Goal: Task Accomplishment & Management: Manage account settings

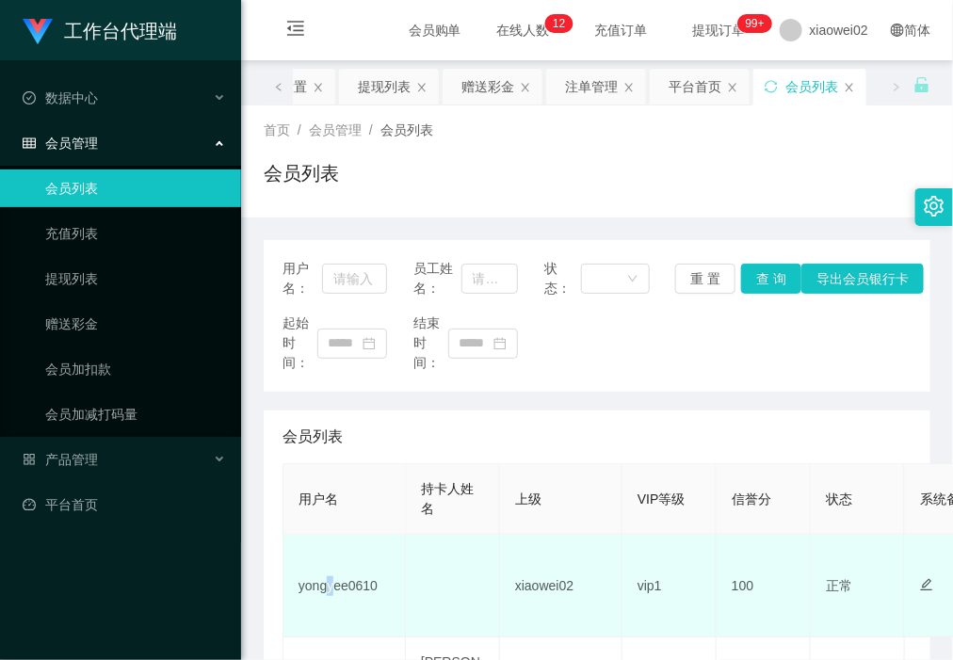
click at [334, 590] on td "yongyee0610" at bounding box center [344, 586] width 122 height 103
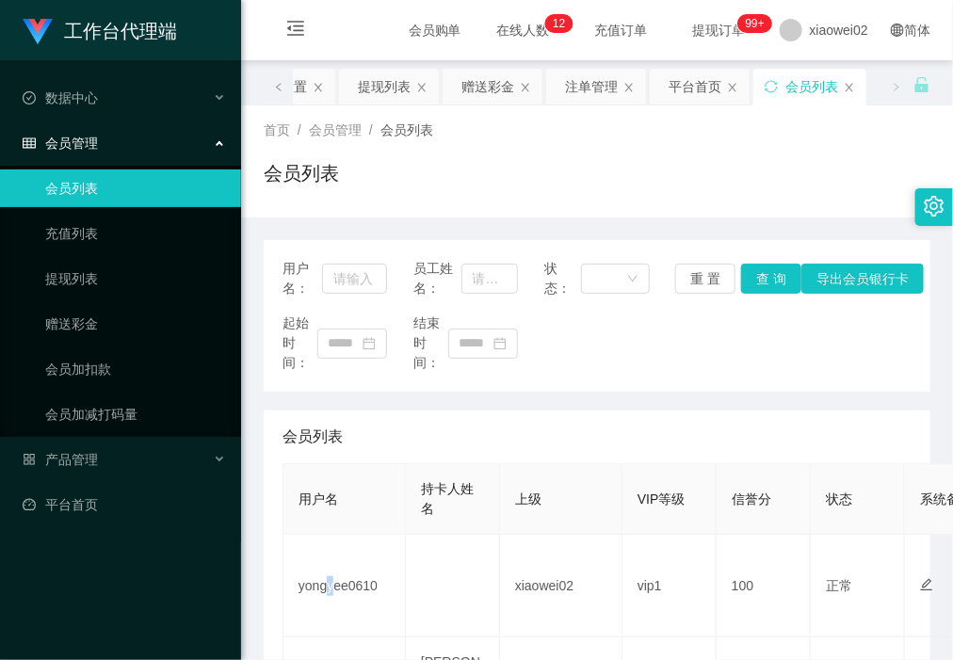
drag, startPoint x: 334, startPoint y: 590, endPoint x: 516, endPoint y: 490, distance: 207.3
click at [337, 589] on td "yongyee0610" at bounding box center [344, 586] width 122 height 103
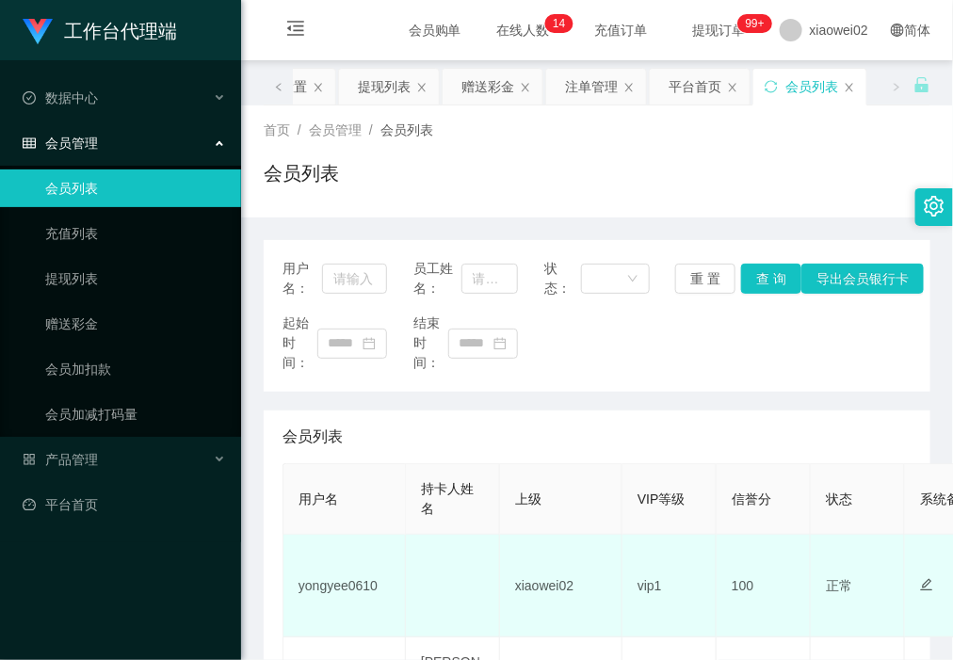
click at [348, 585] on td "yongyee0610" at bounding box center [344, 586] width 122 height 103
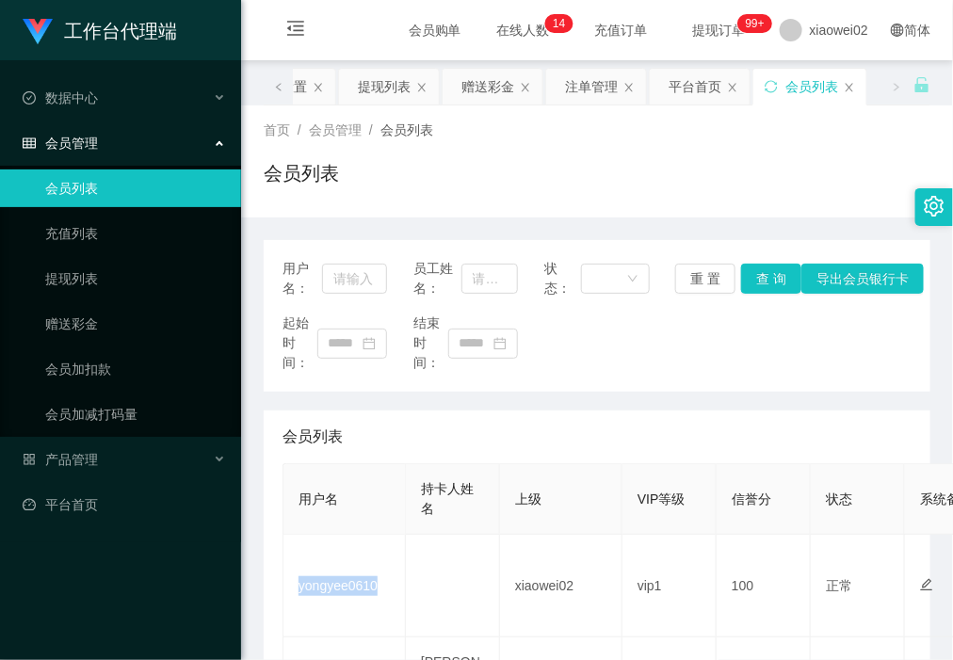
copy td "yongyee0610"
click at [647, 144] on div "首页 / 会员管理 / 会员列表 / 会员列表" at bounding box center [597, 161] width 666 height 82
drag, startPoint x: 257, startPoint y: 581, endPoint x: 365, endPoint y: 434, distance: 182.4
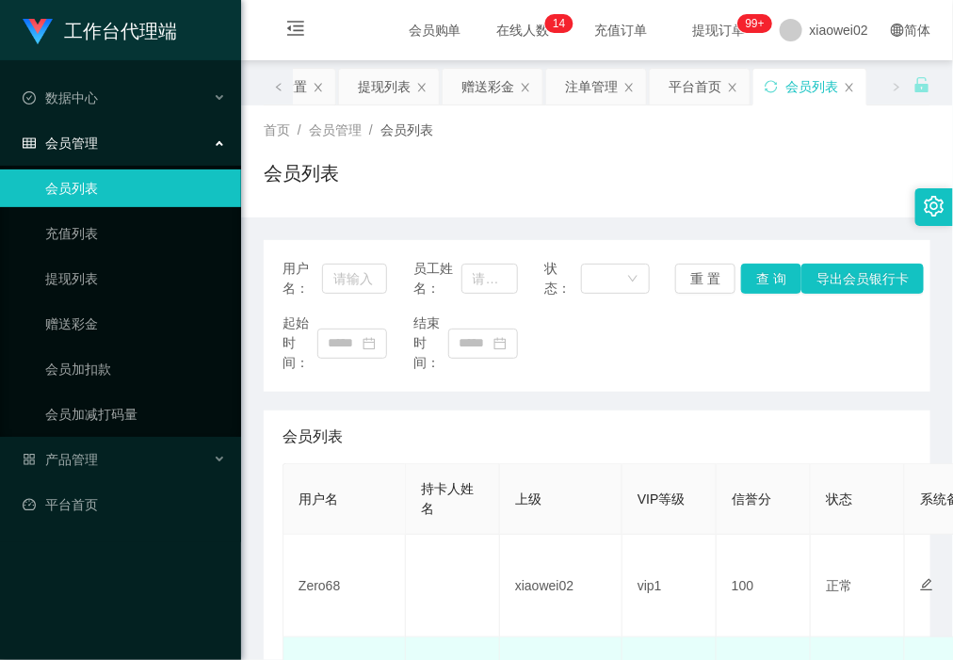
scroll to position [118, 0]
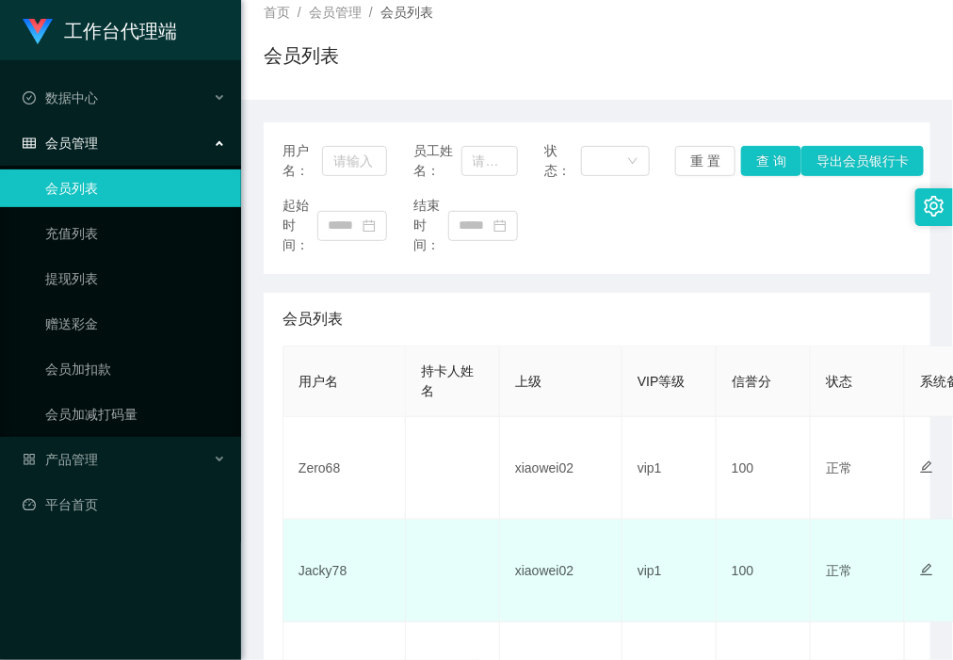
click at [328, 561] on td "Jacky78" at bounding box center [344, 571] width 122 height 103
copy td "Jacky78"
drag, startPoint x: 421, startPoint y: 527, endPoint x: 477, endPoint y: 384, distance: 153.8
click at [422, 527] on td at bounding box center [453, 571] width 94 height 103
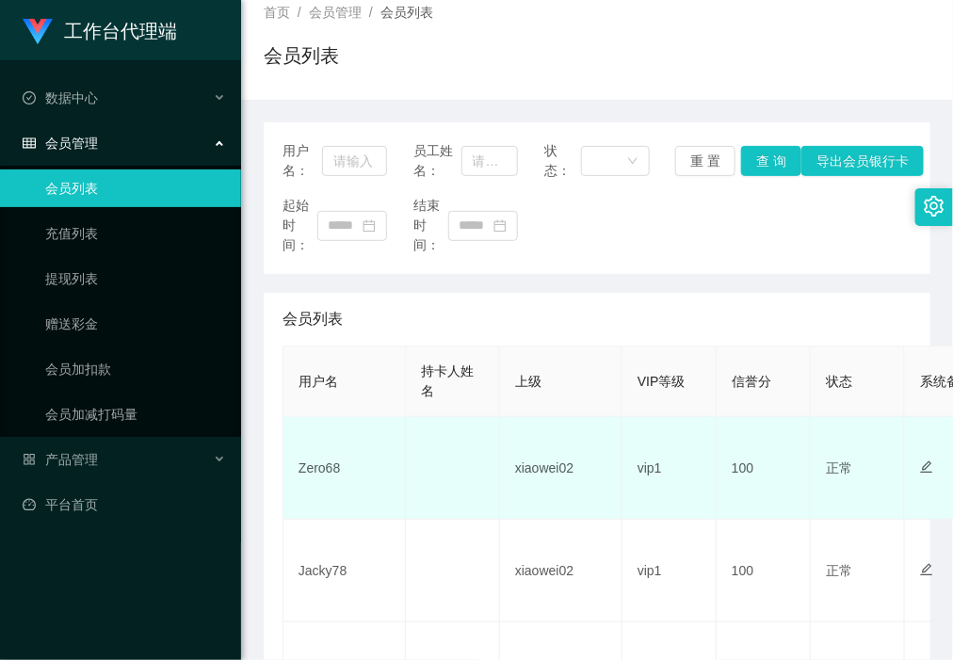
click at [318, 464] on td "Zero68" at bounding box center [344, 468] width 122 height 103
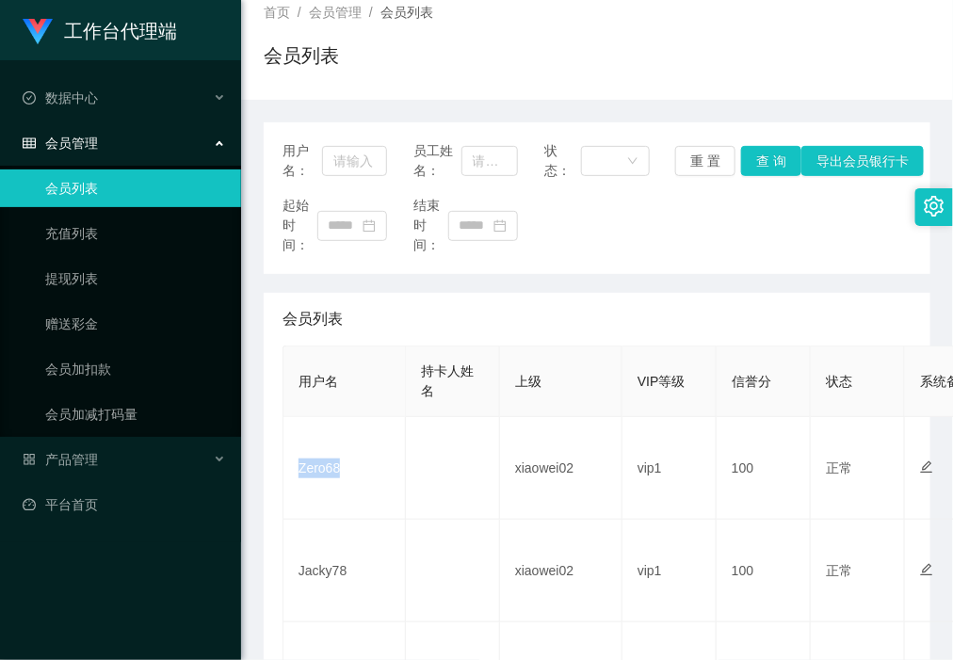
copy td "Zero68"
drag, startPoint x: 600, startPoint y: 68, endPoint x: 637, endPoint y: 42, distance: 45.4
click at [600, 68] on div "会员列表" at bounding box center [597, 62] width 666 height 43
click at [431, 71] on div "会员列表" at bounding box center [597, 62] width 666 height 43
click at [120, 180] on link "会员列表" at bounding box center [135, 188] width 181 height 38
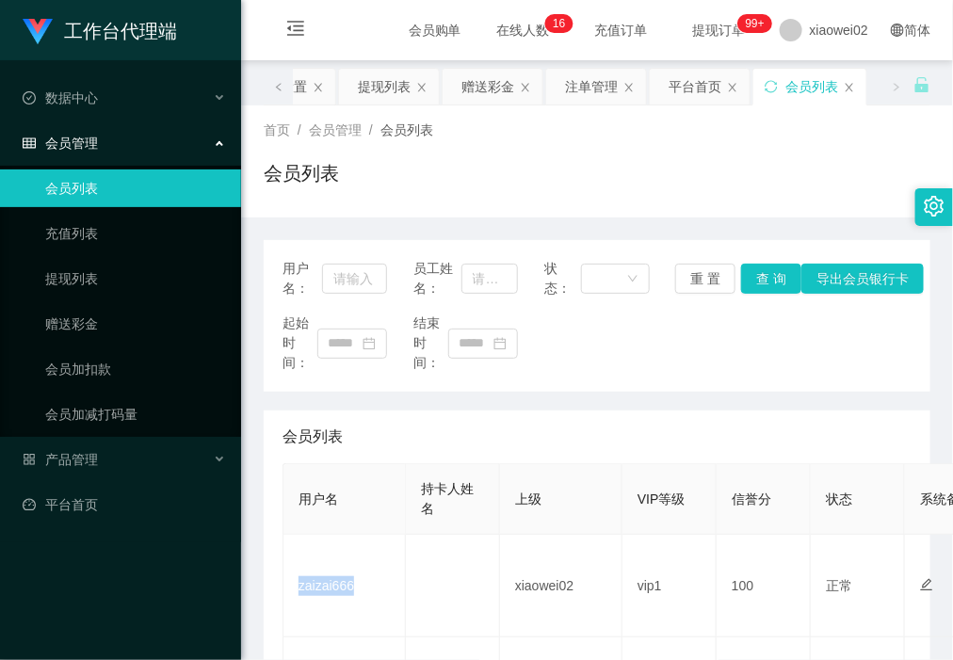
scroll to position [118, 0]
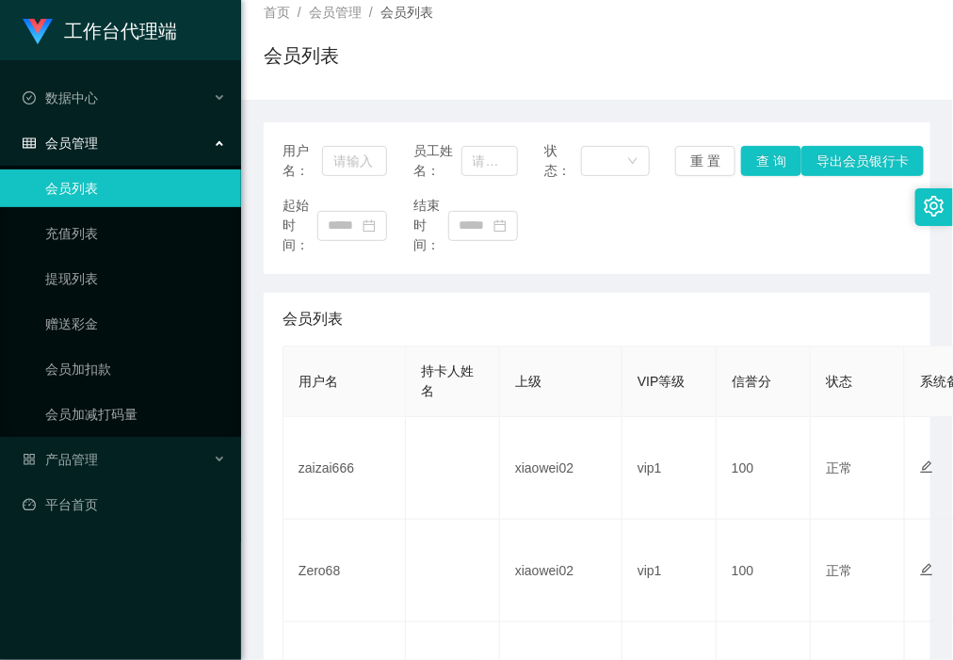
click at [633, 36] on div "首页 / 会员管理 / 会员列表 / 会员列表" at bounding box center [597, 44] width 666 height 82
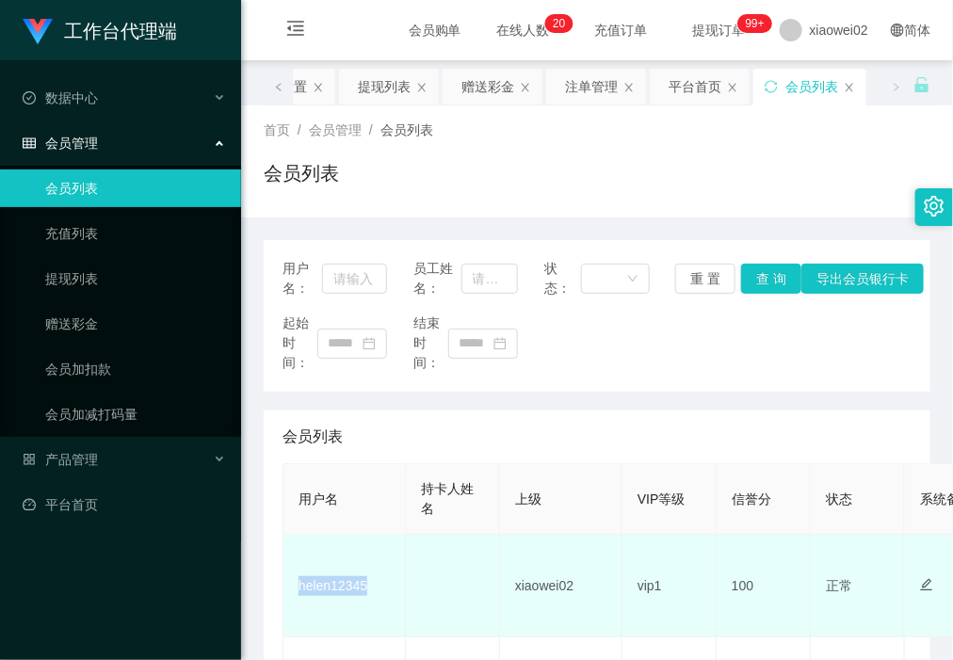
drag, startPoint x: 0, startPoint y: 0, endPoint x: 337, endPoint y: 344, distance: 481.2
click at [337, 535] on td "helen12345" at bounding box center [344, 586] width 122 height 103
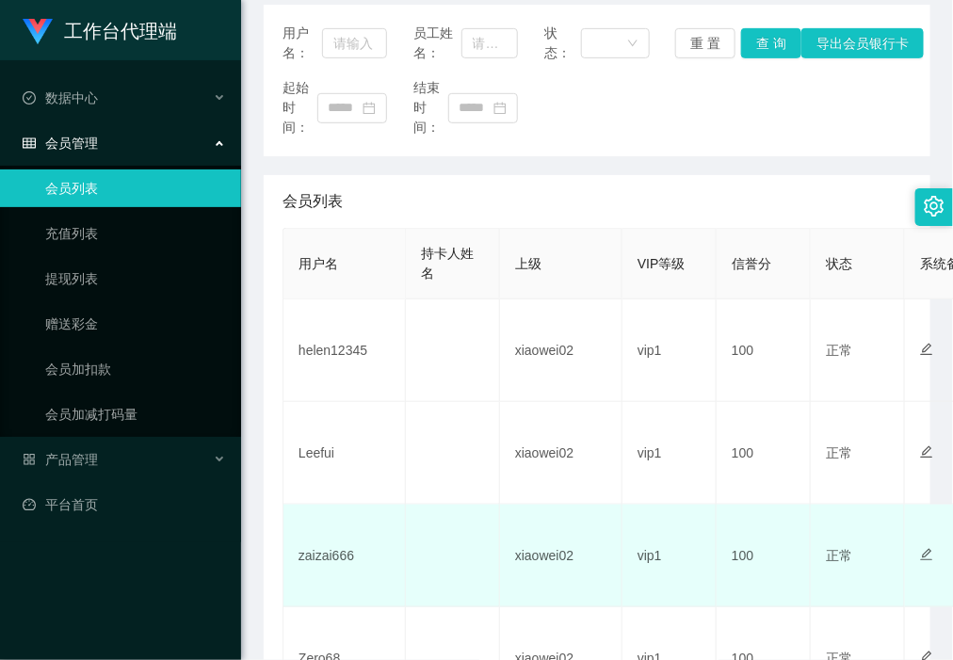
click at [340, 556] on td "zaizai666" at bounding box center [344, 556] width 122 height 103
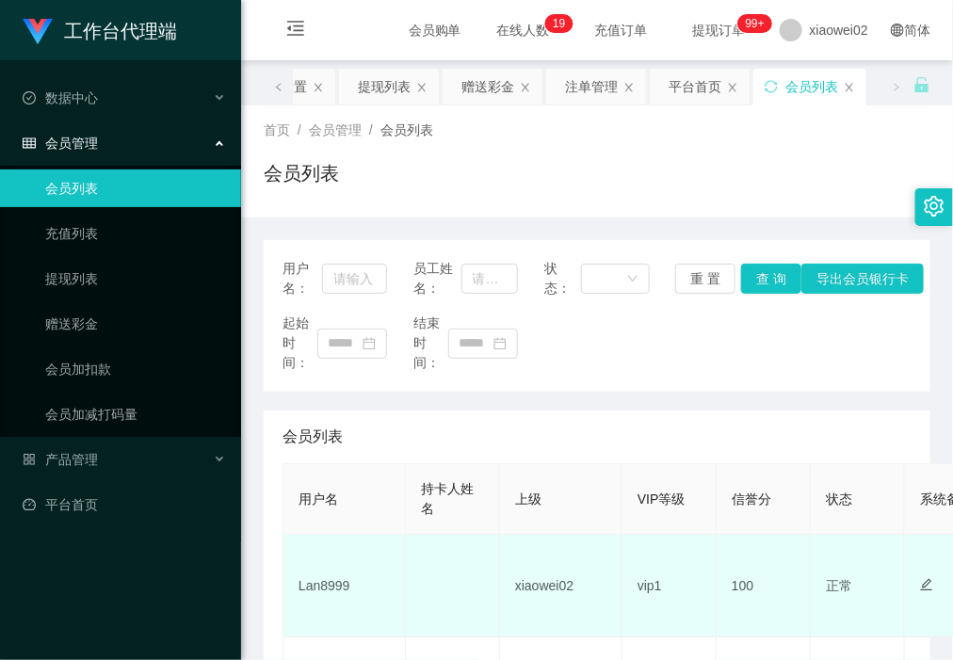
drag, startPoint x: 0, startPoint y: 0, endPoint x: 315, endPoint y: 482, distance: 575.9
click at [315, 535] on td "Lan8999" at bounding box center [344, 586] width 122 height 103
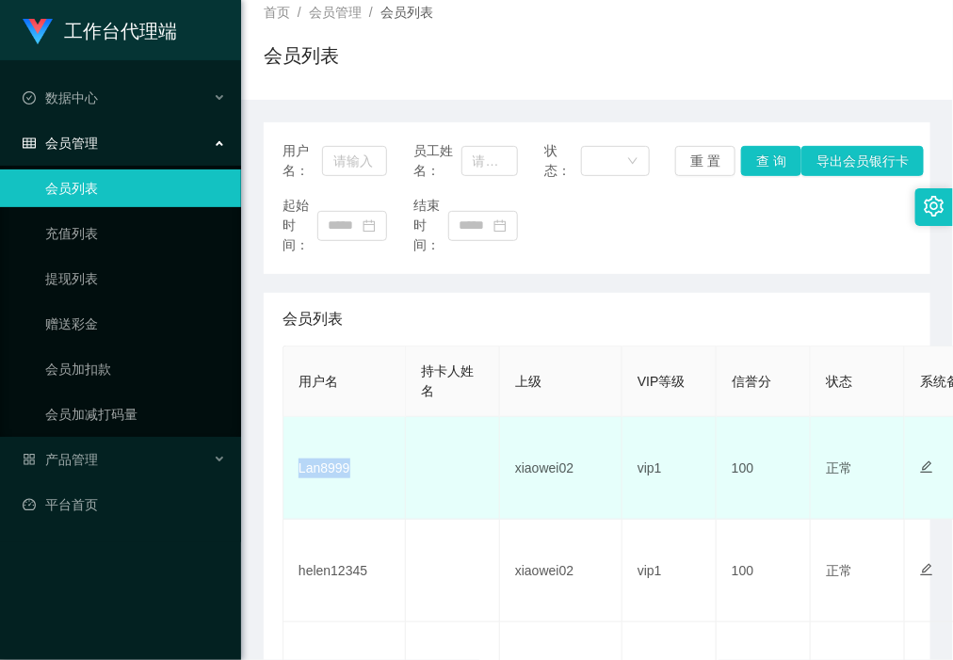
click at [315, 482] on td "Lan8999" at bounding box center [344, 468] width 122 height 103
copy td "Lan8999"
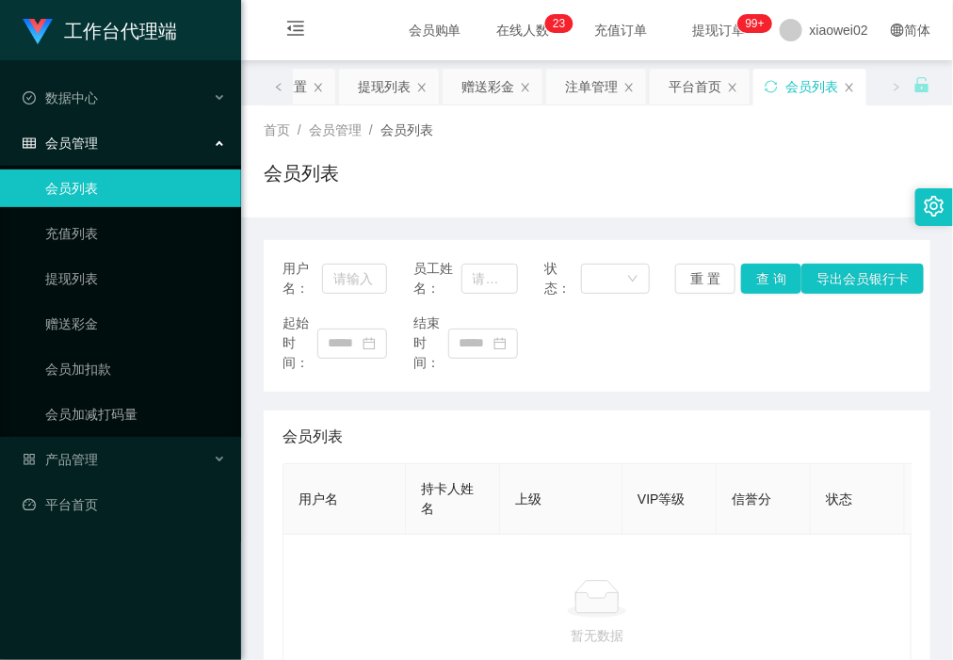
scroll to position [137, 0]
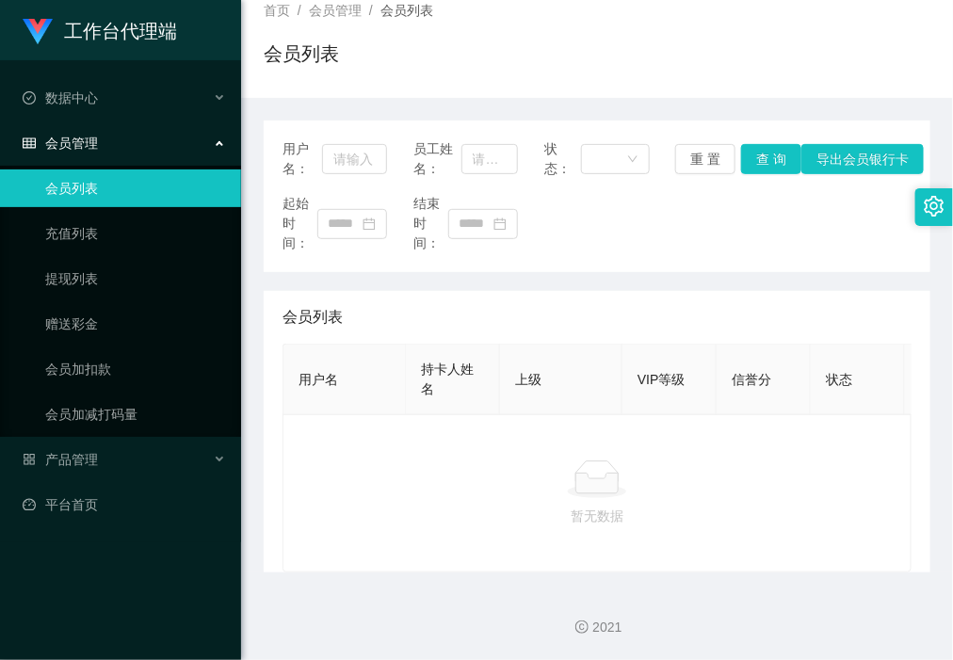
click at [125, 212] on ul "会员列表 充值列表 提现列表 赠送彩金 会员加扣款 会员加减打码量" at bounding box center [120, 301] width 241 height 271
click at [143, 172] on link "会员列表" at bounding box center [135, 188] width 181 height 38
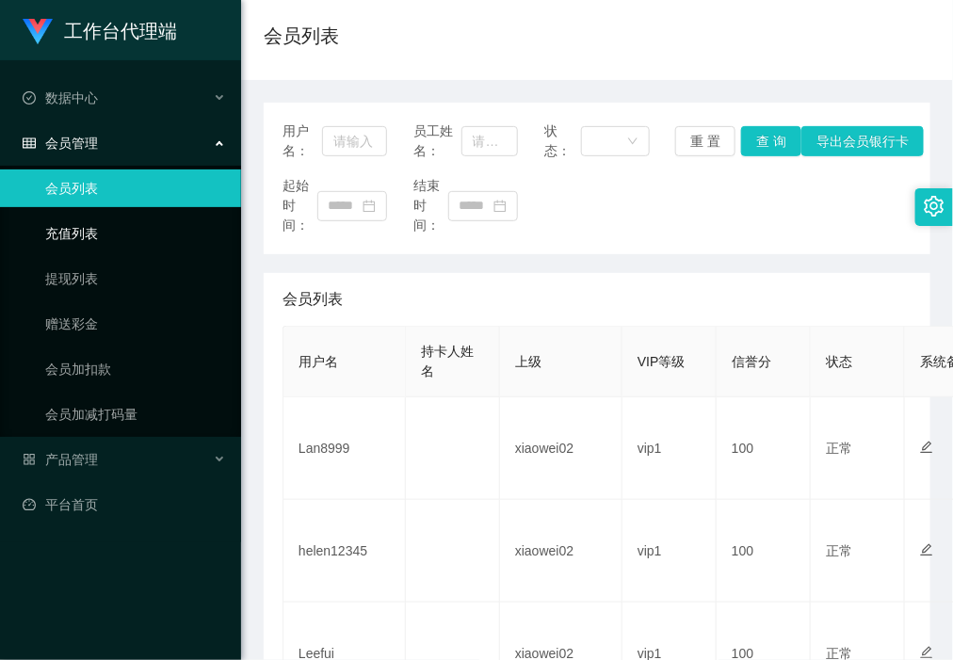
click at [141, 229] on link "充值列表" at bounding box center [135, 234] width 181 height 38
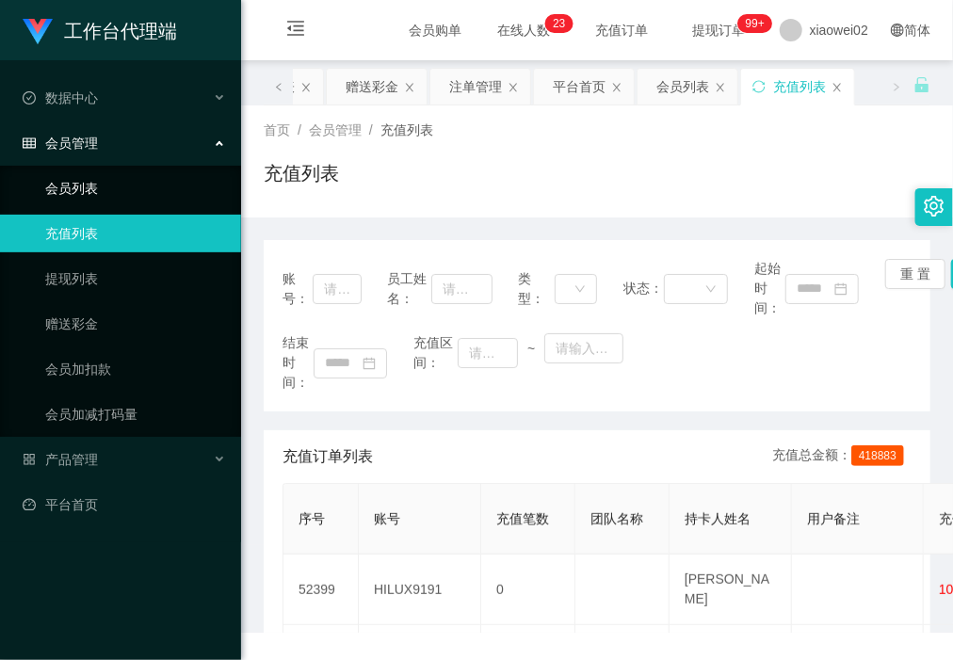
click at [143, 174] on link "会员列表" at bounding box center [135, 188] width 181 height 38
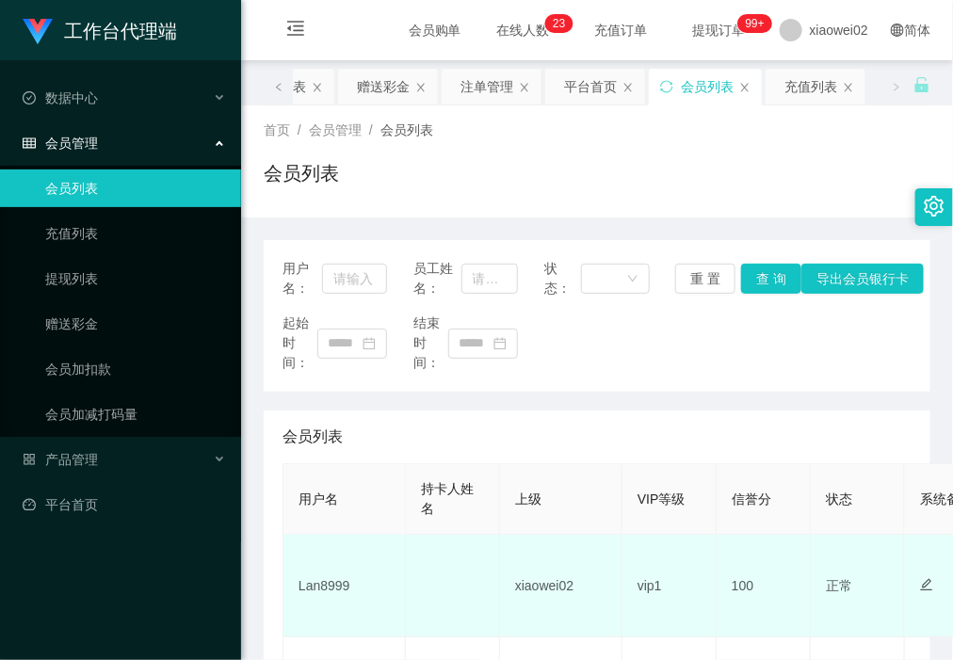
scroll to position [235, 0]
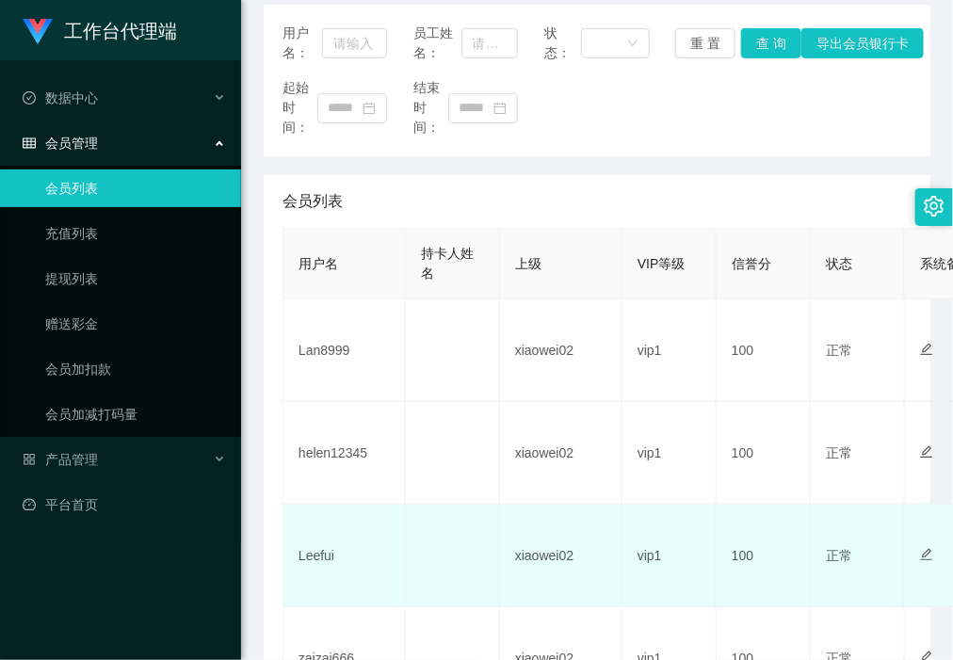
click at [311, 558] on td "Leefui" at bounding box center [344, 556] width 122 height 103
click at [313, 558] on td "Leefui" at bounding box center [344, 556] width 122 height 103
copy td "Leefui"
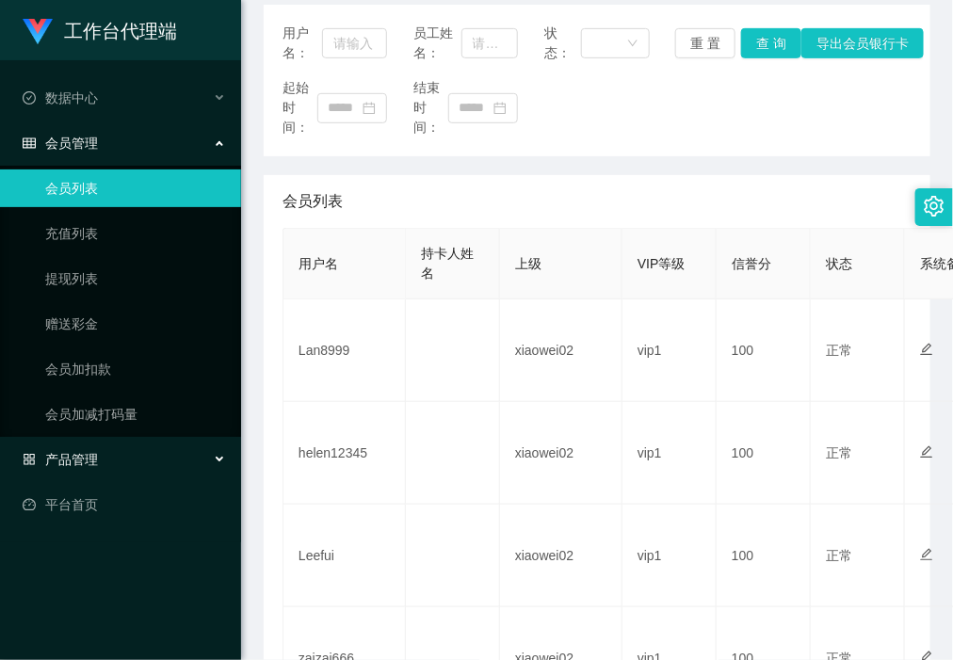
click at [120, 463] on div "产品管理" at bounding box center [120, 460] width 241 height 38
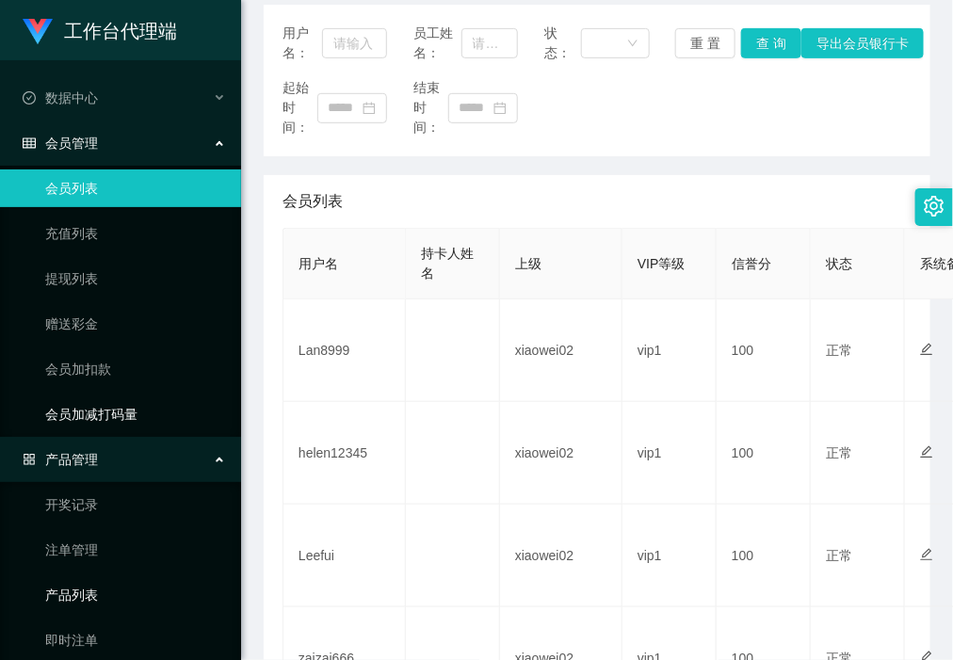
scroll to position [108, 0]
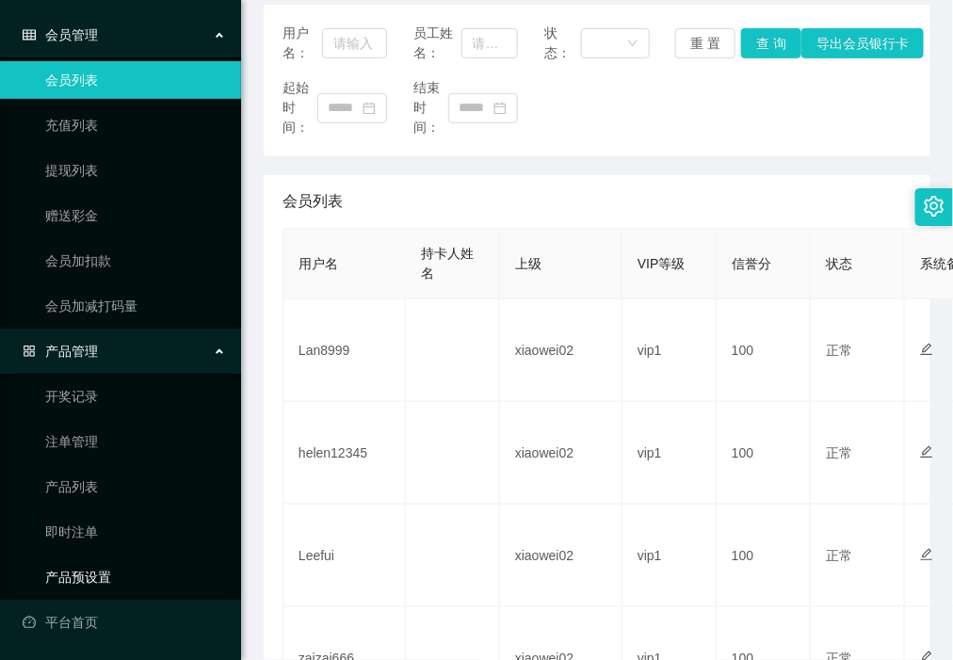
drag, startPoint x: 115, startPoint y: 580, endPoint x: 135, endPoint y: 459, distance: 122.1
click at [116, 580] on link "产品预设置" at bounding box center [135, 577] width 181 height 38
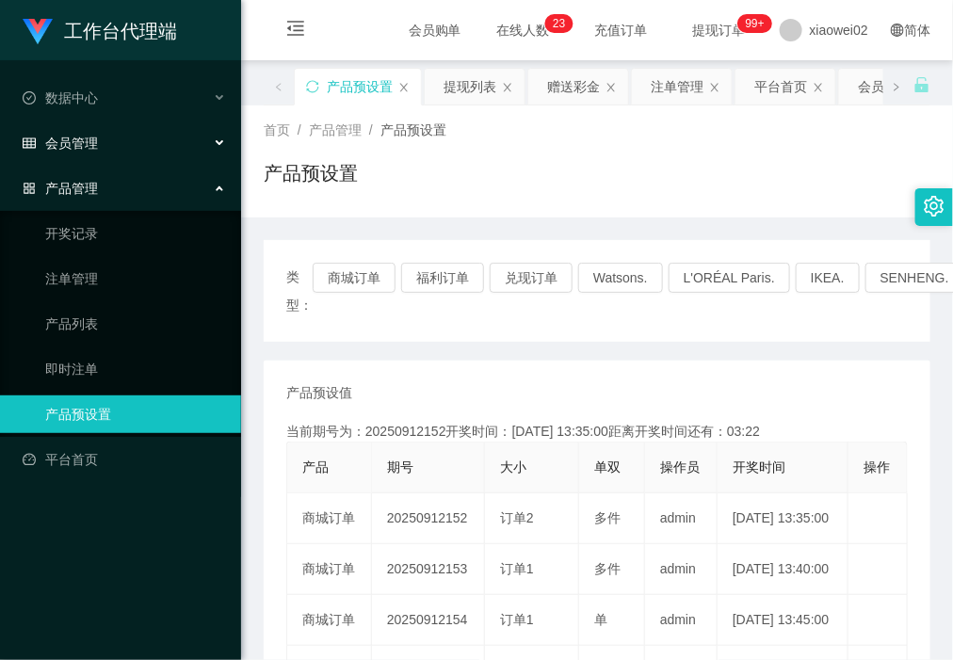
click at [110, 152] on div "会员管理" at bounding box center [120, 143] width 241 height 38
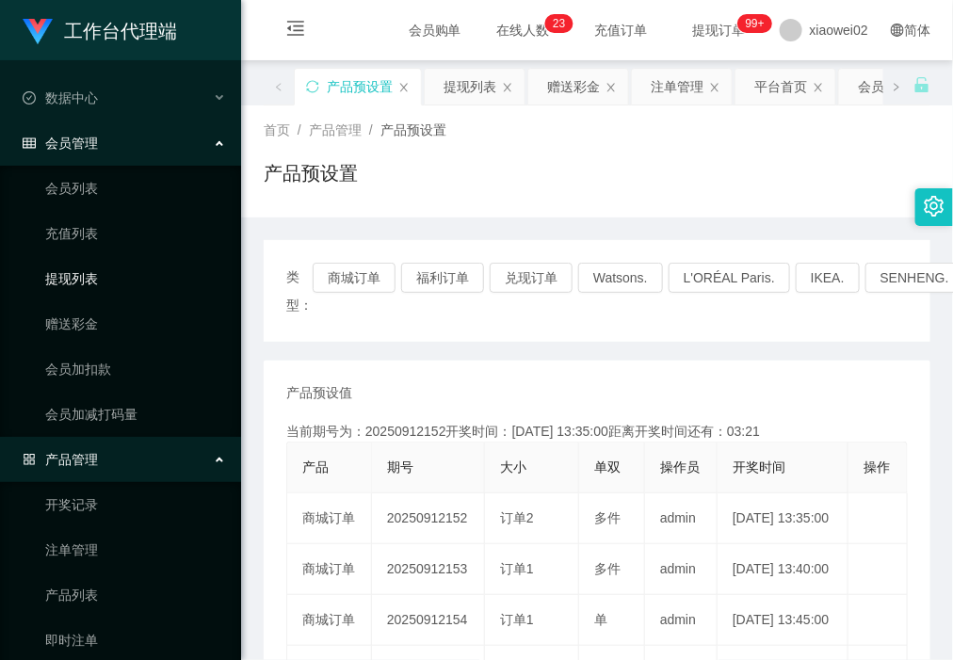
drag, startPoint x: 114, startPoint y: 280, endPoint x: 132, endPoint y: 181, distance: 101.4
click at [114, 280] on link "提现列表" at bounding box center [135, 279] width 181 height 38
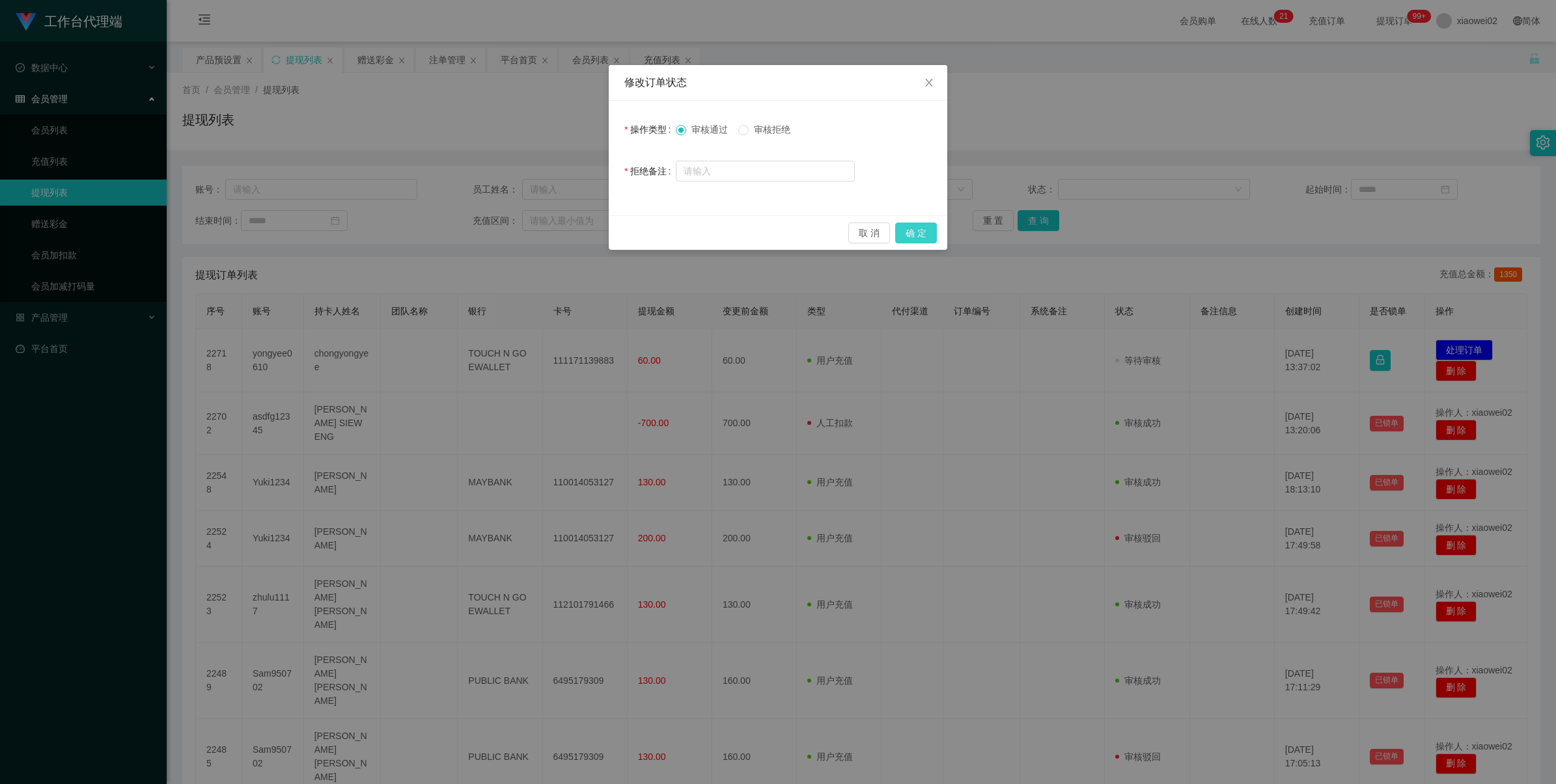
click at [918, 235] on button "确 定" at bounding box center [916, 233] width 41 height 21
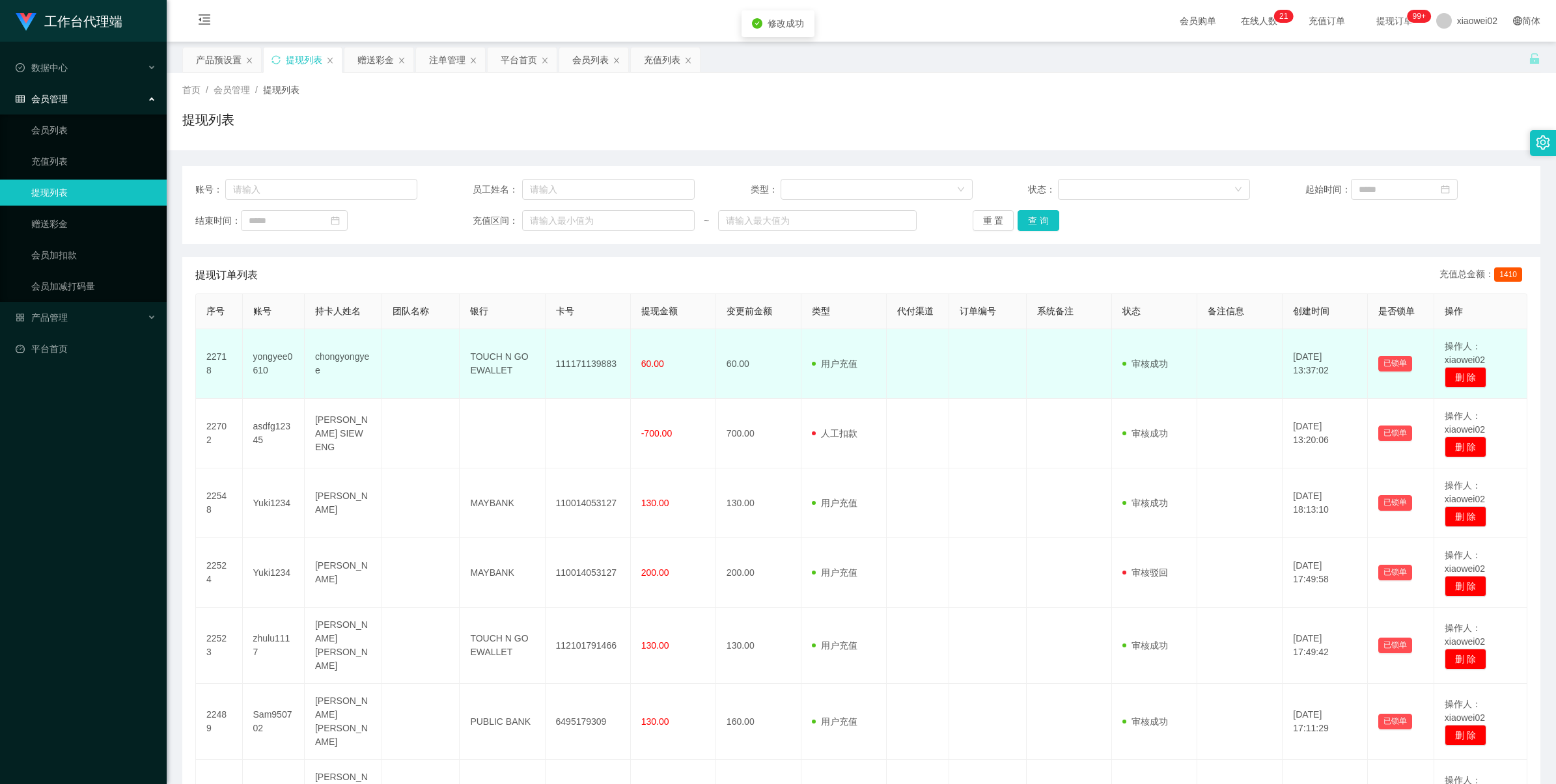
click at [588, 370] on td "111171139883" at bounding box center [588, 364] width 85 height 70
click at [588, 369] on td "111171139883" at bounding box center [588, 364] width 85 height 70
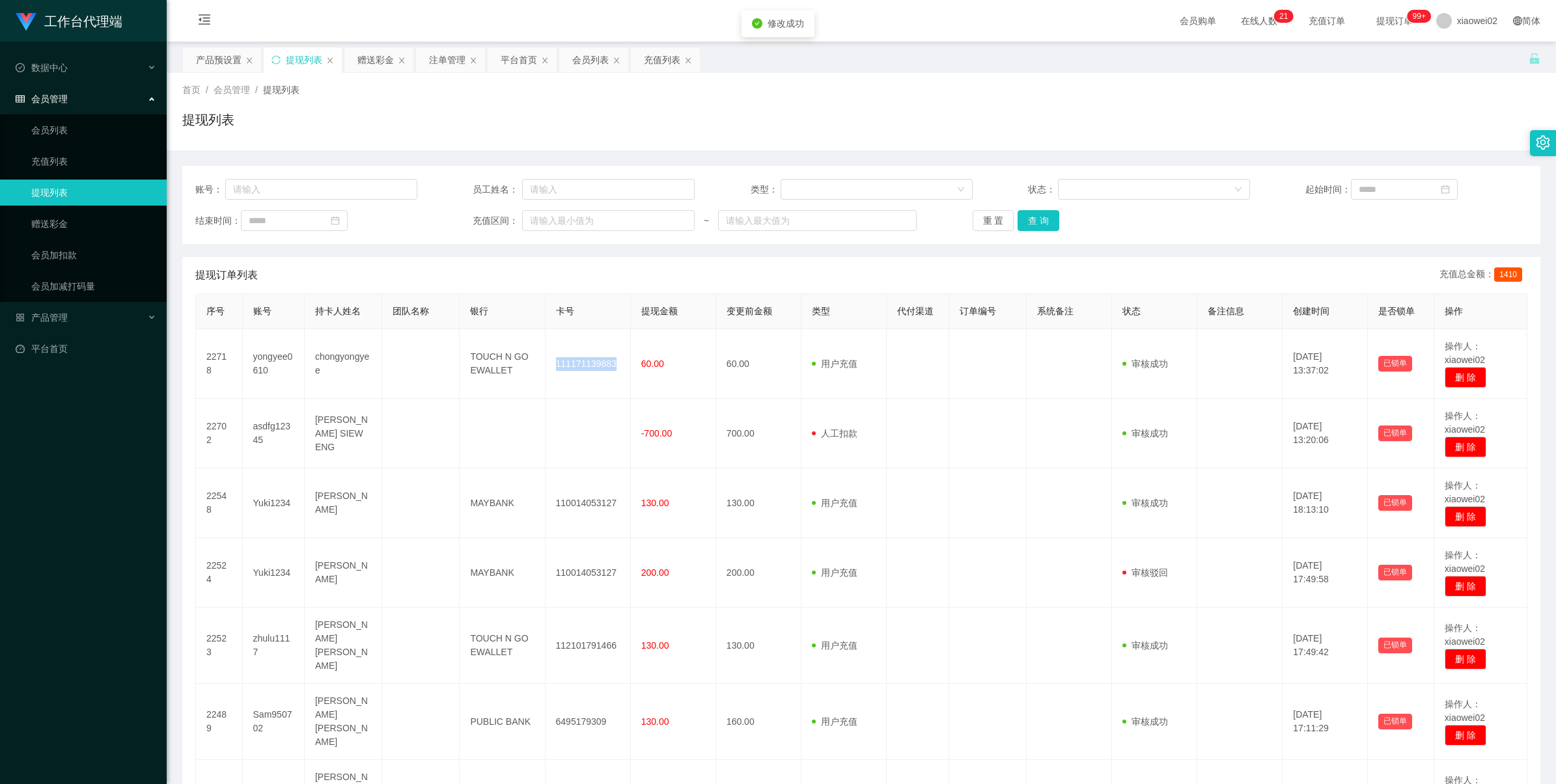
copy td "111171139883"
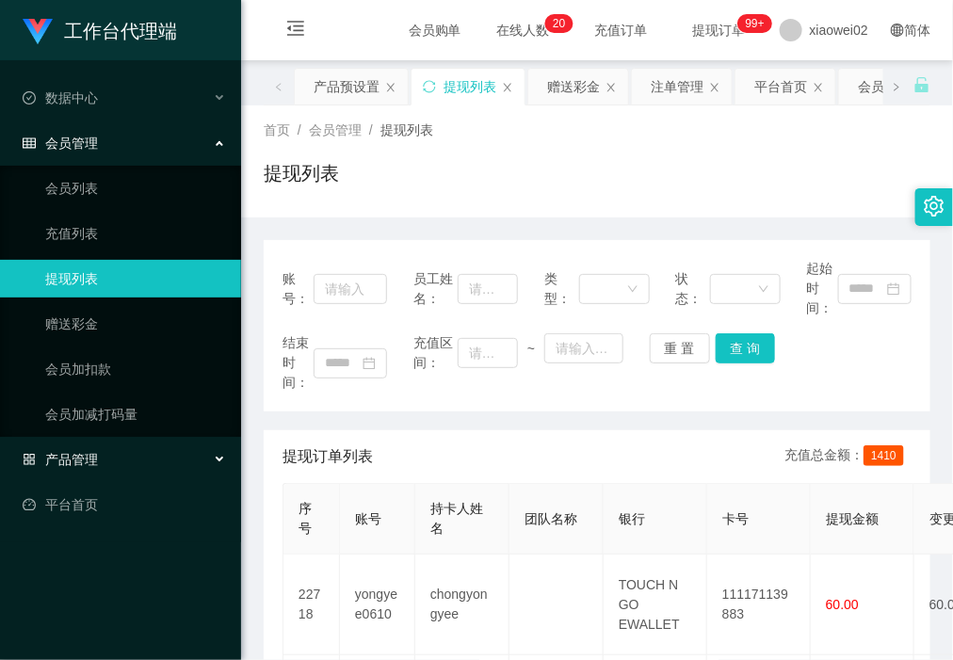
click at [104, 459] on div "产品管理" at bounding box center [120, 460] width 241 height 38
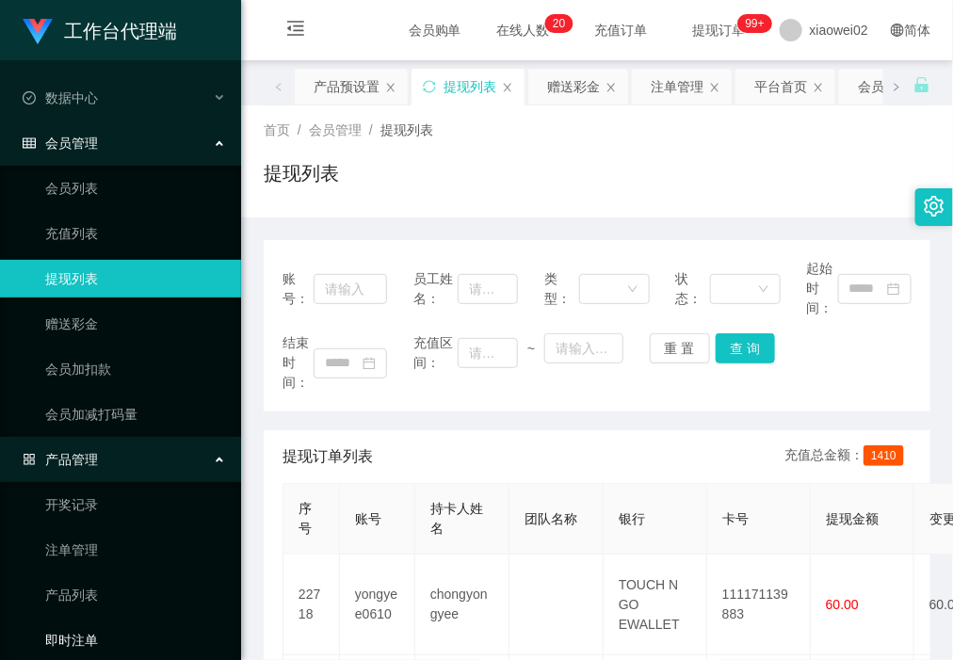
scroll to position [108, 0]
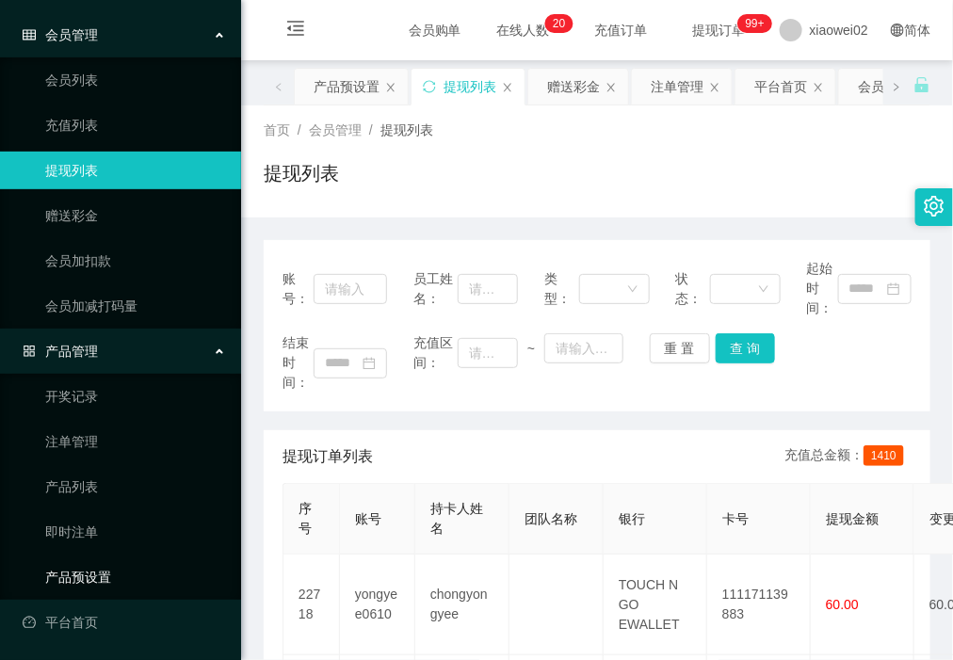
click at [102, 582] on link "产品预设置" at bounding box center [135, 577] width 181 height 38
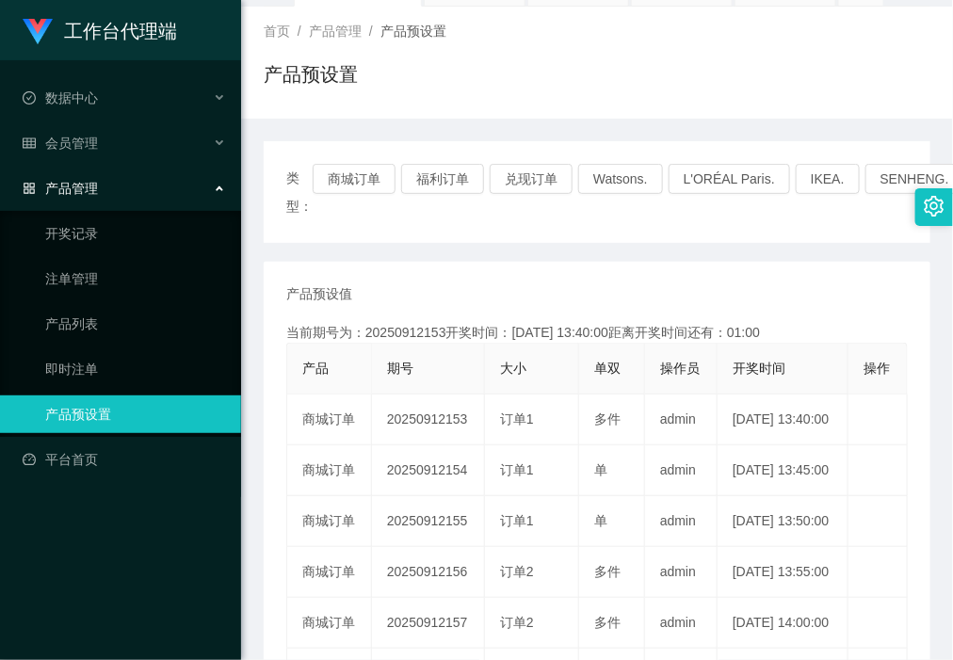
scroll to position [235, 0]
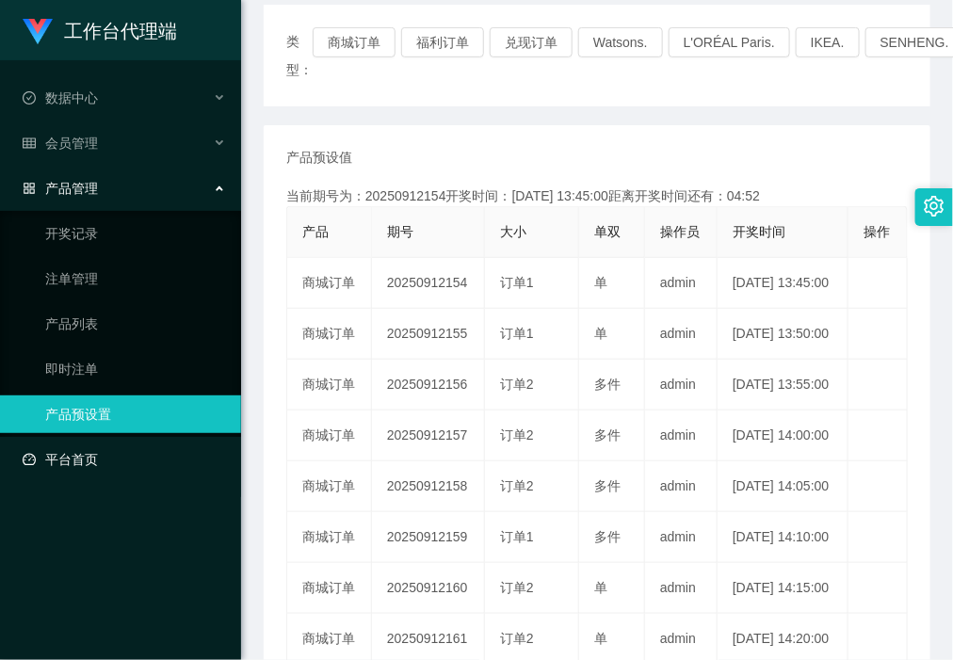
click at [109, 478] on ul "数据中心 会员管理 产品管理 开奖记录 注单管理 产品列表 即时注单 产品预设置 平台首页" at bounding box center [120, 278] width 241 height 437
click at [120, 475] on link "平台首页" at bounding box center [124, 460] width 203 height 38
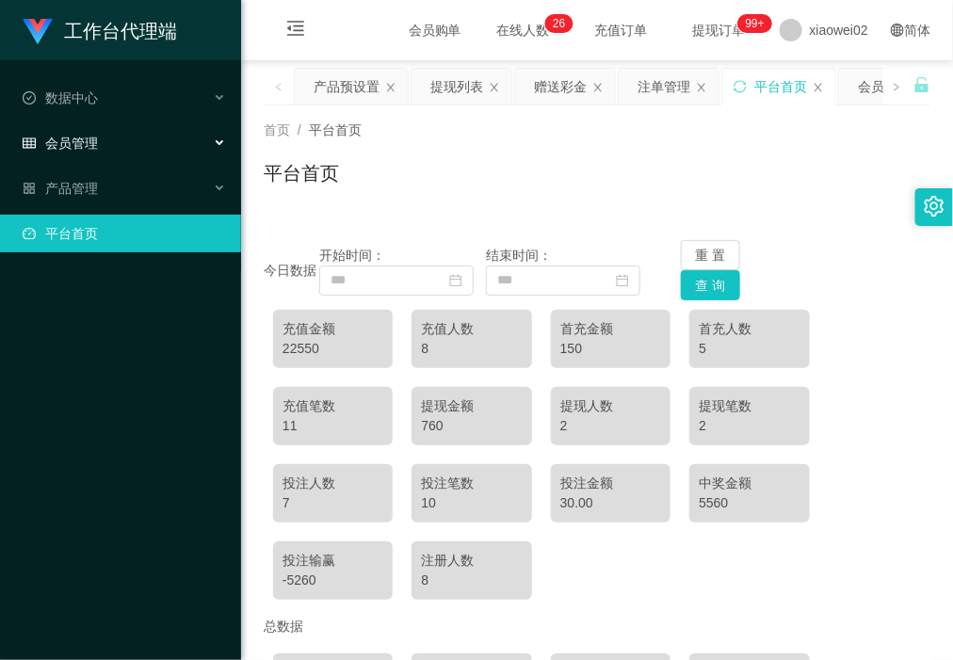
click at [110, 157] on div "会员管理" at bounding box center [120, 143] width 241 height 38
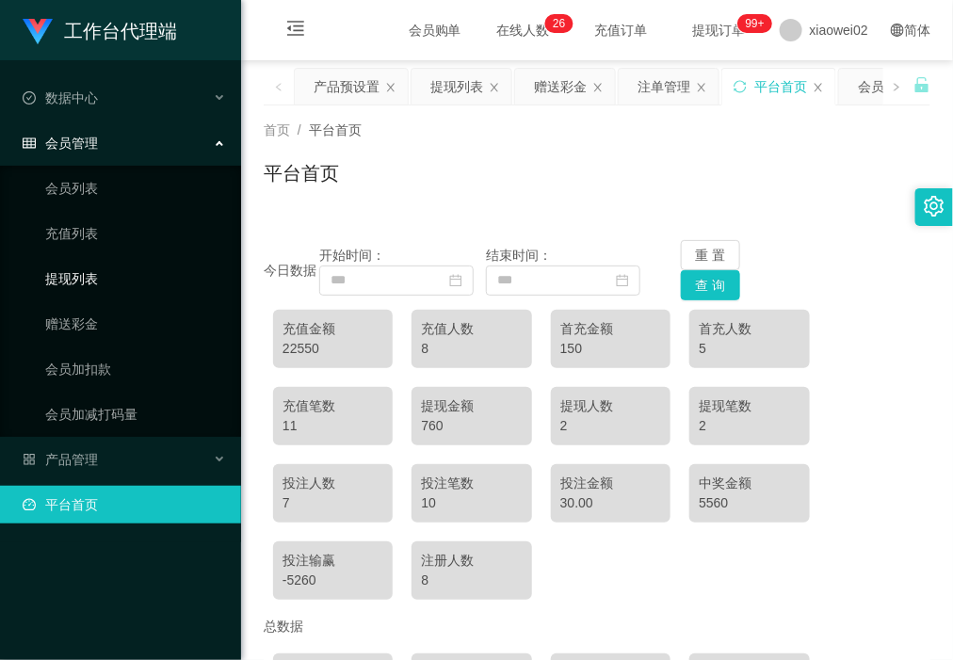
drag, startPoint x: 104, startPoint y: 273, endPoint x: 54, endPoint y: 56, distance: 222.2
click at [104, 273] on link "提现列表" at bounding box center [135, 279] width 181 height 38
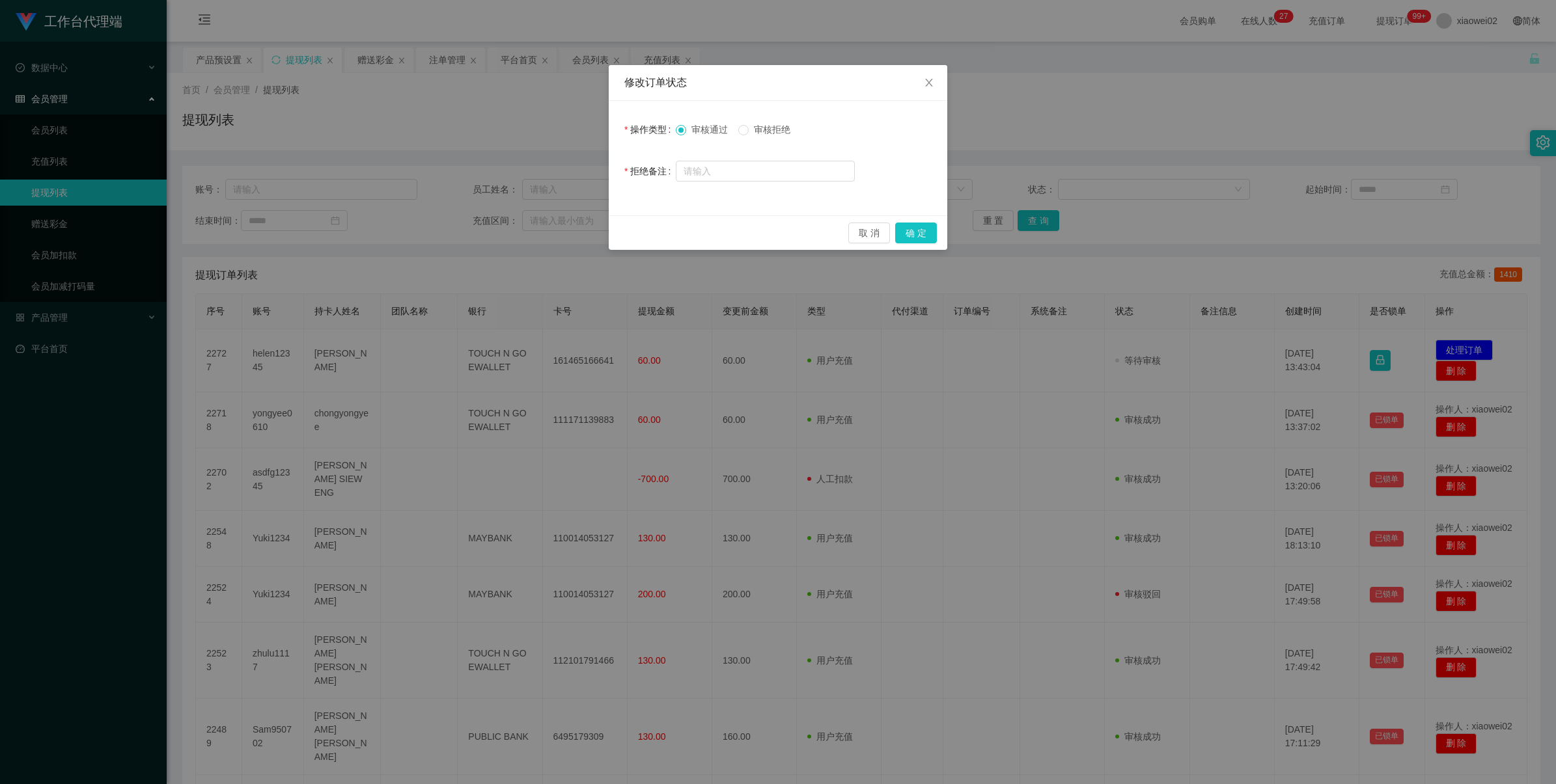
click at [891, 230] on div "取 消 确 定" at bounding box center [777, 233] width 317 height 21
click at [909, 229] on button "确 定" at bounding box center [916, 233] width 41 height 21
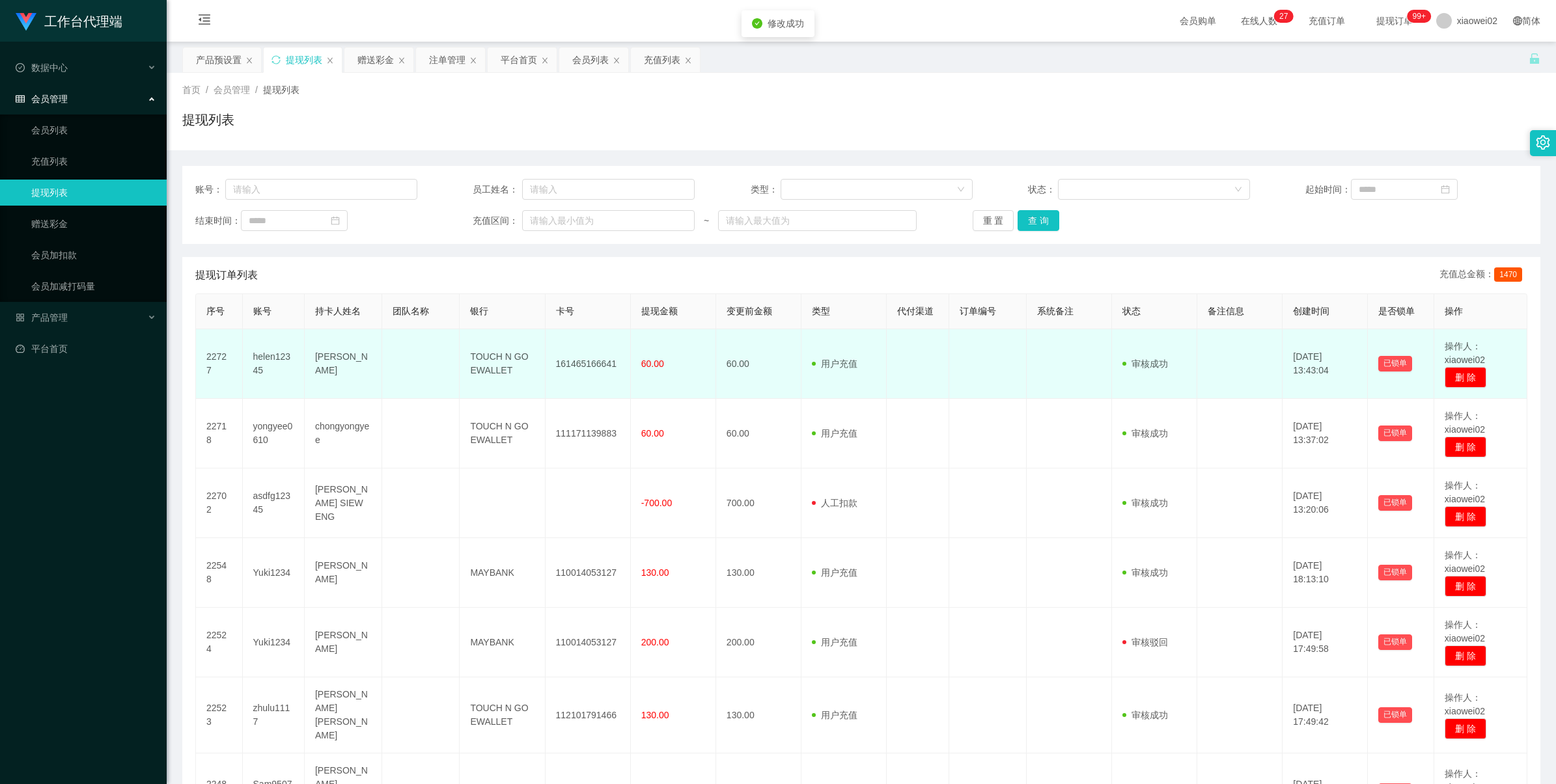
click at [591, 362] on td "161465166641" at bounding box center [588, 364] width 85 height 70
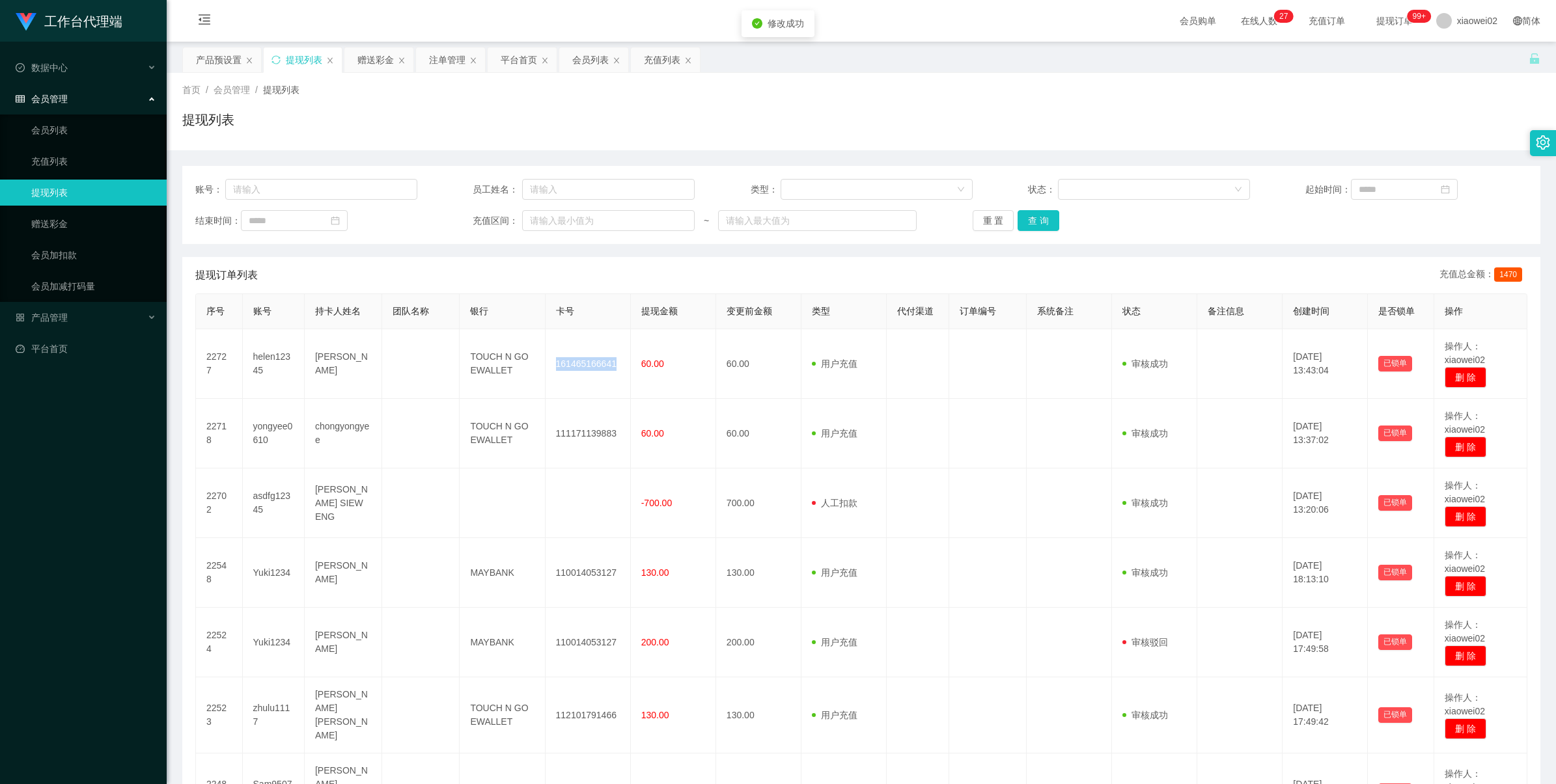
copy td "161465166641"
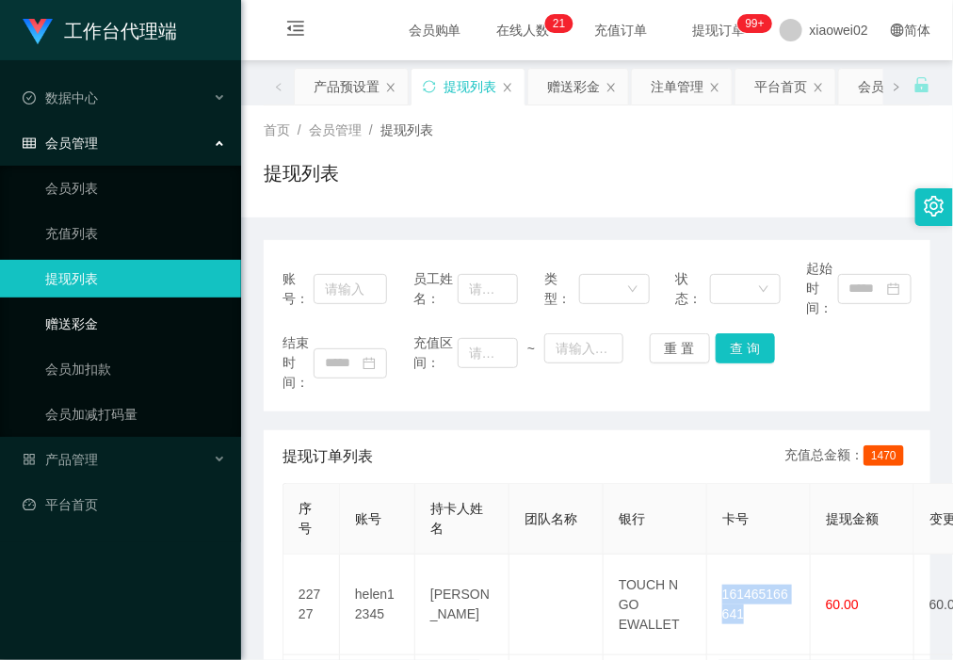
click at [128, 313] on link "赠送彩金" at bounding box center [135, 324] width 181 height 38
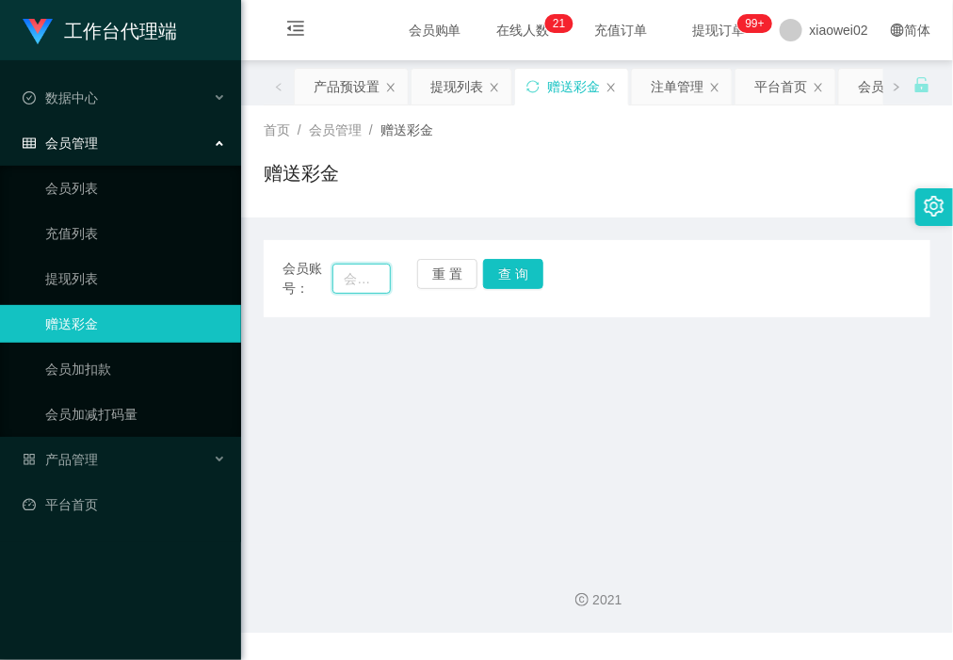
click at [373, 278] on input "text" at bounding box center [360, 279] width 57 height 30
paste input "Leefui"
type input "Leefui"
click at [521, 280] on button "查 询" at bounding box center [513, 274] width 60 height 30
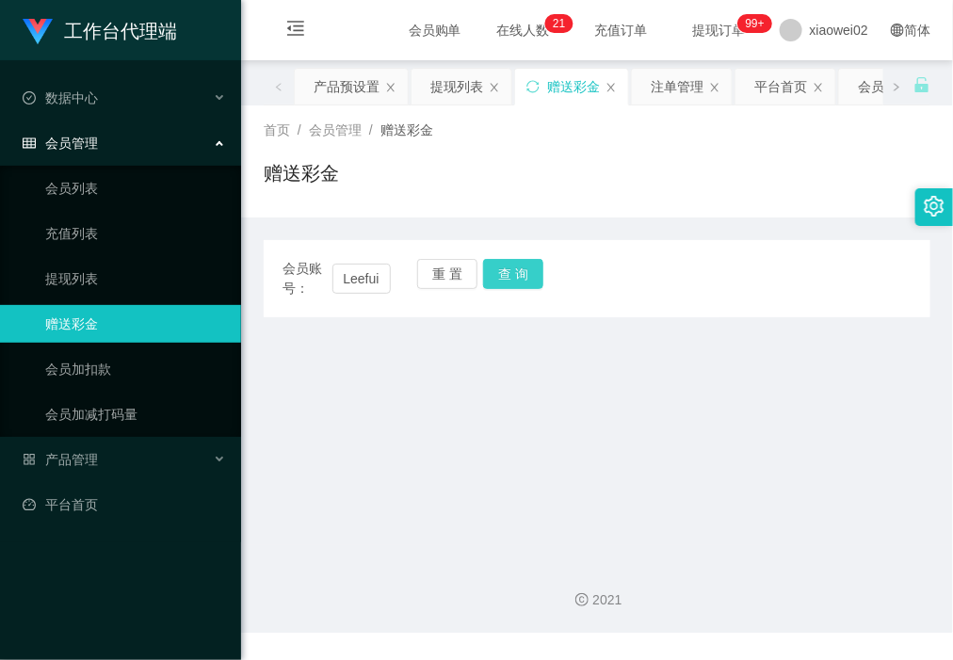
scroll to position [0, 0]
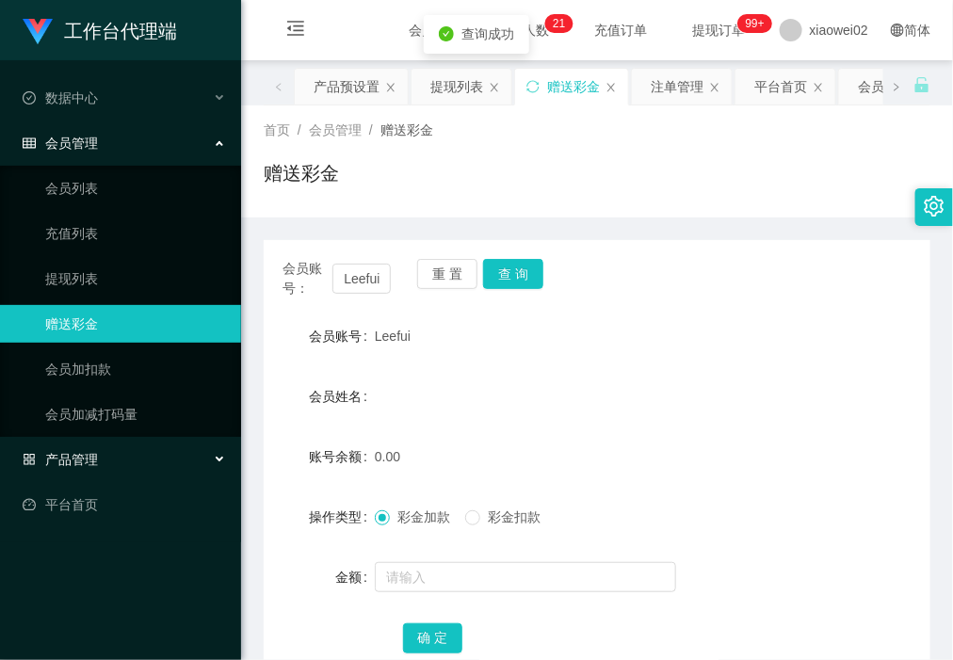
click at [170, 454] on div "产品管理" at bounding box center [120, 460] width 241 height 38
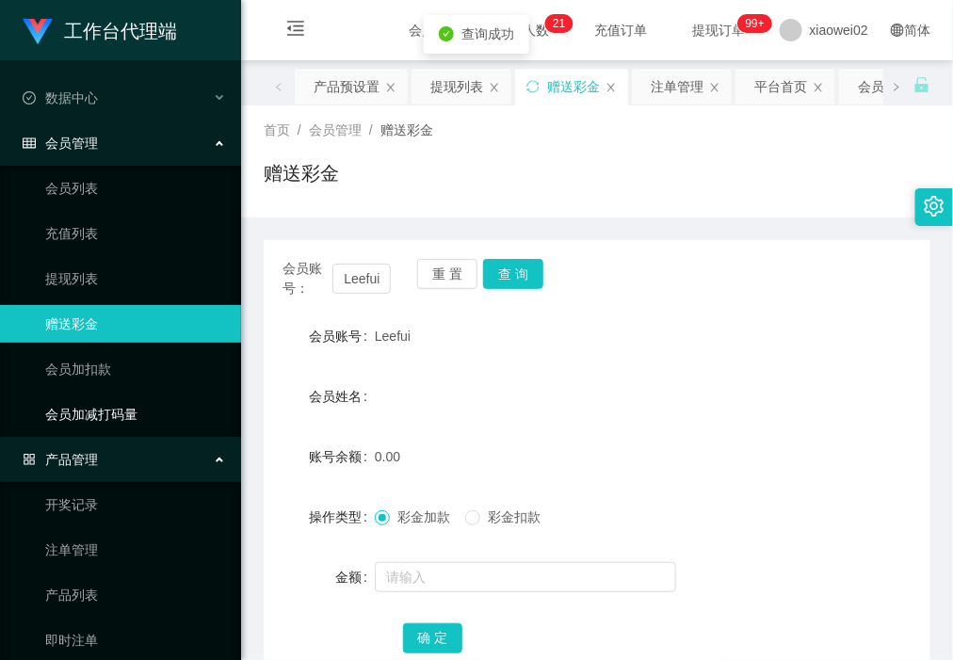
scroll to position [108, 0]
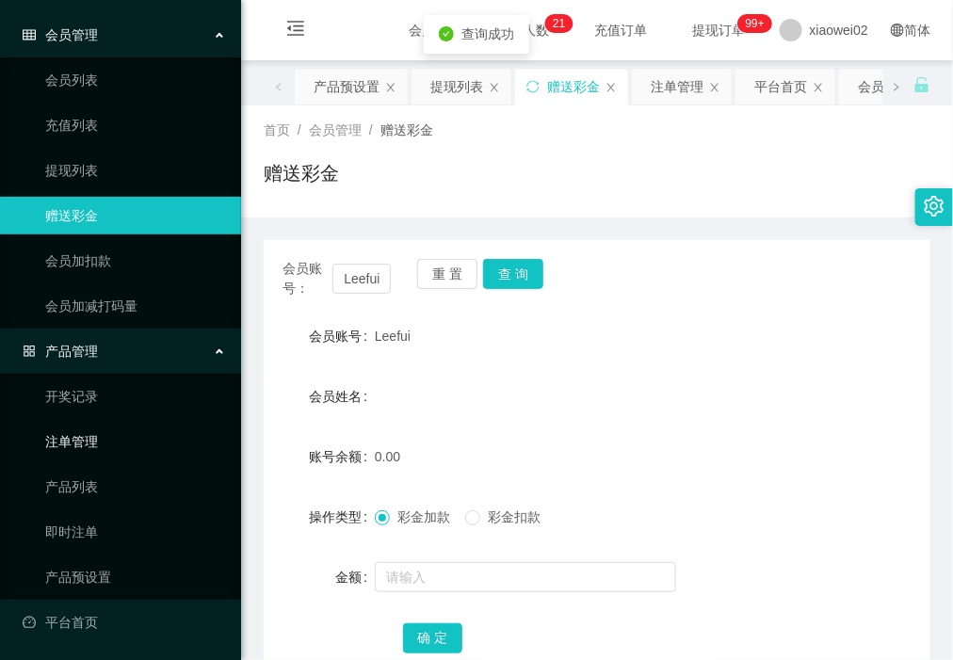
click at [146, 434] on link "注单管理" at bounding box center [135, 442] width 181 height 38
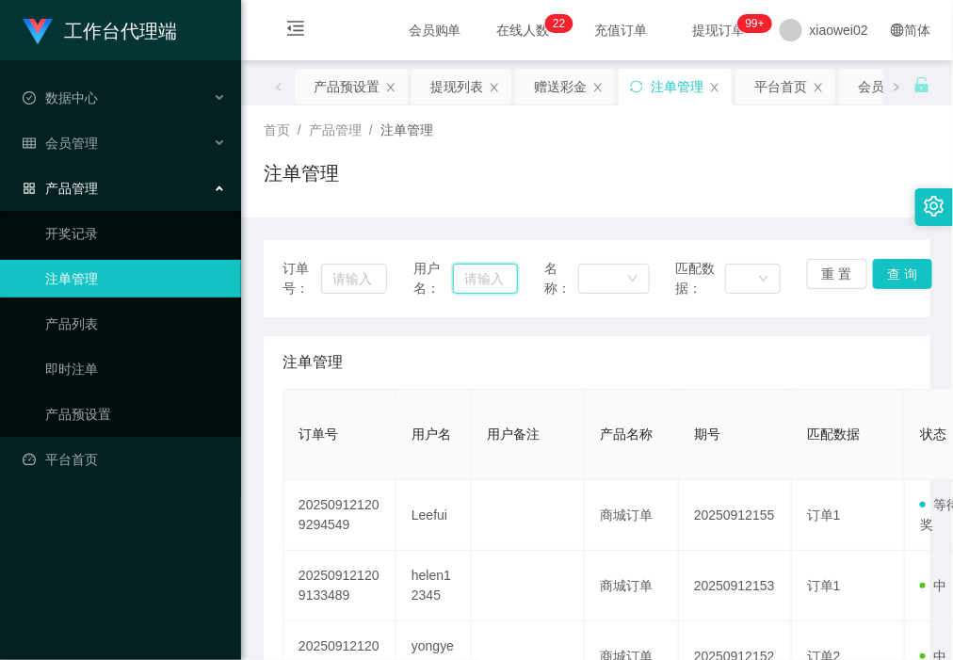
drag, startPoint x: 464, startPoint y: 274, endPoint x: 486, endPoint y: 275, distance: 21.7
click at [464, 275] on input "text" at bounding box center [486, 279] width 66 height 30
paste input "Leefui"
type input "Leefui"
click at [889, 276] on button "查 询" at bounding box center [903, 274] width 60 height 30
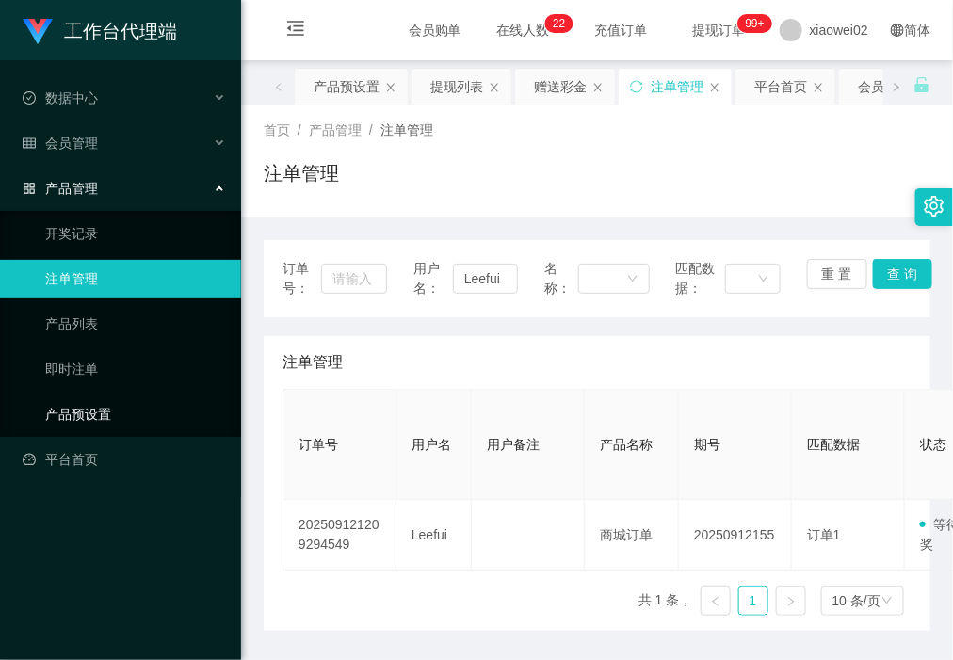
click at [130, 414] on link "产品预设置" at bounding box center [135, 414] width 181 height 38
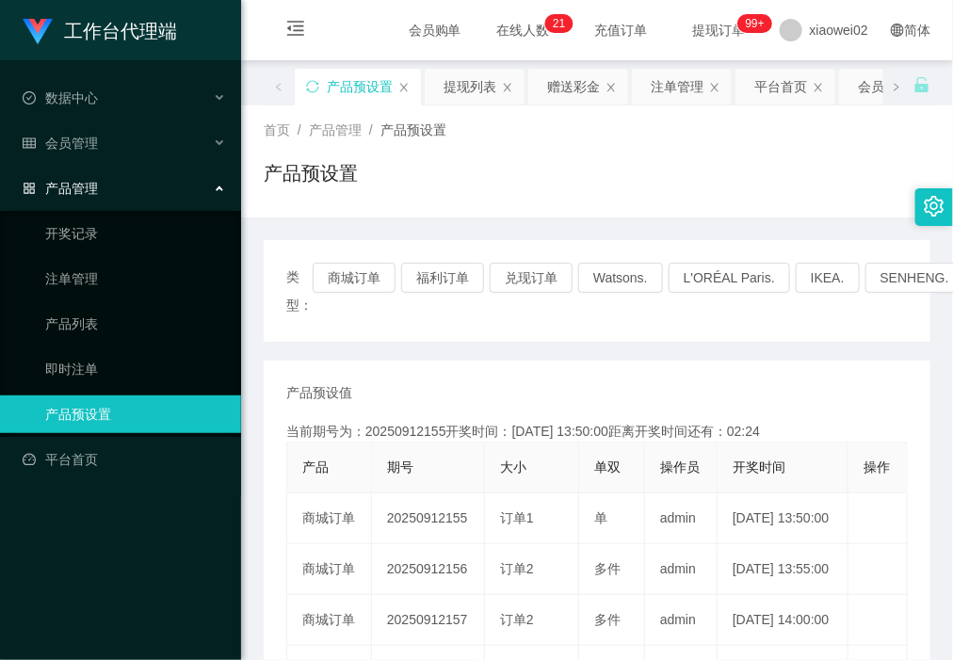
scroll to position [118, 0]
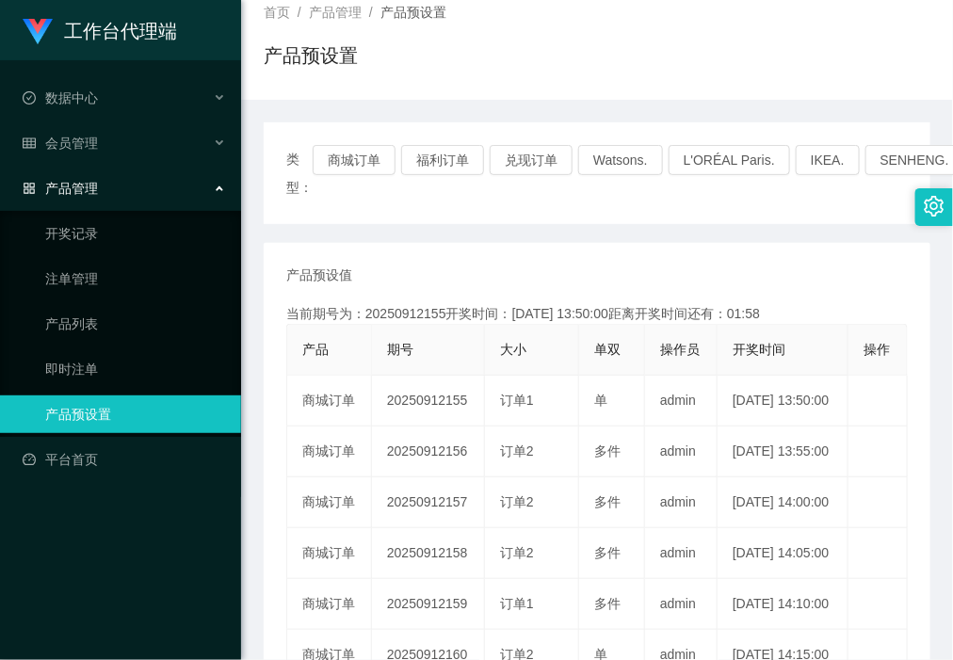
click at [136, 541] on div "工作台代理端 数据中心 会员管理 产品管理 开奖记录 注单管理 产品列表 即时注单 产品预设置 平台首页" at bounding box center [120, 330] width 241 height 660
drag, startPoint x: 535, startPoint y: 52, endPoint x: 506, endPoint y: 104, distance: 59.0
click at [535, 52] on div "产品预设置" at bounding box center [597, 62] width 666 height 43
drag, startPoint x: 149, startPoint y: 457, endPoint x: 129, endPoint y: 266, distance: 192.1
click at [149, 457] on link "平台首页" at bounding box center [124, 460] width 203 height 38
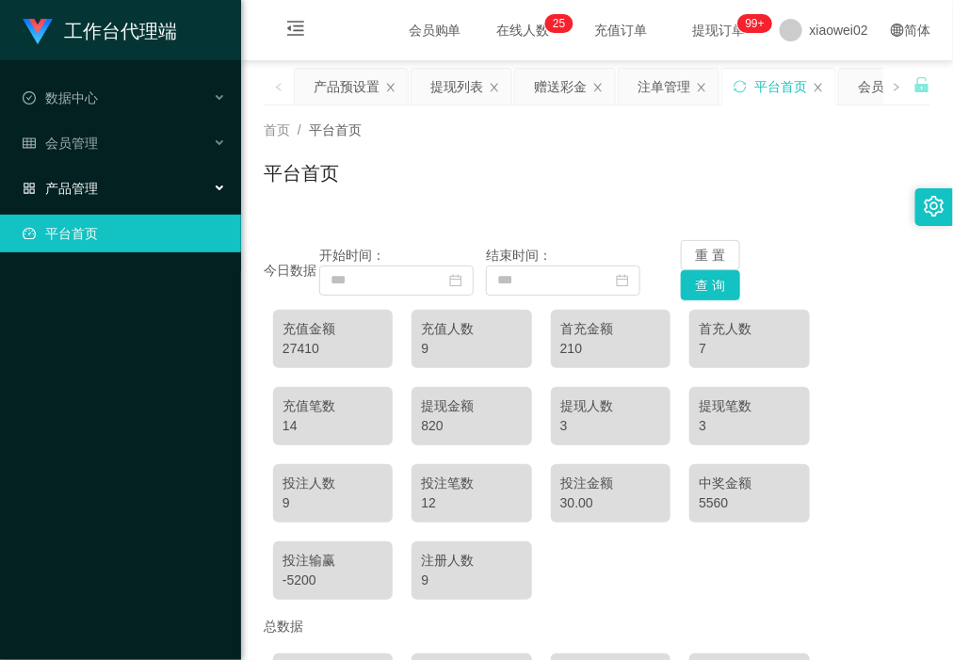
click at [141, 177] on div "产品管理" at bounding box center [120, 188] width 241 height 38
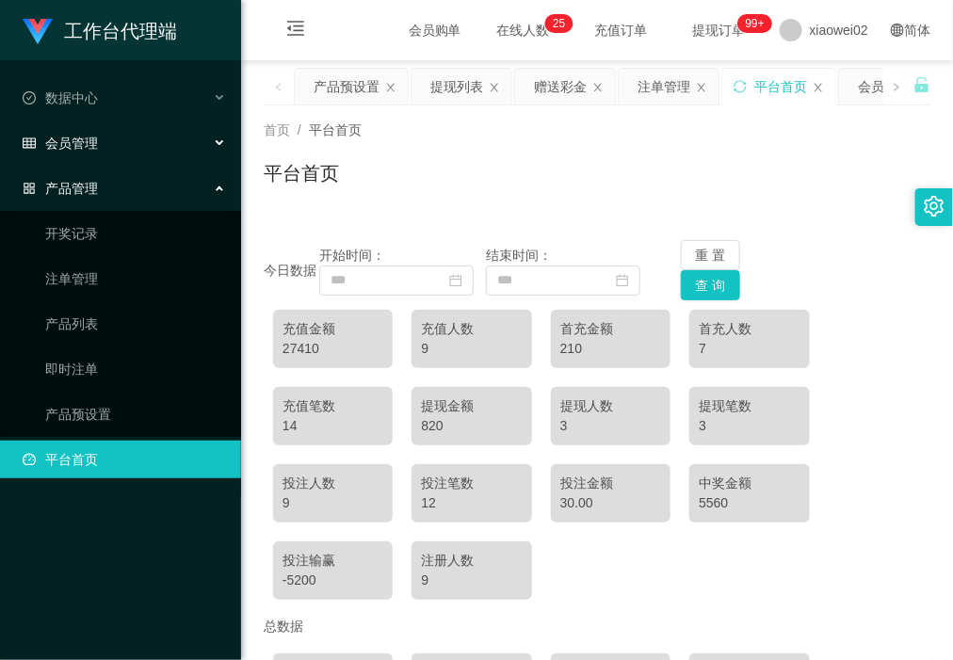
click at [72, 132] on div "会员管理" at bounding box center [120, 143] width 241 height 38
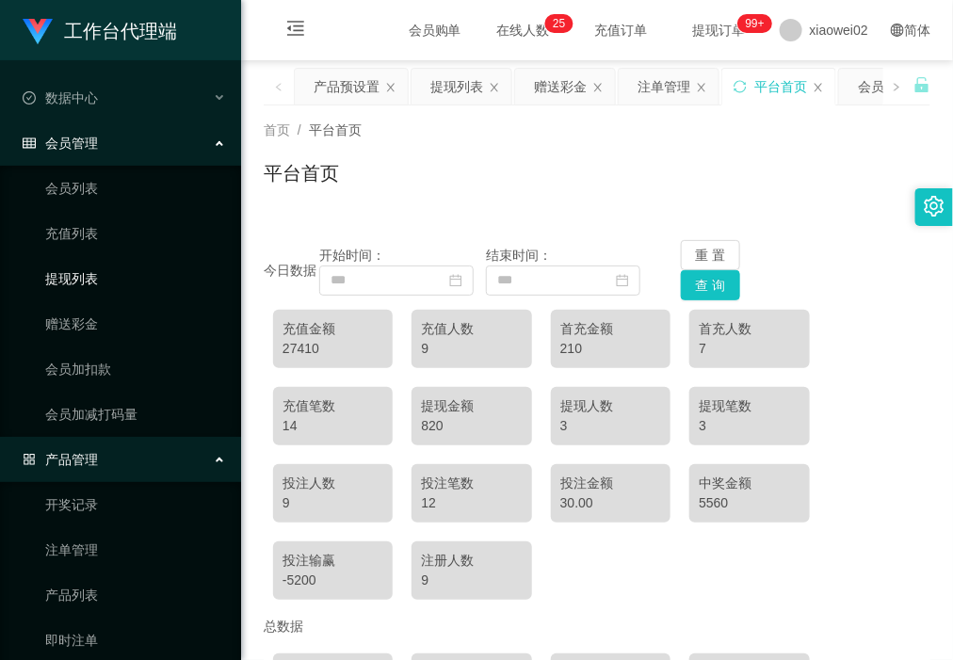
drag, startPoint x: 120, startPoint y: 280, endPoint x: 127, endPoint y: 290, distance: 12.1
click at [119, 280] on link "提现列表" at bounding box center [135, 279] width 181 height 38
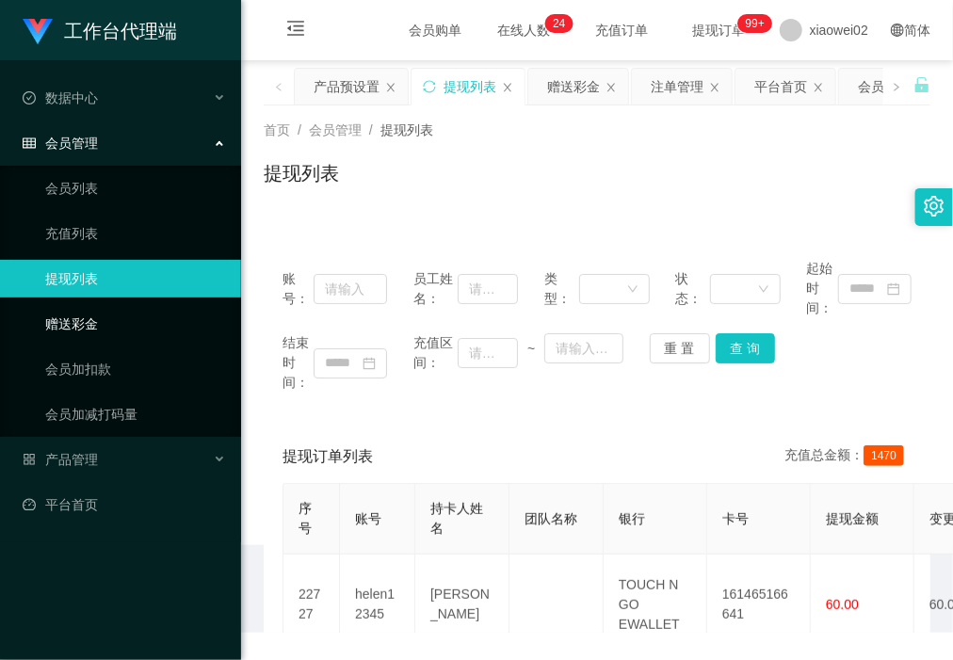
click at [120, 308] on link "赠送彩金" at bounding box center [135, 324] width 181 height 38
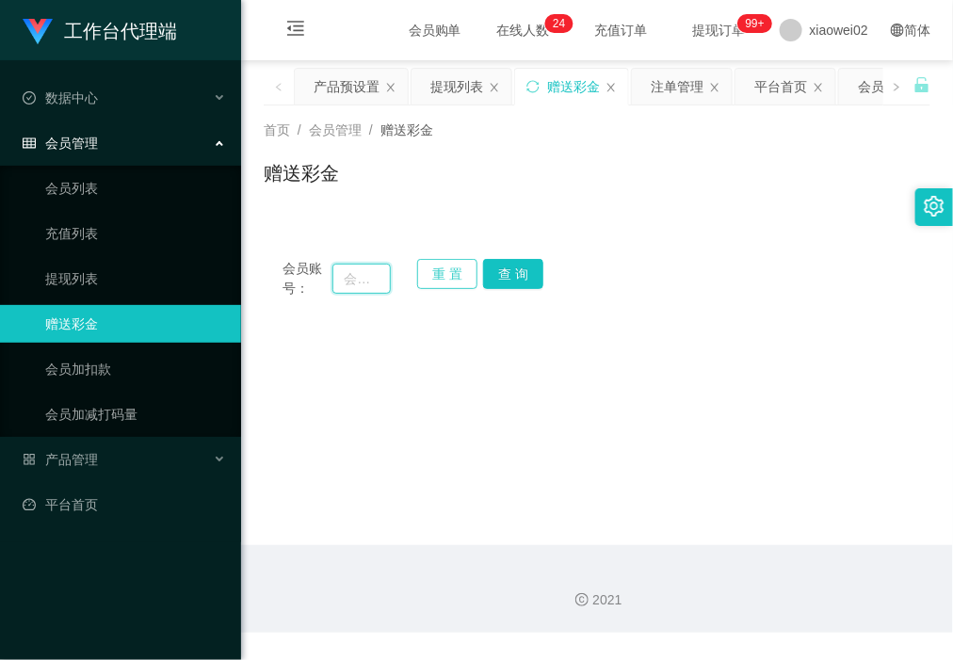
drag, startPoint x: 351, startPoint y: 282, endPoint x: 420, endPoint y: 282, distance: 68.7
click at [351, 282] on input "text" at bounding box center [360, 279] width 57 height 30
paste input "Lan8999"
type input "Lan8999"
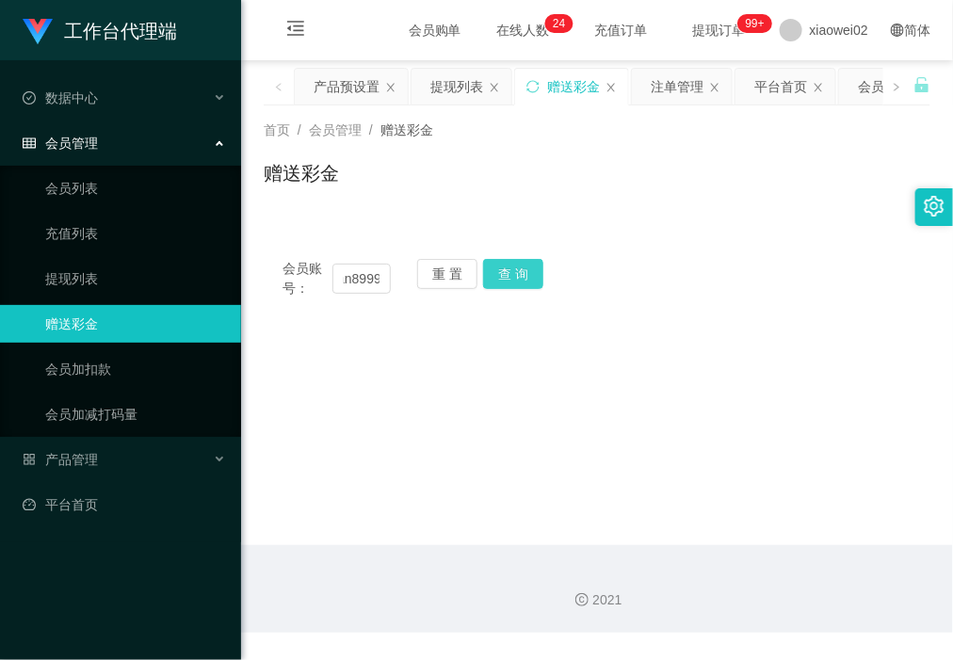
drag, startPoint x: 547, startPoint y: 279, endPoint x: 539, endPoint y: 271, distance: 10.6
click at [547, 279] on div "会员账号： Lan8999 重 置 查 询" at bounding box center [597, 279] width 666 height 40
click at [505, 271] on button "查 询" at bounding box center [513, 274] width 60 height 30
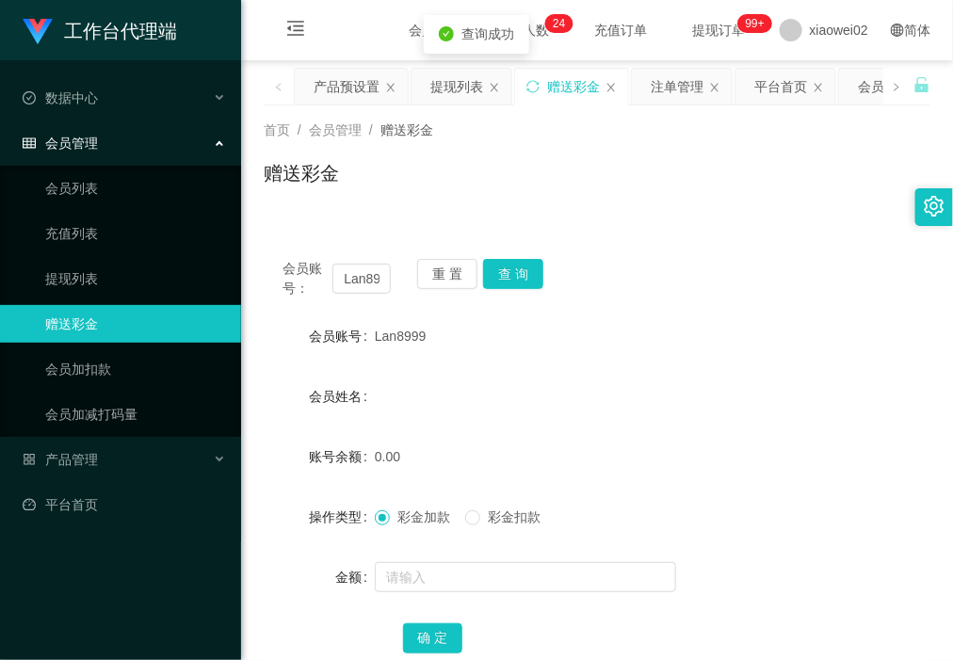
click at [428, 560] on div at bounding box center [569, 577] width 389 height 38
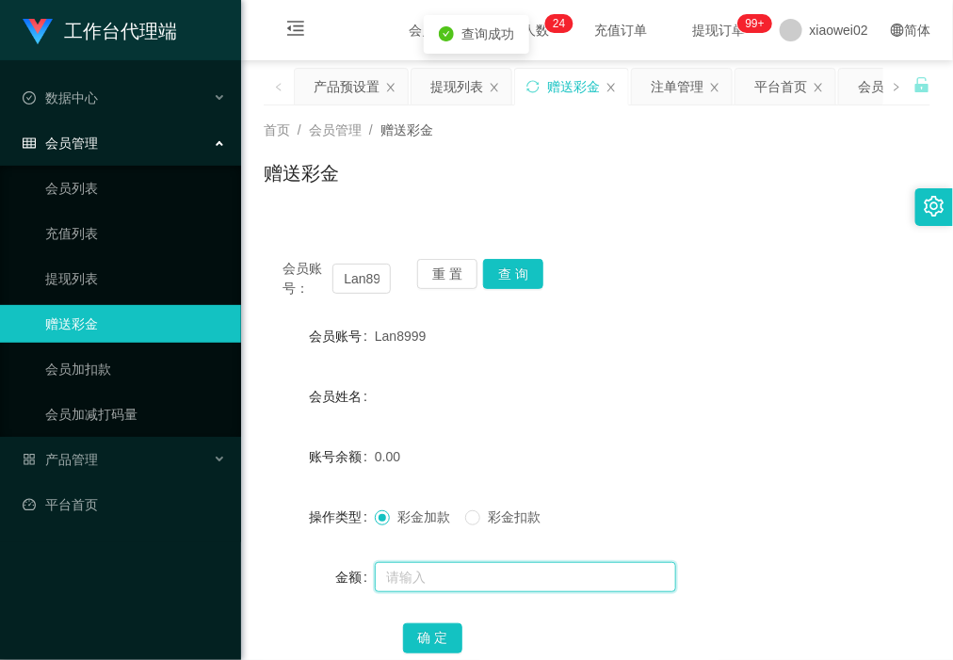
drag, startPoint x: 428, startPoint y: 570, endPoint x: 421, endPoint y: 558, distance: 14.4
click at [428, 570] on input "text" at bounding box center [525, 577] width 301 height 30
type input "60"
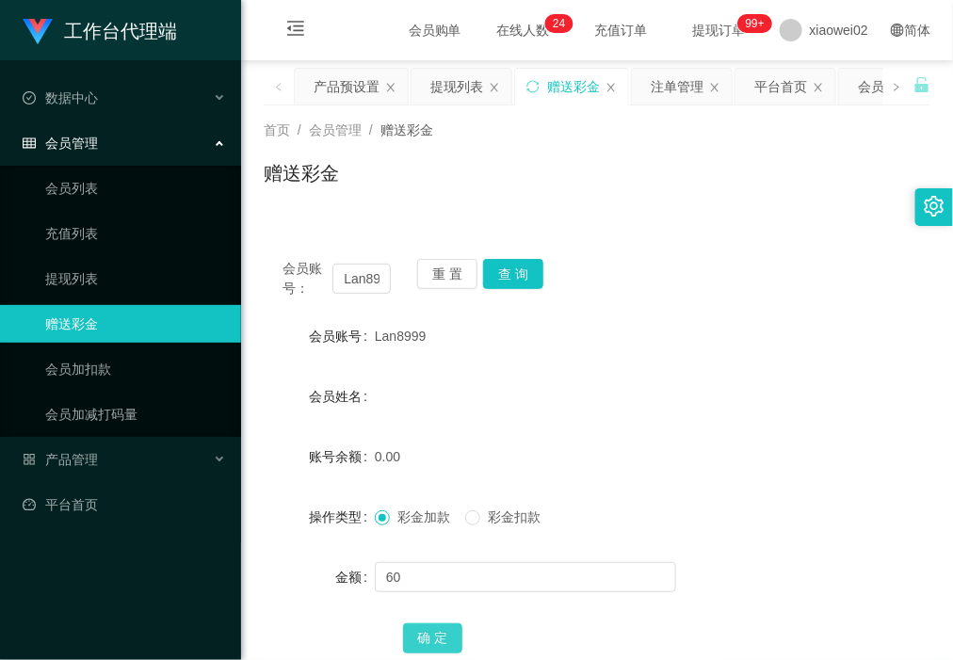
click at [439, 647] on button "确 定" at bounding box center [433, 638] width 60 height 30
click at [130, 405] on link "会员加减打码量" at bounding box center [135, 414] width 181 height 38
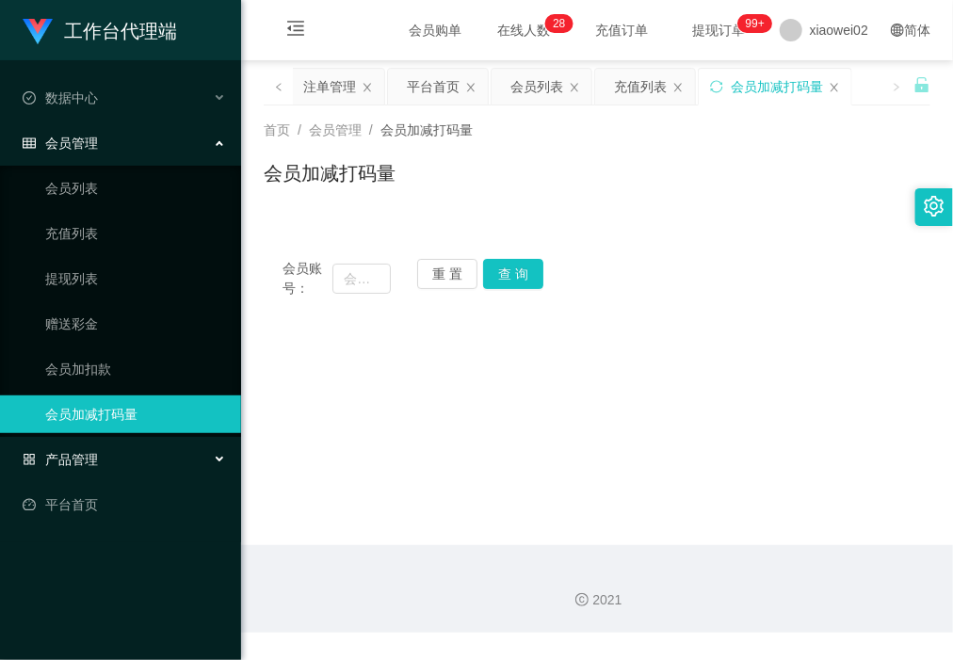
click at [111, 452] on div "产品管理" at bounding box center [120, 460] width 241 height 38
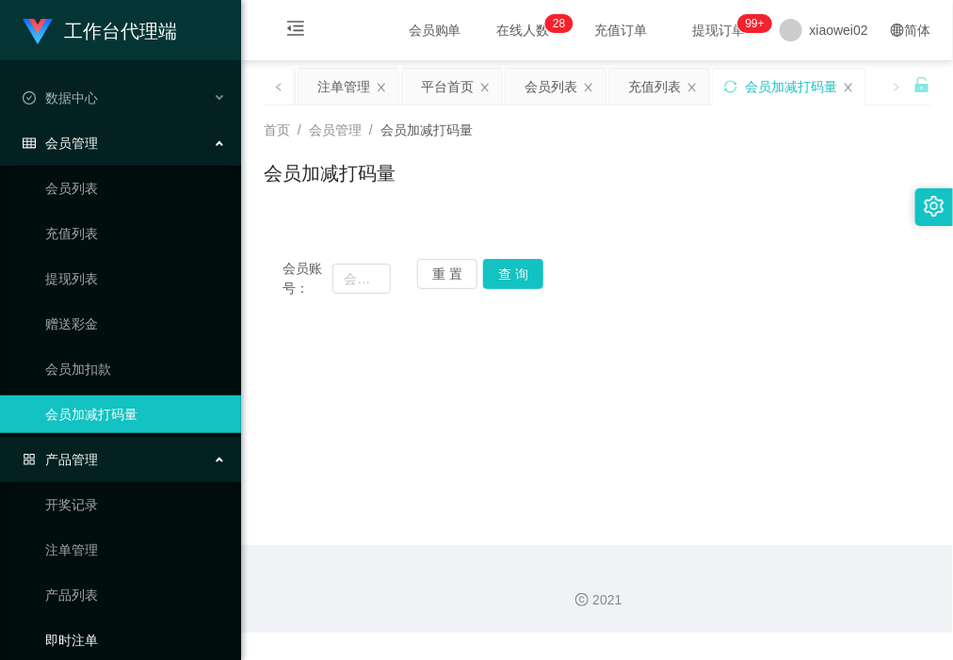
click at [83, 633] on link "即时注单" at bounding box center [135, 640] width 181 height 38
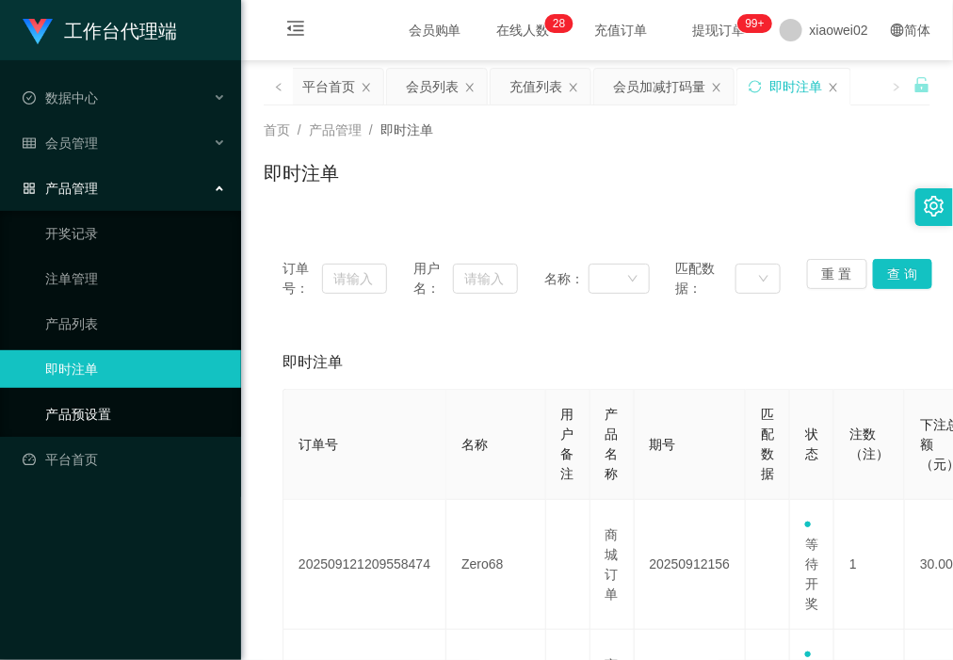
click at [96, 403] on link "产品预设置" at bounding box center [135, 414] width 181 height 38
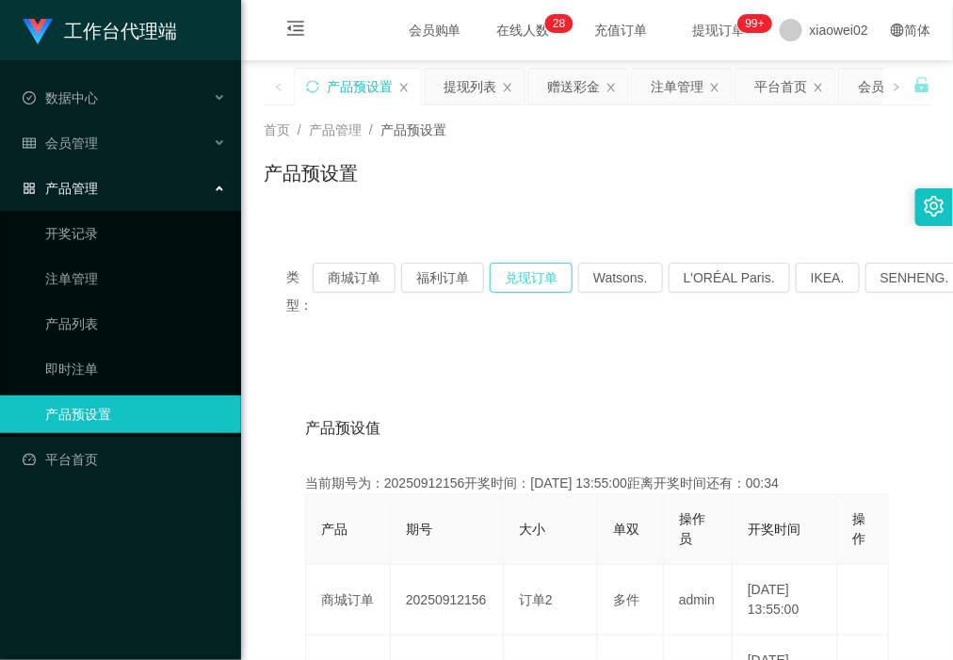
scroll to position [118, 0]
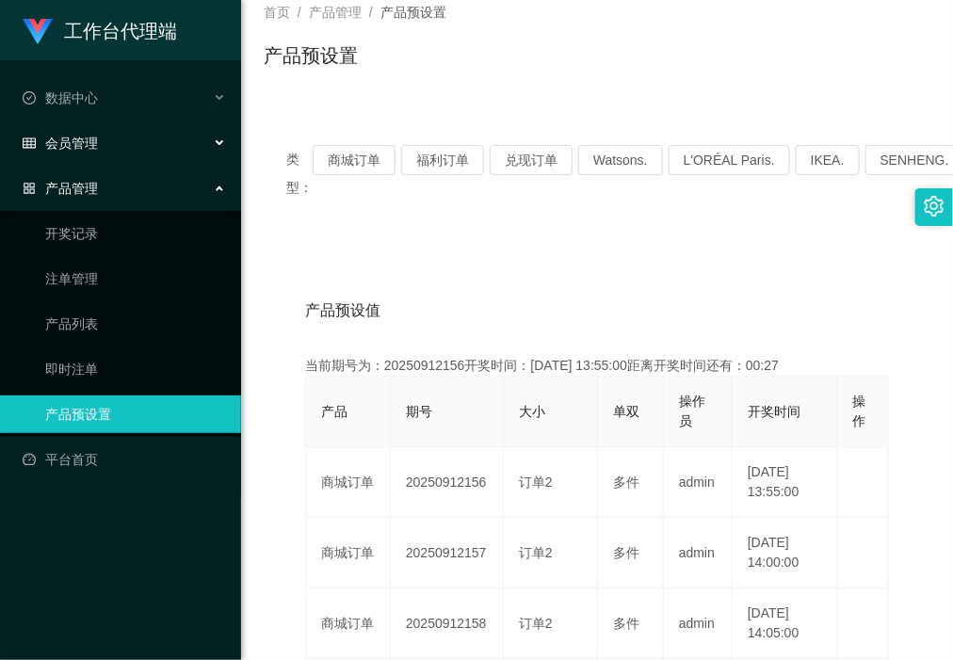
click at [127, 146] on div "会员管理" at bounding box center [120, 143] width 241 height 38
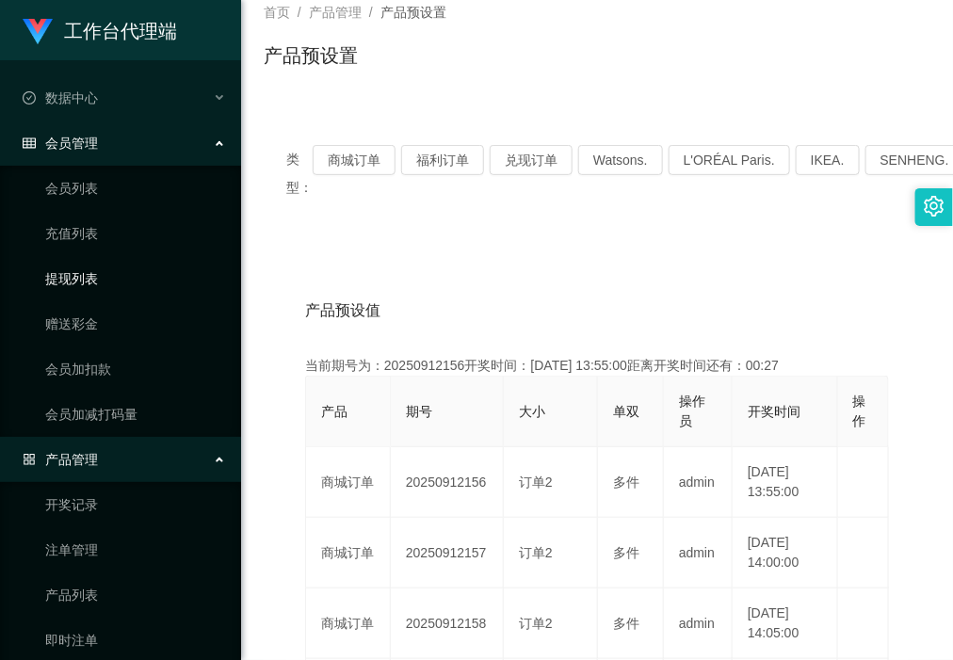
click at [128, 262] on link "提现列表" at bounding box center [135, 279] width 181 height 38
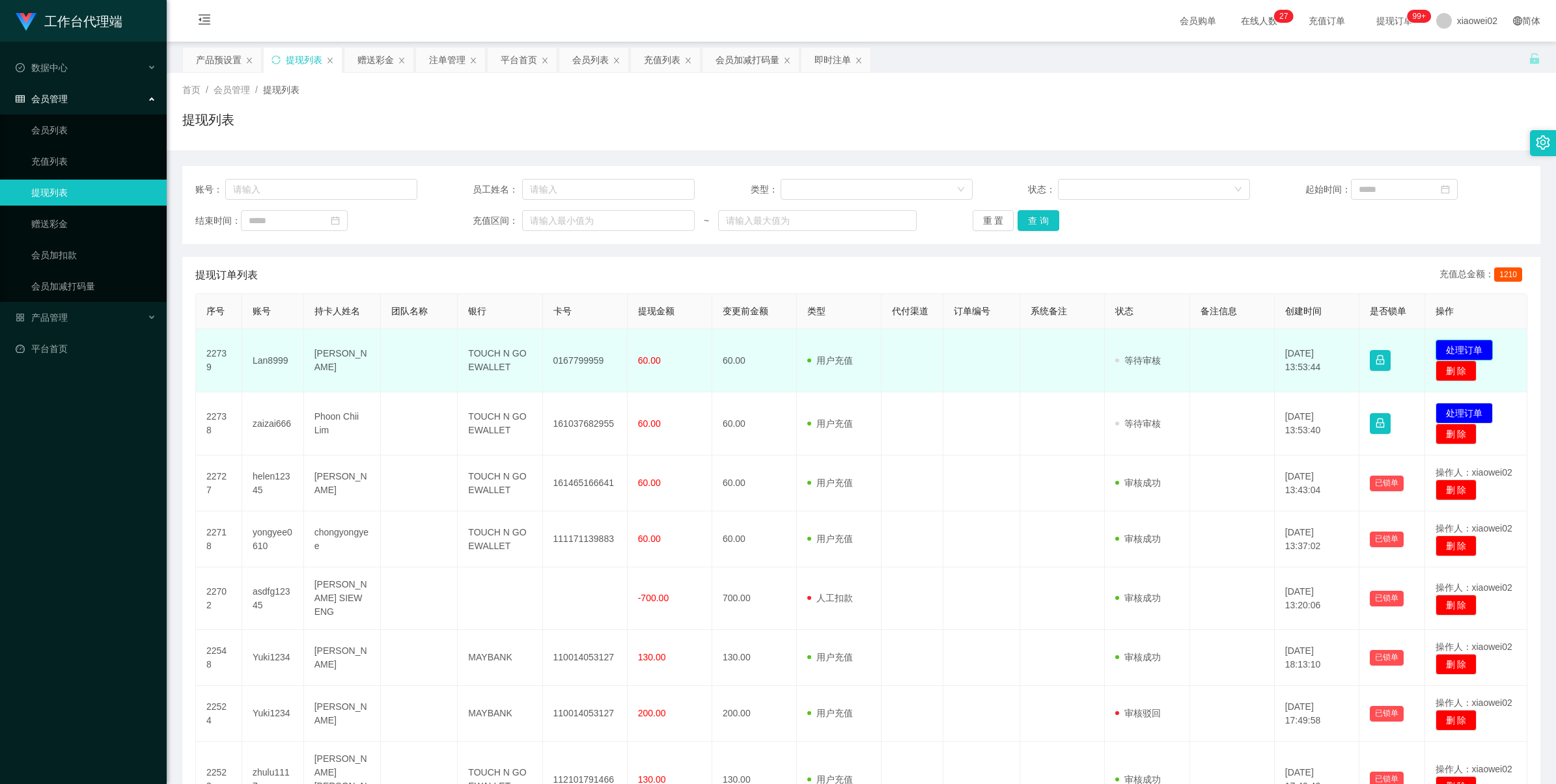
click at [1456, 352] on button "处理订单" at bounding box center [1463, 350] width 57 height 21
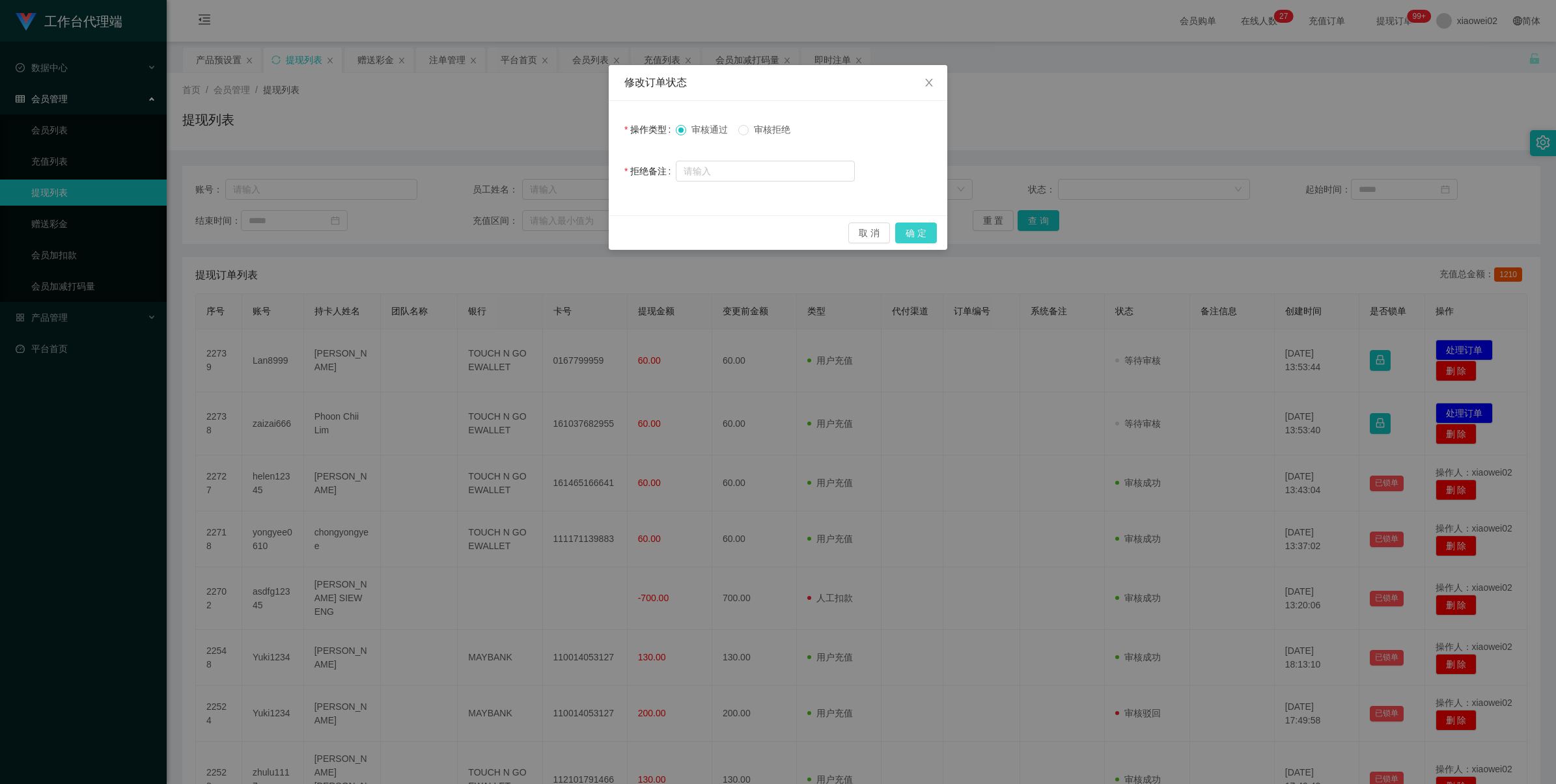
drag, startPoint x: 922, startPoint y: 228, endPoint x: 973, endPoint y: 242, distance: 52.9
click at [922, 229] on button "确 定" at bounding box center [916, 233] width 41 height 21
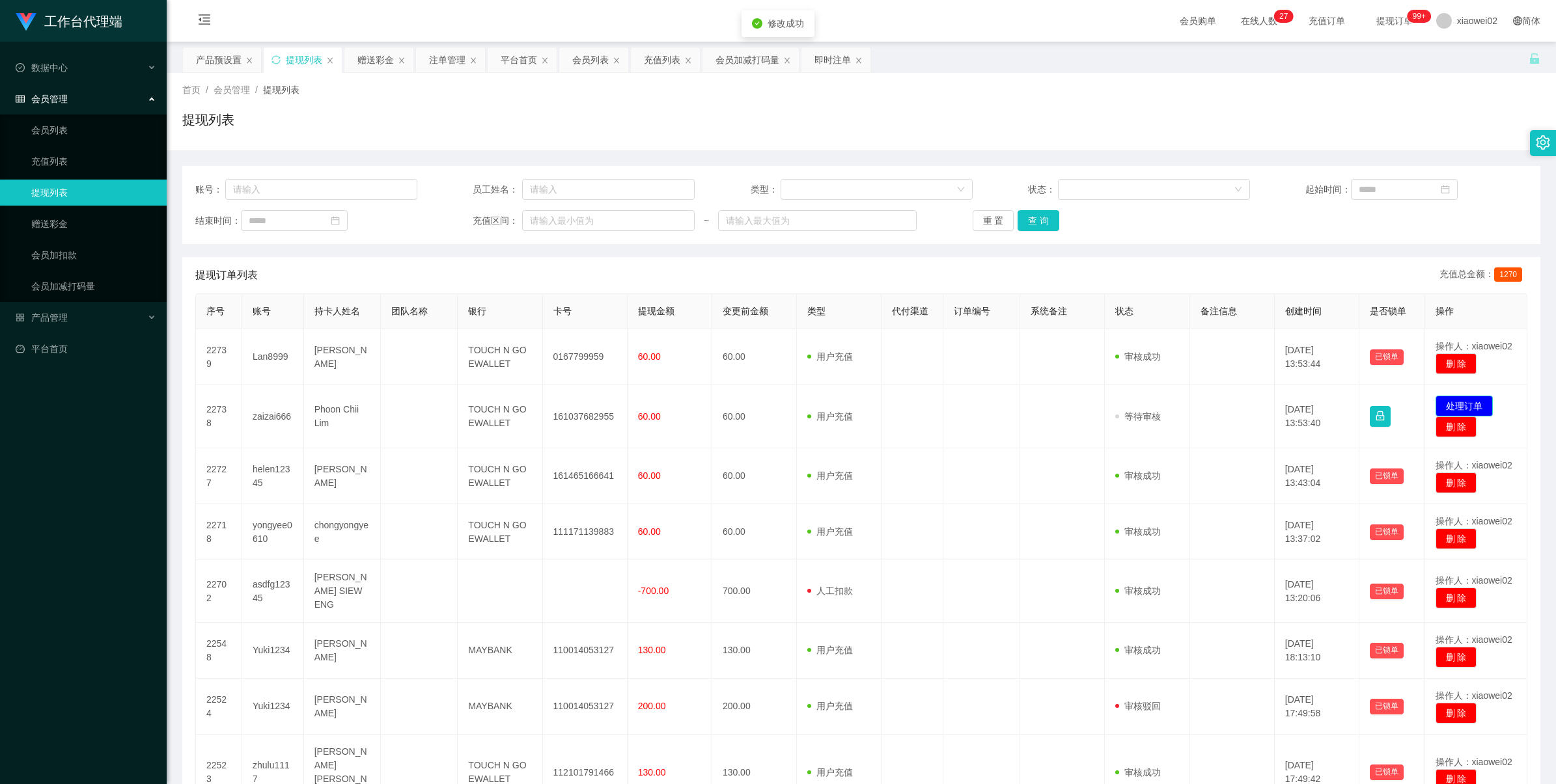
drag, startPoint x: 1455, startPoint y: 409, endPoint x: 1404, endPoint y: 371, distance: 63.6
click at [1454, 409] on button "处理订单" at bounding box center [1463, 406] width 57 height 21
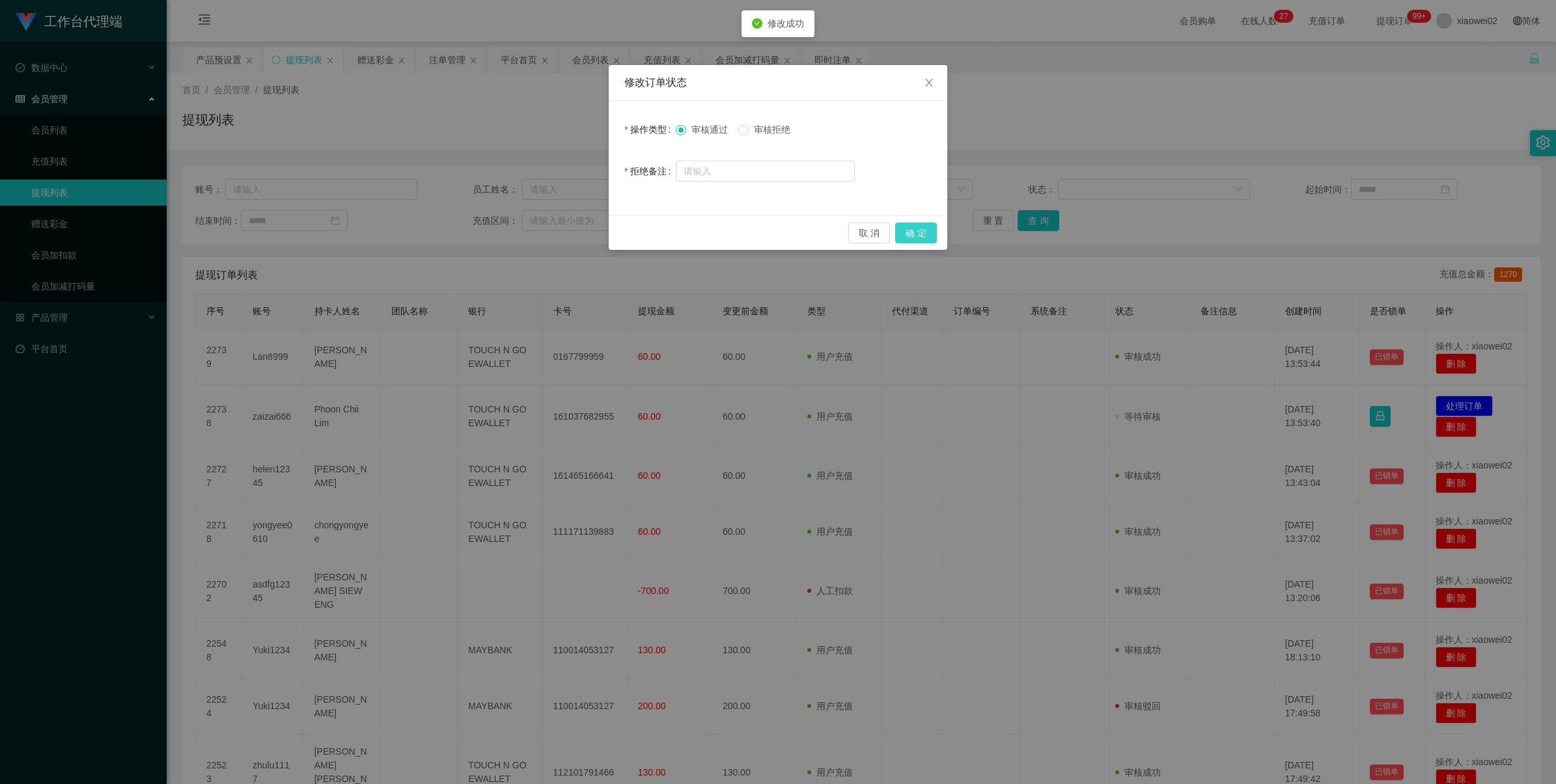
click at [898, 231] on button "确 定" at bounding box center [916, 233] width 41 height 21
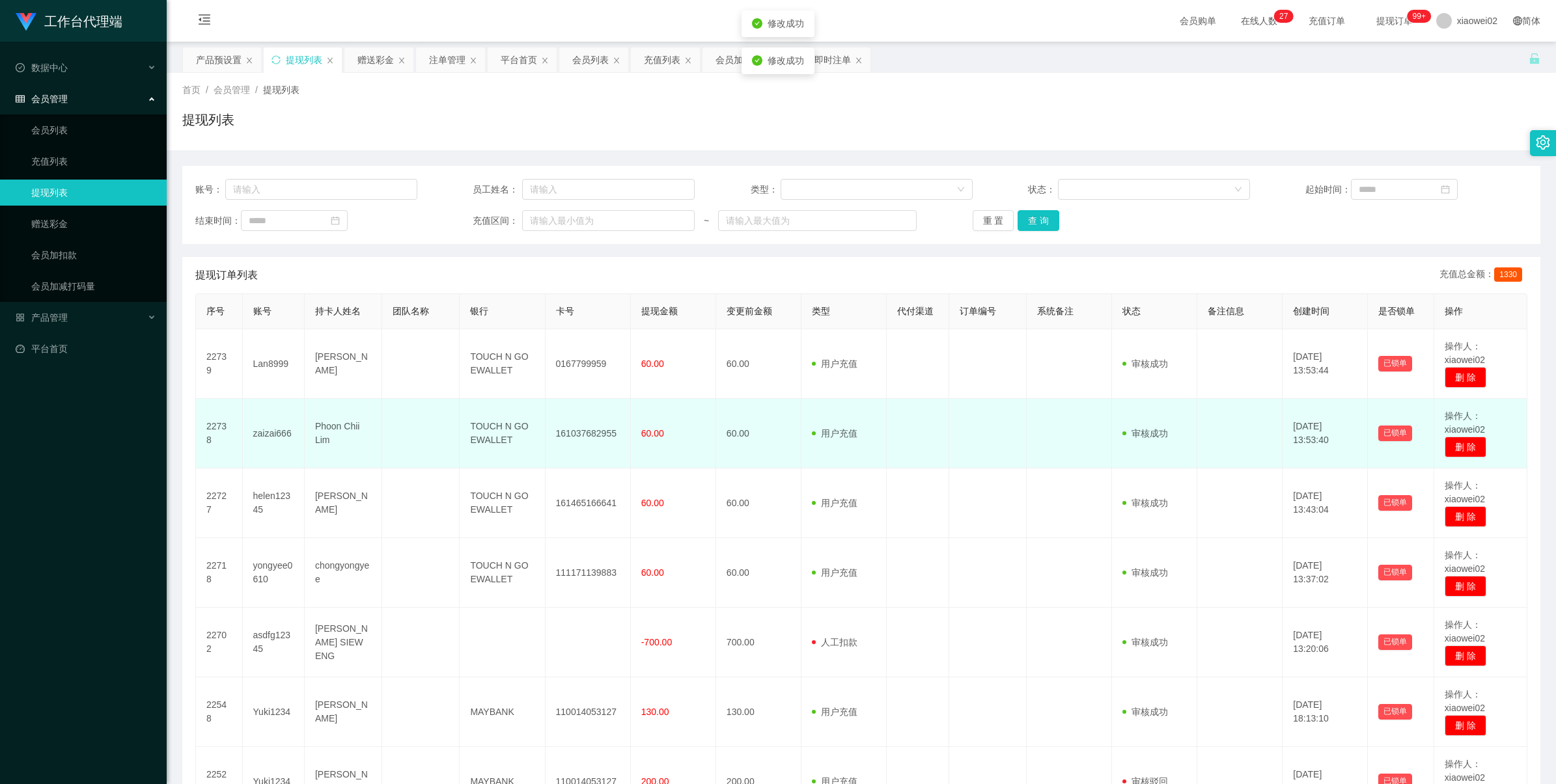
click at [593, 416] on td "161037682955" at bounding box center [588, 433] width 85 height 70
click at [593, 427] on td "161037682955" at bounding box center [588, 433] width 85 height 70
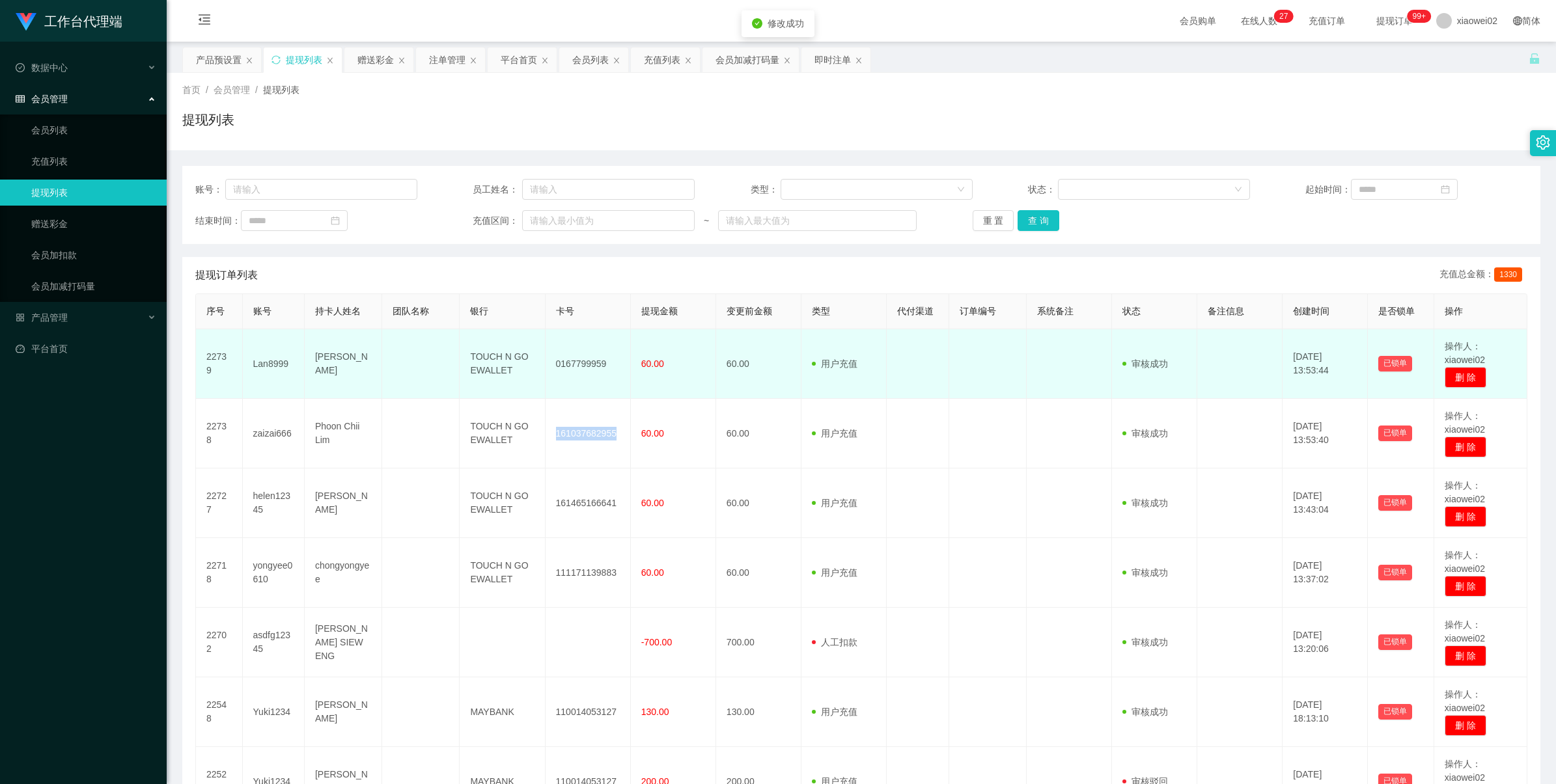
copy td "161037682955"
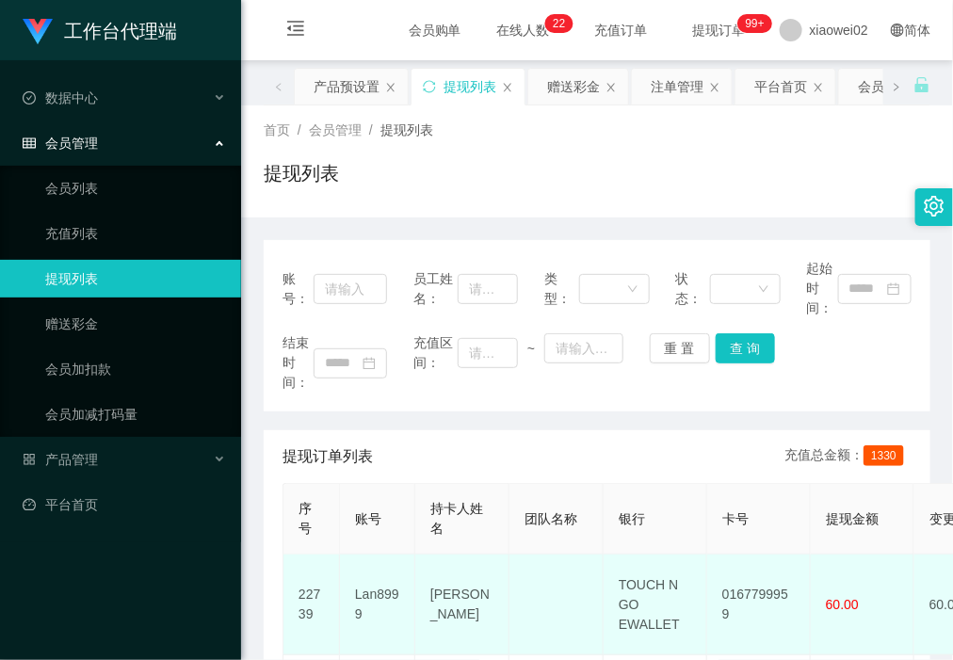
click at [742, 608] on td "0167799959" at bounding box center [759, 604] width 104 height 101
copy td "0167799959"
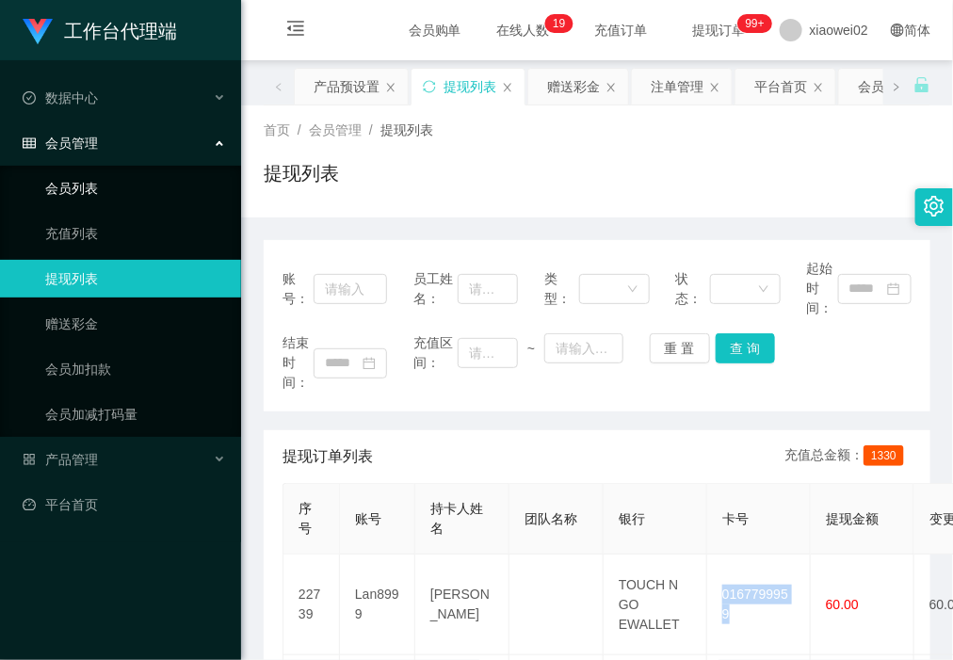
click at [138, 169] on link "会员列表" at bounding box center [135, 188] width 181 height 38
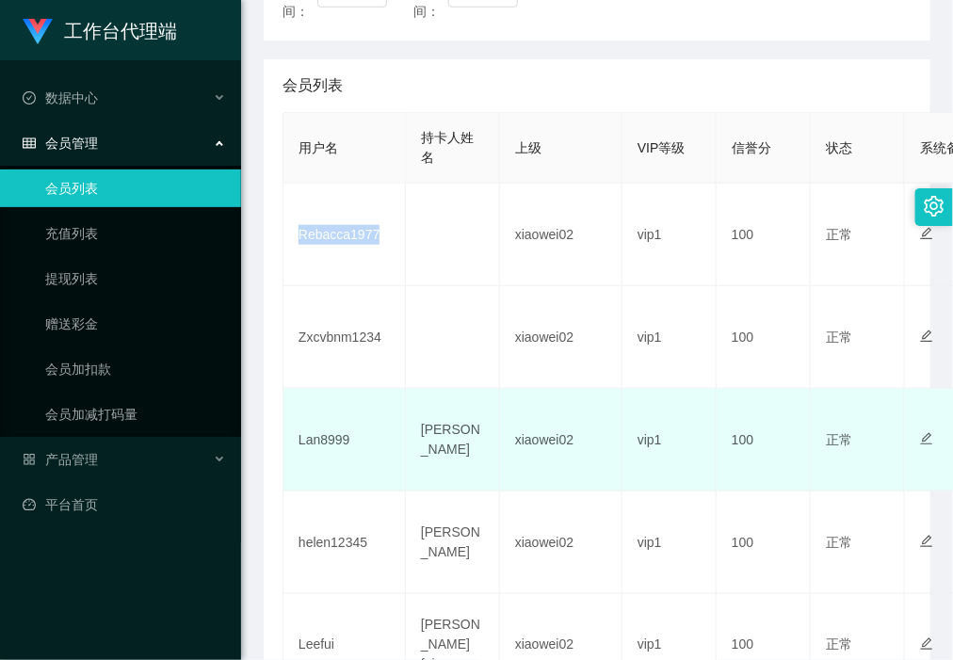
scroll to position [353, 0]
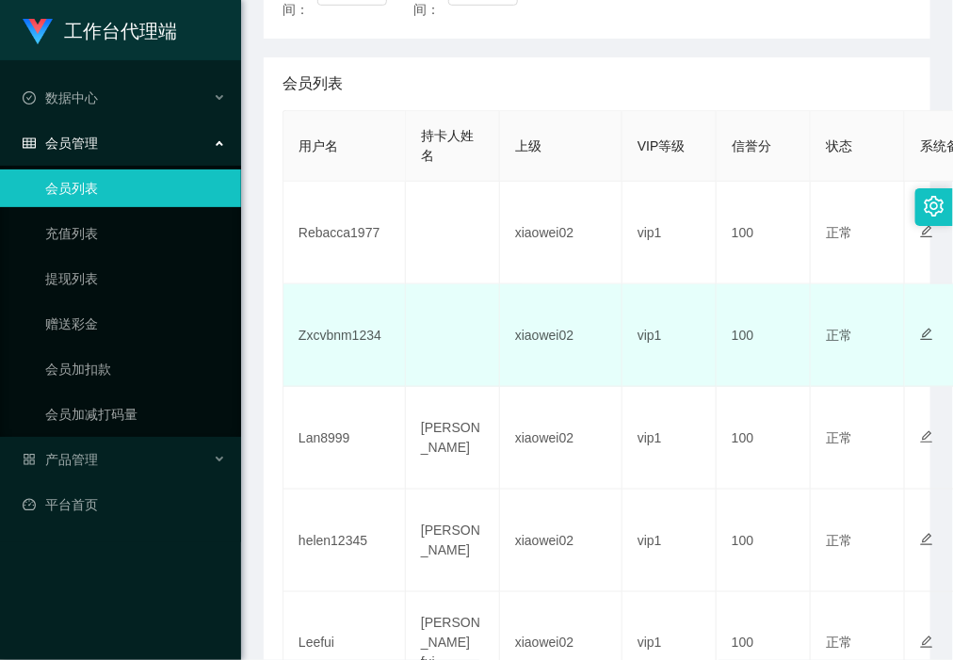
click at [356, 337] on td "Zxcvbnm1234" at bounding box center [344, 335] width 122 height 103
copy td "Zxcvbnm1234"
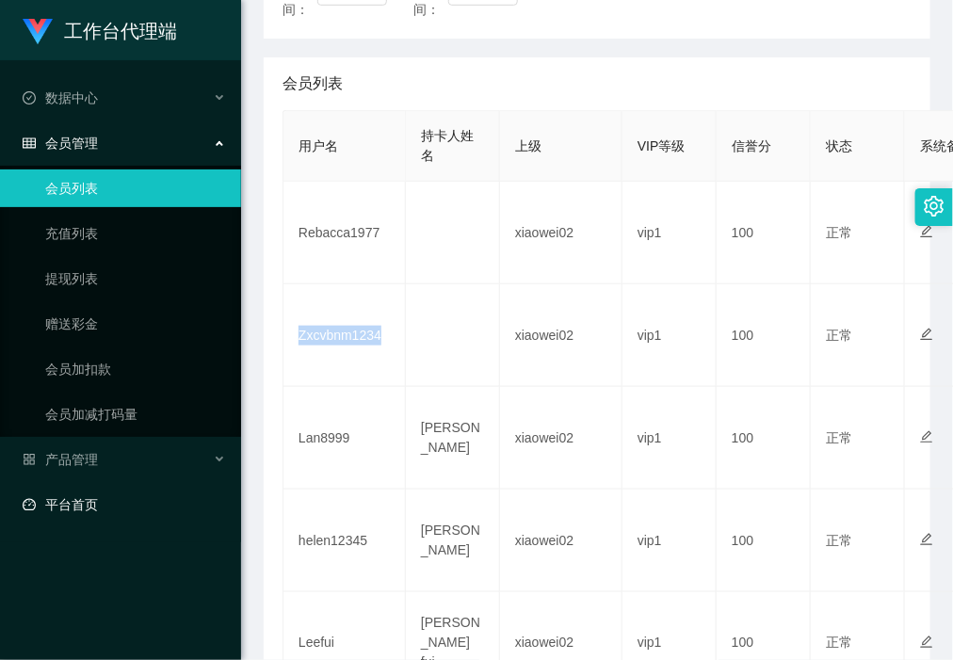
click at [110, 488] on link "平台首页" at bounding box center [124, 505] width 203 height 38
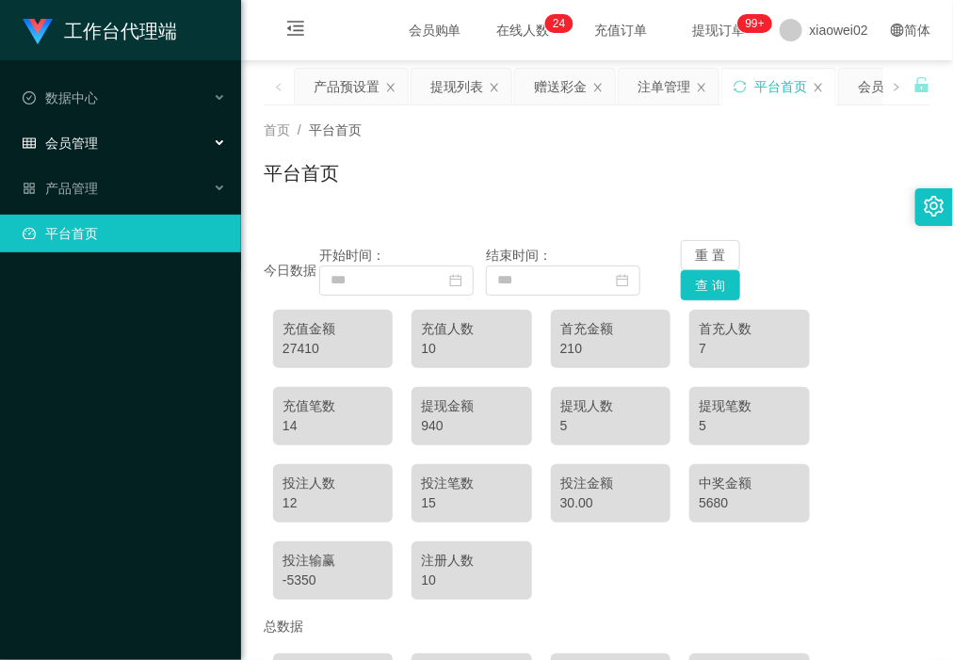
click at [134, 138] on div "会员管理" at bounding box center [120, 143] width 241 height 38
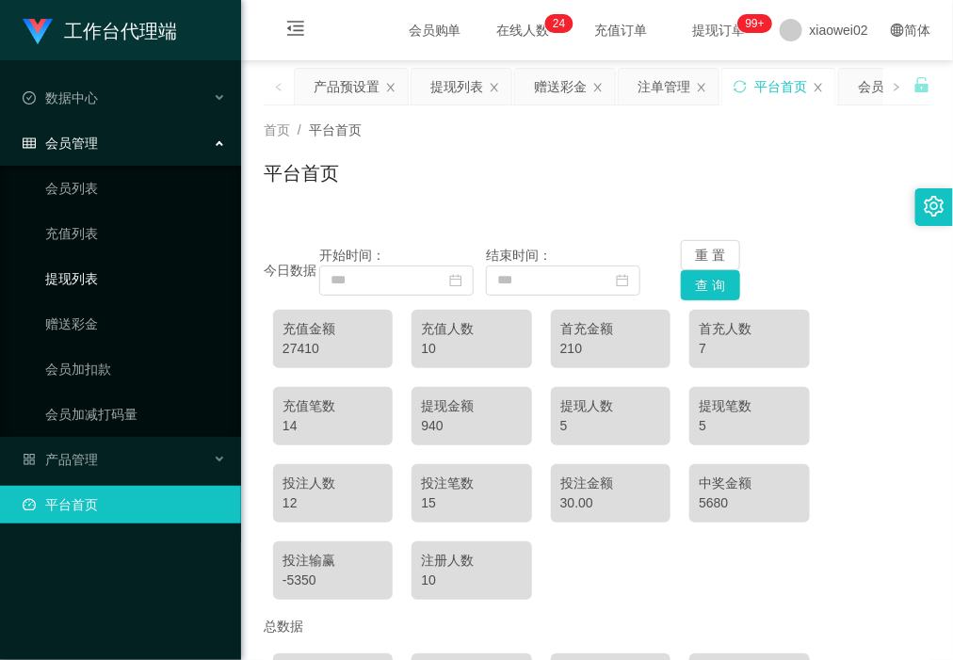
click at [125, 268] on link "提现列表" at bounding box center [135, 279] width 181 height 38
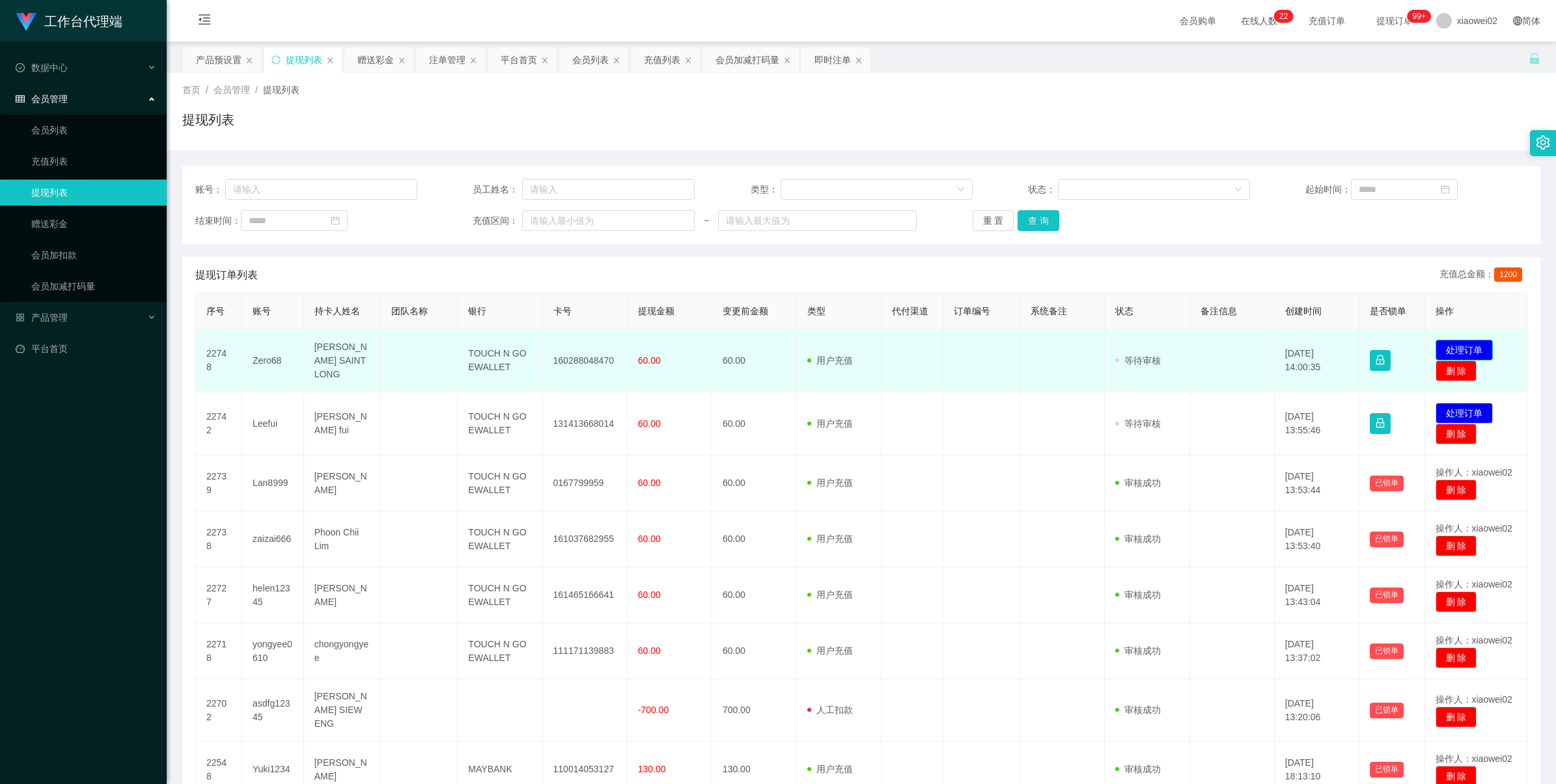
drag, startPoint x: 0, startPoint y: 0, endPoint x: 1446, endPoint y: 346, distance: 1486.8
click at [1446, 346] on button "处理订单" at bounding box center [1463, 350] width 57 height 21
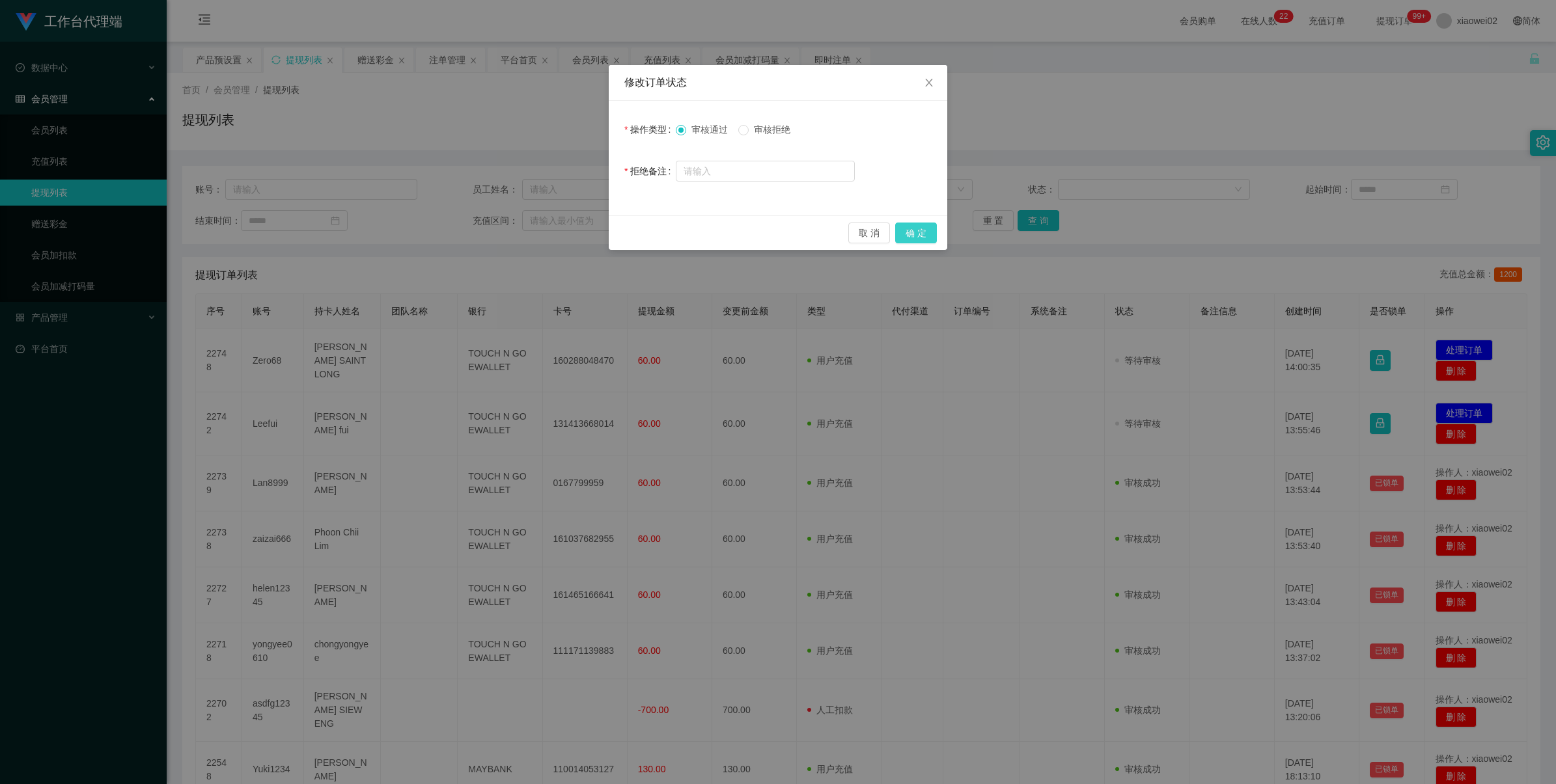
drag, startPoint x: 912, startPoint y: 232, endPoint x: 964, endPoint y: 252, distance: 55.7
click at [912, 234] on button "确 定" at bounding box center [916, 233] width 41 height 21
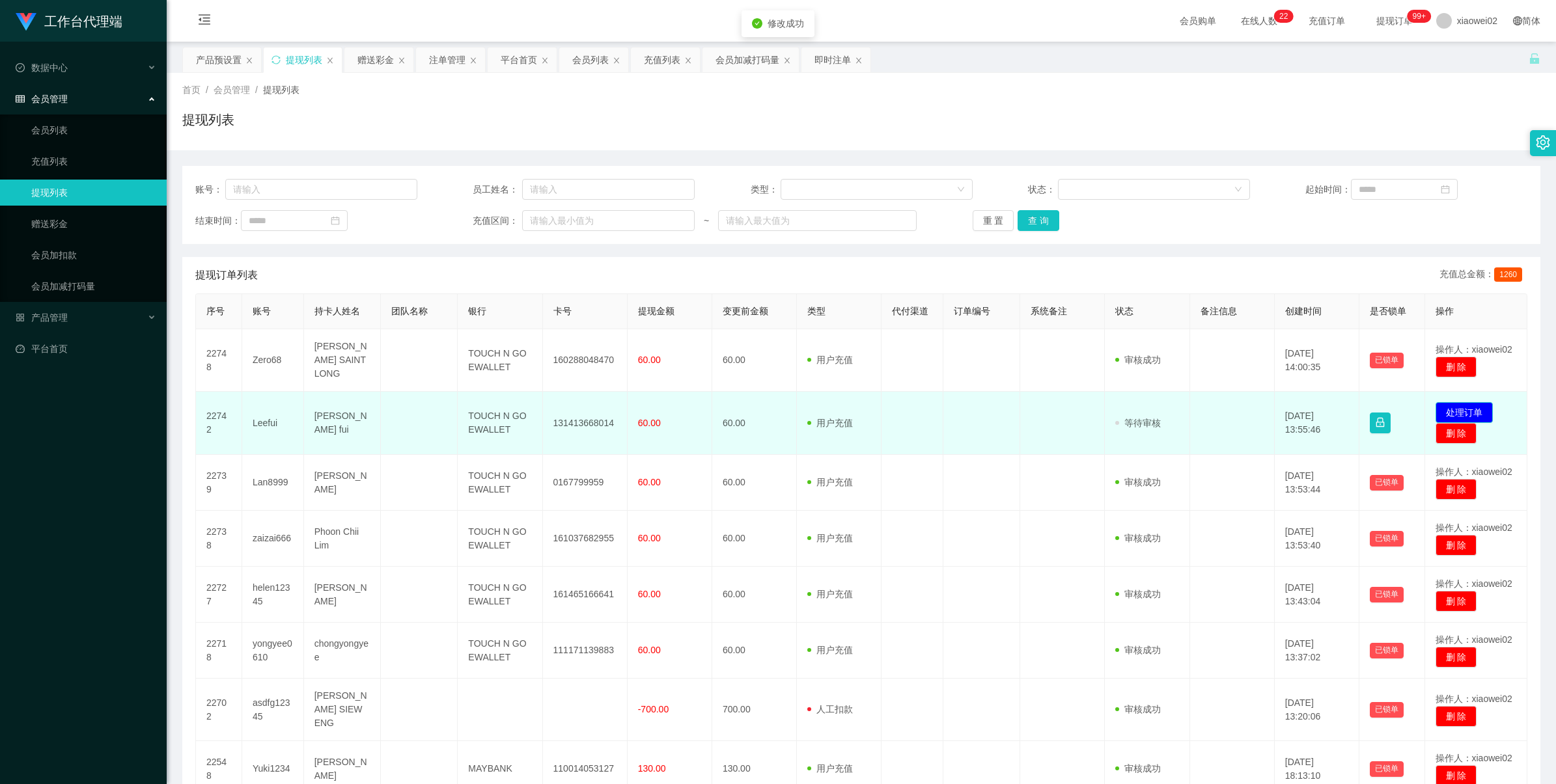
click at [1475, 402] on button "处理订单" at bounding box center [1463, 413] width 57 height 21
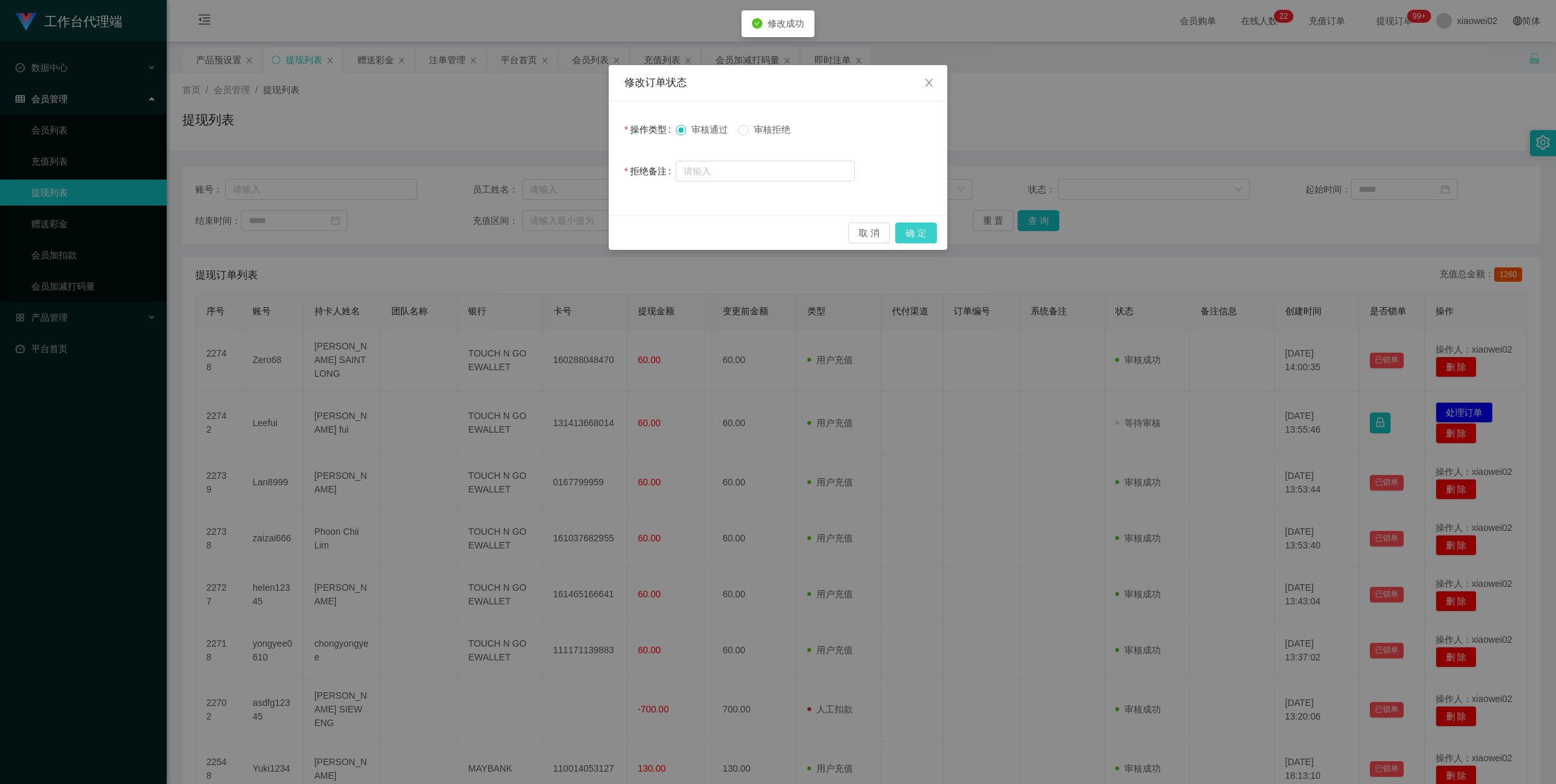
click at [928, 236] on button "确 定" at bounding box center [916, 233] width 41 height 21
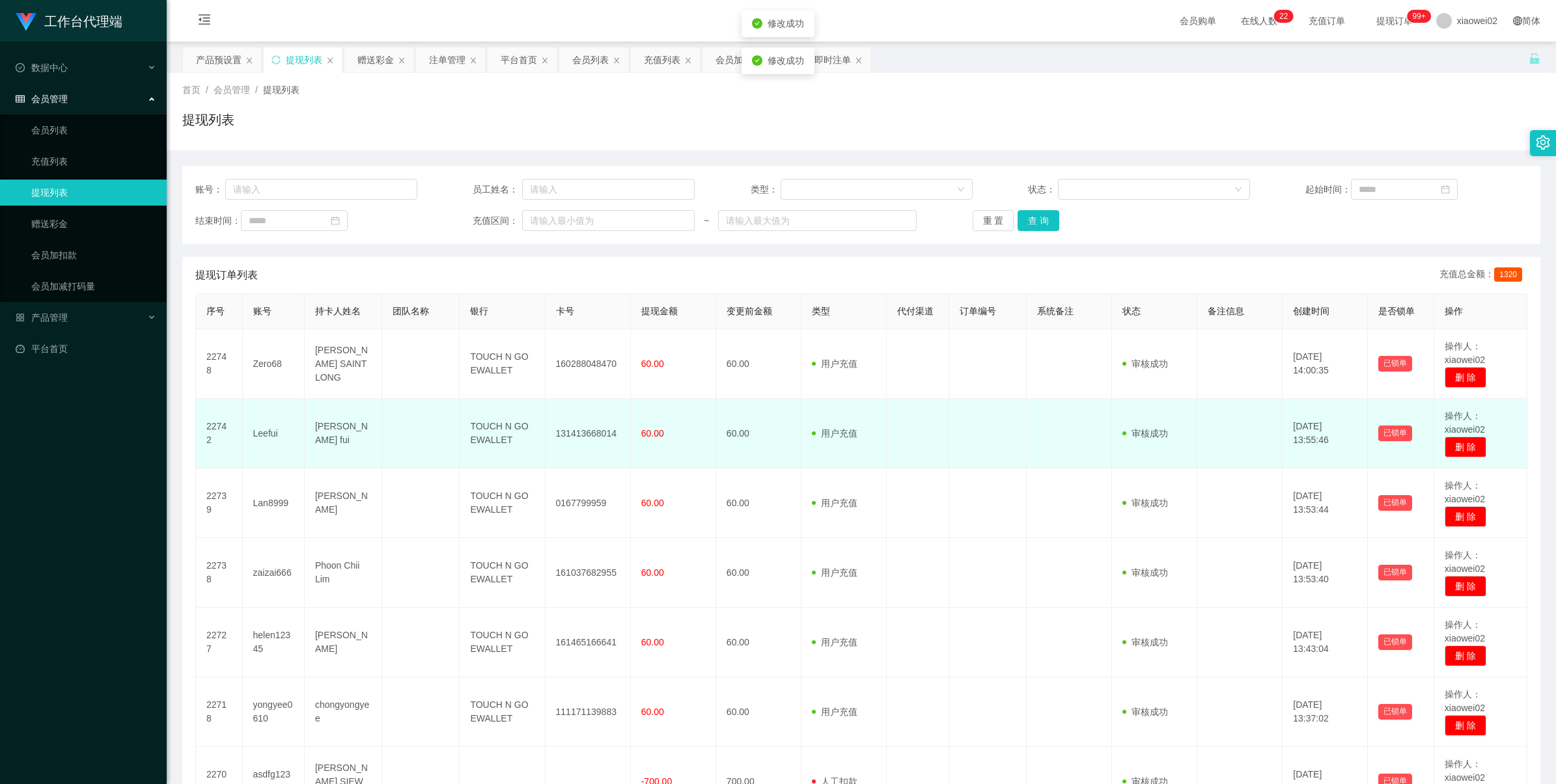
click at [589, 428] on td "131413668014" at bounding box center [588, 433] width 85 height 70
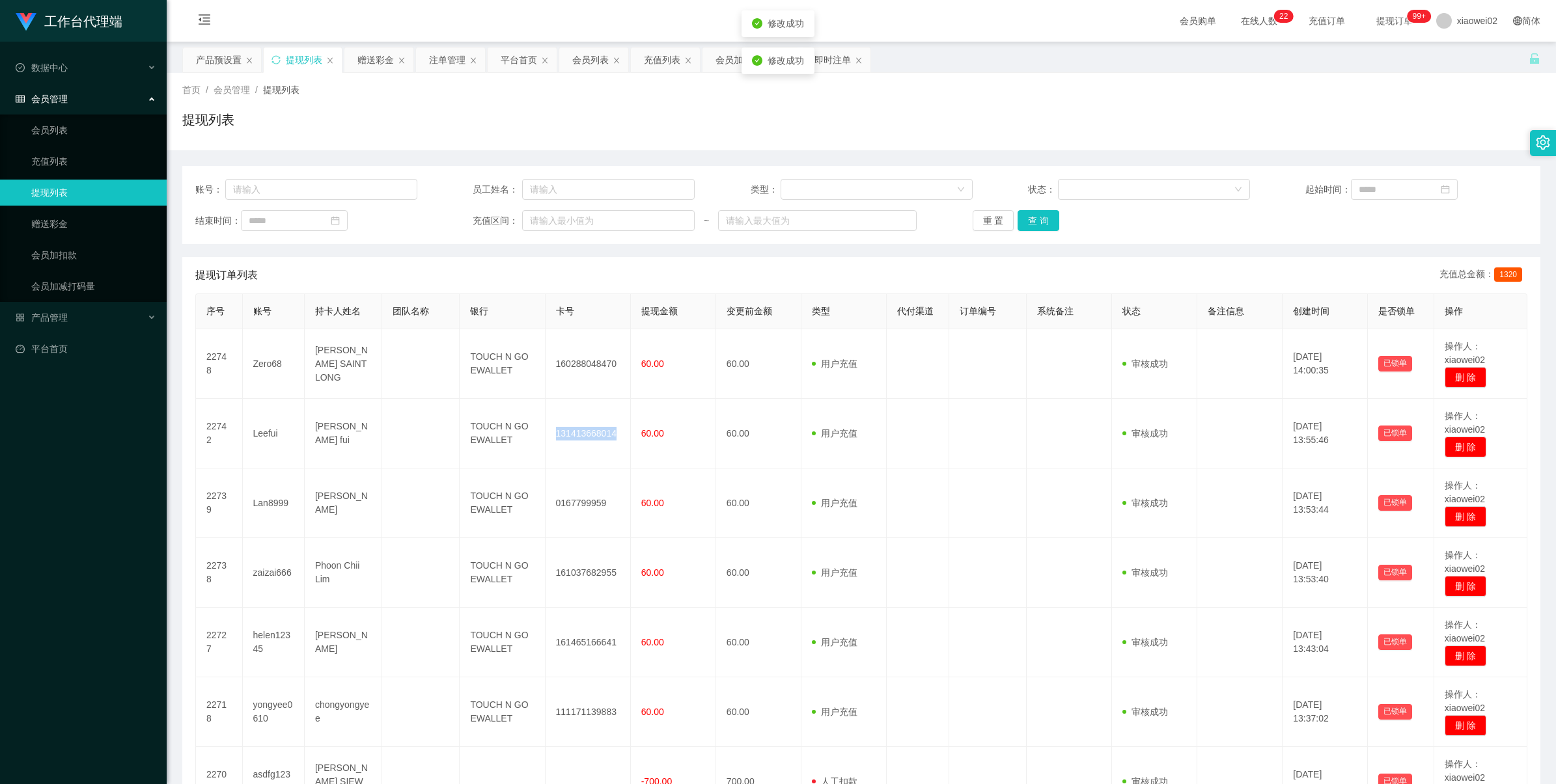
copy td "131413668014"
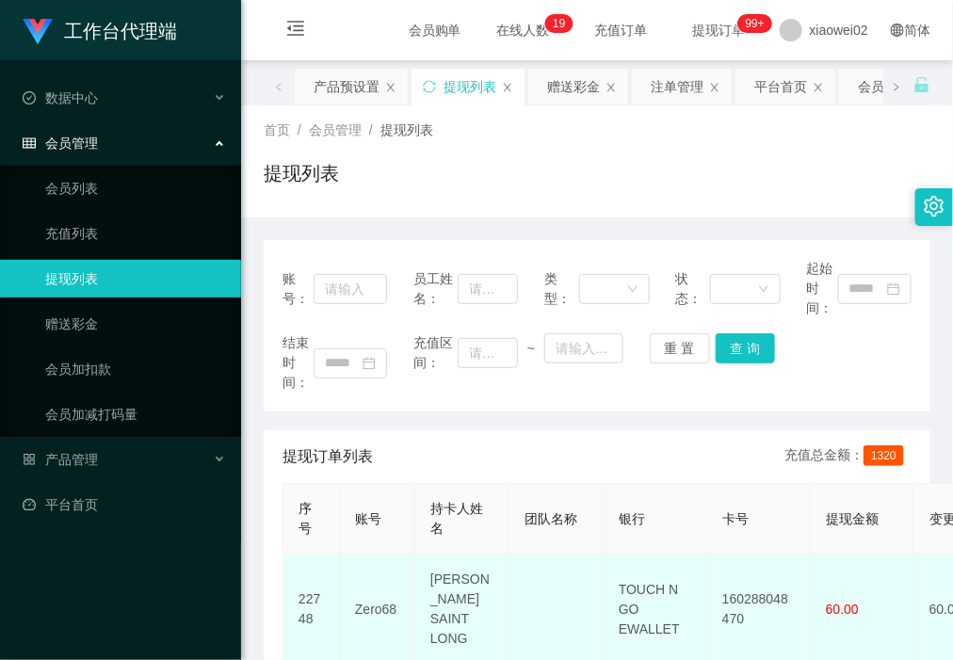
click at [750, 595] on td "160288048470" at bounding box center [759, 609] width 104 height 110
copy td "160288048470"
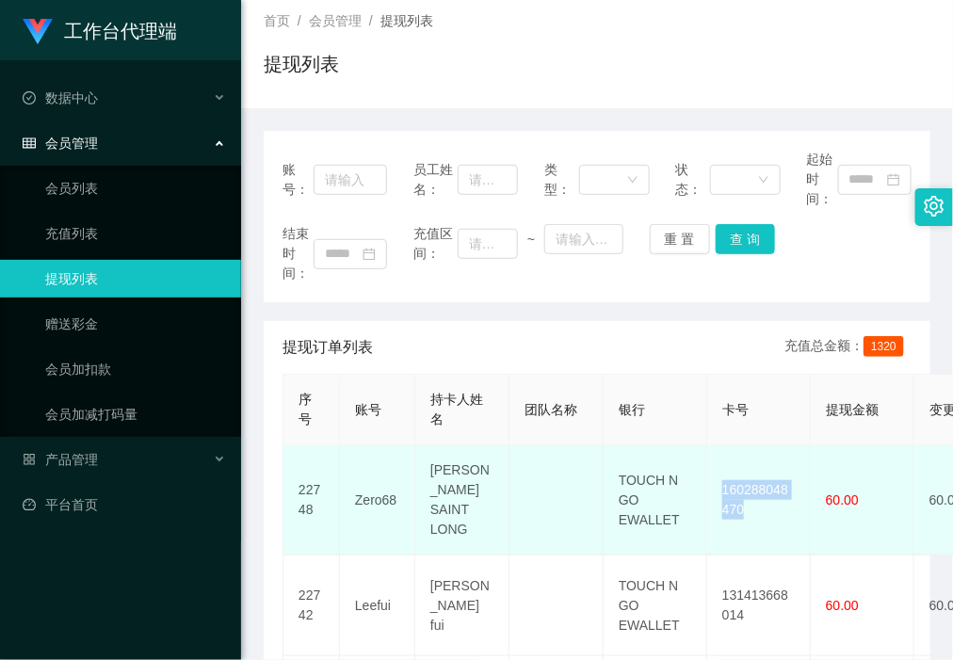
scroll to position [235, 0]
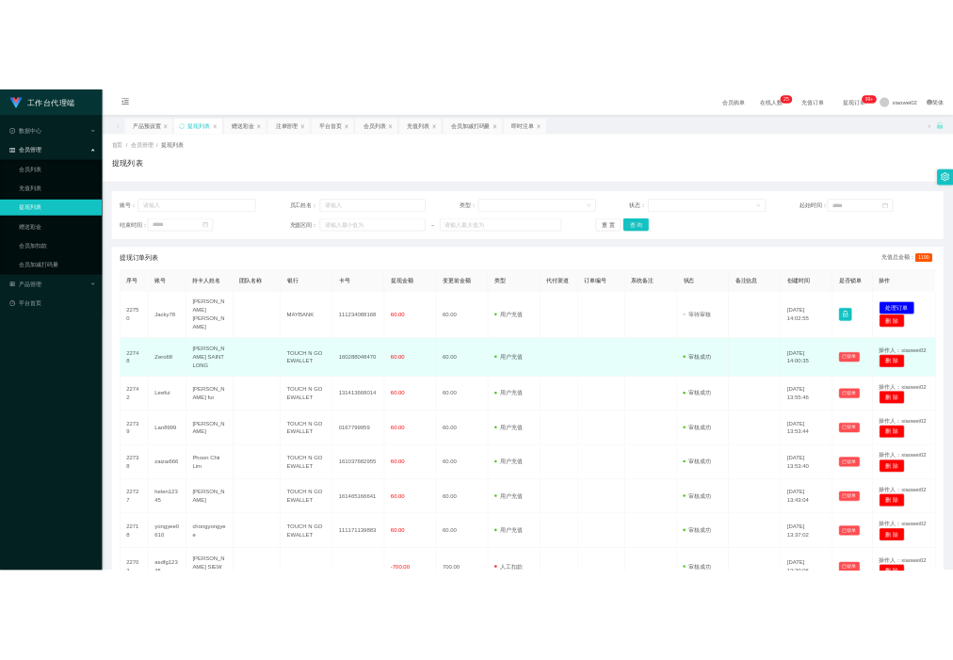
scroll to position [235, 0]
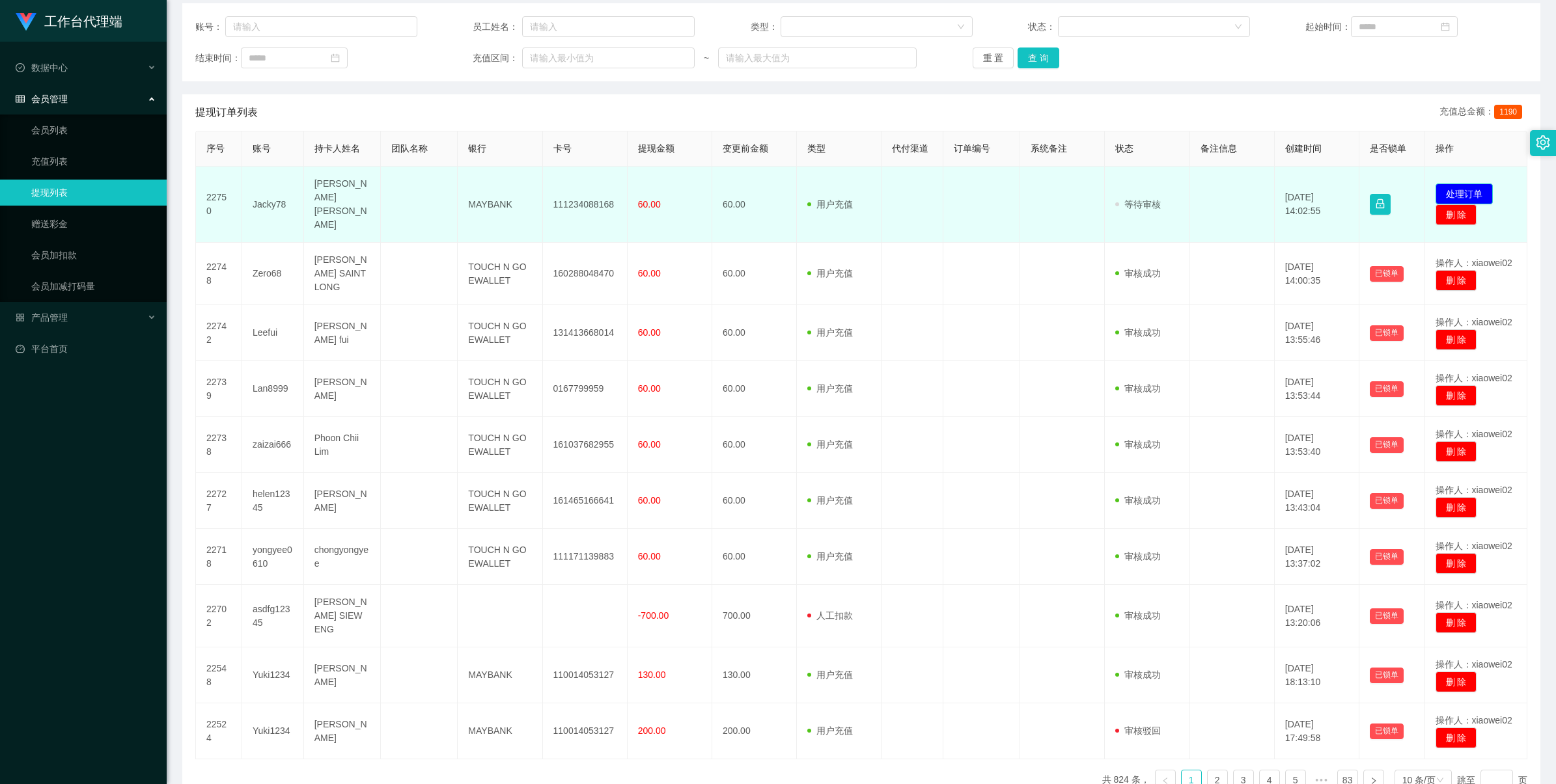
click at [658, 190] on button "处理订单" at bounding box center [1463, 194] width 57 height 21
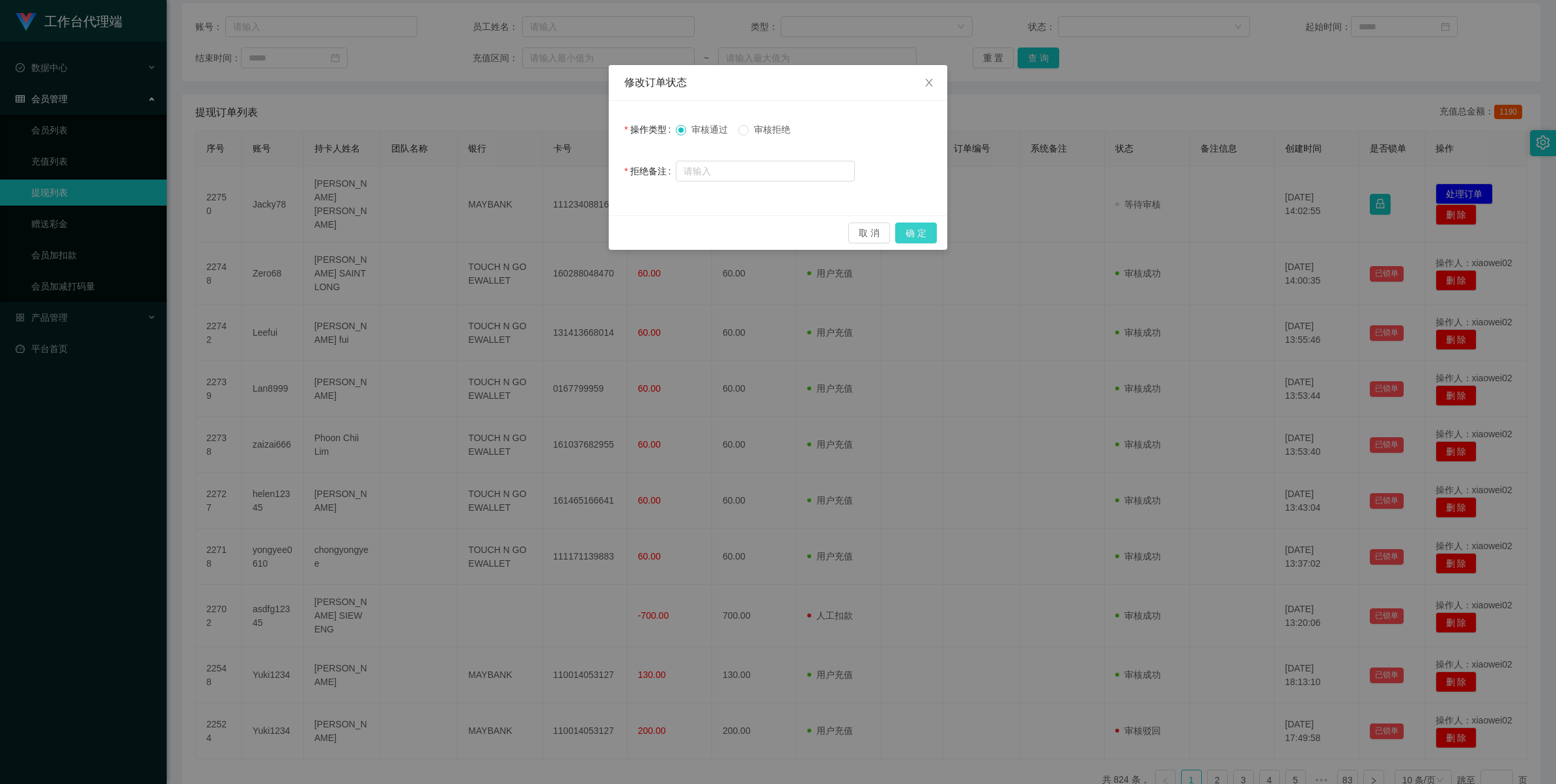
click at [658, 241] on button "确 定" at bounding box center [916, 233] width 41 height 21
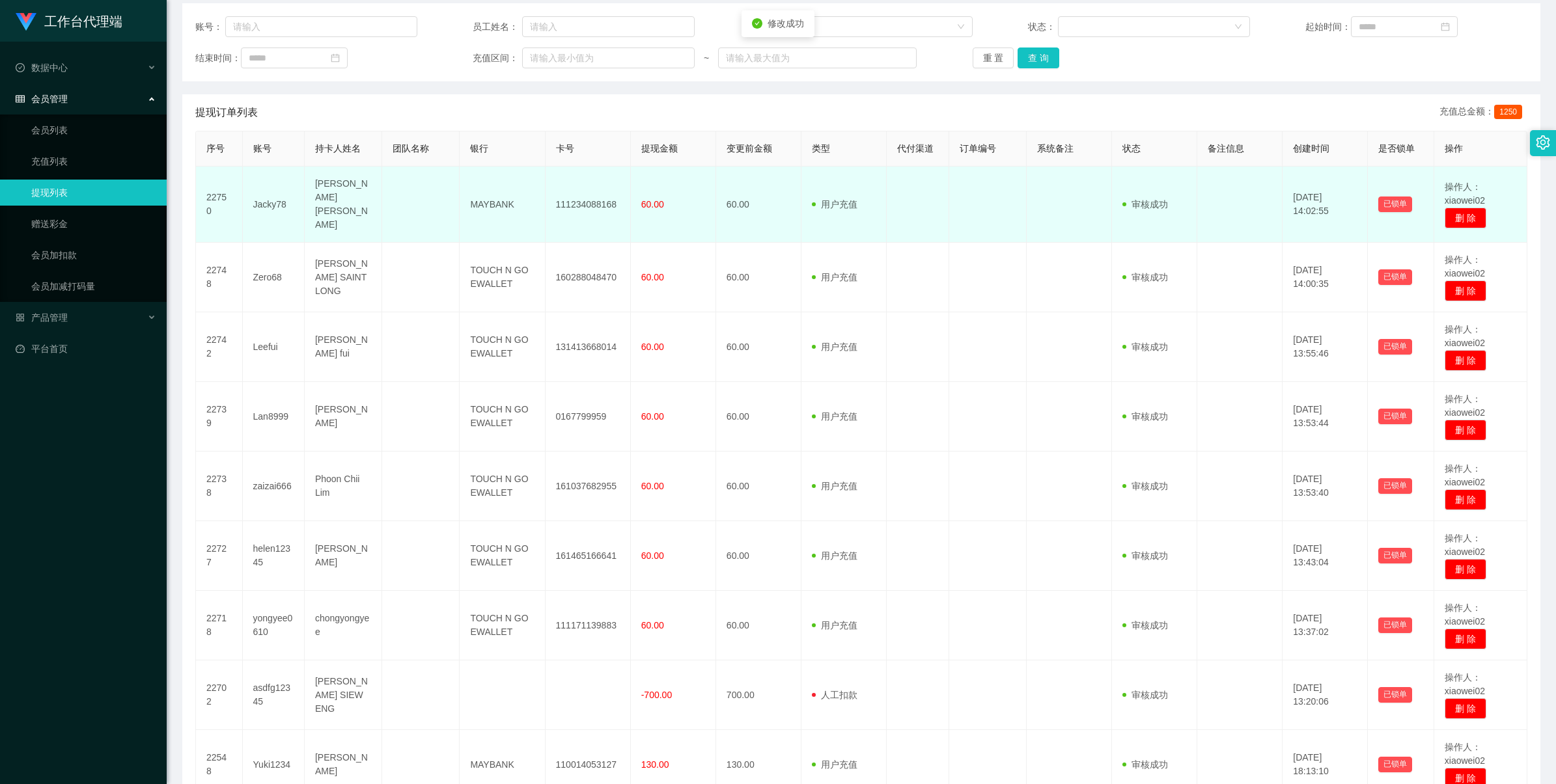
click at [593, 204] on td "111234088168" at bounding box center [588, 205] width 85 height 76
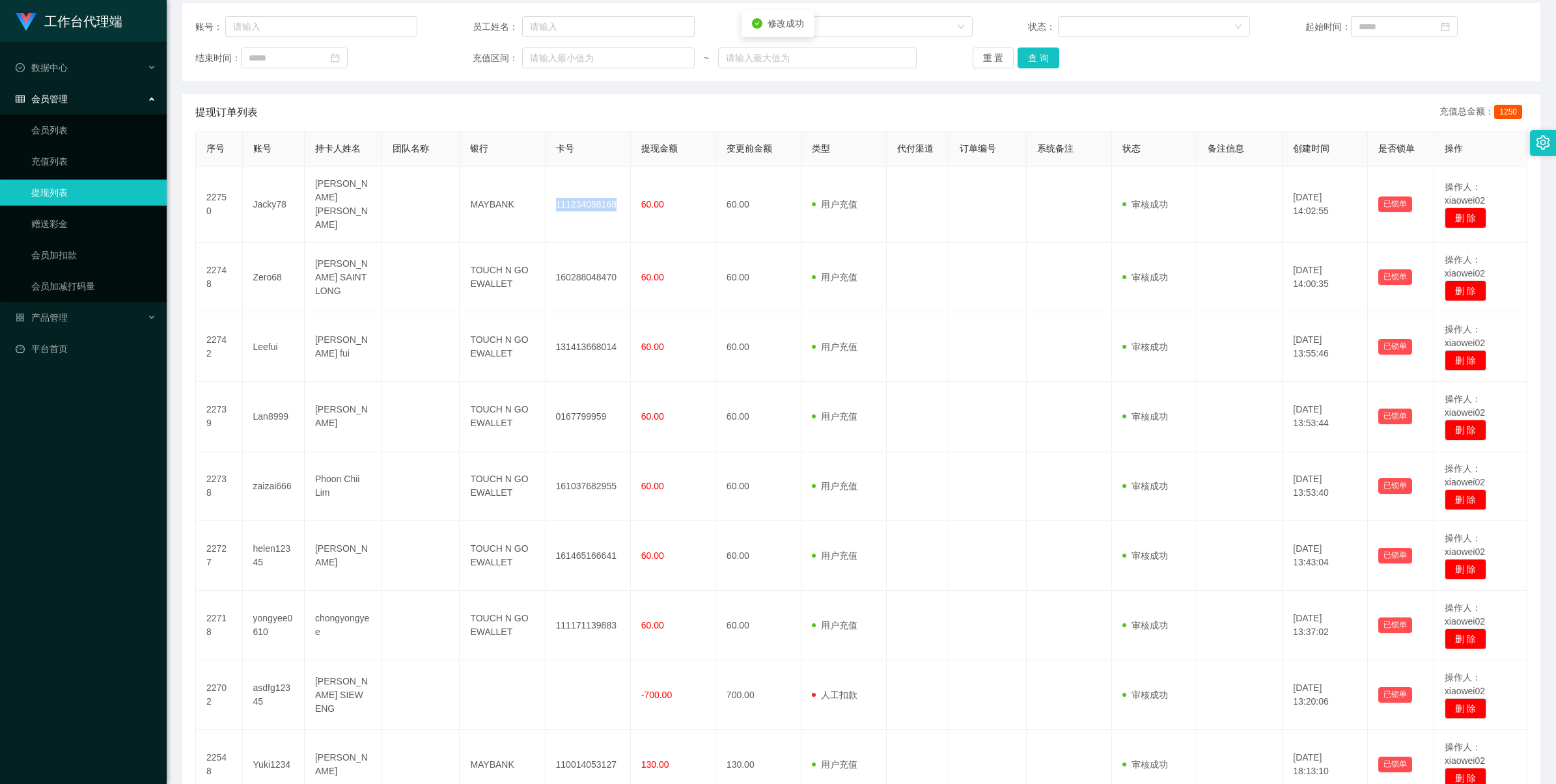
copy td "111234088168"
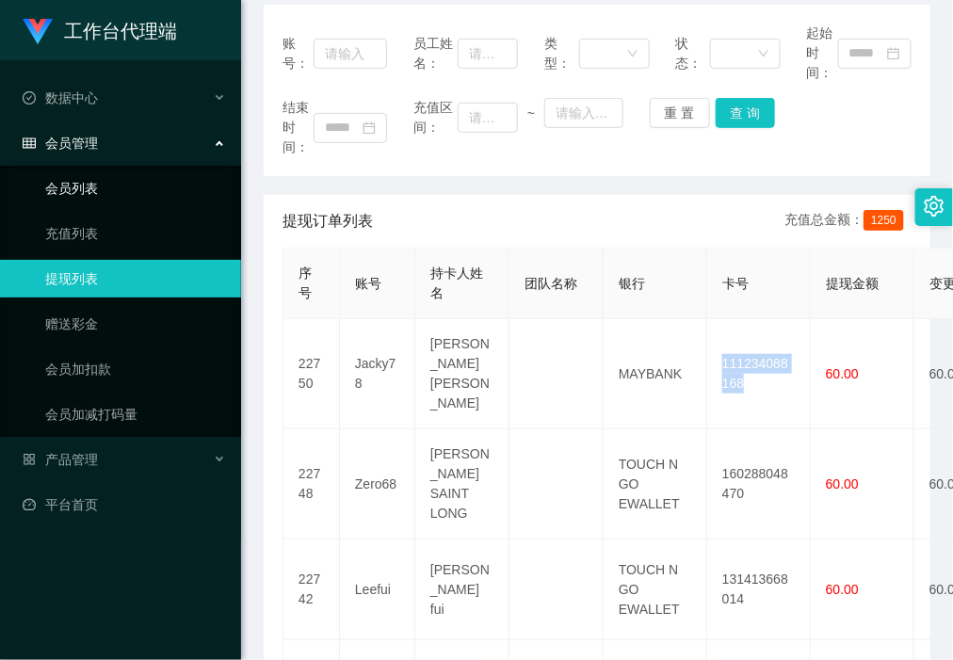
click at [132, 189] on link "会员列表" at bounding box center [135, 188] width 181 height 38
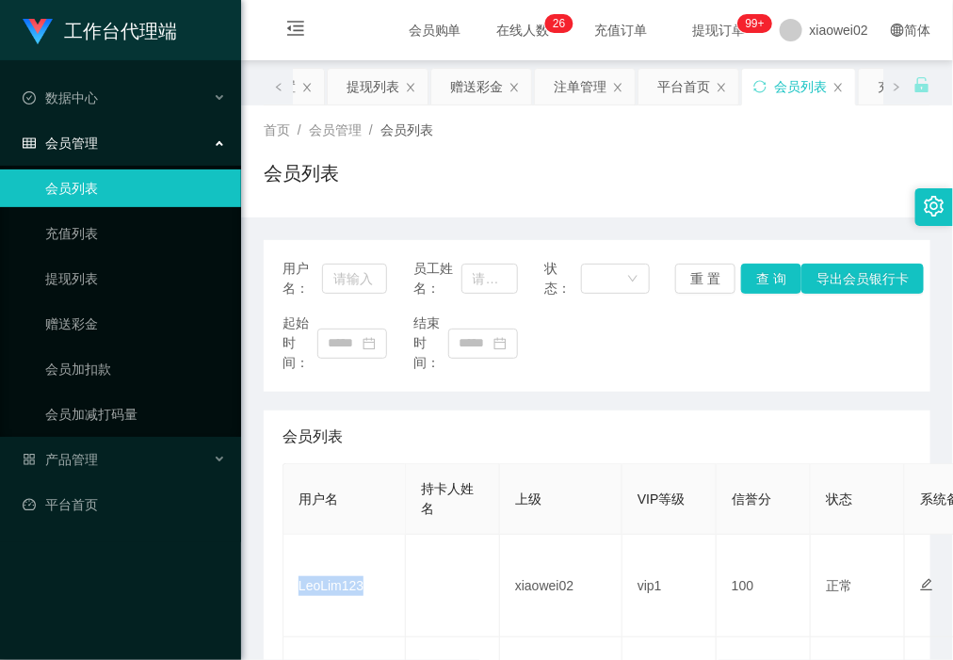
click at [104, 182] on link "会员列表" at bounding box center [135, 188] width 181 height 38
click at [86, 467] on div "产品管理" at bounding box center [120, 460] width 241 height 38
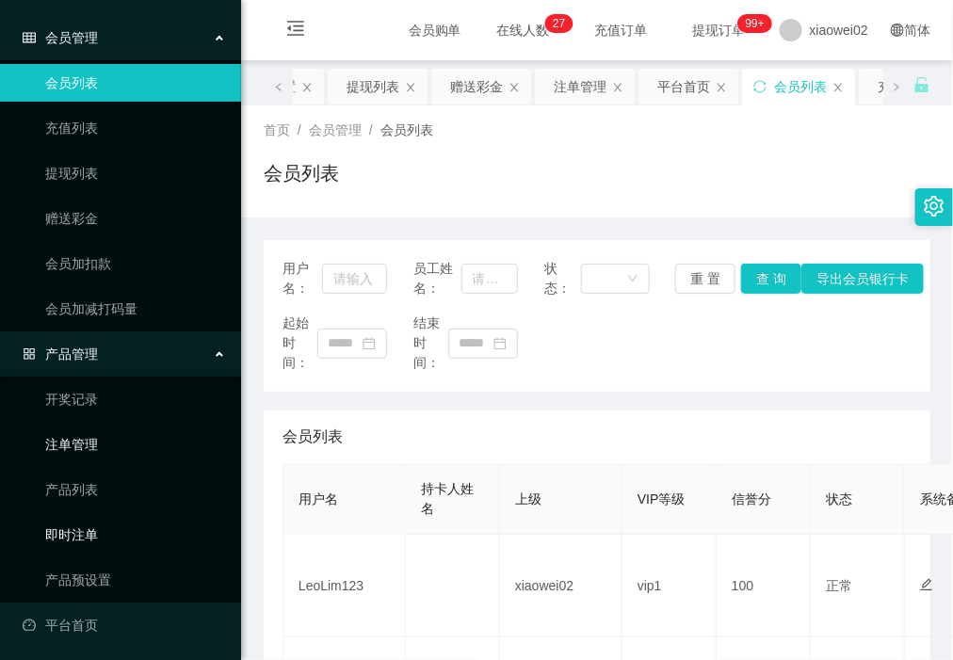
scroll to position [108, 0]
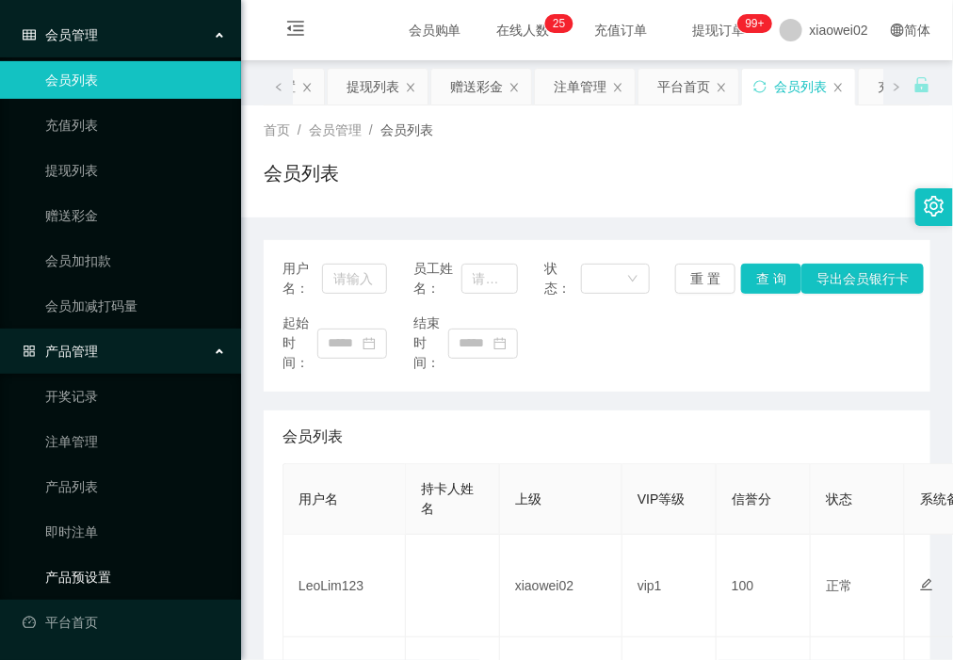
click at [123, 565] on link "产品预设置" at bounding box center [135, 577] width 181 height 38
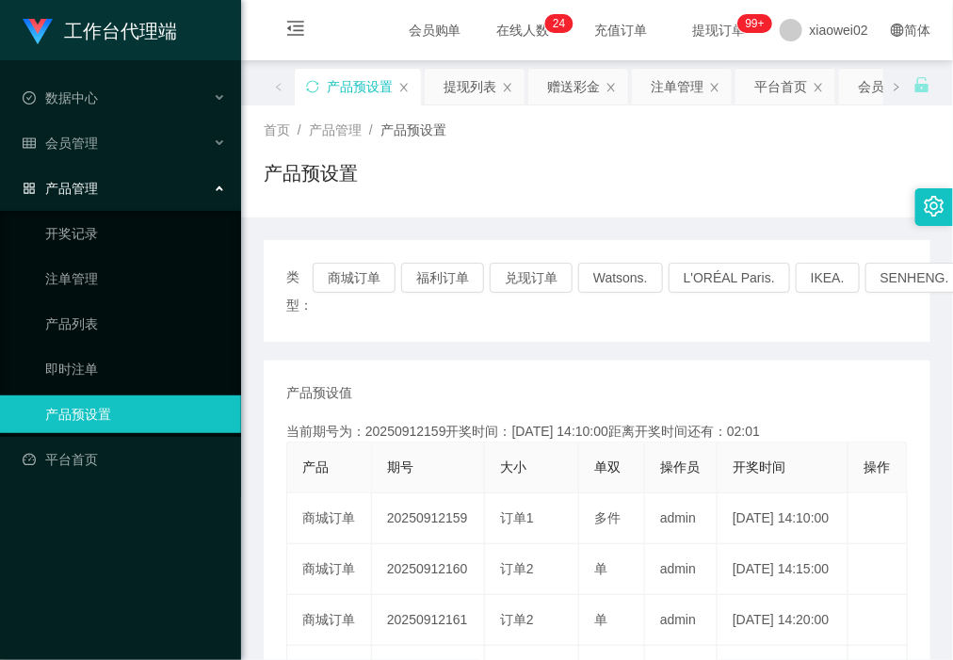
scroll to position [454, 0]
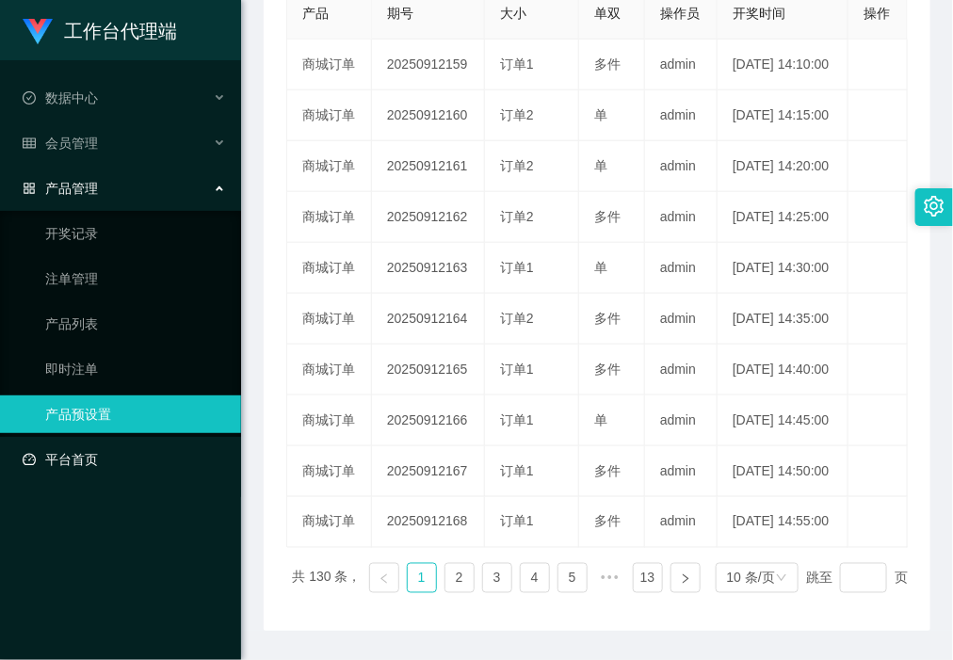
click at [104, 464] on link "平台首页" at bounding box center [124, 460] width 203 height 38
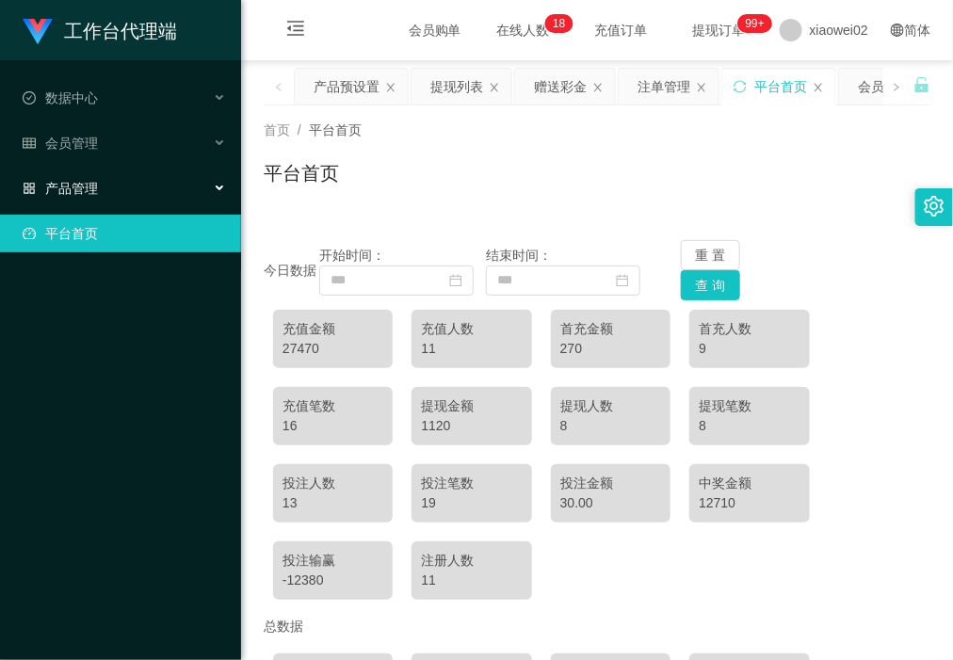
click at [132, 171] on div "产品管理" at bounding box center [120, 188] width 241 height 38
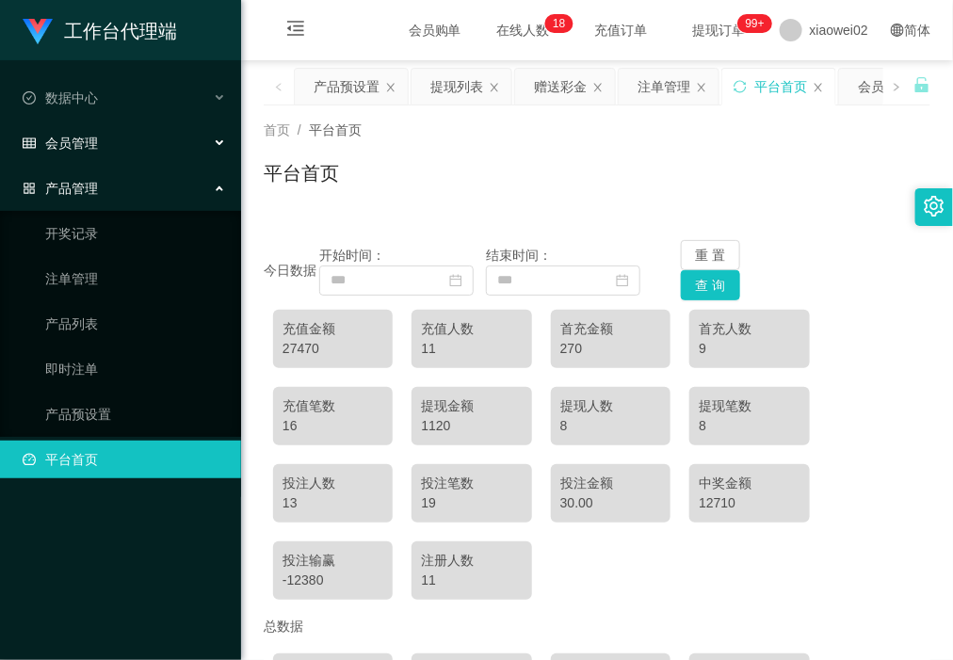
click at [132, 146] on div "会员管理" at bounding box center [120, 143] width 241 height 38
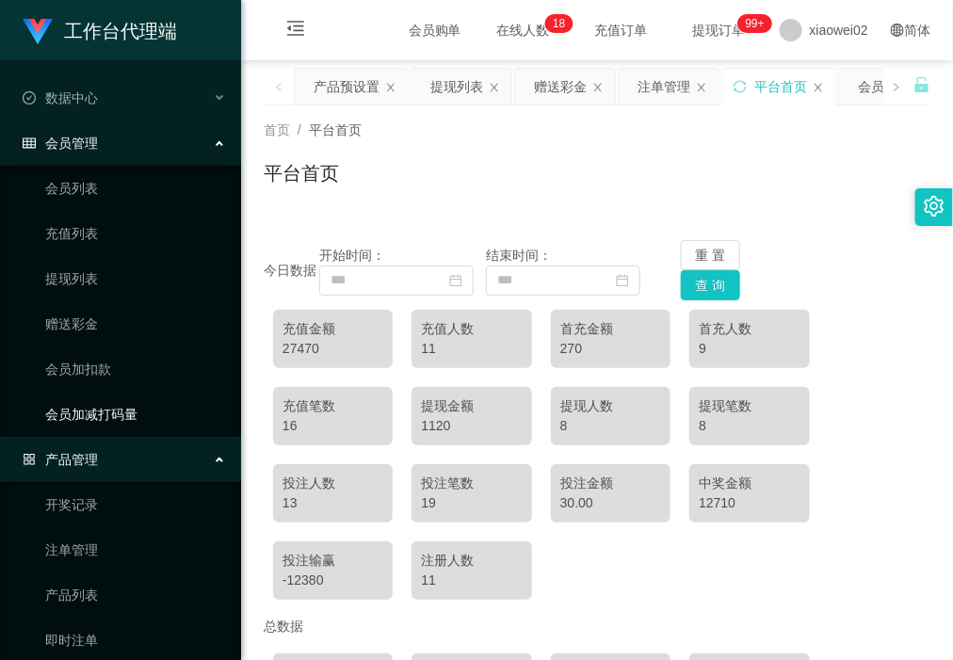
scroll to position [108, 0]
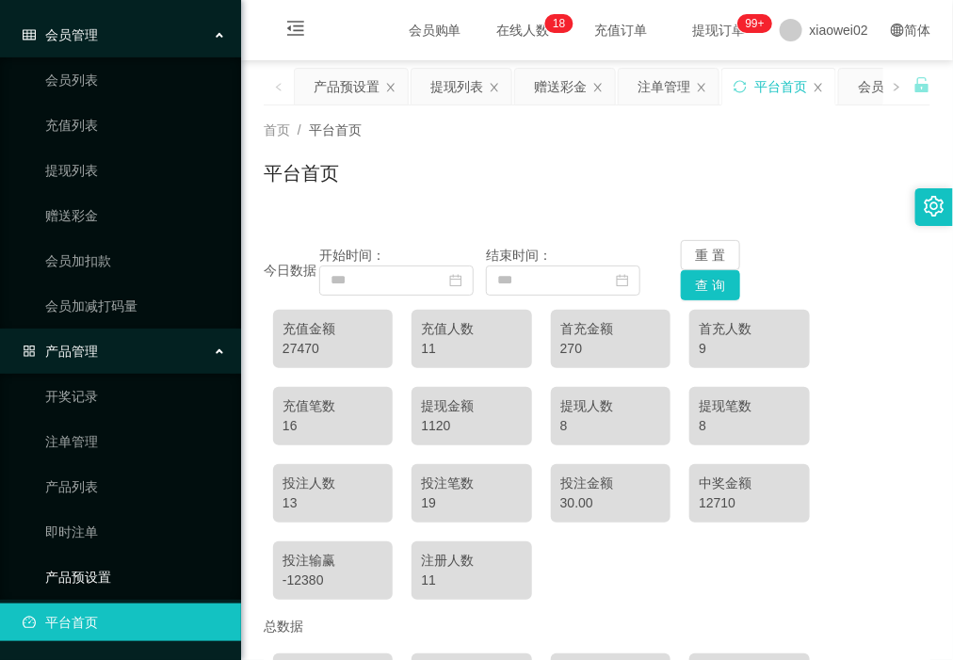
drag, startPoint x: 110, startPoint y: 569, endPoint x: 110, endPoint y: 453, distance: 116.7
click at [110, 566] on link "产品预设置" at bounding box center [135, 577] width 181 height 38
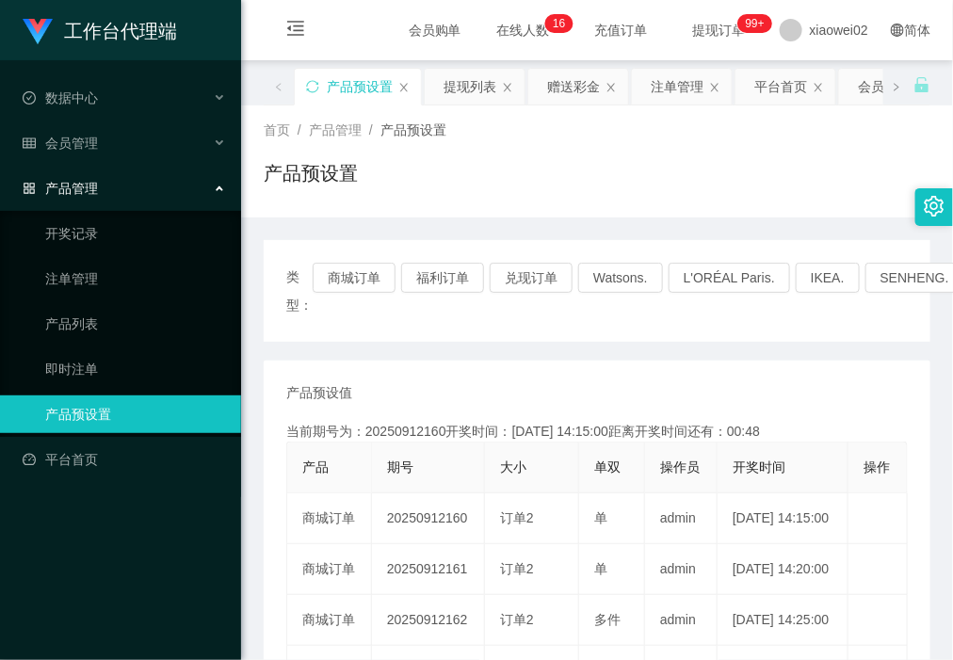
scroll to position [118, 0]
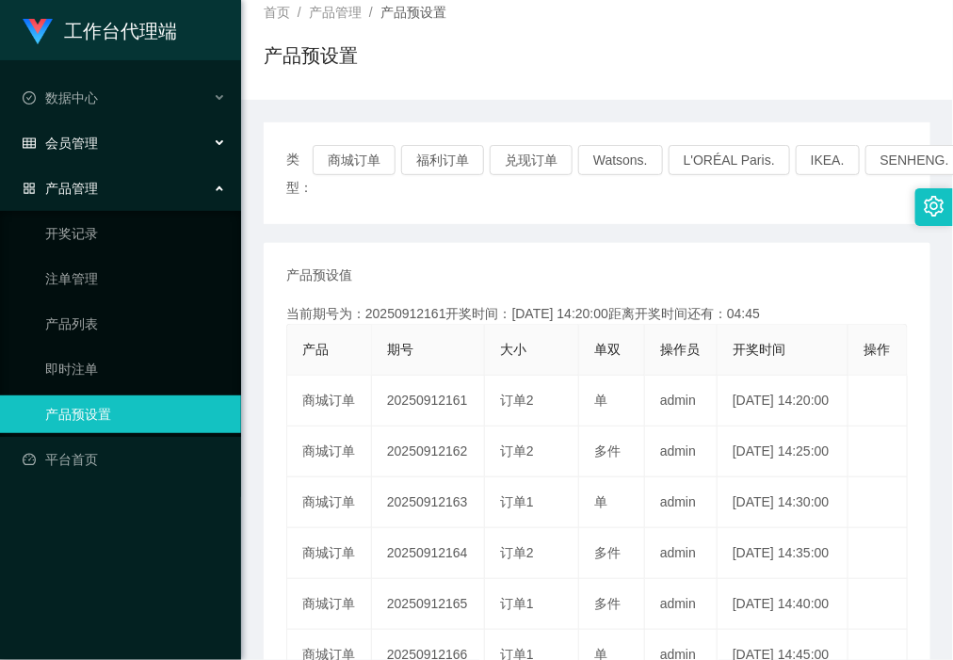
click at [99, 149] on div "会员管理" at bounding box center [120, 143] width 241 height 38
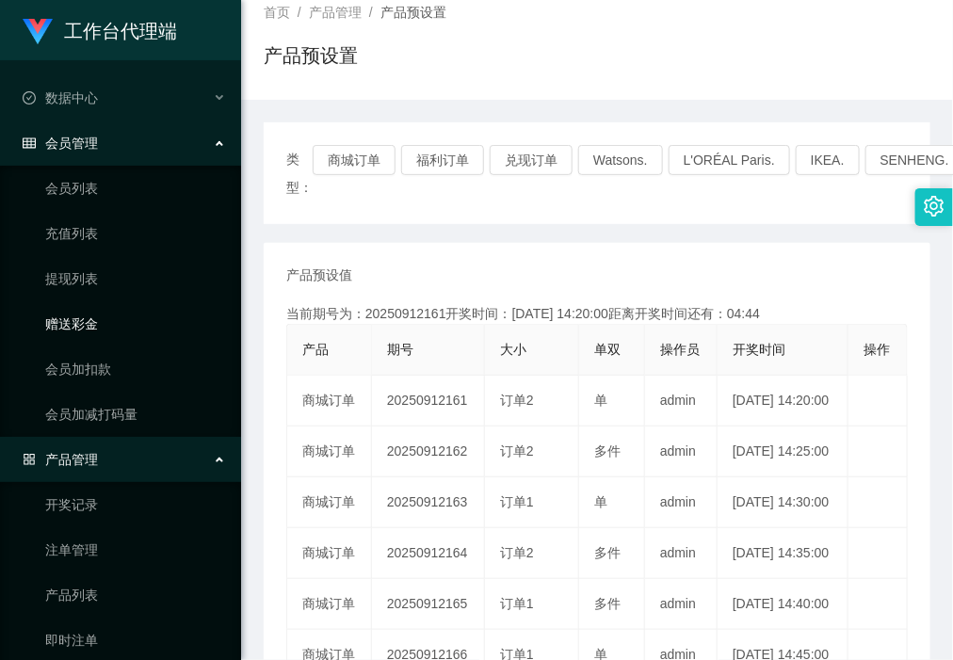
drag, startPoint x: 116, startPoint y: 318, endPoint x: 119, endPoint y: 308, distance: 10.7
click at [116, 318] on link "赠送彩金" at bounding box center [135, 324] width 181 height 38
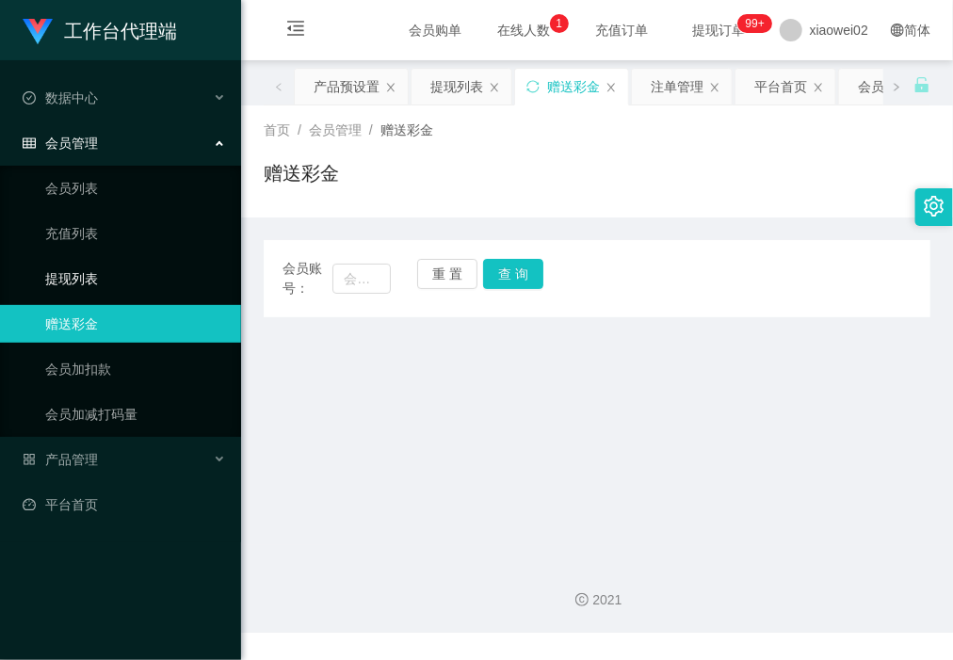
click at [115, 287] on link "提现列表" at bounding box center [135, 279] width 181 height 38
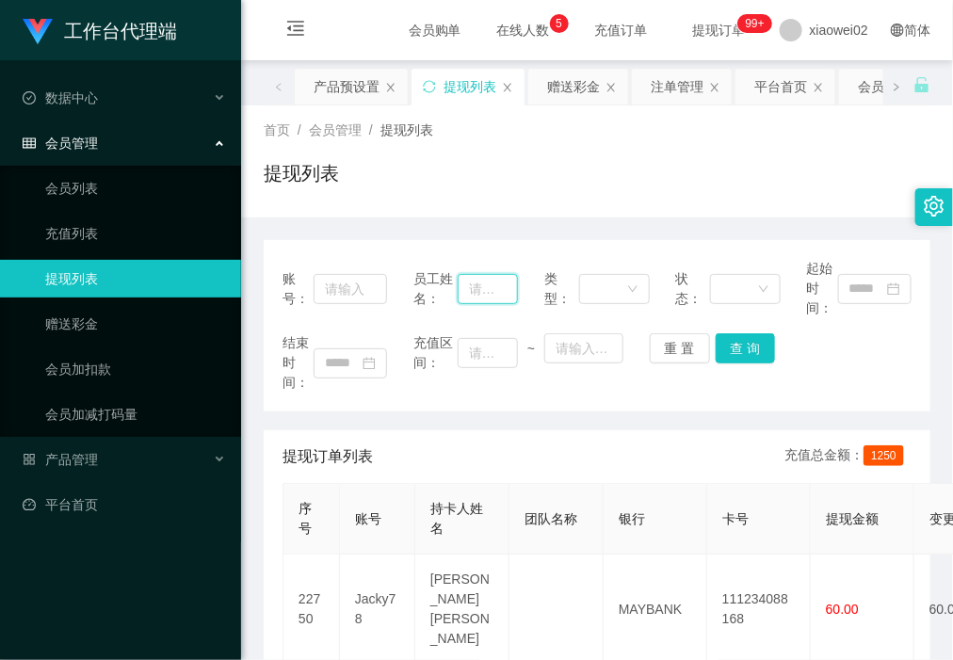
drag, startPoint x: 471, startPoint y: 279, endPoint x: 461, endPoint y: 284, distance: 11.0
click at [471, 279] on input "text" at bounding box center [487, 289] width 61 height 30
drag, startPoint x: 370, startPoint y: 288, endPoint x: 353, endPoint y: 288, distance: 16.9
click at [370, 288] on input "text" at bounding box center [349, 289] width 73 height 30
drag, startPoint x: 149, startPoint y: 233, endPoint x: 181, endPoint y: 232, distance: 32.0
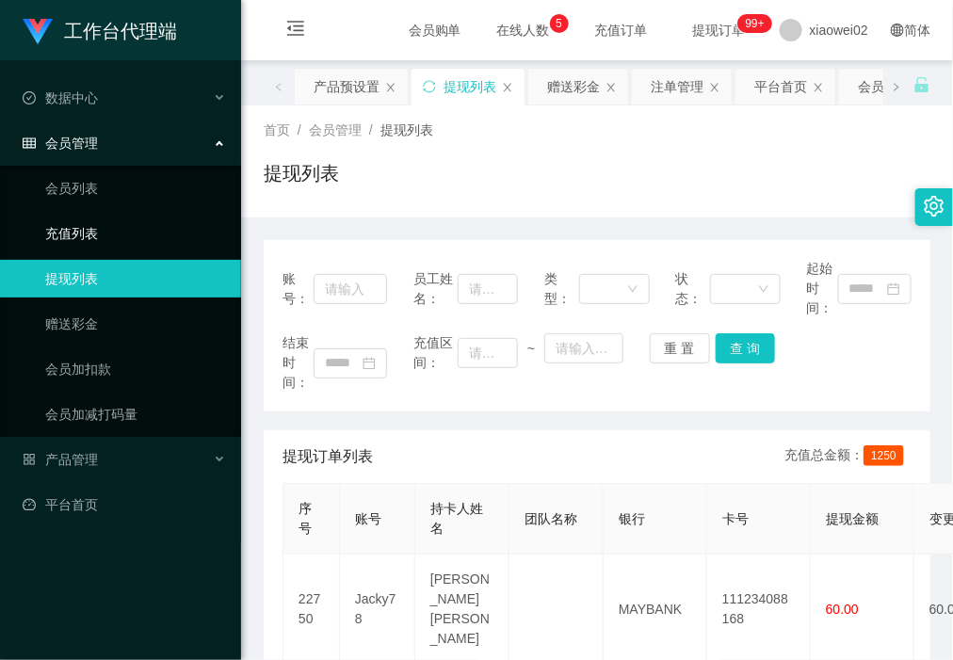
click at [149, 233] on link "充值列表" at bounding box center [135, 234] width 181 height 38
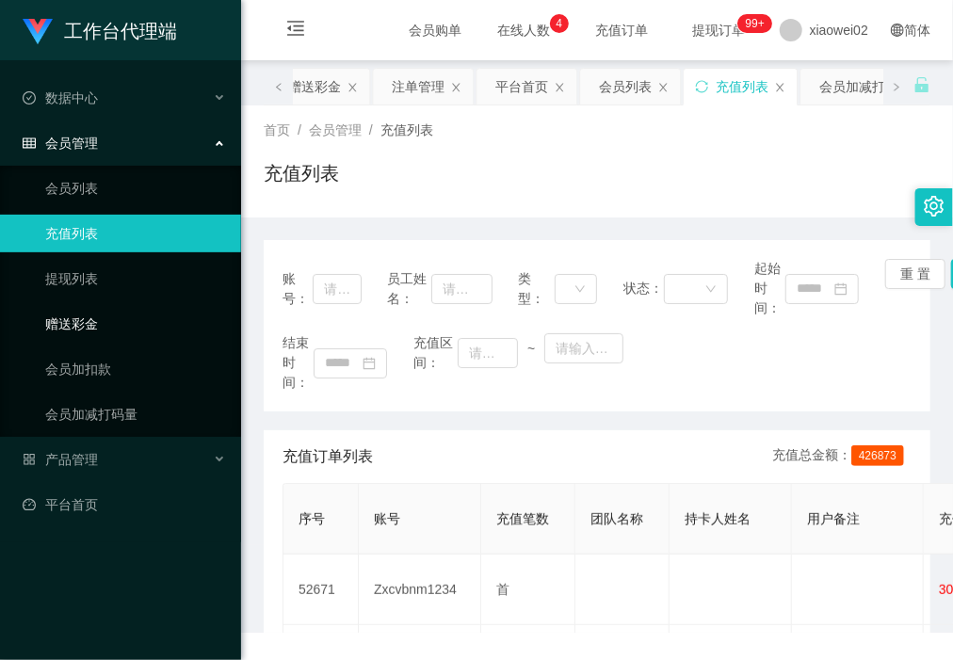
drag, startPoint x: 119, startPoint y: 311, endPoint x: 233, endPoint y: 313, distance: 114.9
click at [119, 313] on link "赠送彩金" at bounding box center [135, 324] width 181 height 38
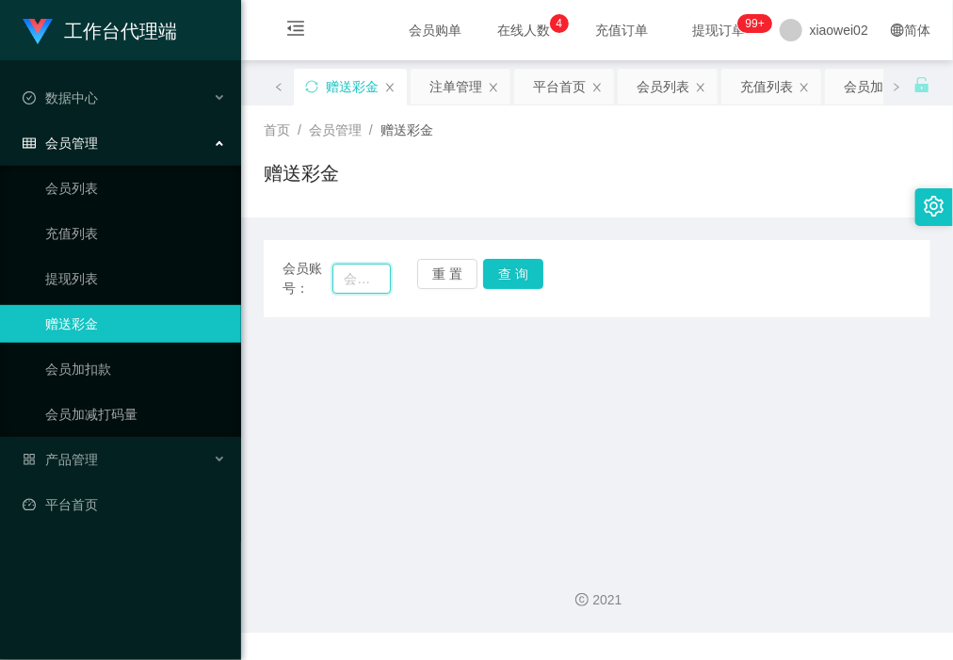
click at [361, 274] on input "text" at bounding box center [360, 279] width 57 height 30
paste input "Rebacca1977"
type input "Rebacca1977"
click at [486, 279] on button "查 询" at bounding box center [513, 274] width 60 height 30
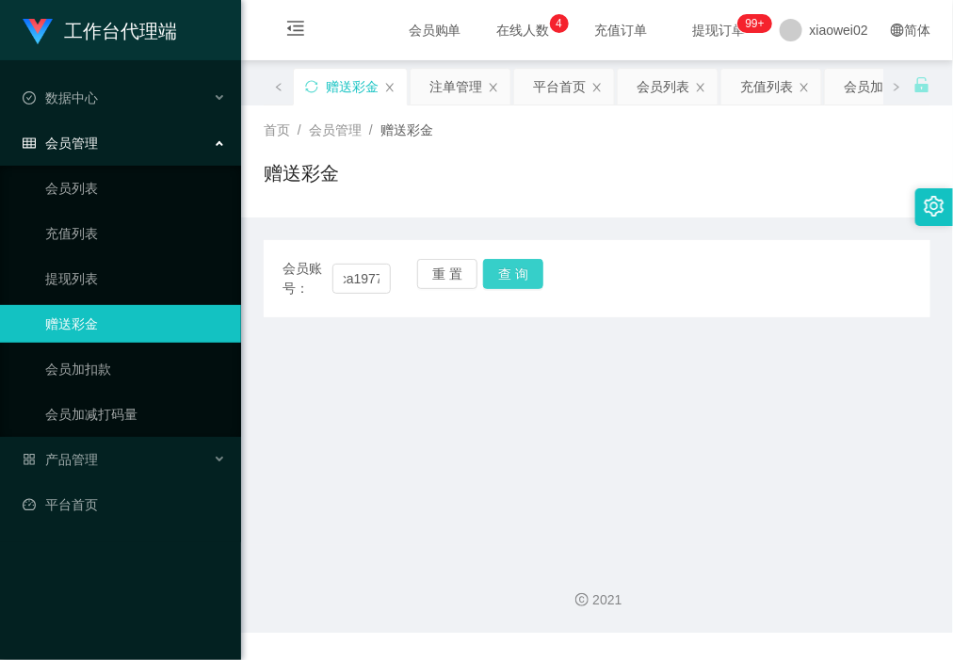
scroll to position [0, 0]
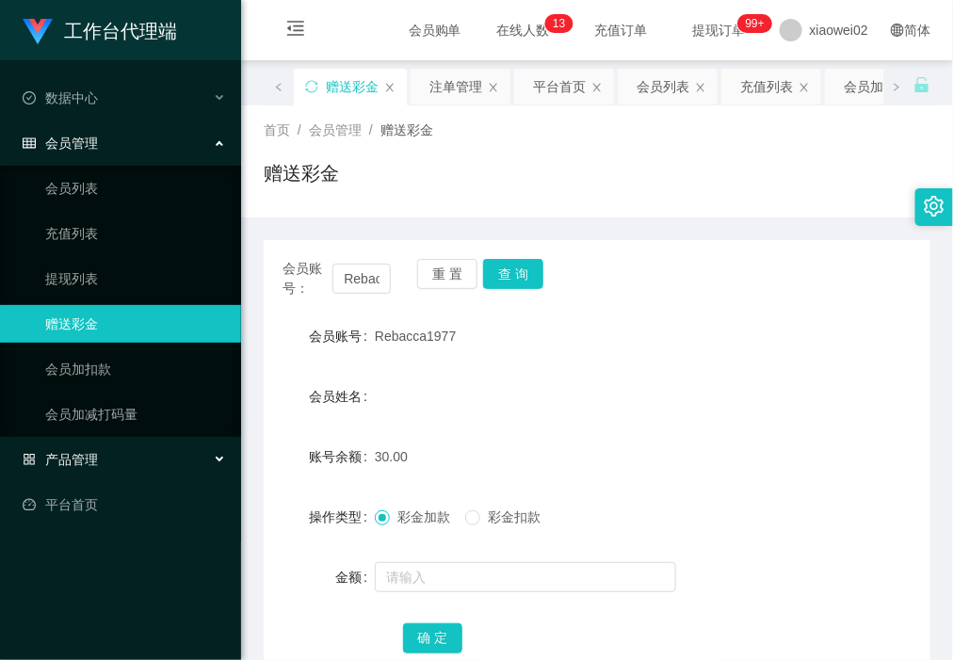
click at [123, 455] on div "产品管理" at bounding box center [120, 460] width 241 height 38
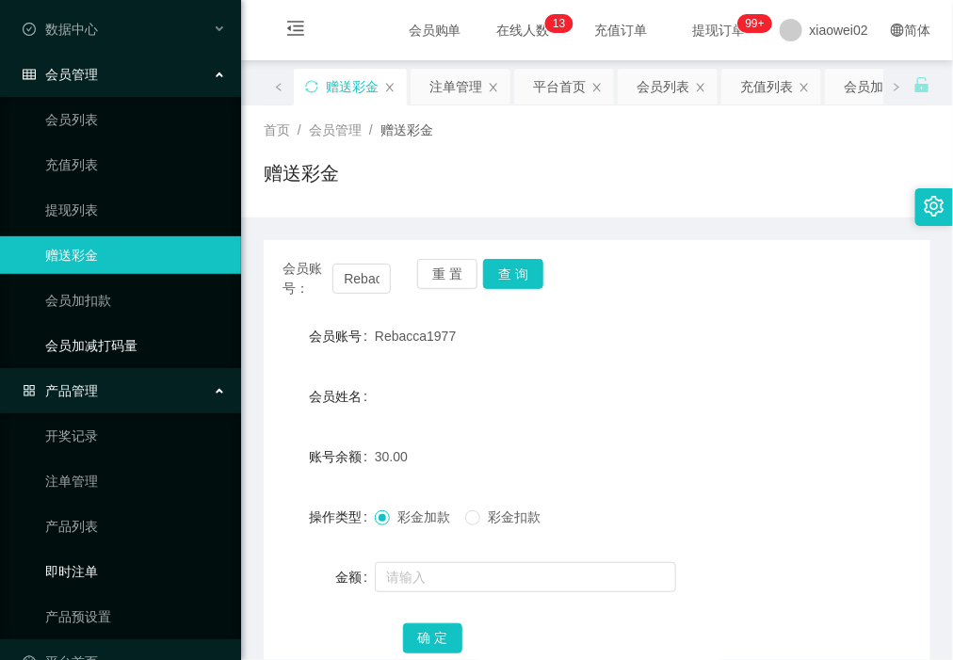
scroll to position [108, 0]
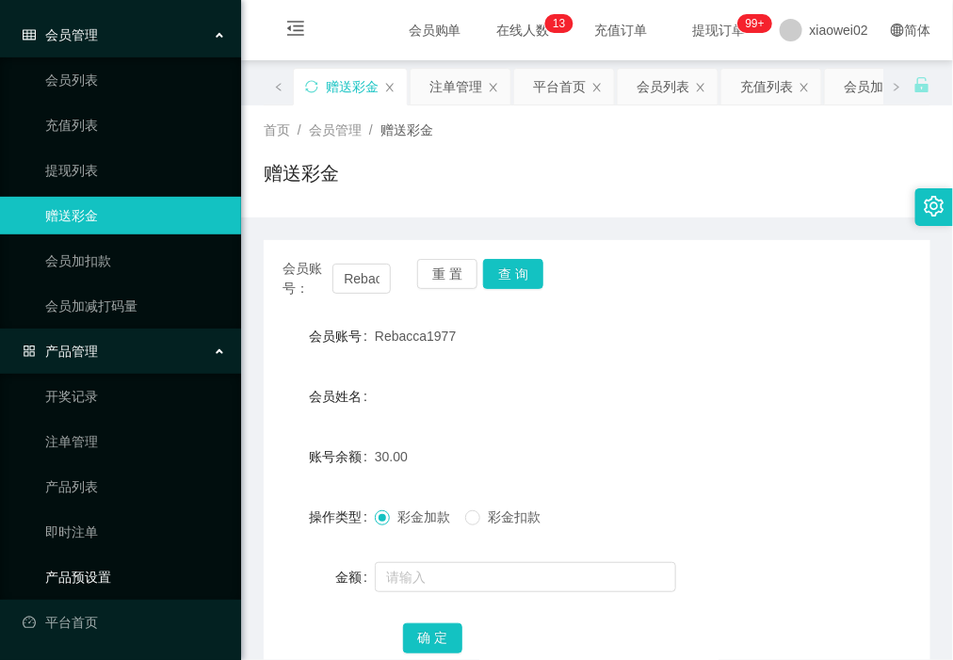
click at [143, 575] on link "产品预设置" at bounding box center [135, 577] width 181 height 38
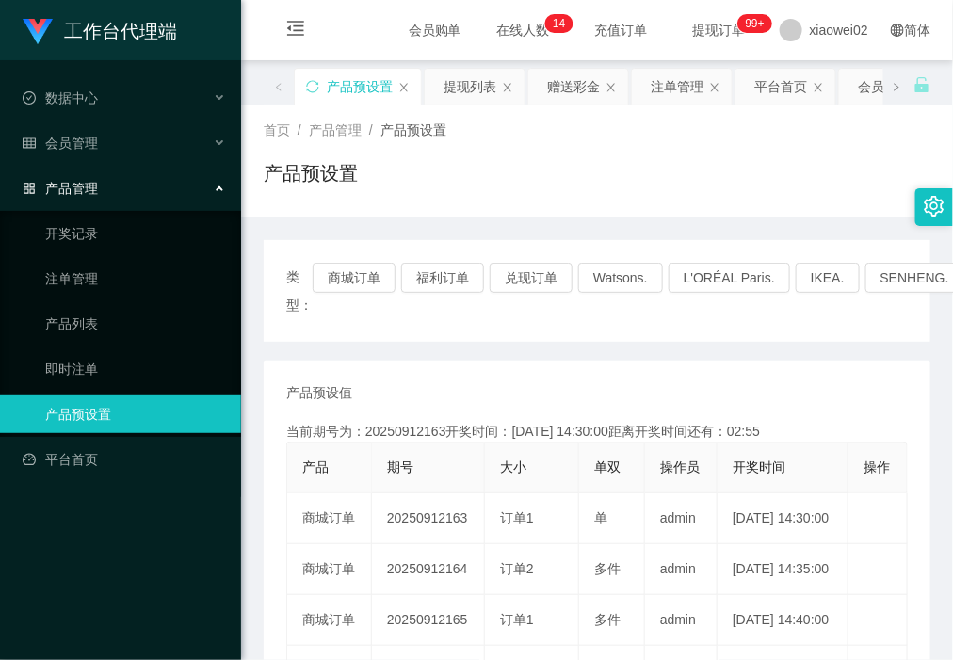
drag, startPoint x: 153, startPoint y: 525, endPoint x: 66, endPoint y: 393, distance: 158.2
click at [153, 525] on div "工作台代理端 数据中心 会员管理 产品管理 开奖记录 注单管理 产品列表 即时注单 产品预设置 平台首页" at bounding box center [120, 330] width 241 height 660
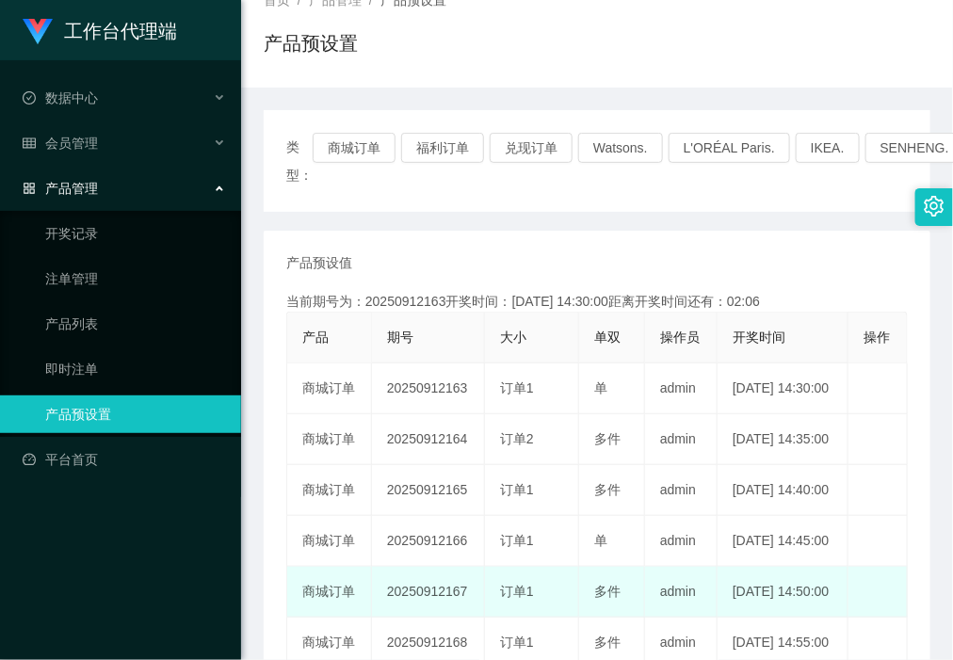
scroll to position [353, 0]
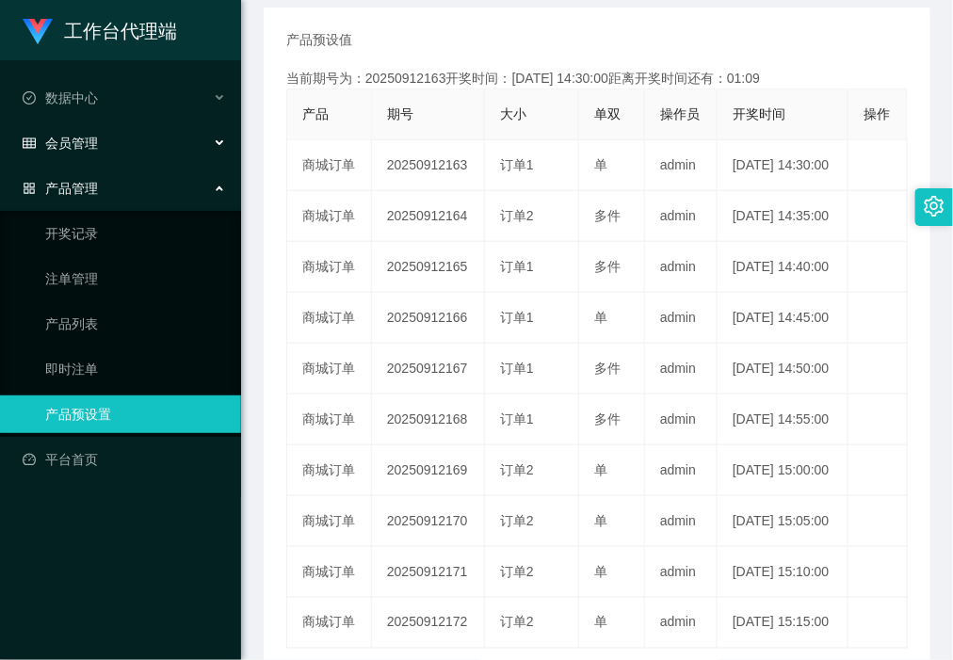
click at [88, 138] on span "会员管理" at bounding box center [60, 143] width 75 height 15
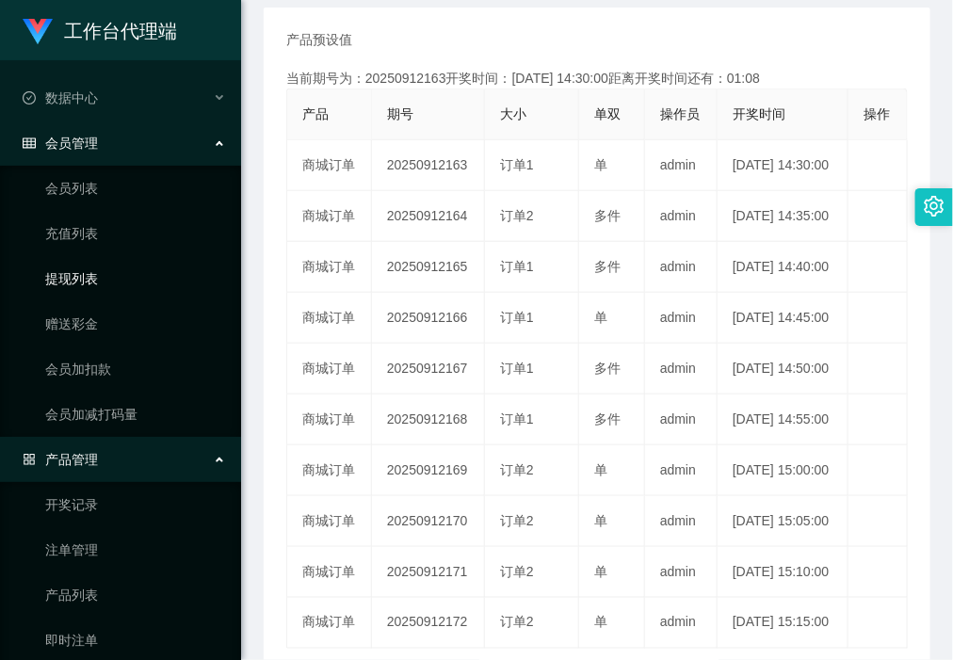
drag, startPoint x: 88, startPoint y: 271, endPoint x: 123, endPoint y: 142, distance: 133.8
click at [88, 271] on link "提现列表" at bounding box center [135, 279] width 181 height 38
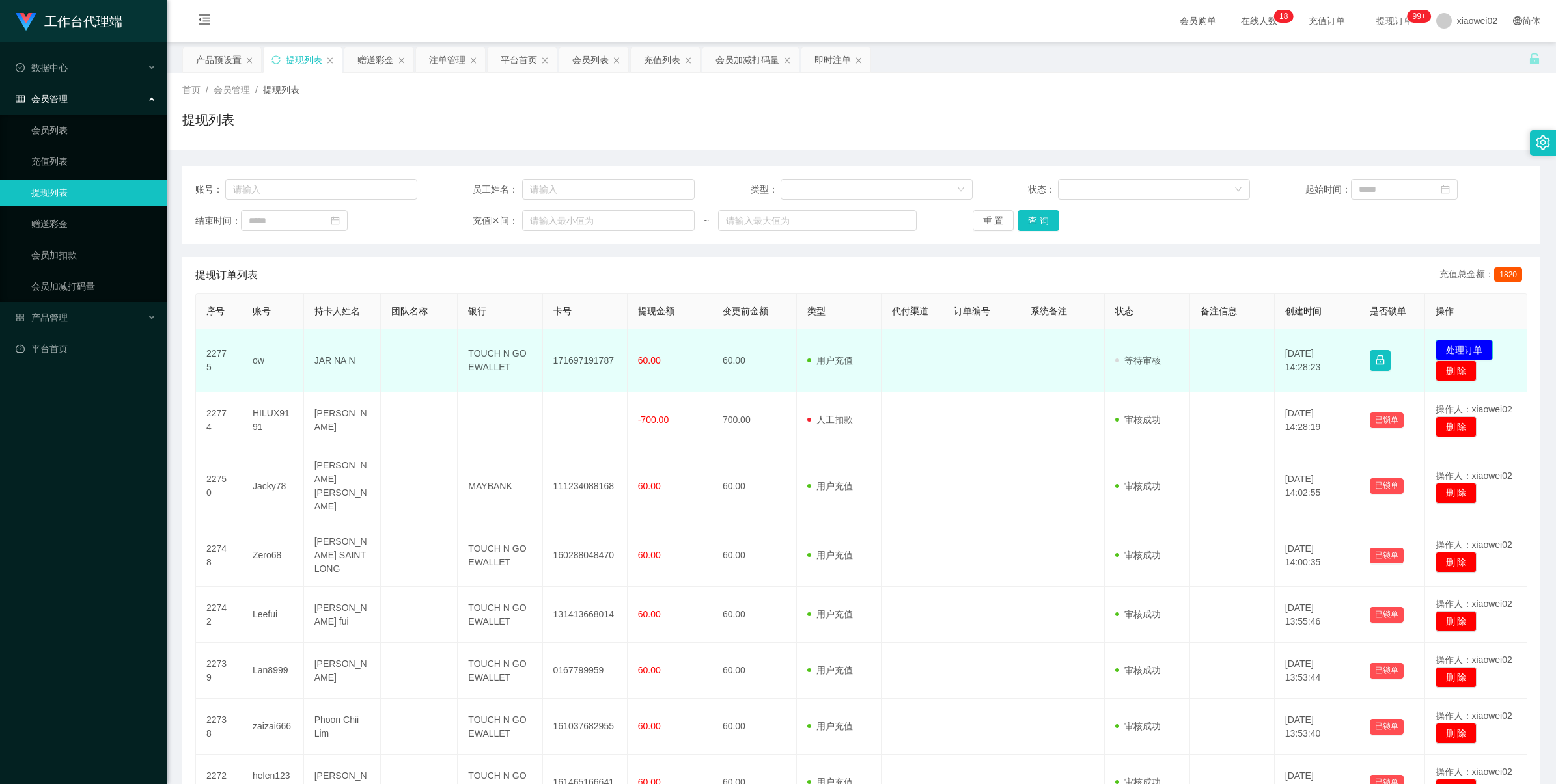
click at [1443, 352] on button "处理订单" at bounding box center [1463, 350] width 57 height 21
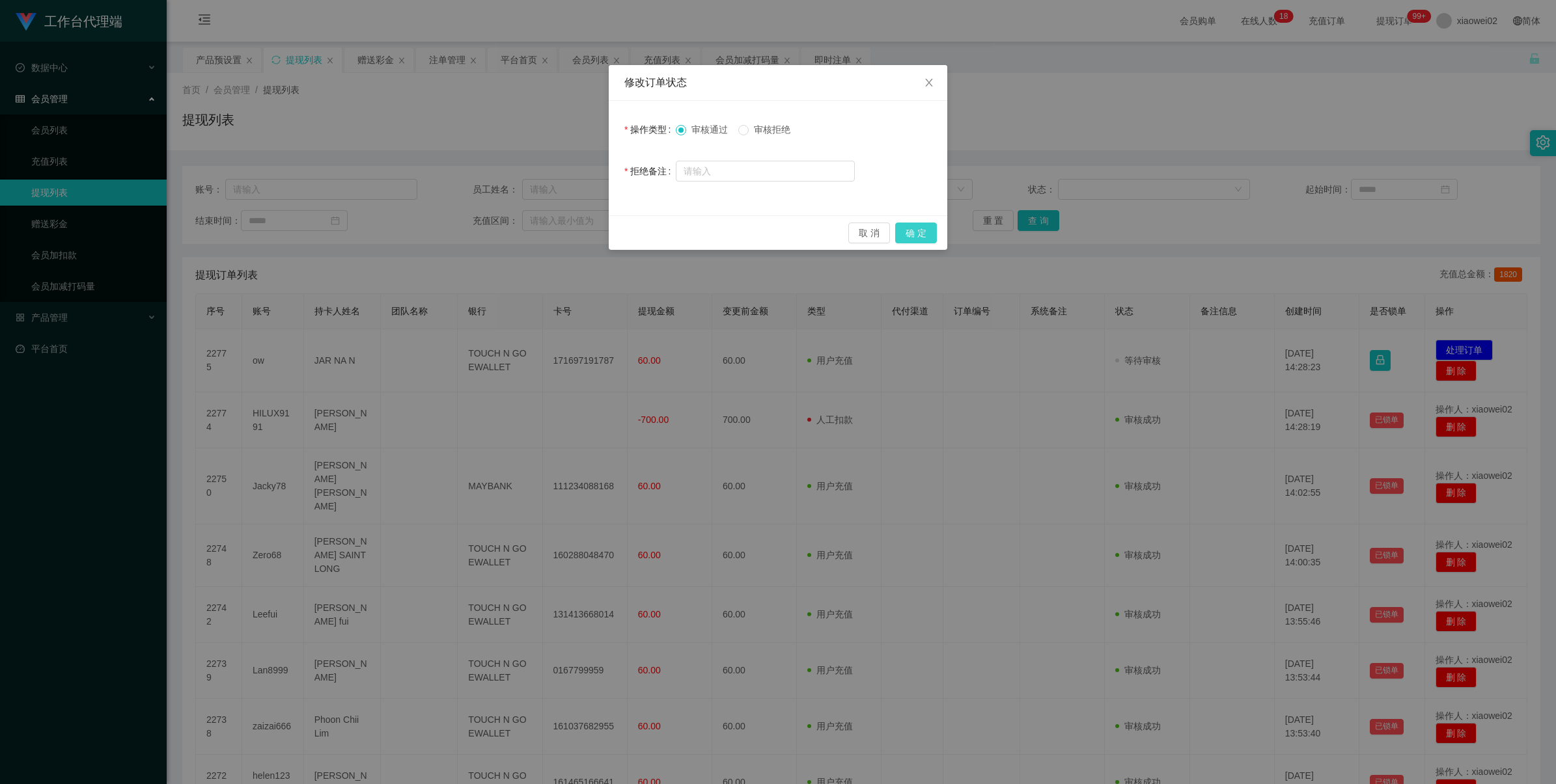
click at [920, 230] on button "确 定" at bounding box center [916, 233] width 41 height 21
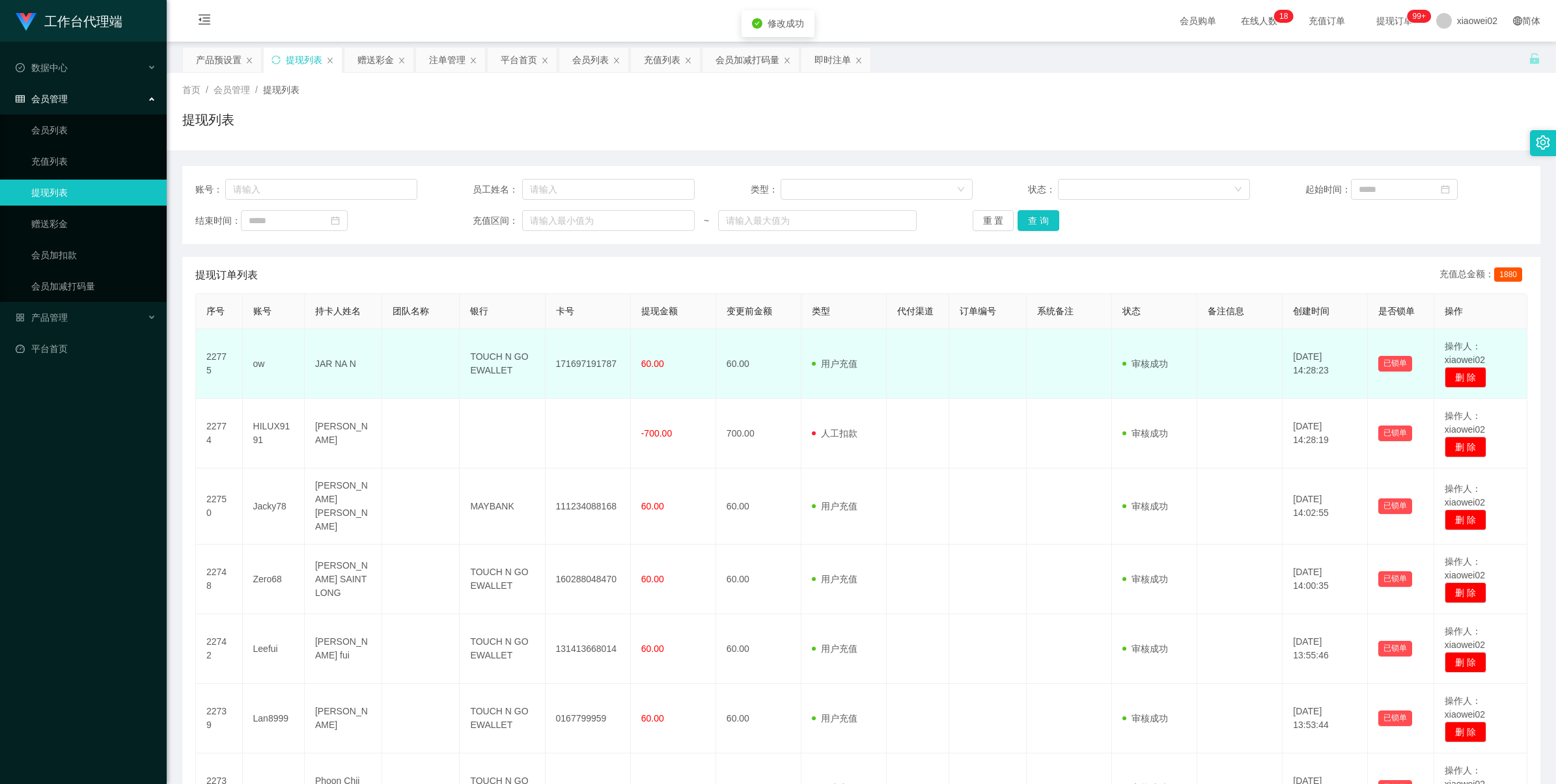
click at [577, 362] on td "171697191787" at bounding box center [588, 364] width 85 height 70
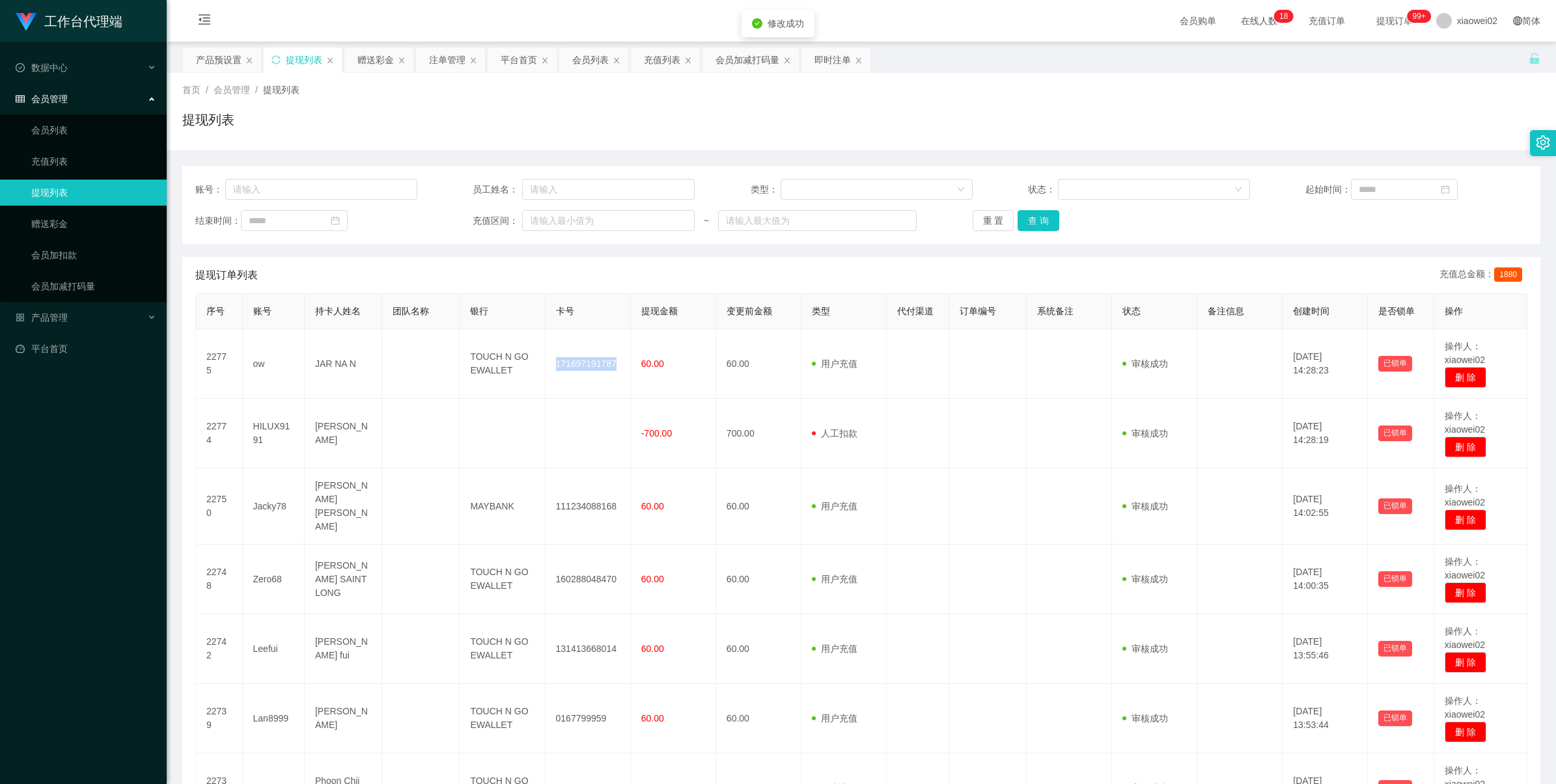
copy td "171697191787"
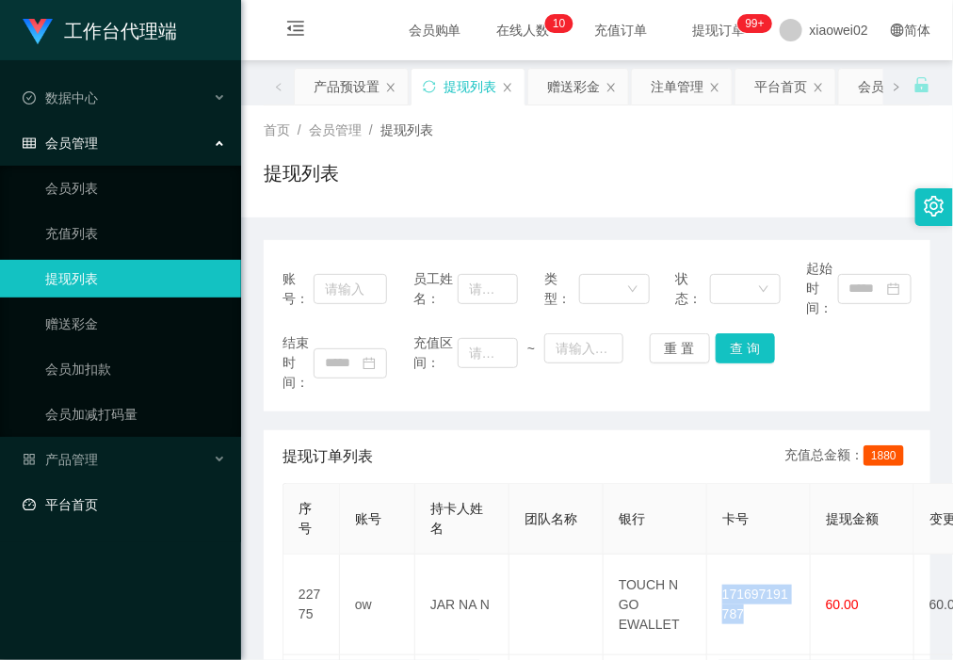
click at [90, 505] on link "平台首页" at bounding box center [124, 505] width 203 height 38
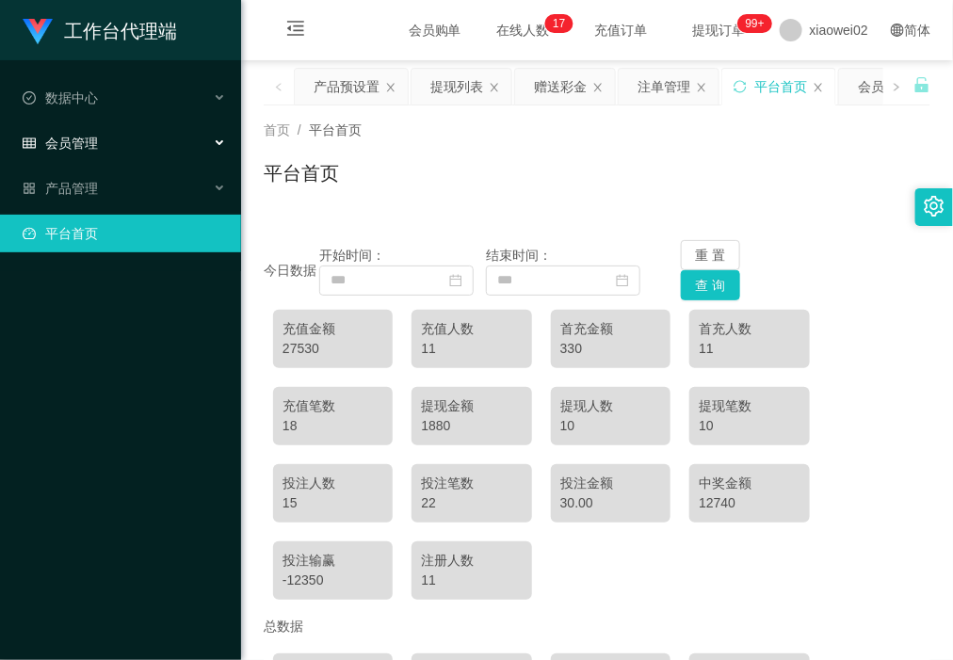
click at [128, 128] on div "会员管理" at bounding box center [120, 143] width 241 height 38
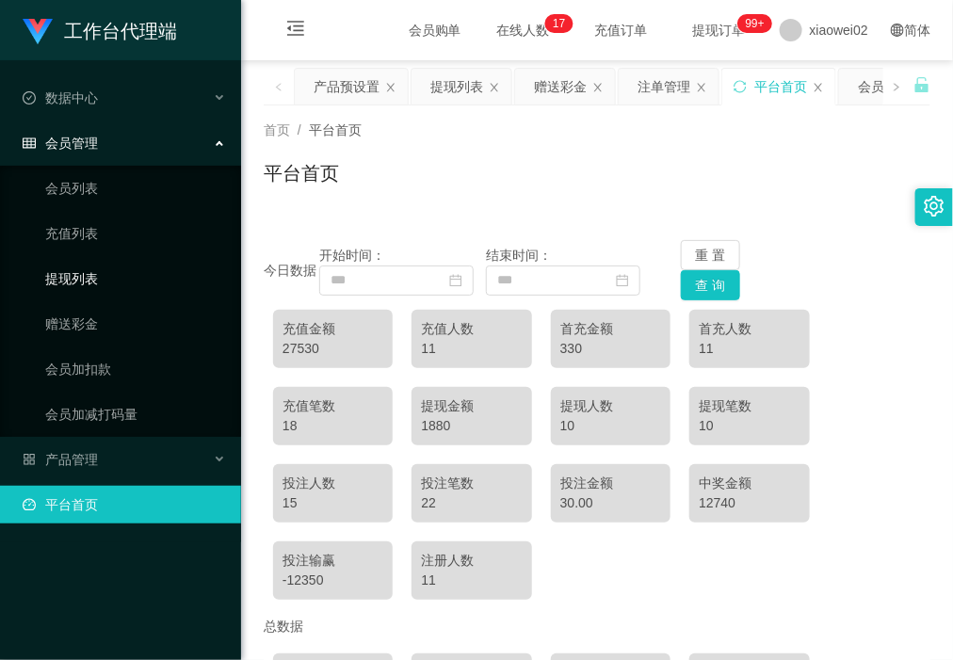
click at [109, 292] on link "提现列表" at bounding box center [135, 279] width 181 height 38
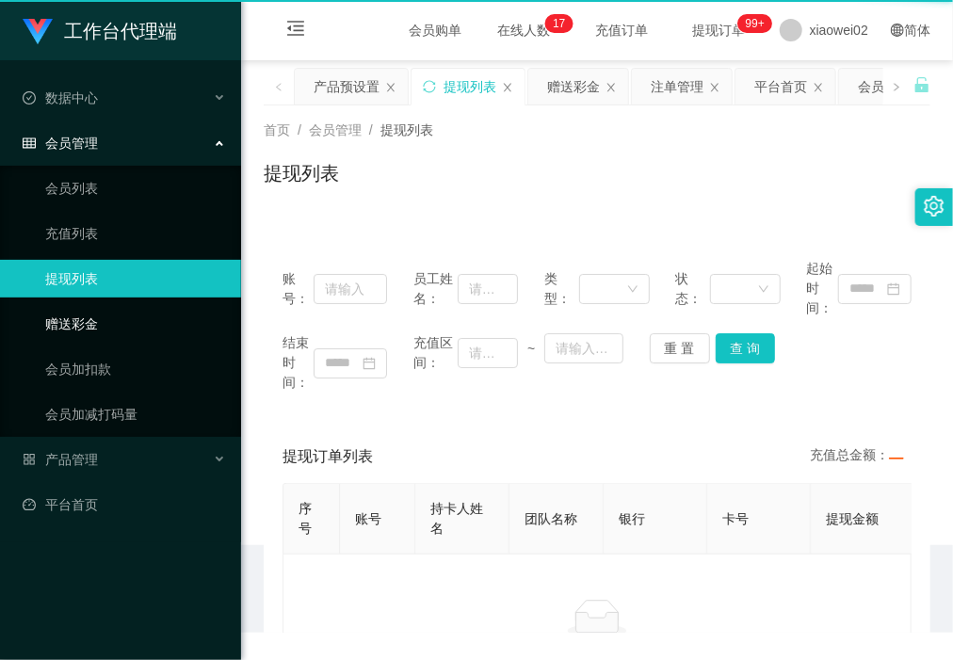
click at [102, 323] on link "赠送彩金" at bounding box center [135, 324] width 181 height 38
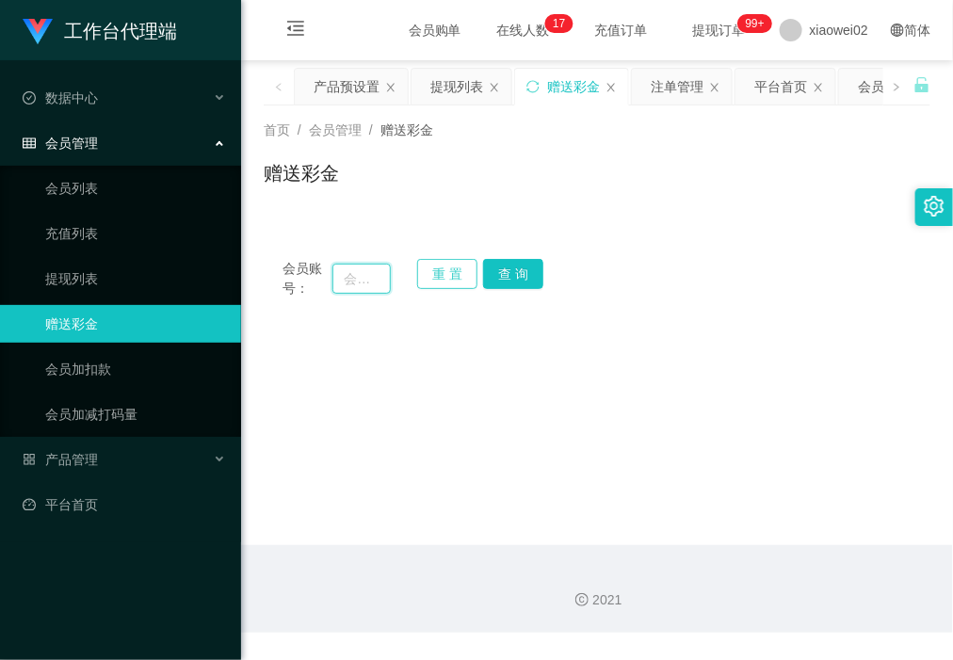
drag, startPoint x: 363, startPoint y: 275, endPoint x: 447, endPoint y: 275, distance: 83.8
click at [363, 275] on input "text" at bounding box center [360, 279] width 57 height 30
paste input "LeoLim123"
type input "LeoLim123"
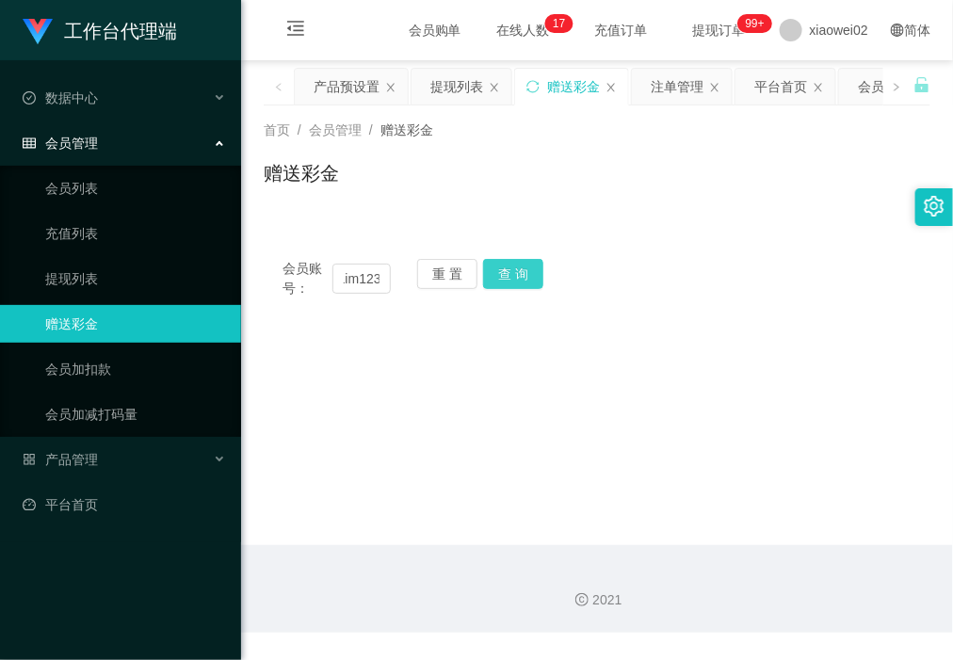
click at [494, 269] on button "查 询" at bounding box center [513, 274] width 60 height 30
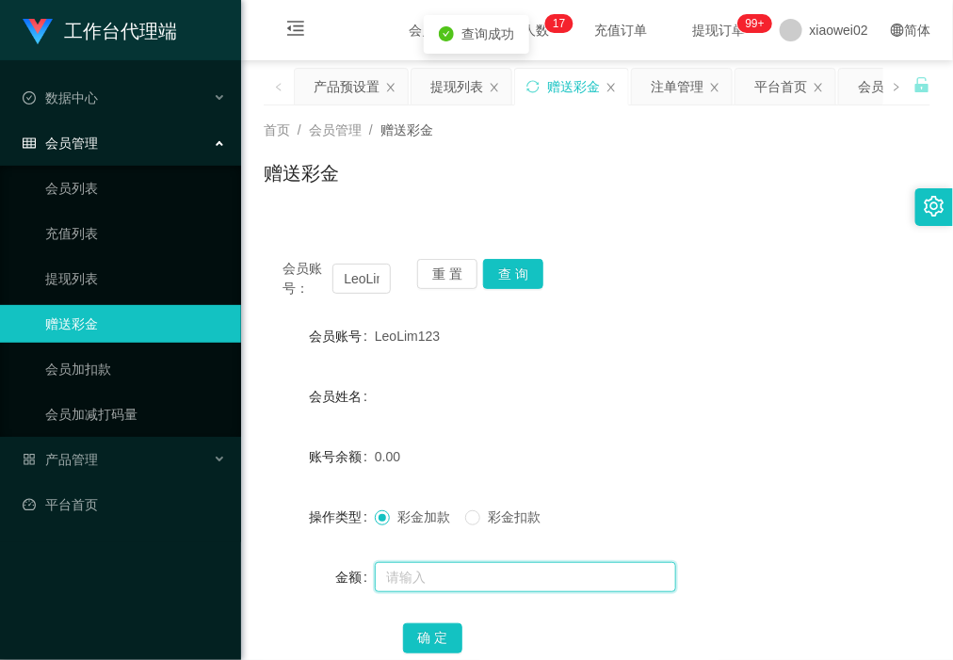
click at [454, 579] on input "text" at bounding box center [525, 577] width 301 height 30
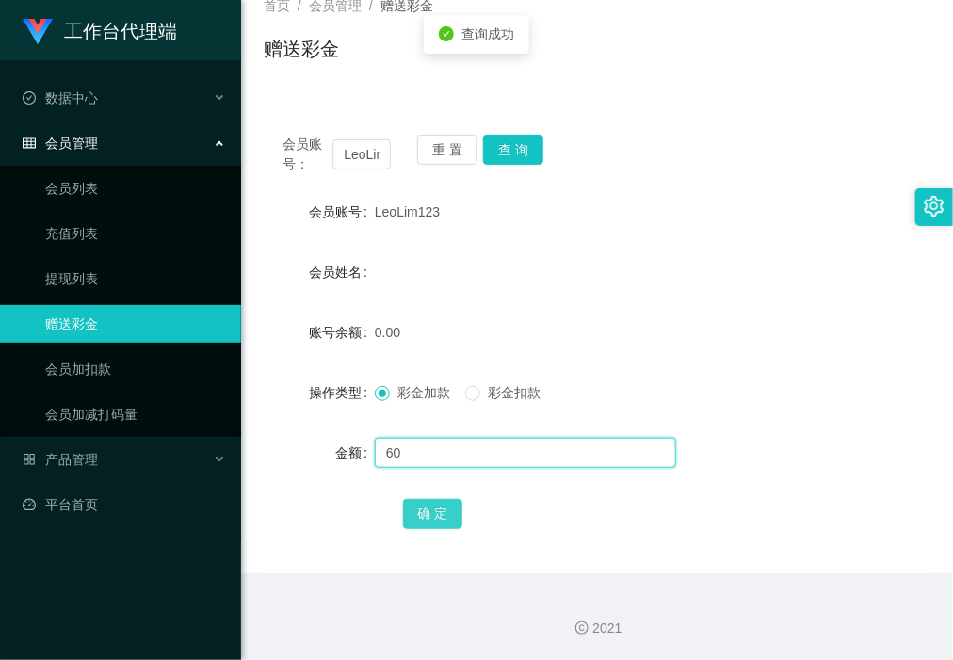
type input "60"
click at [411, 520] on button "确 定" at bounding box center [433, 514] width 60 height 30
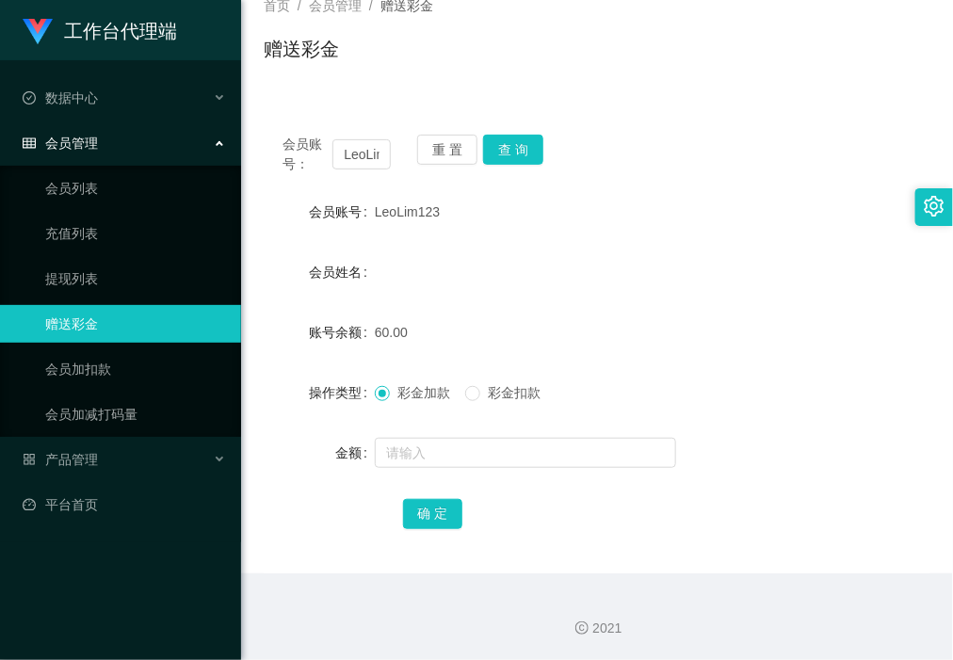
click at [304, 546] on div "会员账号： LeoLim123 重 置 查 询 会员账号 LeoLim123 会员姓名 账号余额 60.00 操作类型 彩金加款 彩金扣款 金额 确 定" at bounding box center [597, 344] width 666 height 457
click at [119, 261] on link "提现列表" at bounding box center [135, 279] width 181 height 38
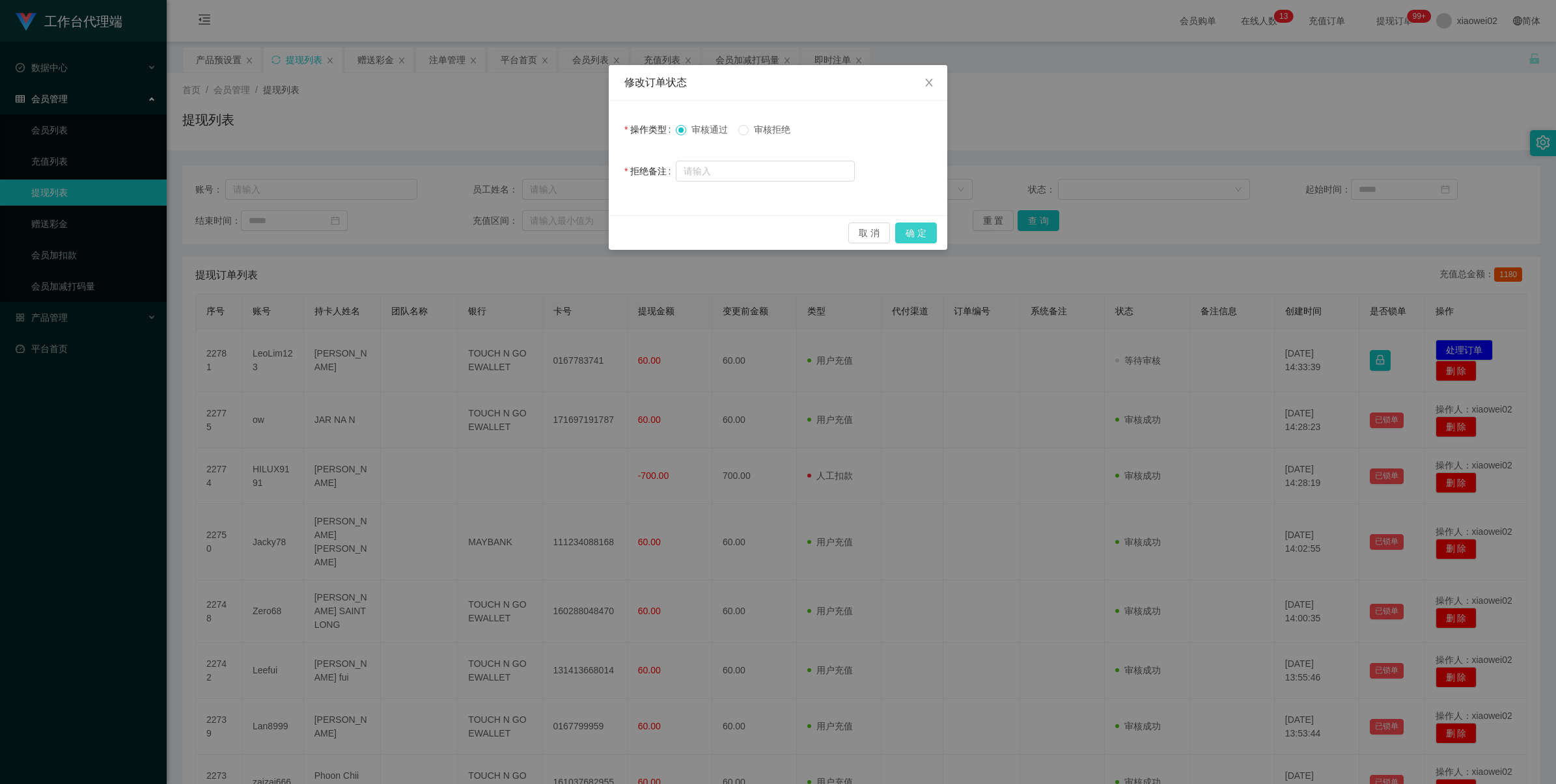
click at [921, 226] on button "确 定" at bounding box center [916, 233] width 41 height 21
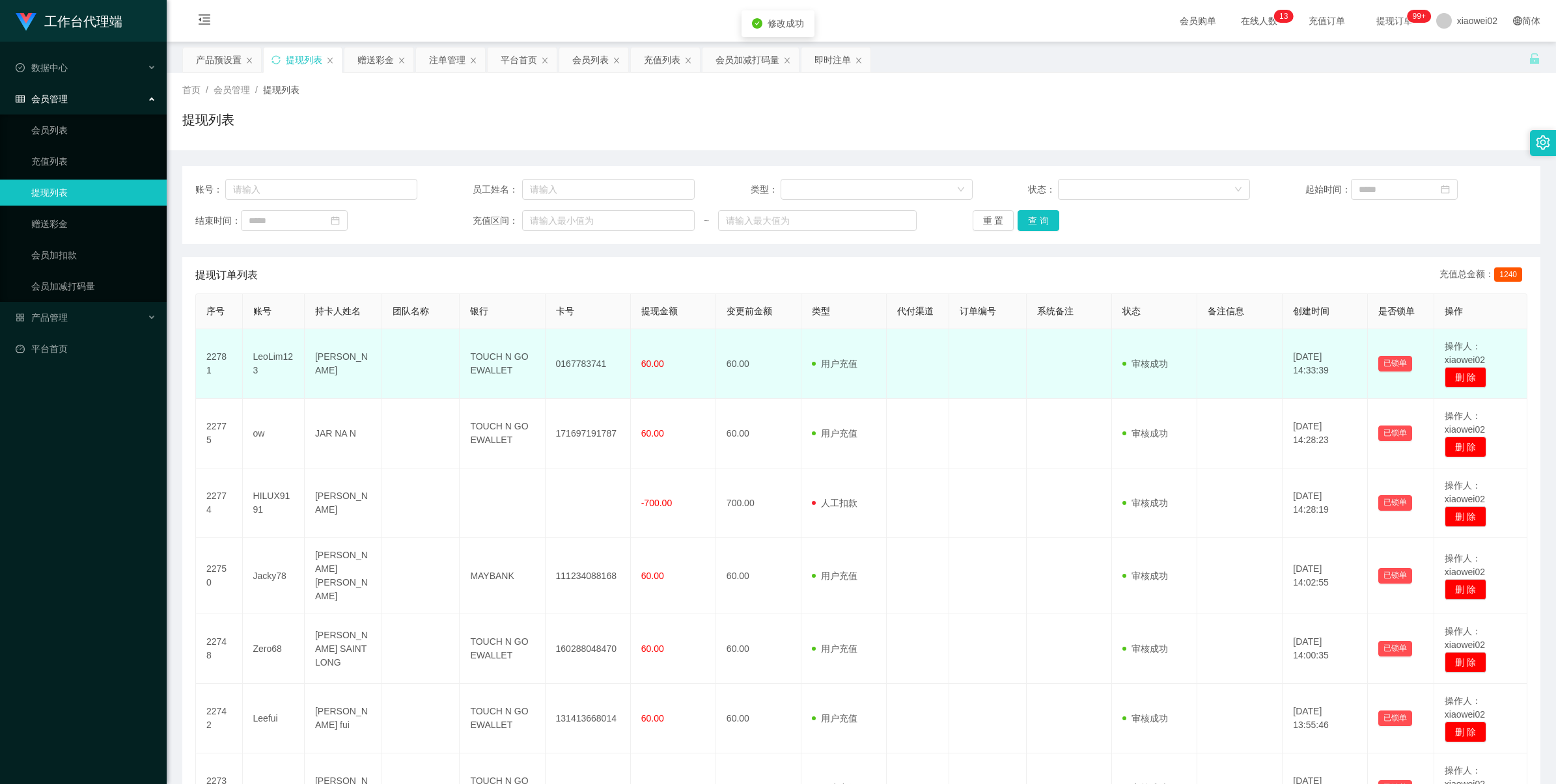
click at [584, 361] on td "0167783741" at bounding box center [588, 364] width 85 height 70
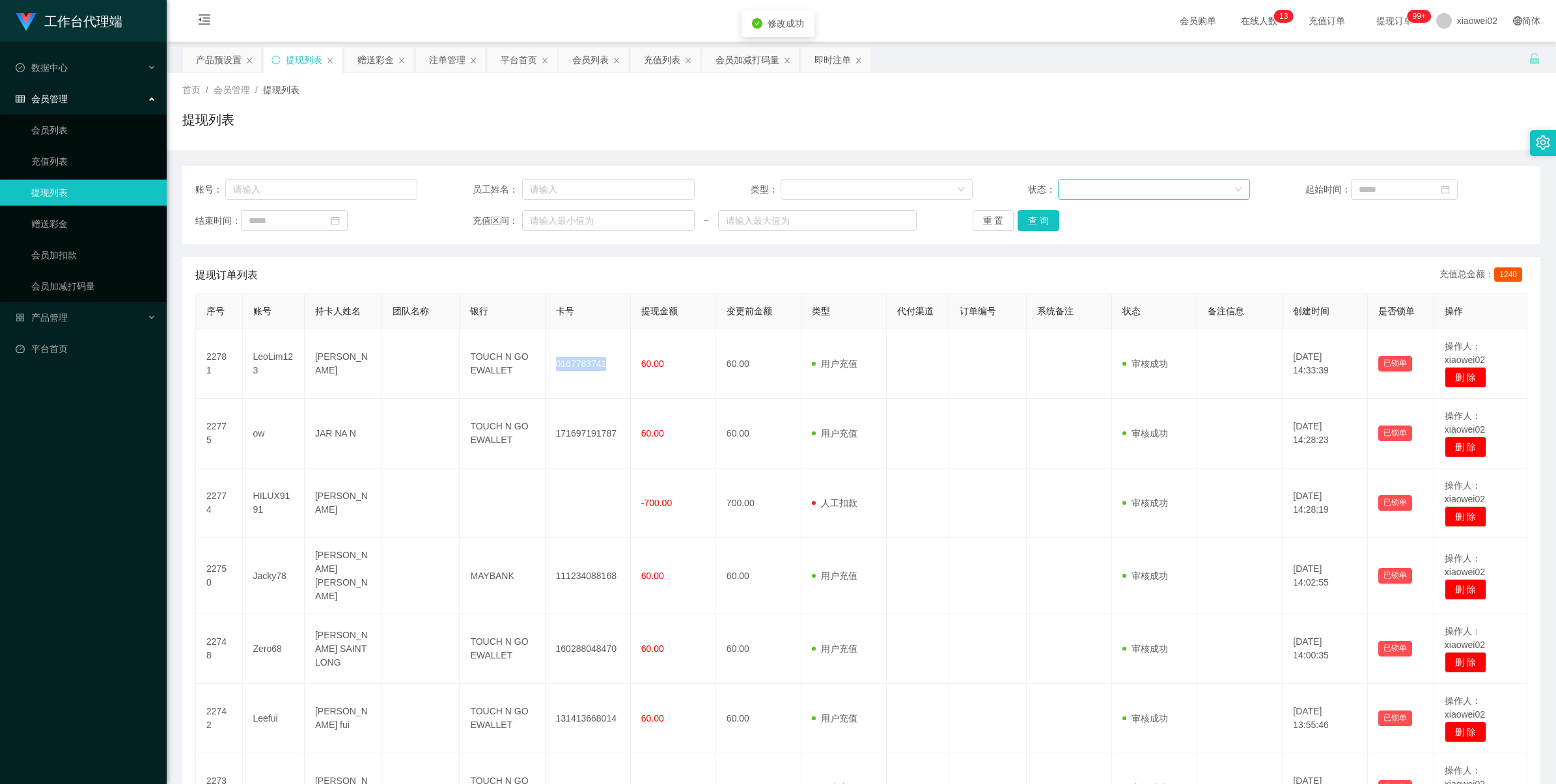
copy td "0167783741"
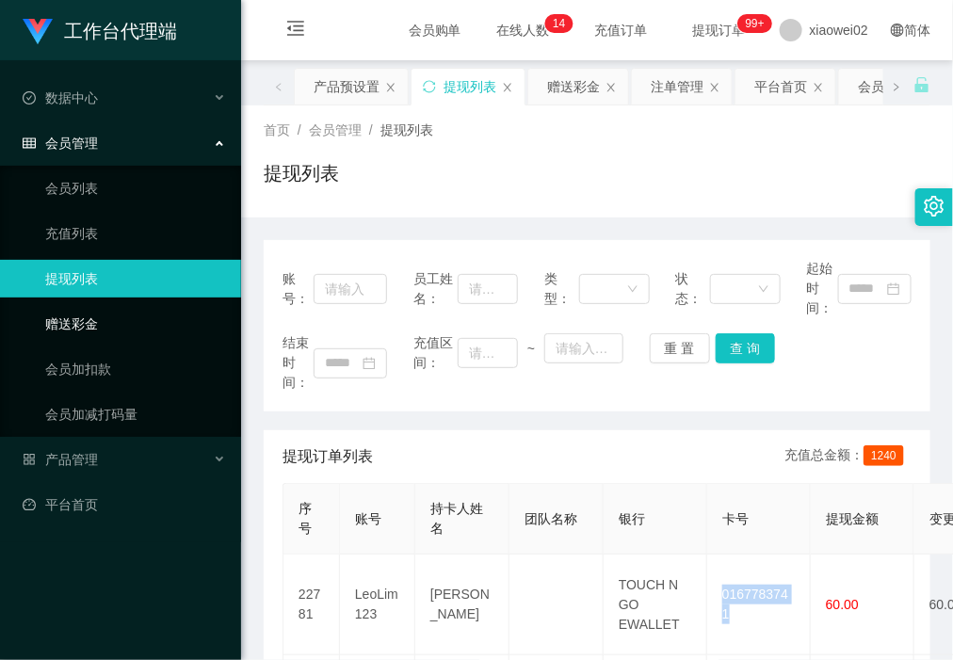
click at [147, 318] on link "赠送彩金" at bounding box center [135, 324] width 181 height 38
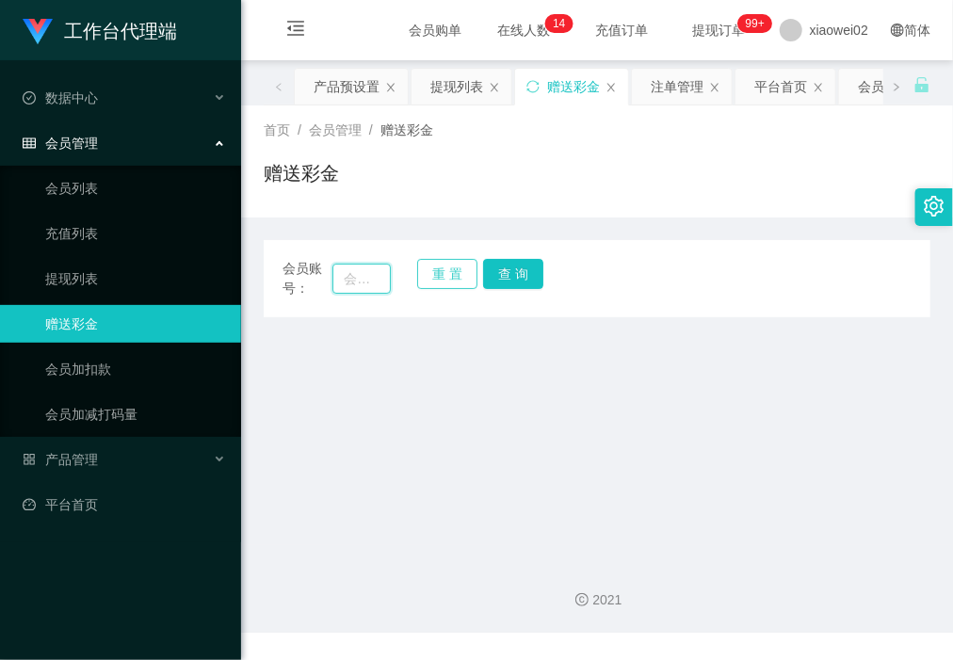
drag, startPoint x: 336, startPoint y: 280, endPoint x: 430, endPoint y: 287, distance: 94.4
click at [336, 280] on input "text" at bounding box center [360, 279] width 57 height 30
paste input "Rebacca1977"
type input "Rebacca1977"
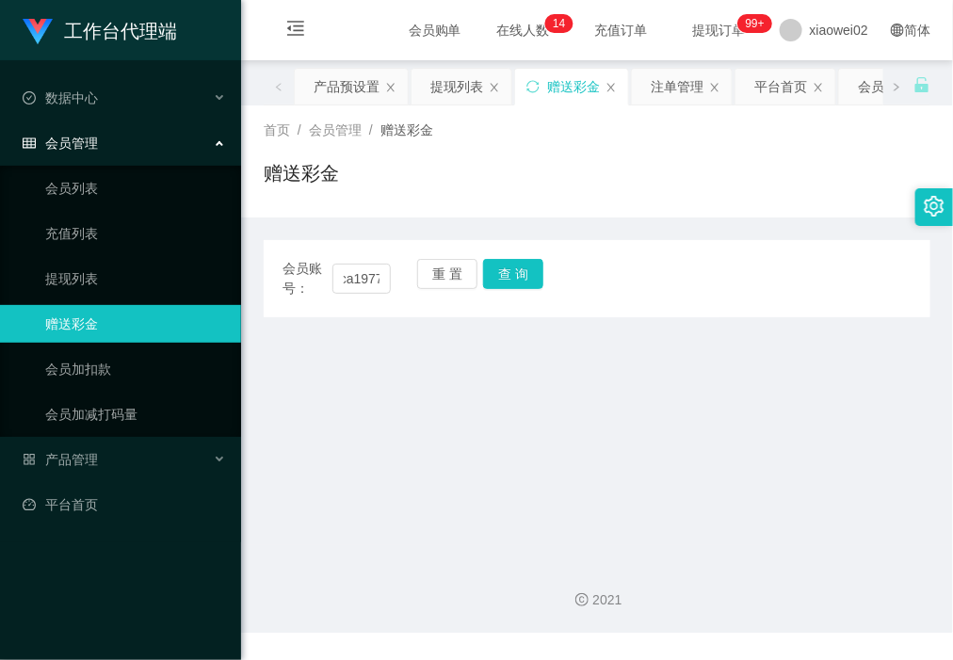
click at [488, 289] on div "重 置 查 询" at bounding box center [471, 279] width 108 height 40
click at [518, 283] on button "查 询" at bounding box center [513, 274] width 60 height 30
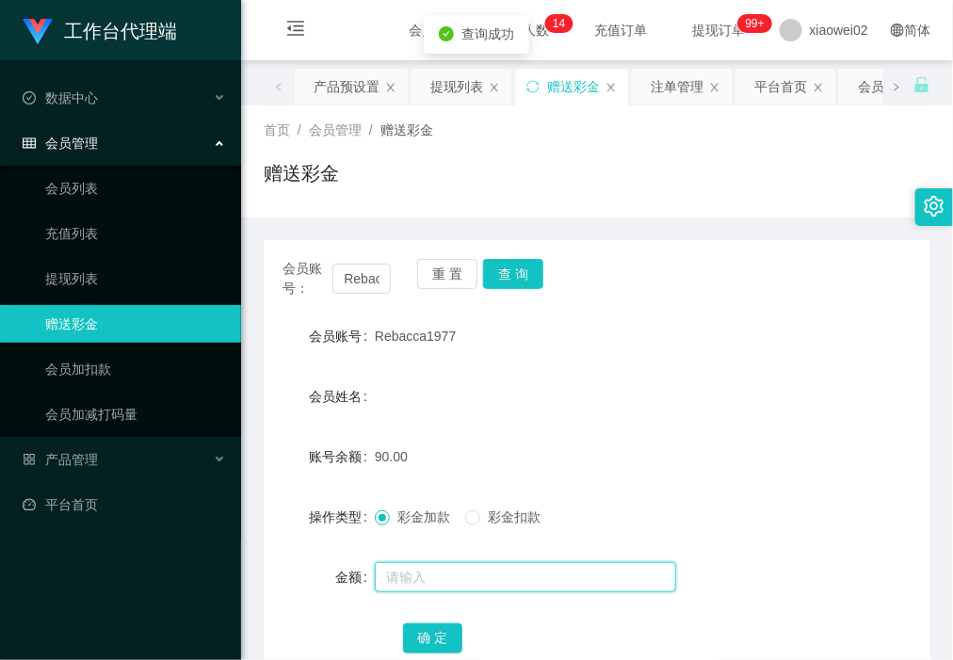
click at [463, 579] on input "text" at bounding box center [525, 577] width 301 height 30
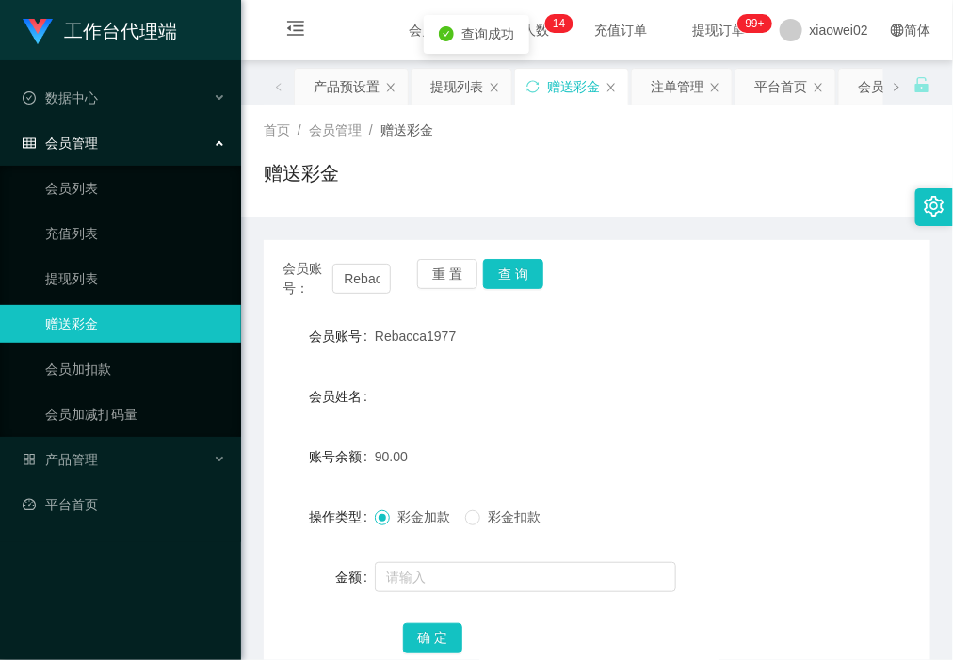
click at [515, 515] on span "彩金扣款" at bounding box center [514, 516] width 68 height 15
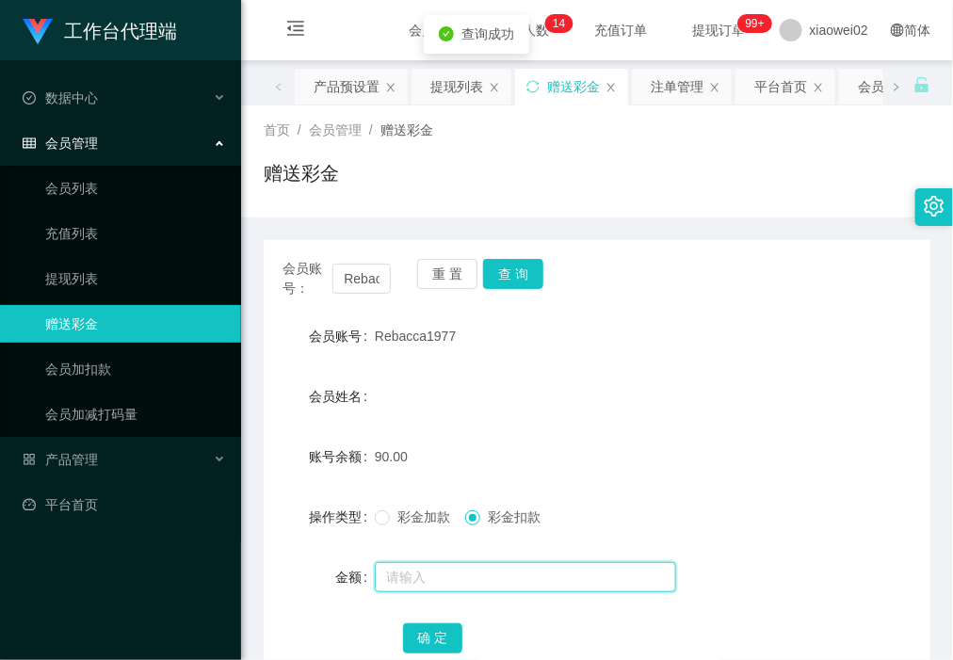
click at [506, 582] on input "text" at bounding box center [525, 577] width 301 height 30
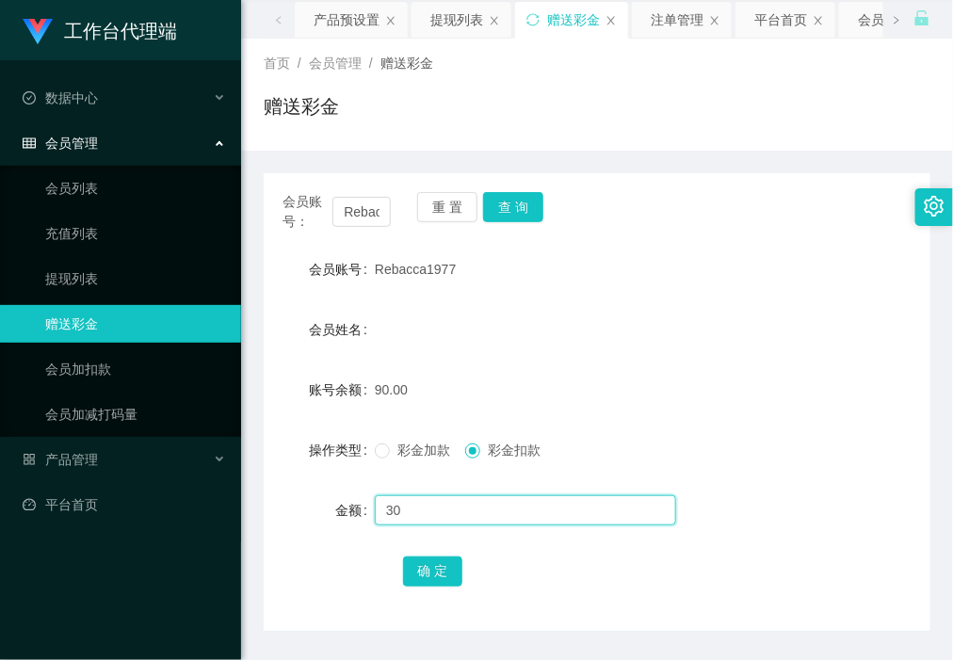
scroll to position [124, 0]
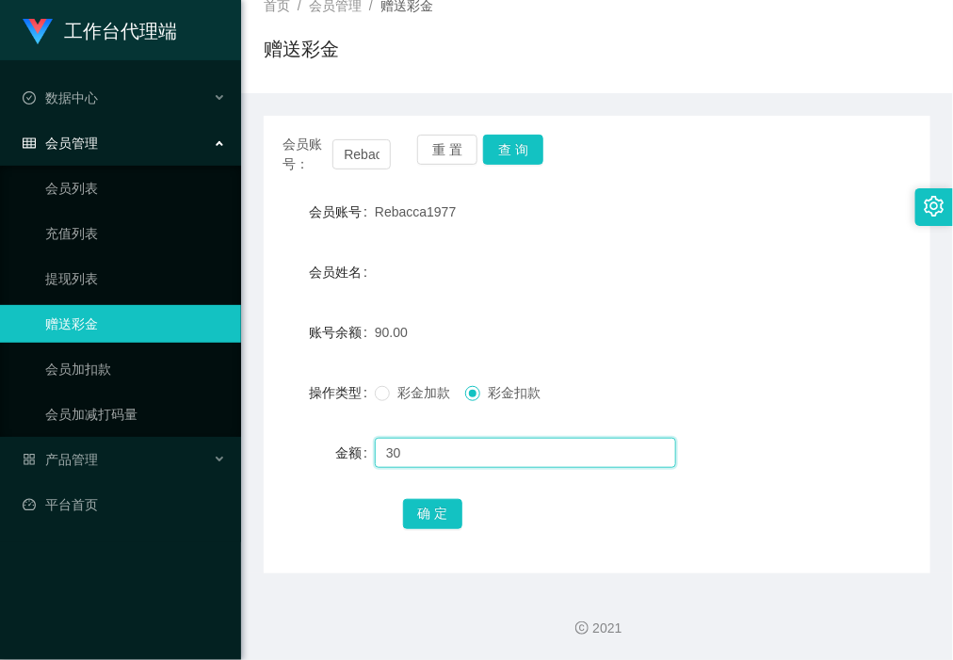
type input "30"
click at [426, 509] on button "确 定" at bounding box center [433, 514] width 60 height 30
click at [436, 279] on div "会员姓名" at bounding box center [597, 272] width 666 height 38
click at [101, 467] on div "产品管理" at bounding box center [120, 460] width 241 height 38
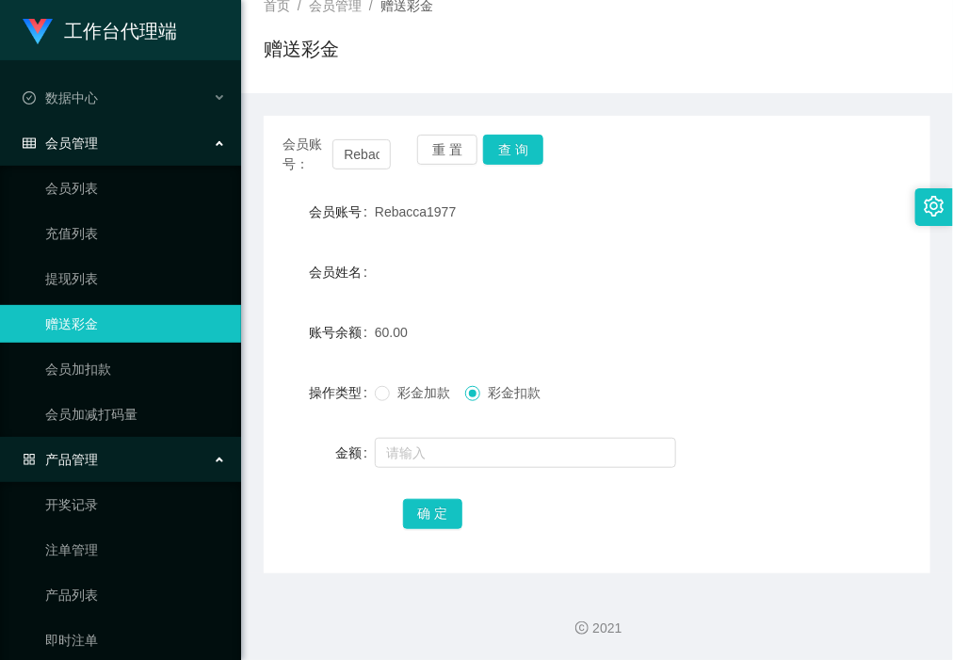
scroll to position [108, 0]
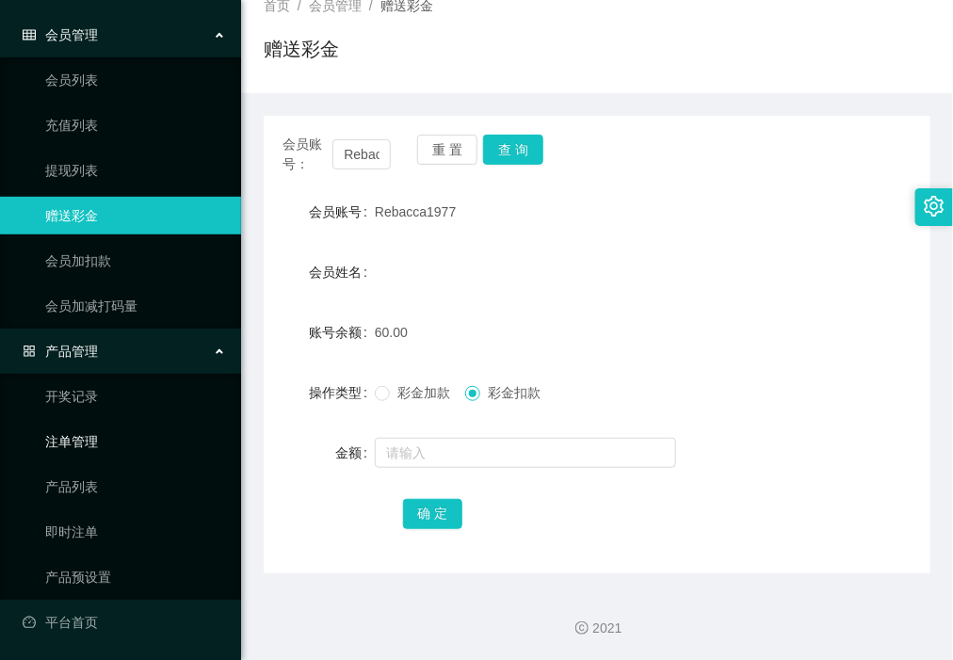
click at [111, 441] on link "注单管理" at bounding box center [135, 442] width 181 height 38
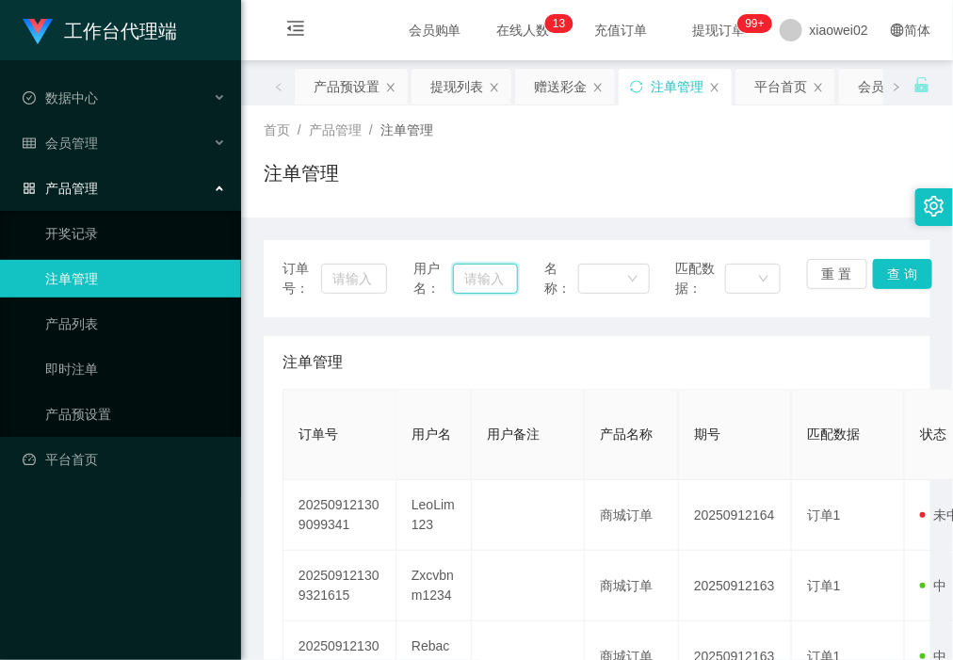
drag, startPoint x: 476, startPoint y: 280, endPoint x: 553, endPoint y: 275, distance: 77.3
click at [477, 280] on input "text" at bounding box center [486, 279] width 66 height 30
paste input "Rebacca1977"
type input "Rebacca1977"
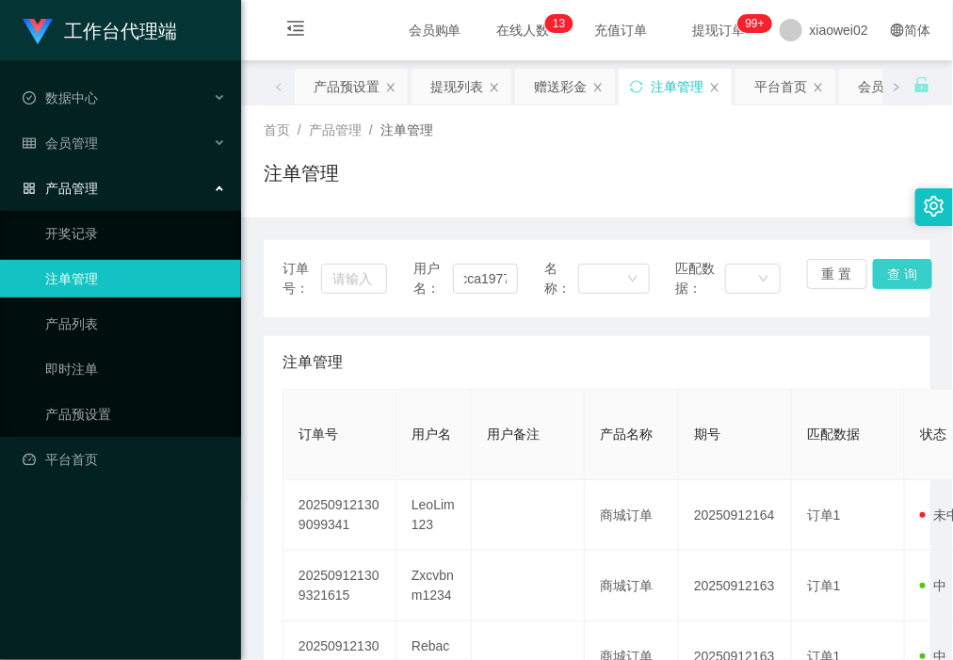
click at [916, 274] on button "查 询" at bounding box center [903, 274] width 60 height 30
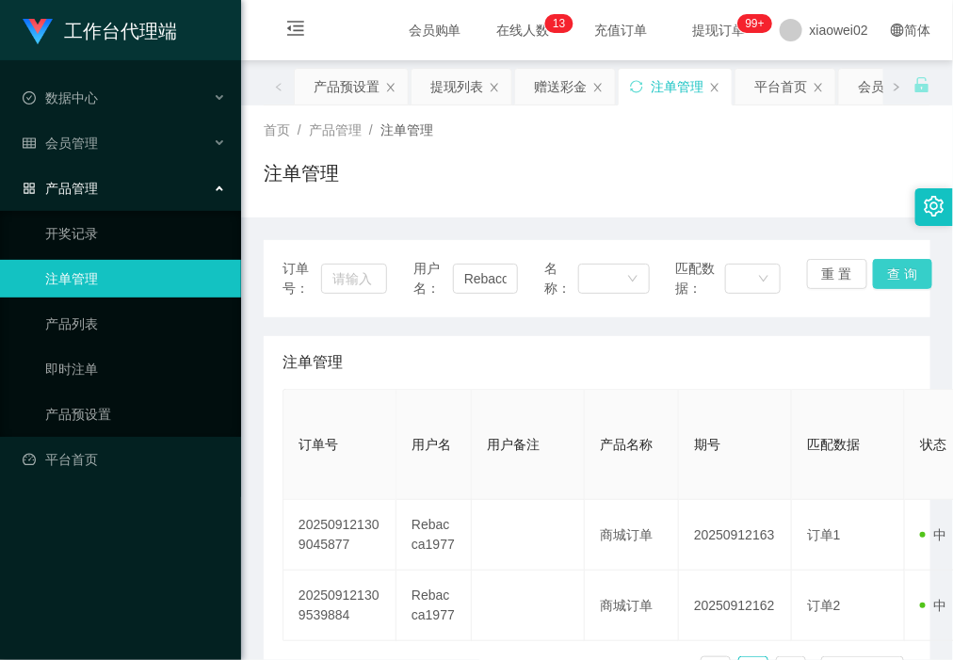
click at [900, 288] on button "查 询" at bounding box center [903, 274] width 60 height 30
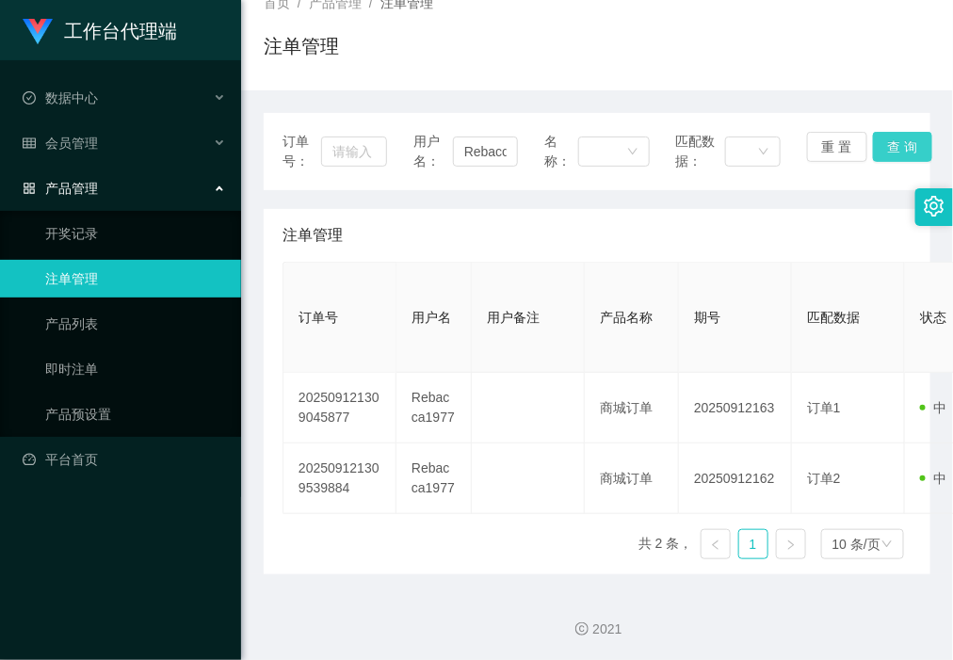
scroll to position [129, 0]
click at [118, 157] on div "会员管理" at bounding box center [120, 143] width 241 height 38
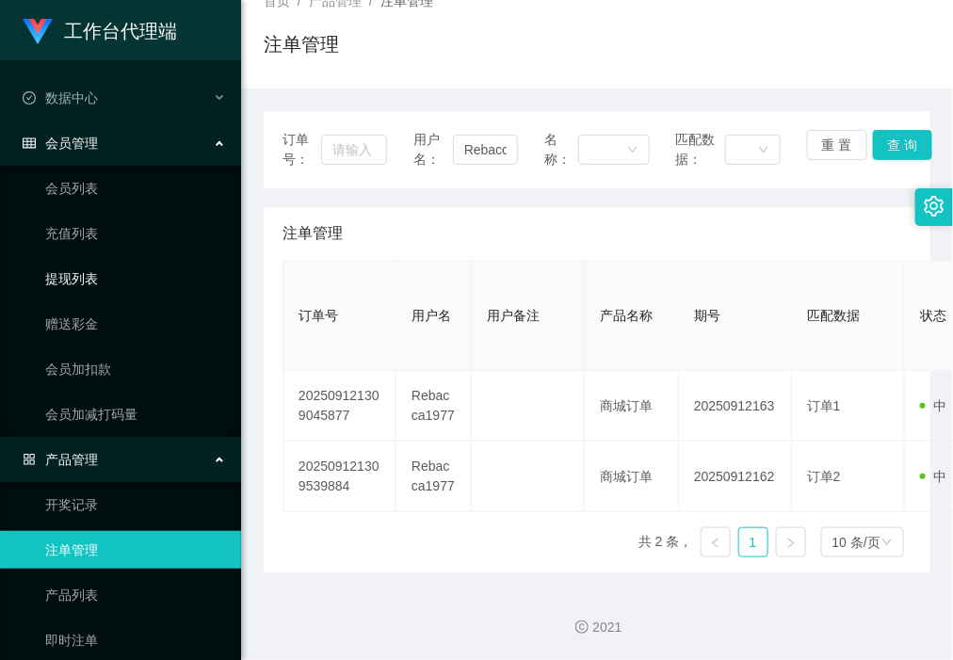
drag, startPoint x: 115, startPoint y: 273, endPoint x: 96, endPoint y: 44, distance: 229.5
click at [116, 270] on link "提现列表" at bounding box center [135, 279] width 181 height 38
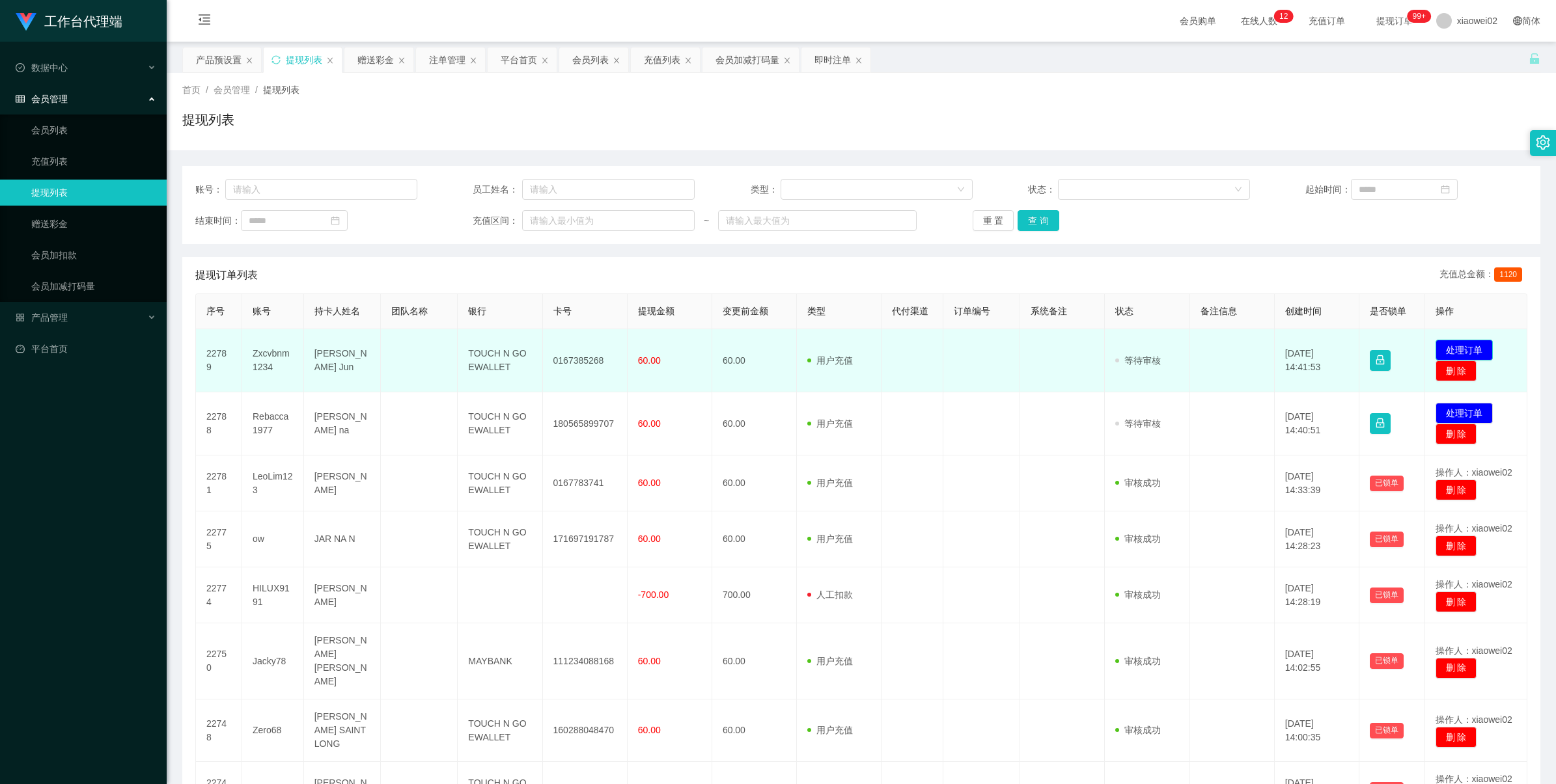
click at [1474, 355] on button "处理订单" at bounding box center [1463, 350] width 57 height 21
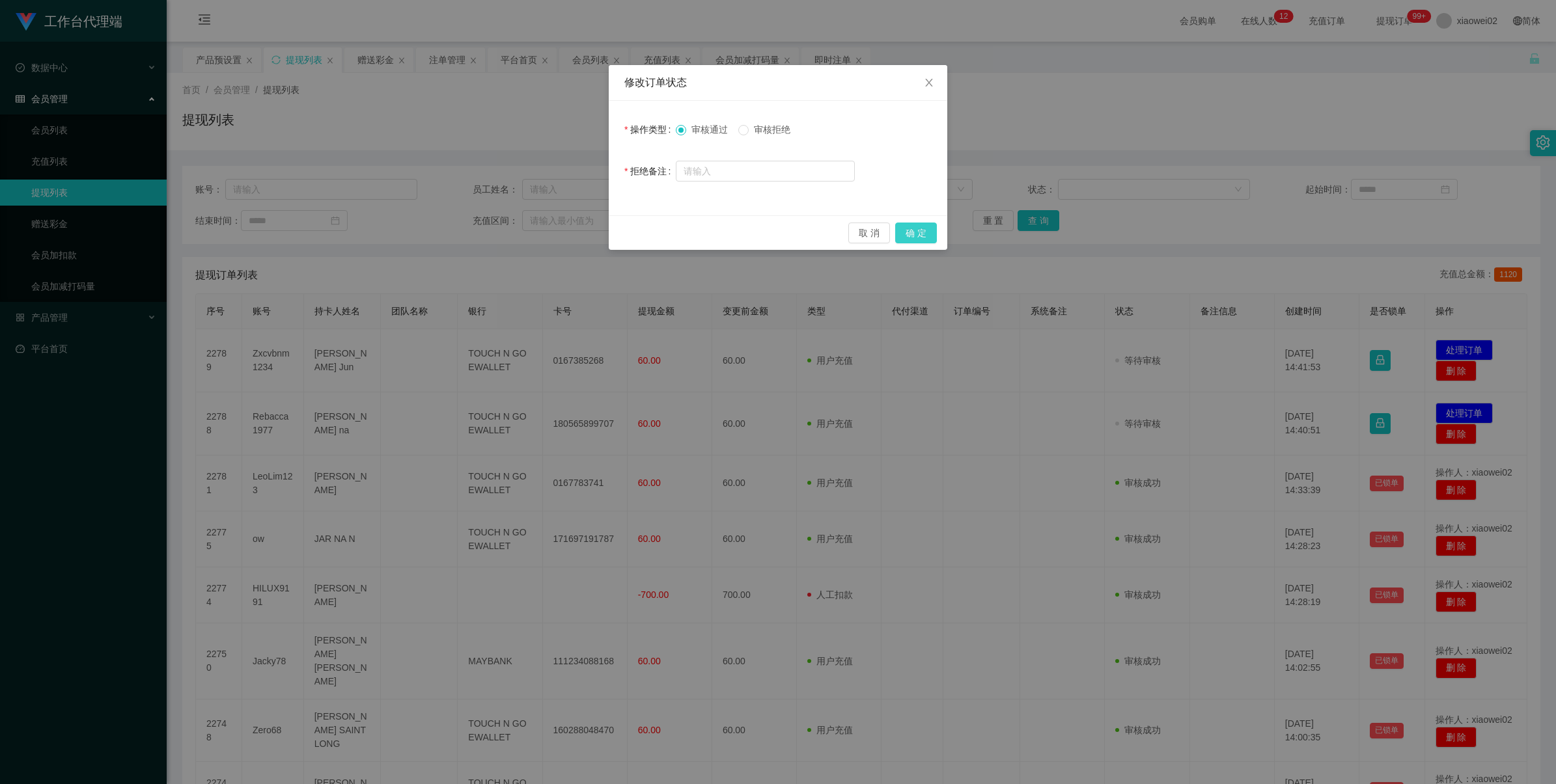
click at [920, 229] on button "确 定" at bounding box center [916, 233] width 41 height 21
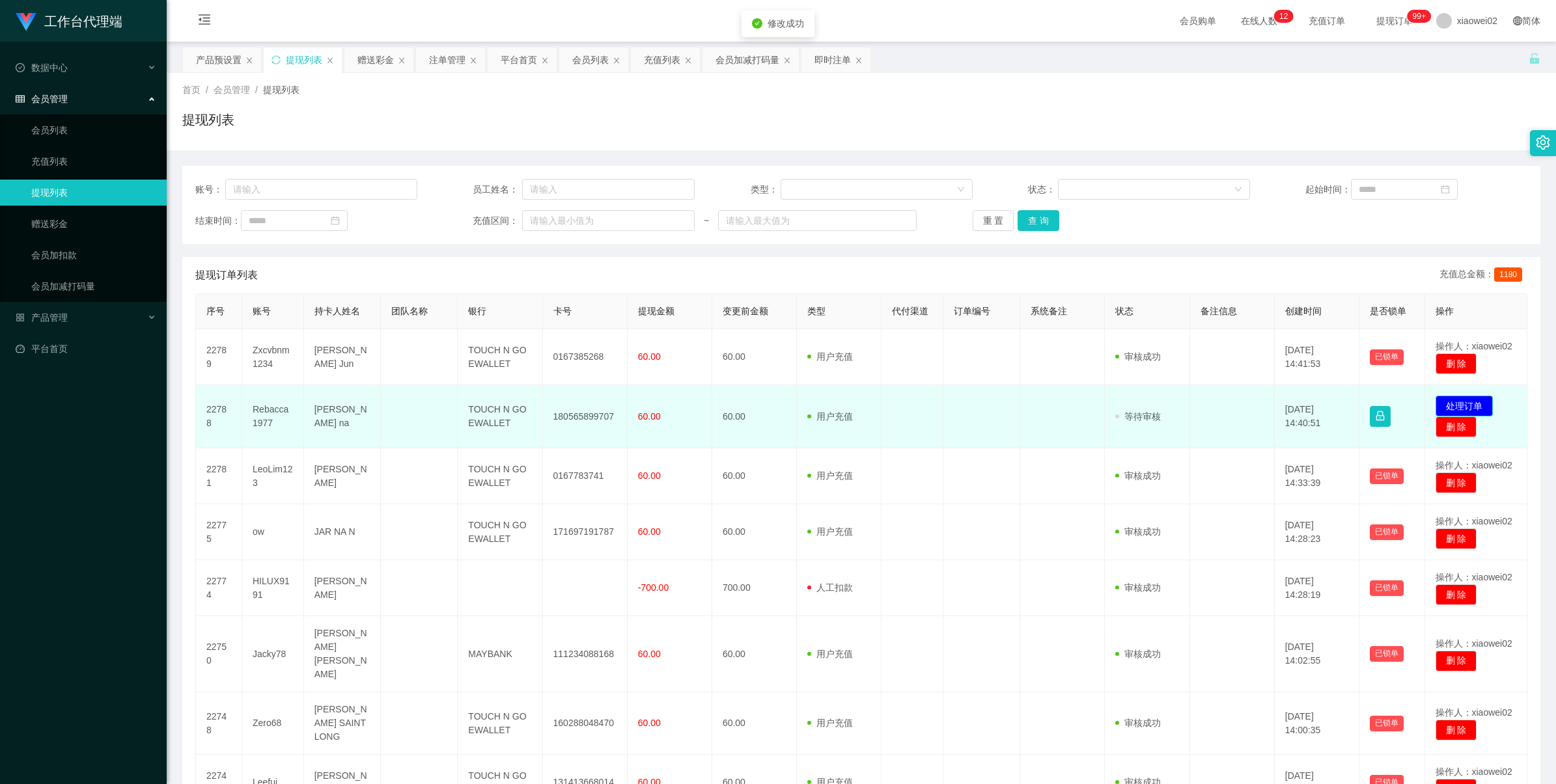
drag, startPoint x: 1444, startPoint y: 404, endPoint x: 1245, endPoint y: 261, distance: 245.1
click at [1445, 404] on button "处理订单" at bounding box center [1463, 406] width 57 height 21
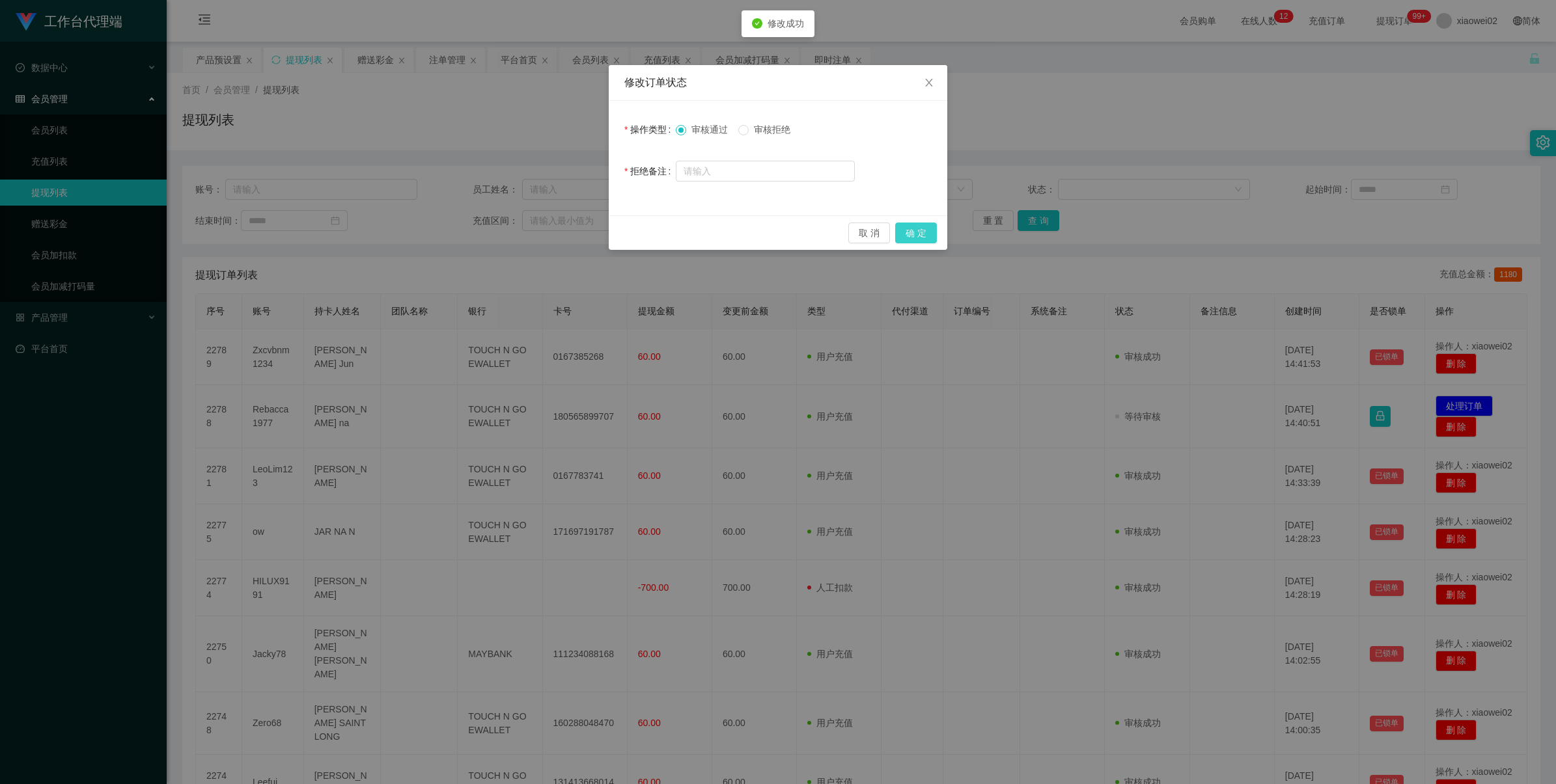
click at [925, 236] on button "确 定" at bounding box center [916, 233] width 41 height 21
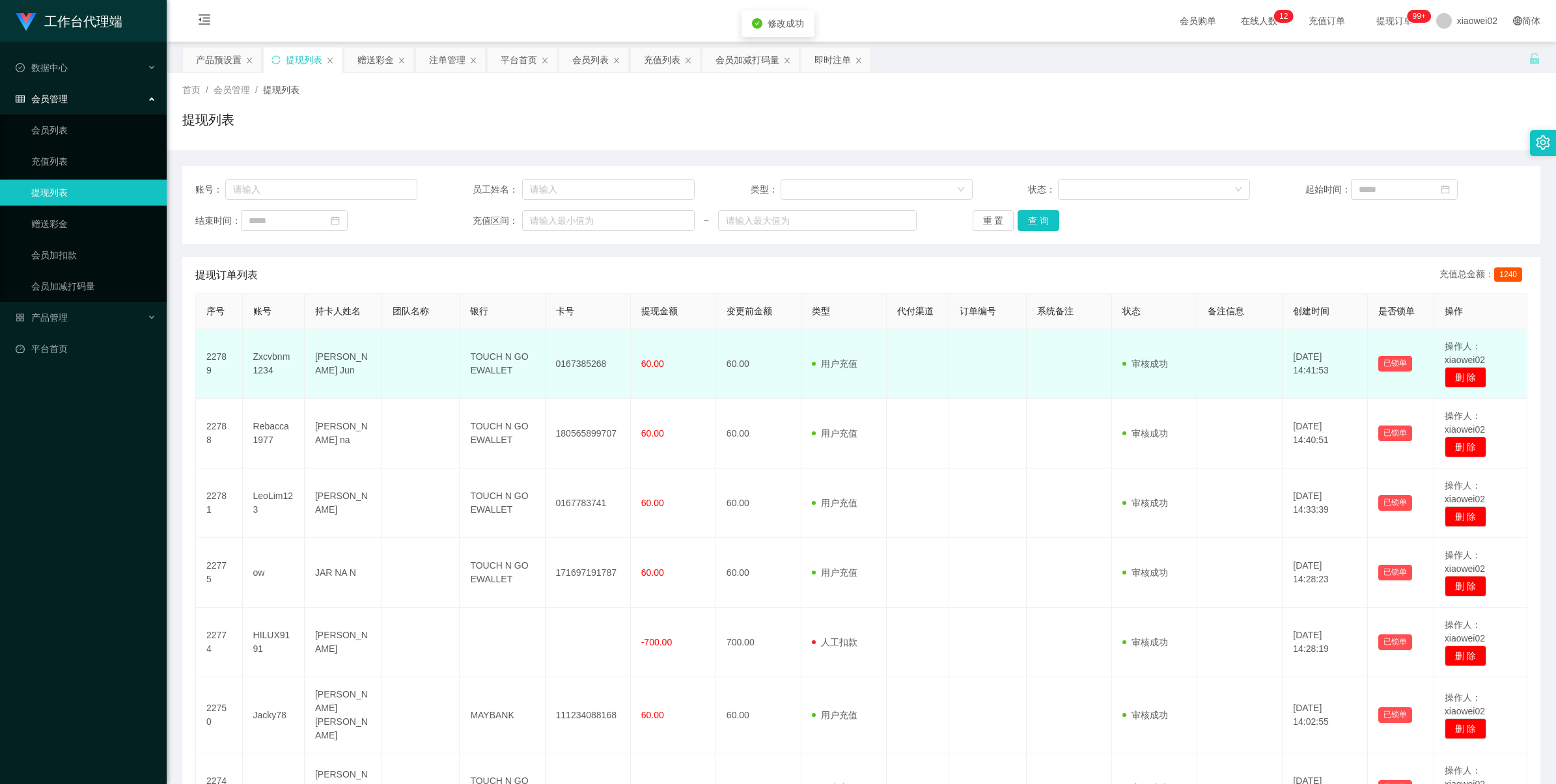
click at [586, 360] on td "0167385268" at bounding box center [588, 364] width 85 height 70
click at [589, 360] on td "0167385268" at bounding box center [588, 364] width 85 height 70
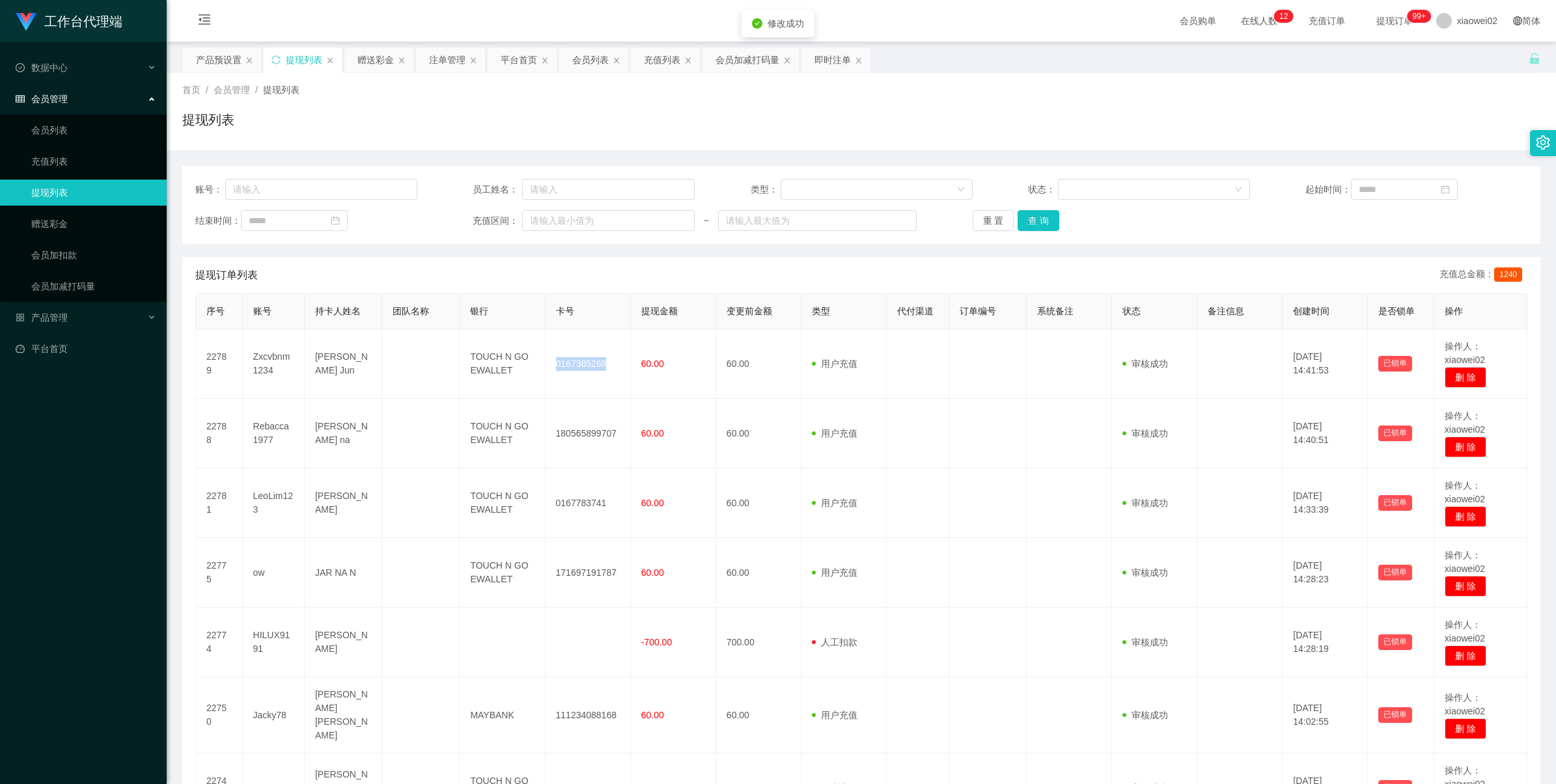
copy td "0167385268"
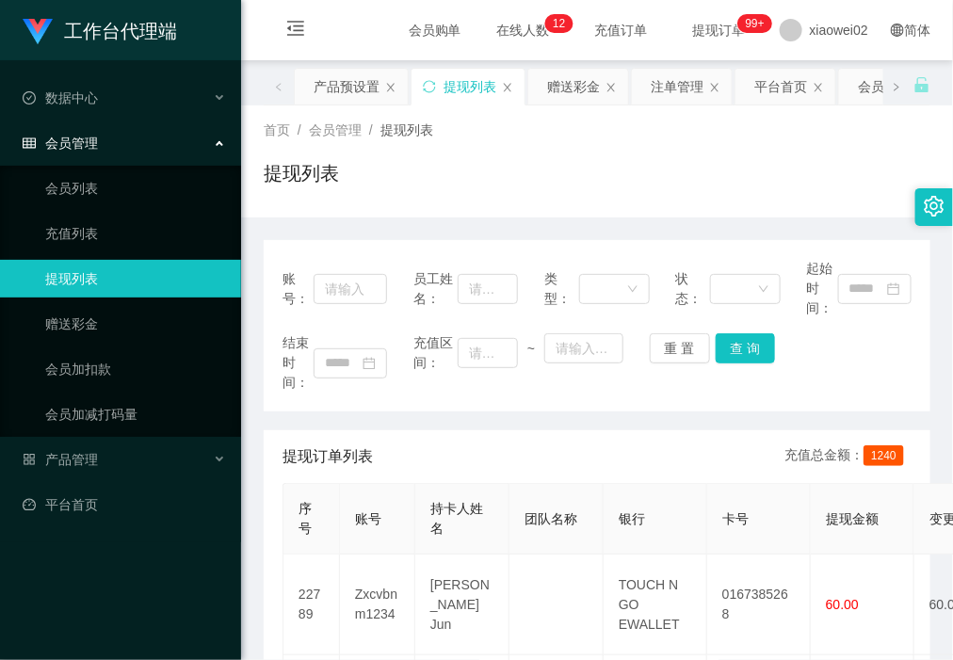
click at [665, 194] on div "提现列表" at bounding box center [597, 180] width 666 height 43
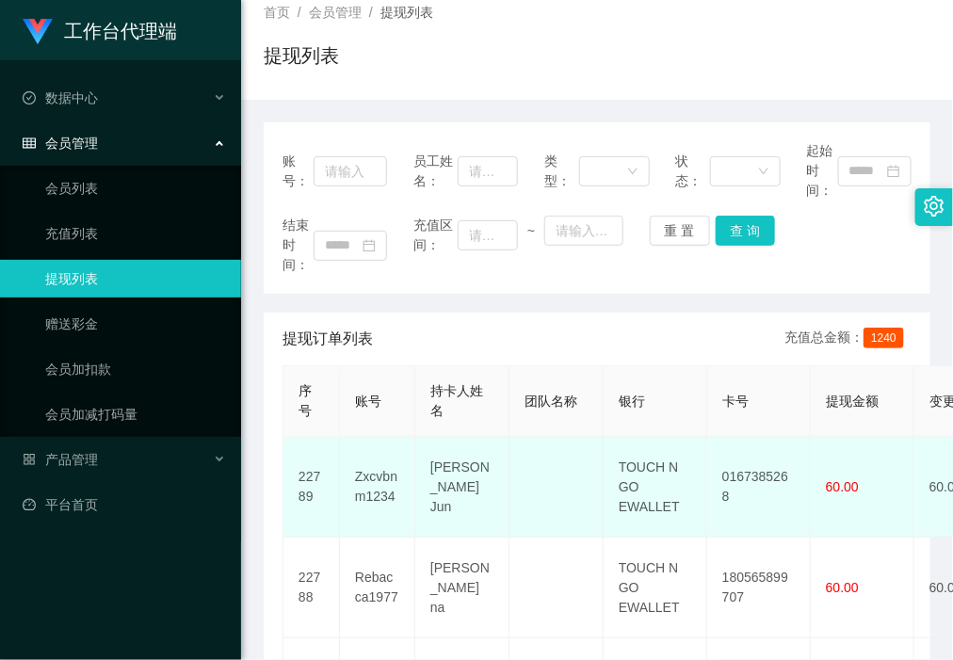
click at [751, 475] on td "0167385268" at bounding box center [759, 487] width 104 height 101
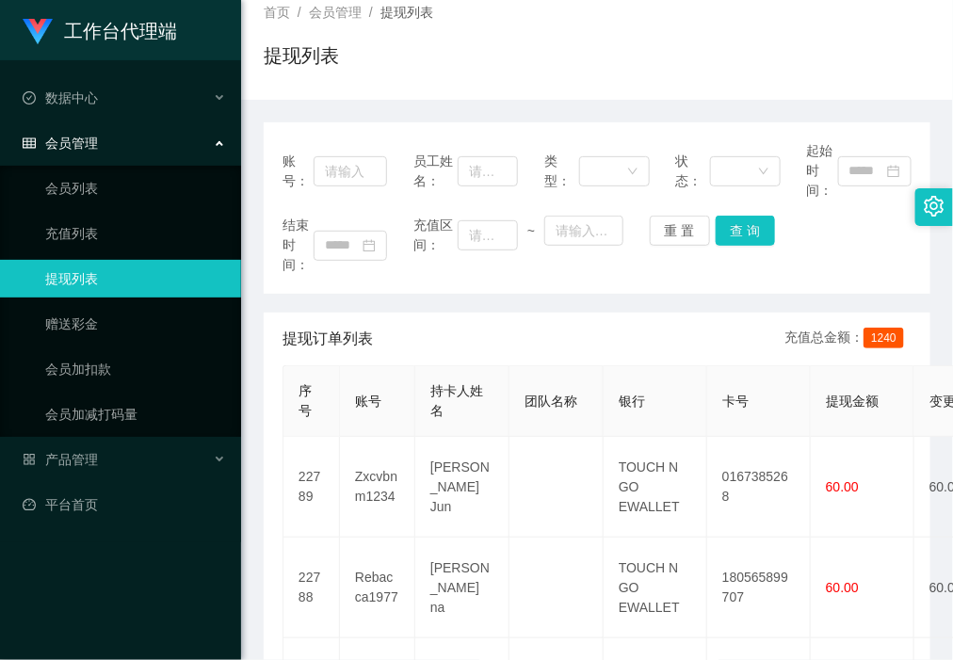
click at [701, 363] on div "提现订单列表 充值总金额： 1240" at bounding box center [596, 339] width 629 height 53
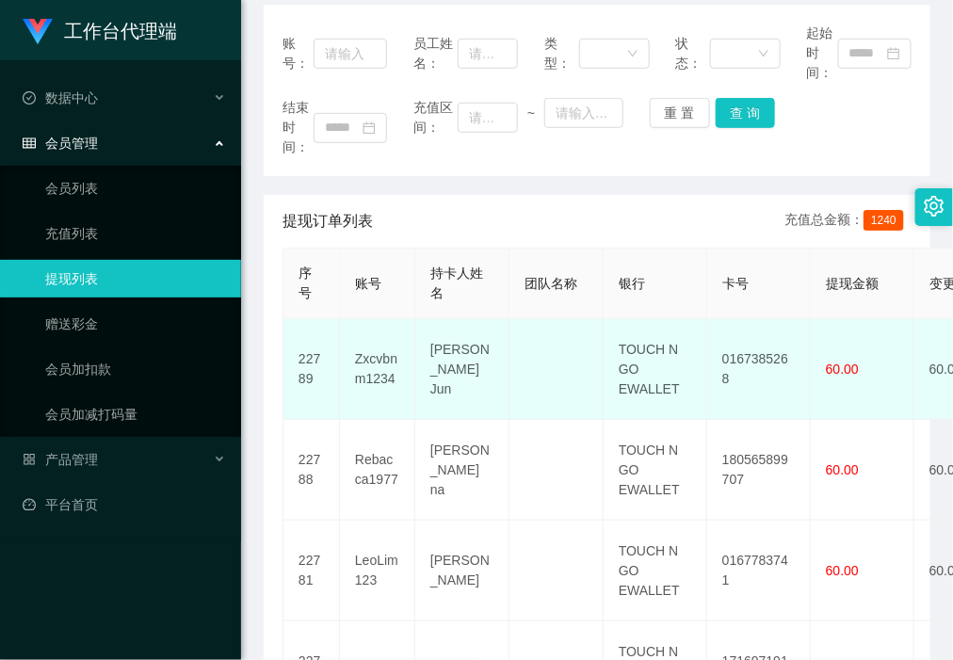
click at [755, 374] on td "0167385268" at bounding box center [759, 369] width 104 height 101
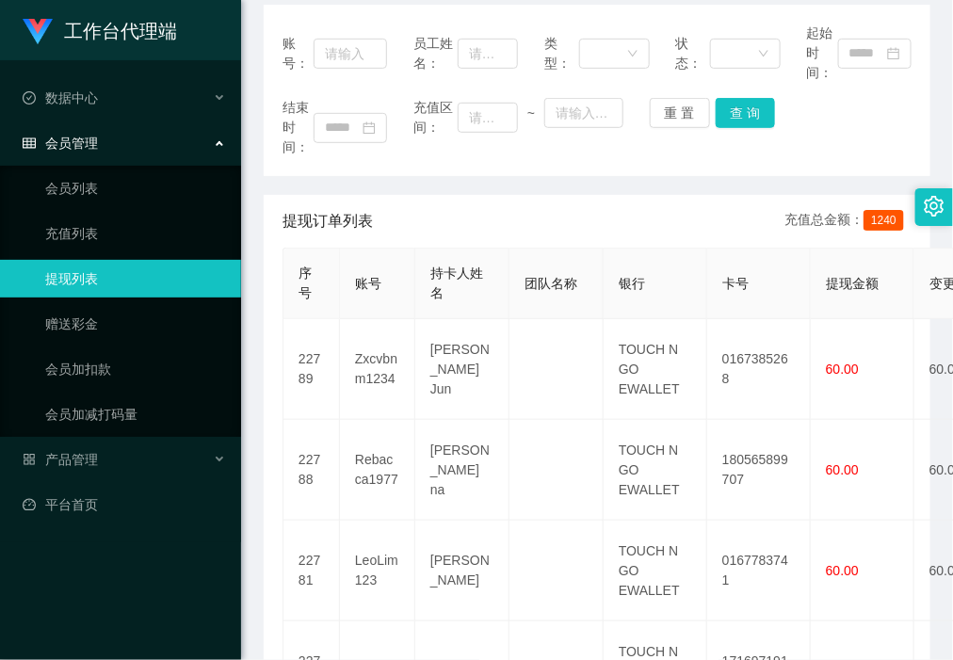
drag, startPoint x: 375, startPoint y: 196, endPoint x: 389, endPoint y: 202, distance: 15.6
click at [375, 196] on div "提现订单列表 充值总金额： 1240" at bounding box center [596, 221] width 629 height 53
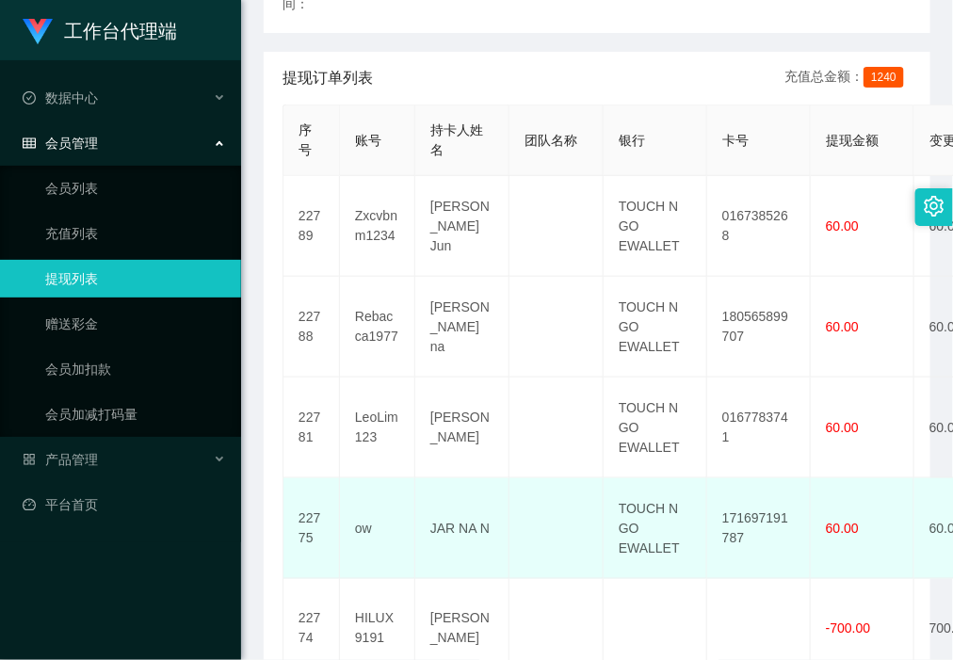
scroll to position [471, 0]
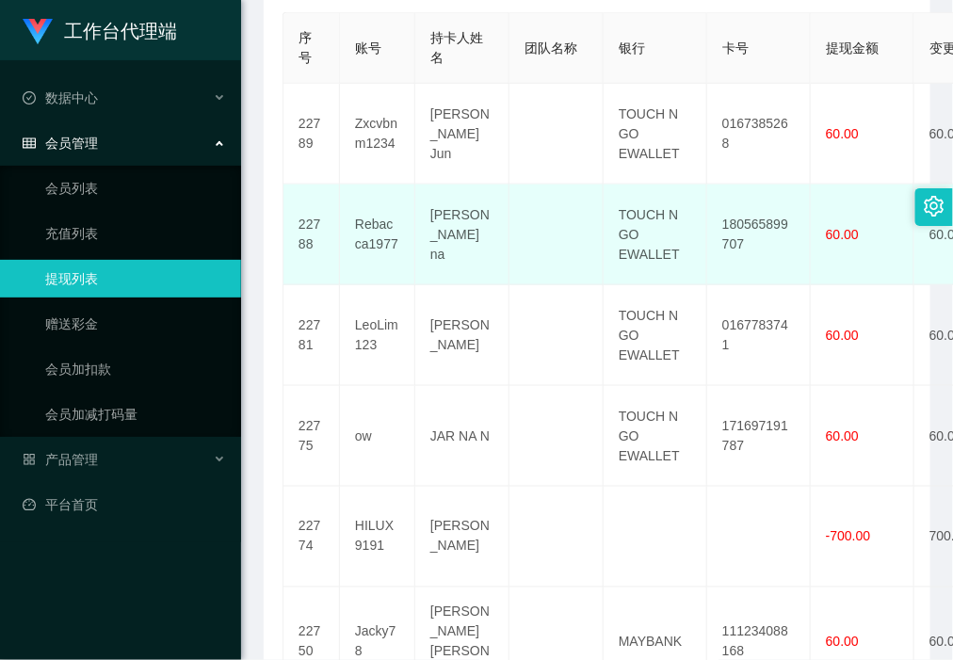
click at [761, 228] on td "180565899707" at bounding box center [759, 234] width 104 height 101
copy td "180565899707"
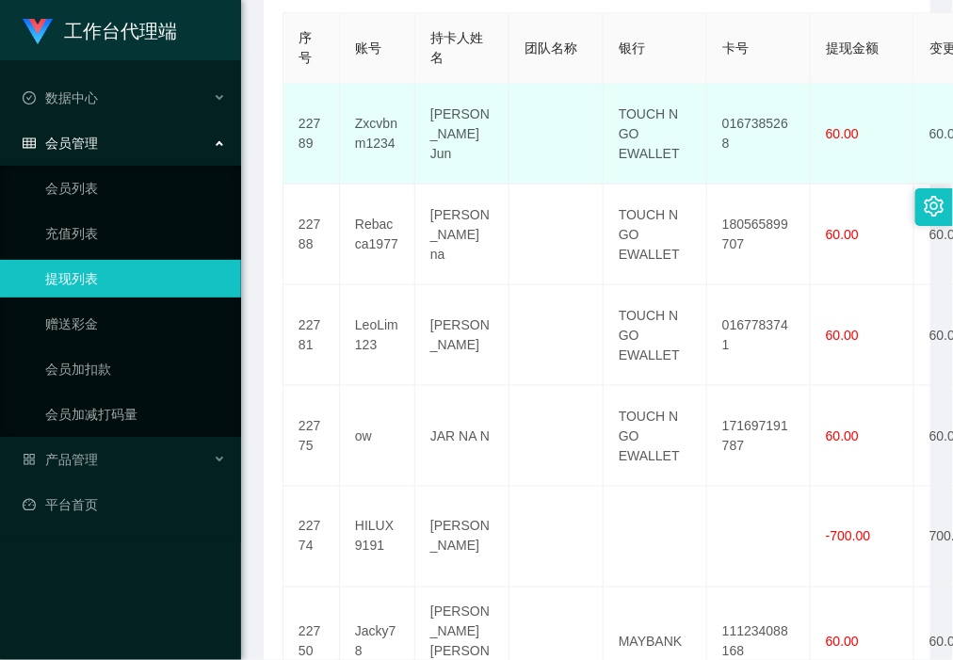
click at [762, 120] on td "0167385268" at bounding box center [759, 134] width 104 height 101
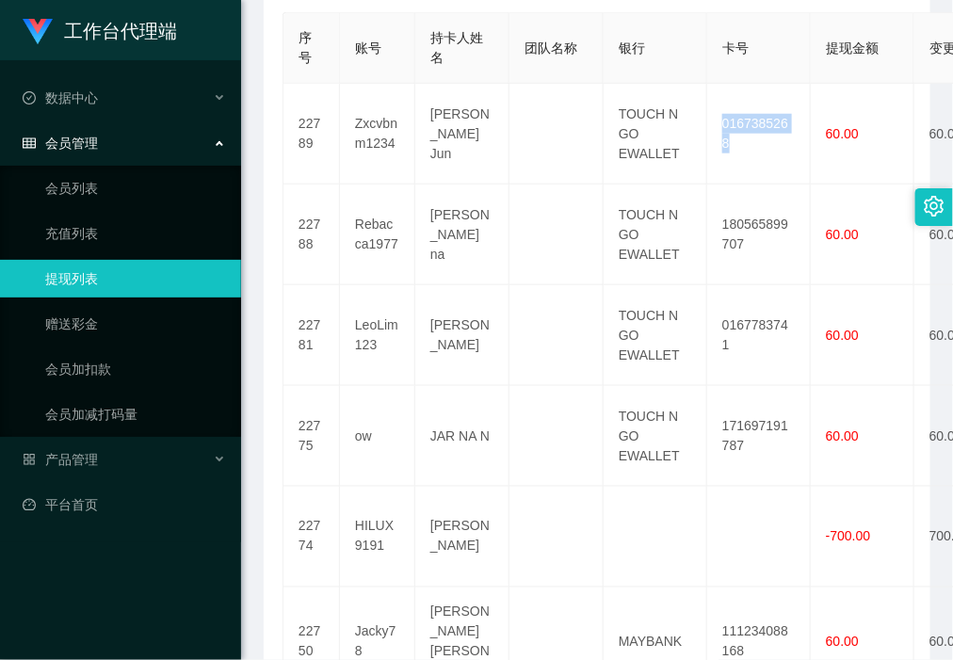
copy td "0167385268"
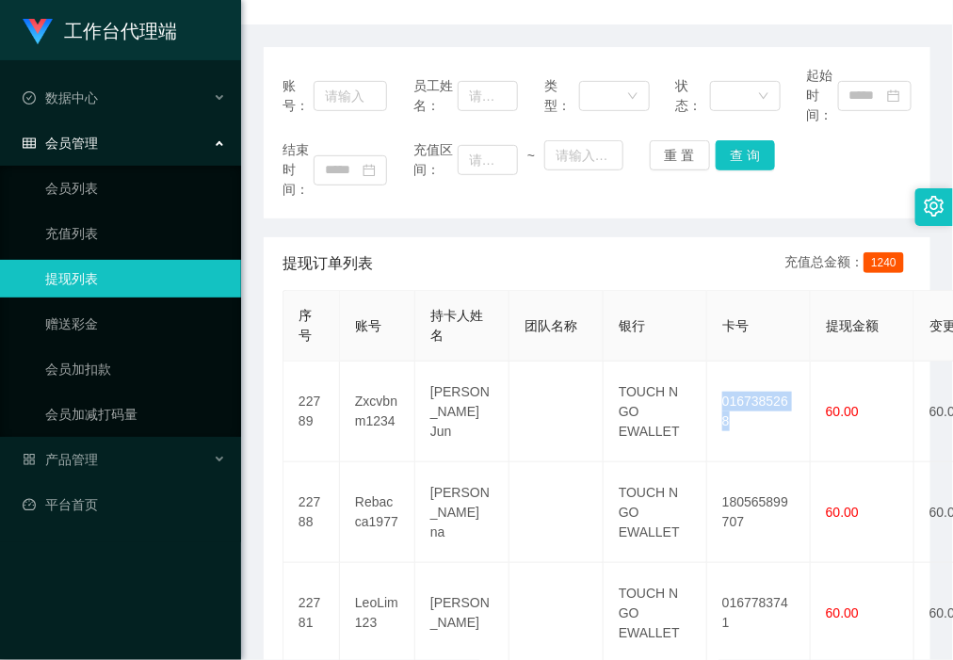
scroll to position [118, 0]
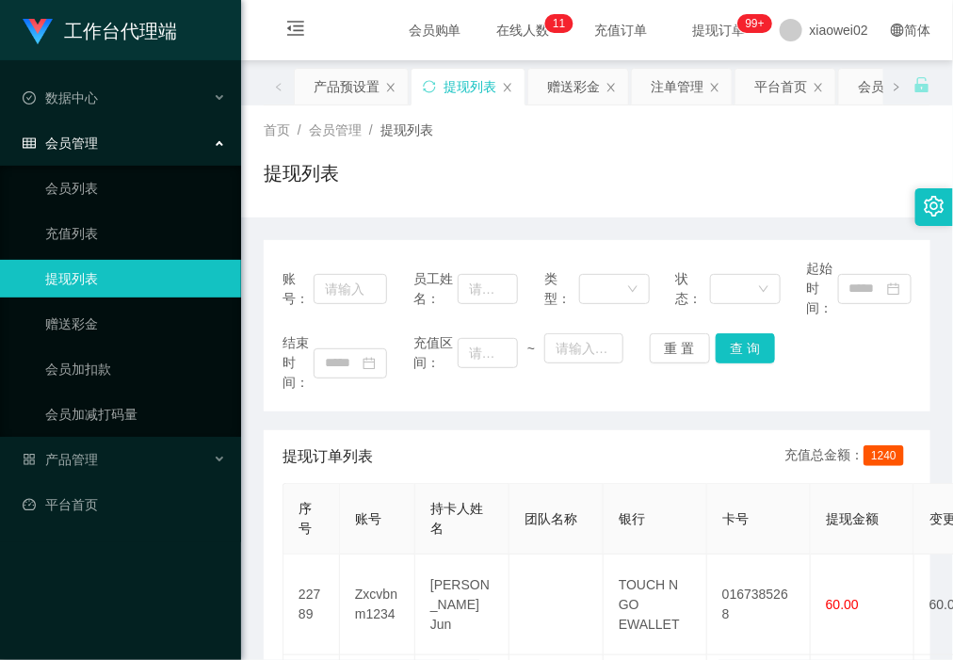
scroll to position [235, 0]
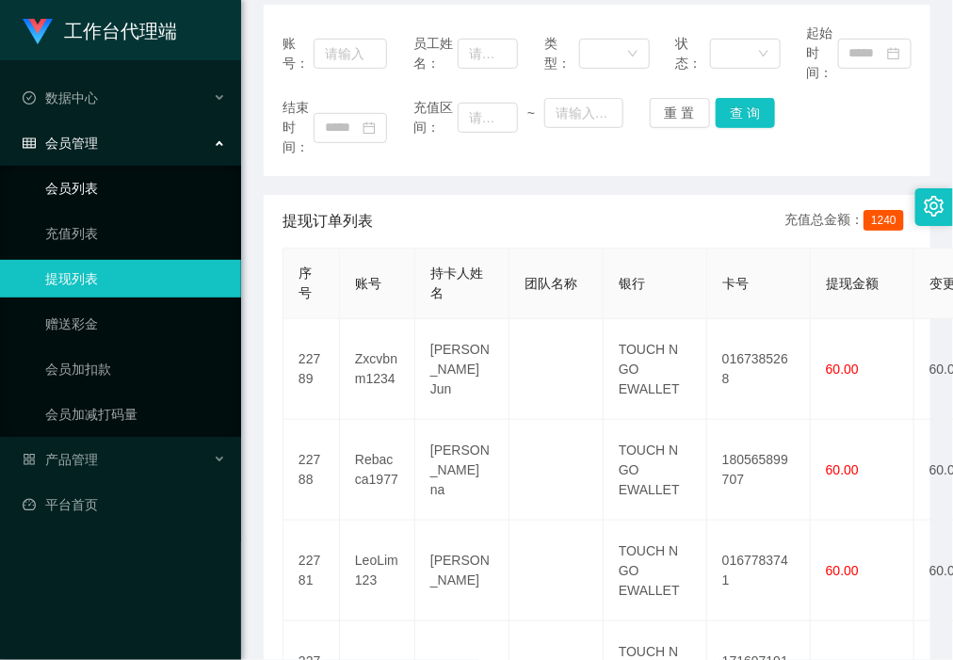
click at [175, 177] on link "会员列表" at bounding box center [135, 188] width 181 height 38
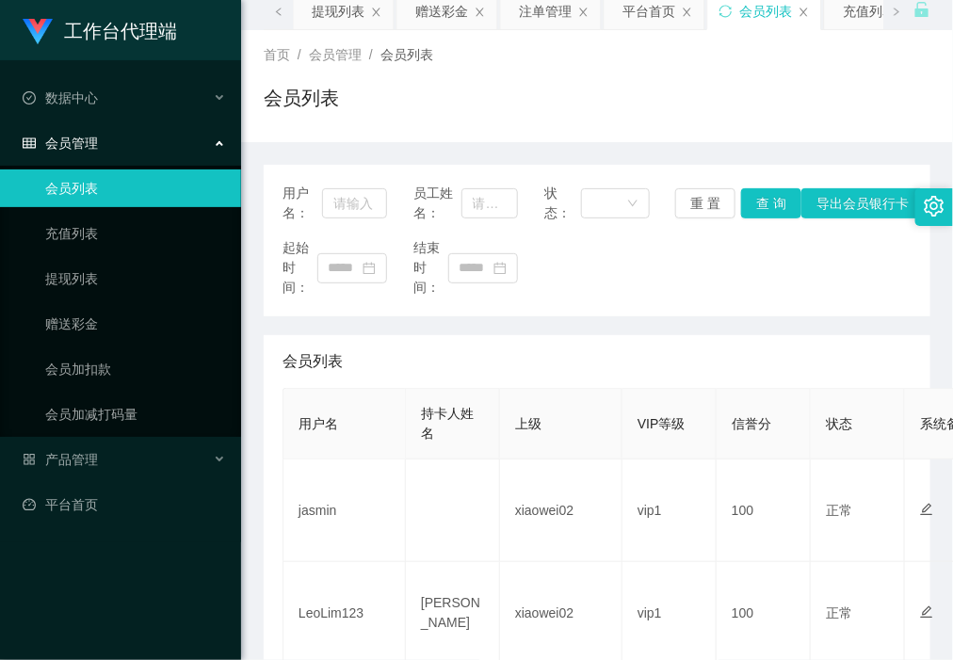
scroll to position [118, 0]
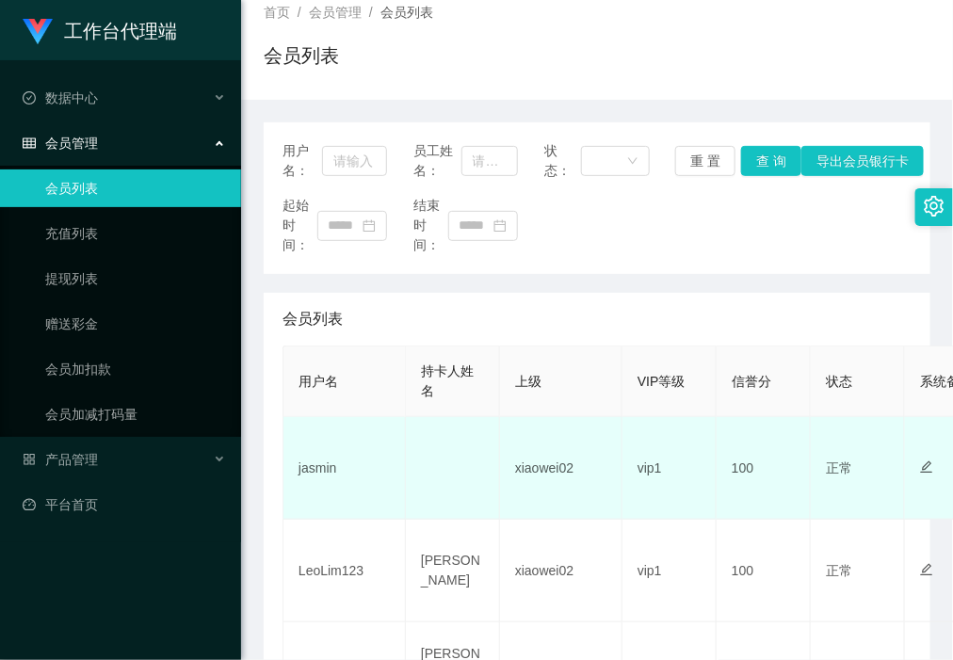
click at [309, 462] on td "jasmin" at bounding box center [344, 468] width 122 height 103
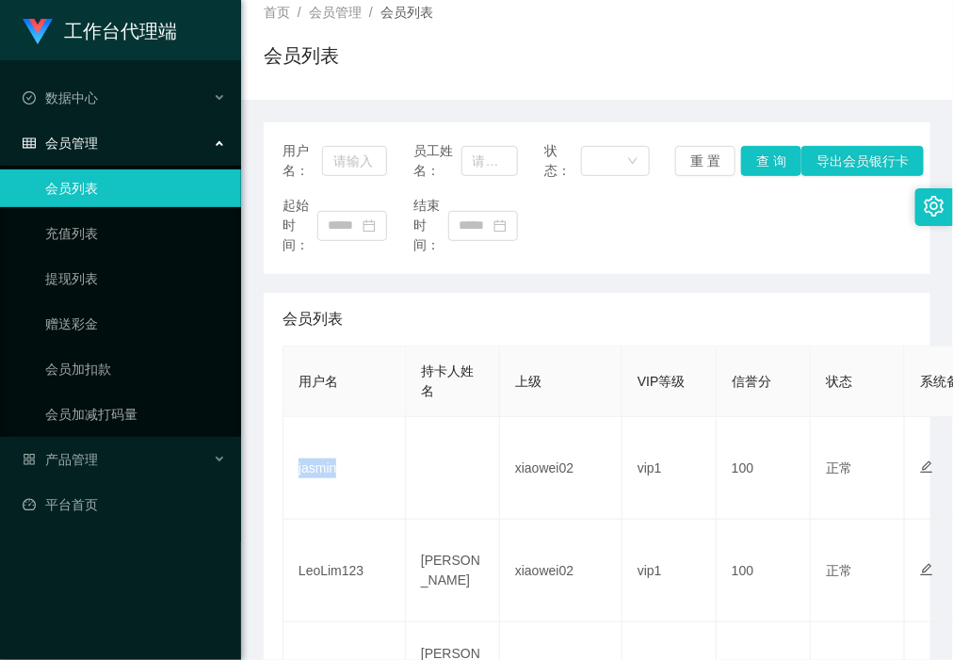
copy td "jasmin"
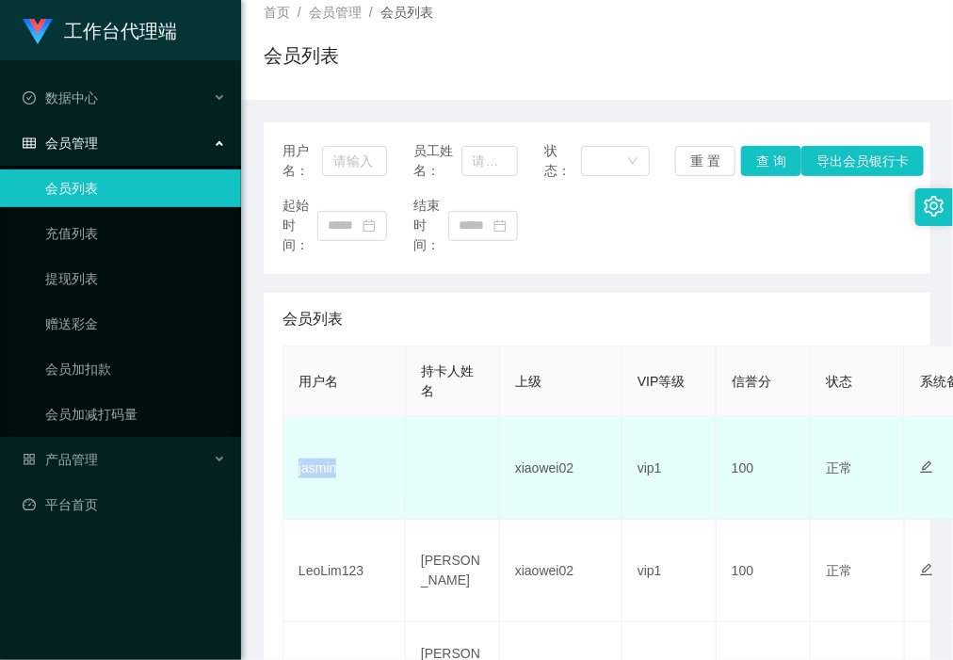
click at [296, 466] on td "jasmin" at bounding box center [344, 468] width 122 height 103
click at [307, 462] on td "jasmin" at bounding box center [344, 468] width 122 height 103
click at [308, 462] on td "jasmin" at bounding box center [344, 468] width 122 height 103
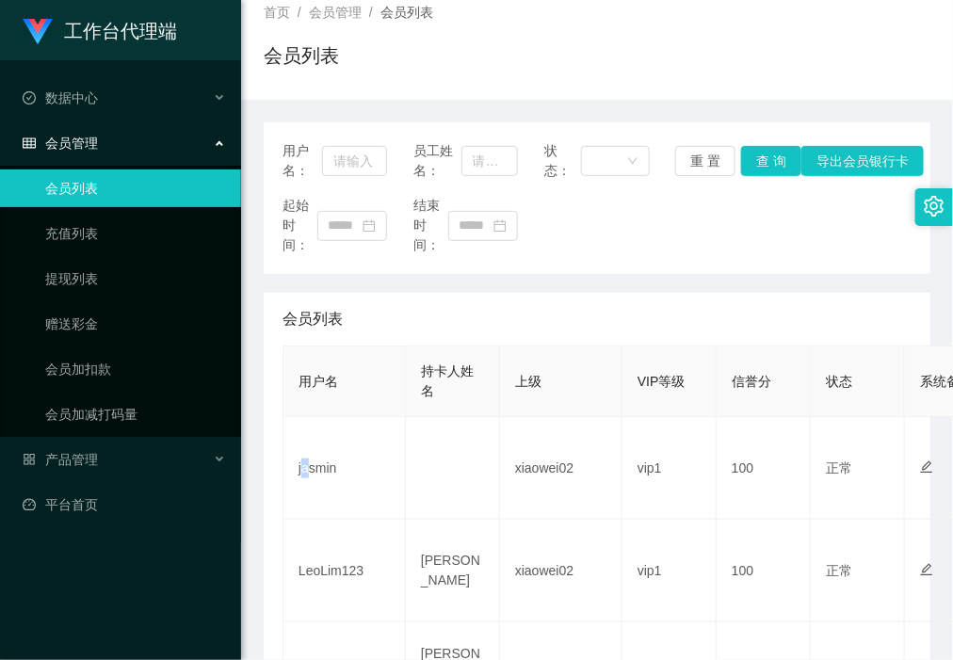
copy td "a"
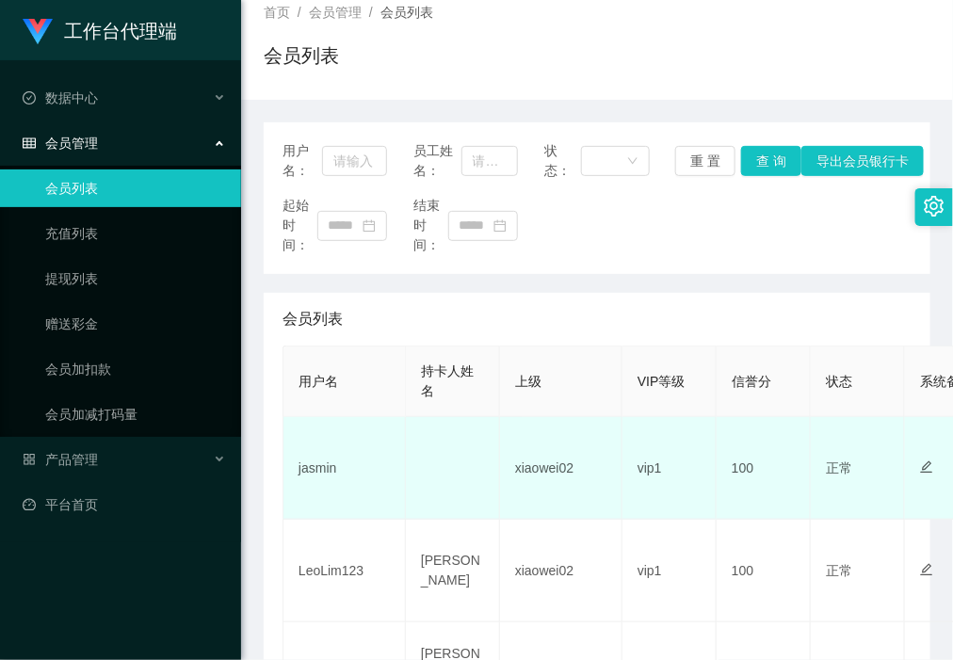
drag, startPoint x: 342, startPoint y: 450, endPoint x: 327, endPoint y: 462, distance: 19.4
click at [327, 462] on td "jasmin" at bounding box center [344, 468] width 122 height 103
click at [326, 473] on td "jasmin" at bounding box center [344, 468] width 122 height 103
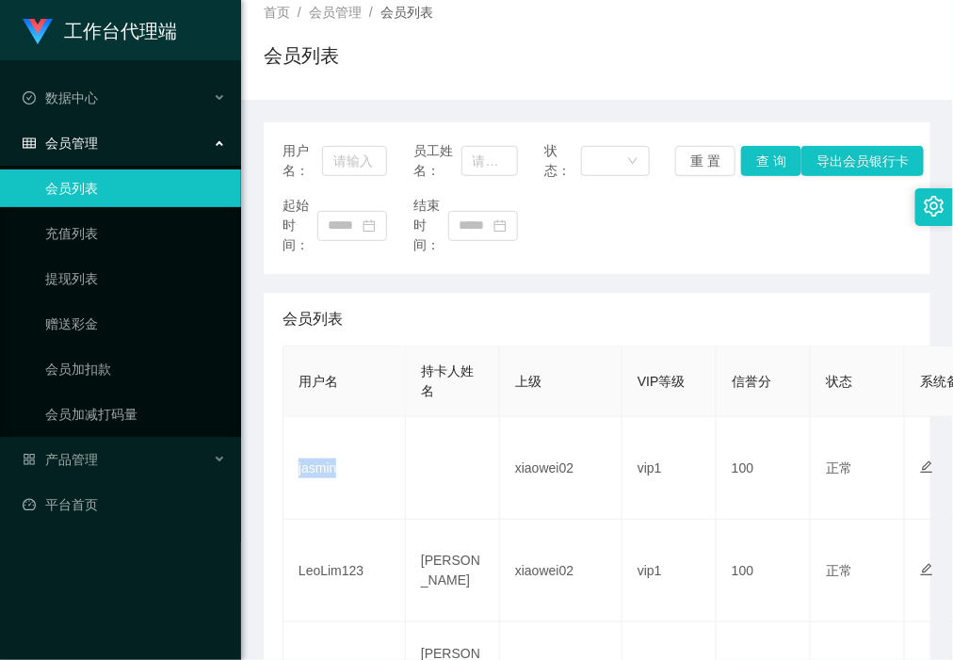
copy td "jasmin"
click at [130, 315] on link "赠送彩金" at bounding box center [135, 324] width 181 height 38
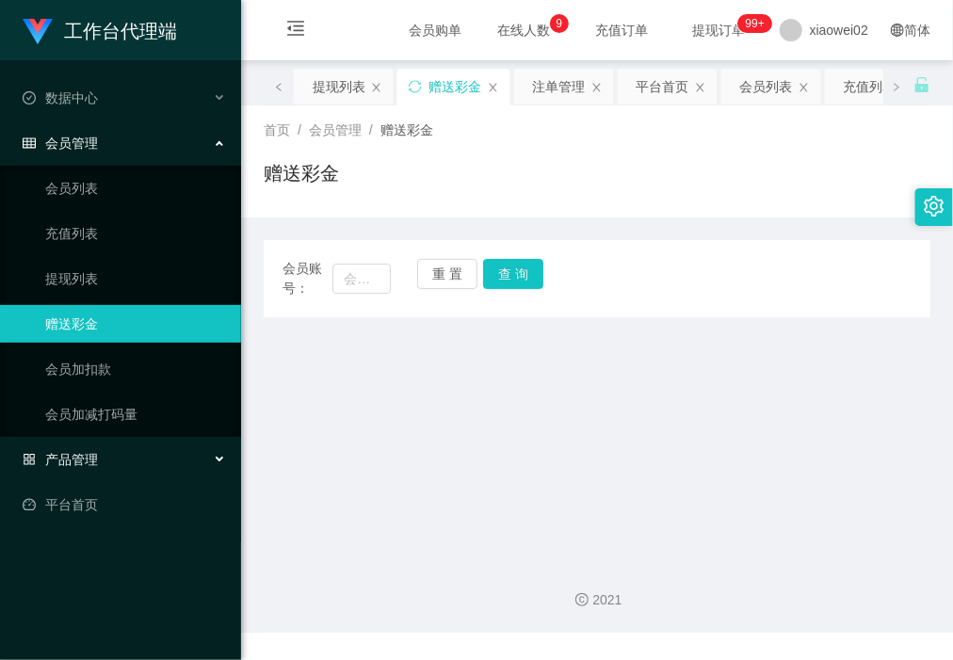
click at [89, 443] on div "产品管理" at bounding box center [120, 460] width 241 height 38
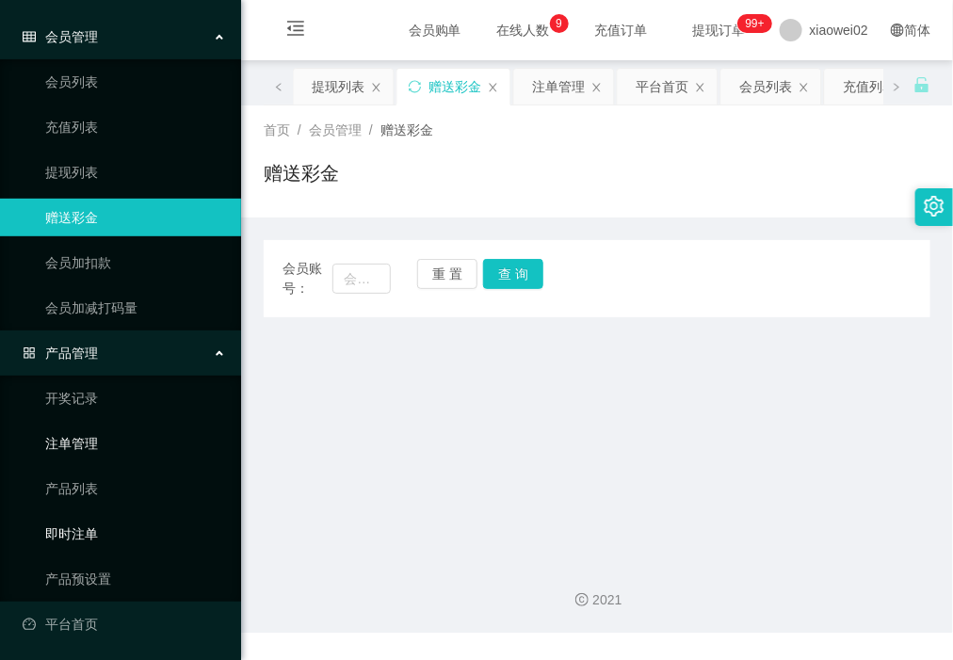
scroll to position [108, 0]
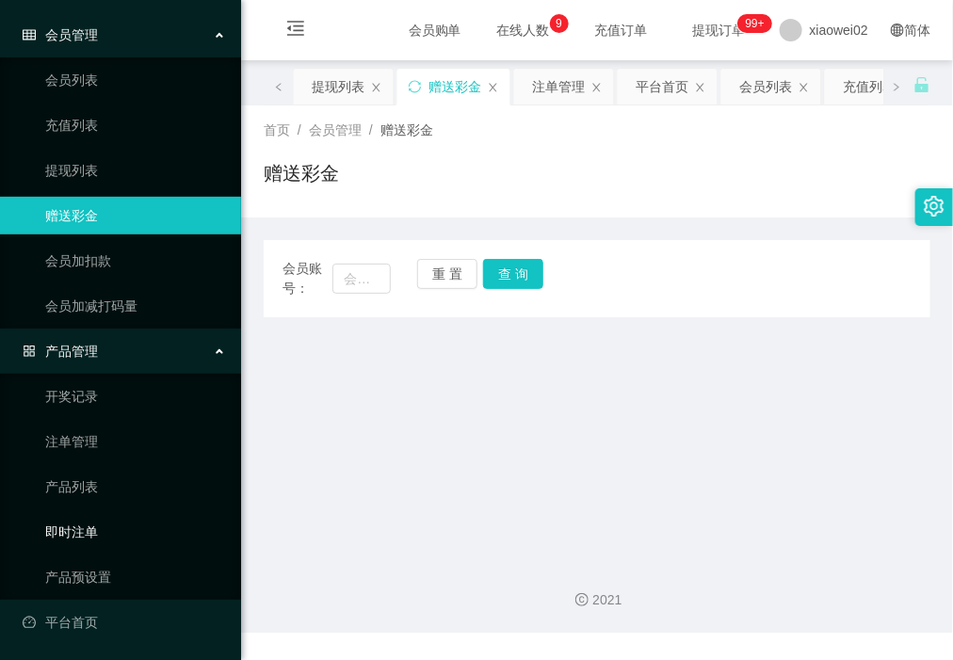
click at [104, 562] on link "产品预设置" at bounding box center [135, 577] width 181 height 38
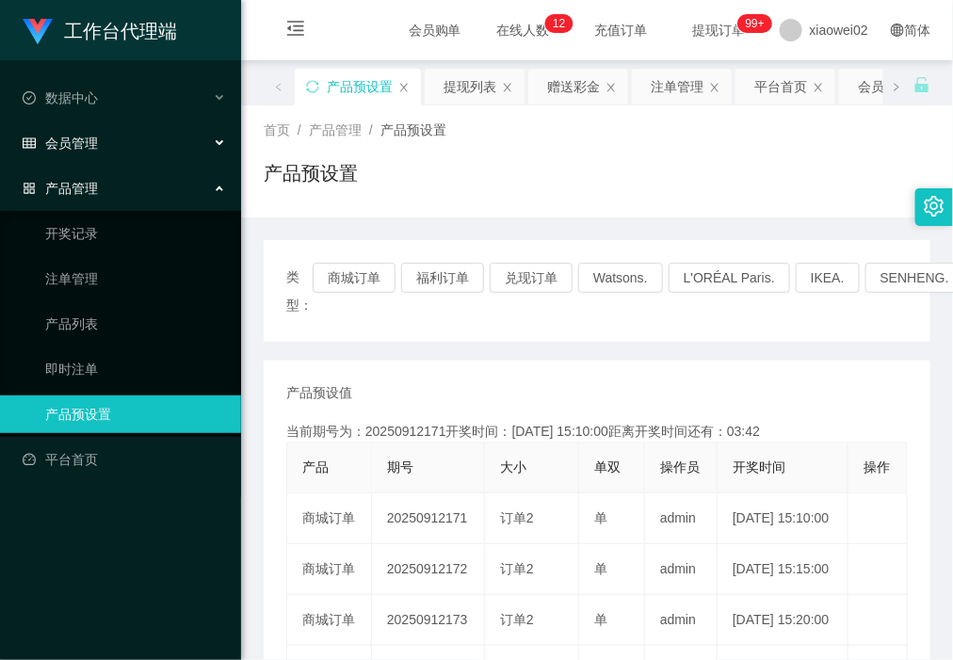
click at [118, 146] on div "会员管理" at bounding box center [120, 143] width 241 height 38
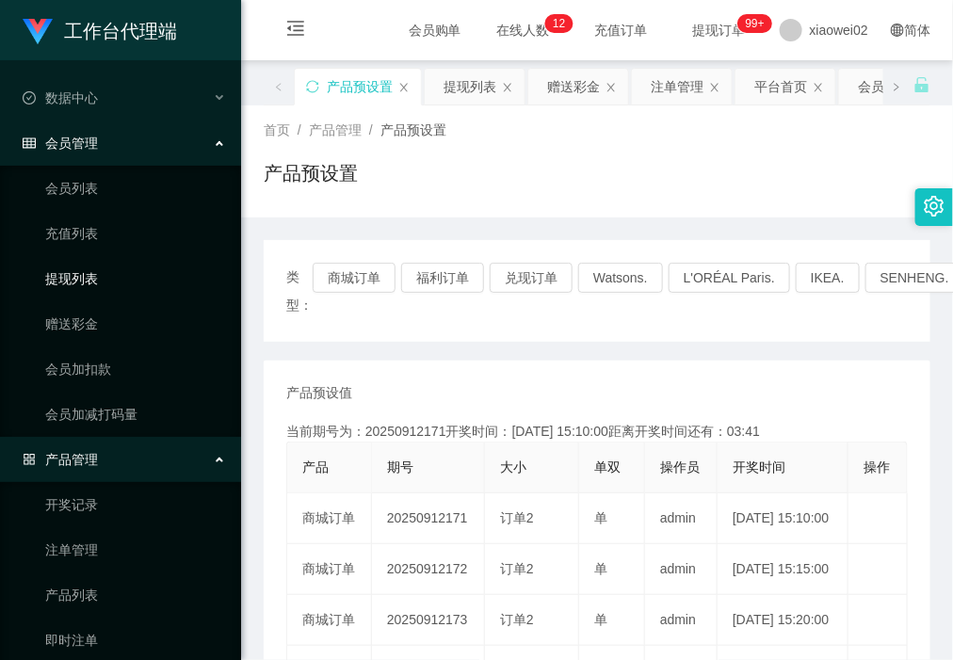
click at [111, 290] on link "提现列表" at bounding box center [135, 279] width 181 height 38
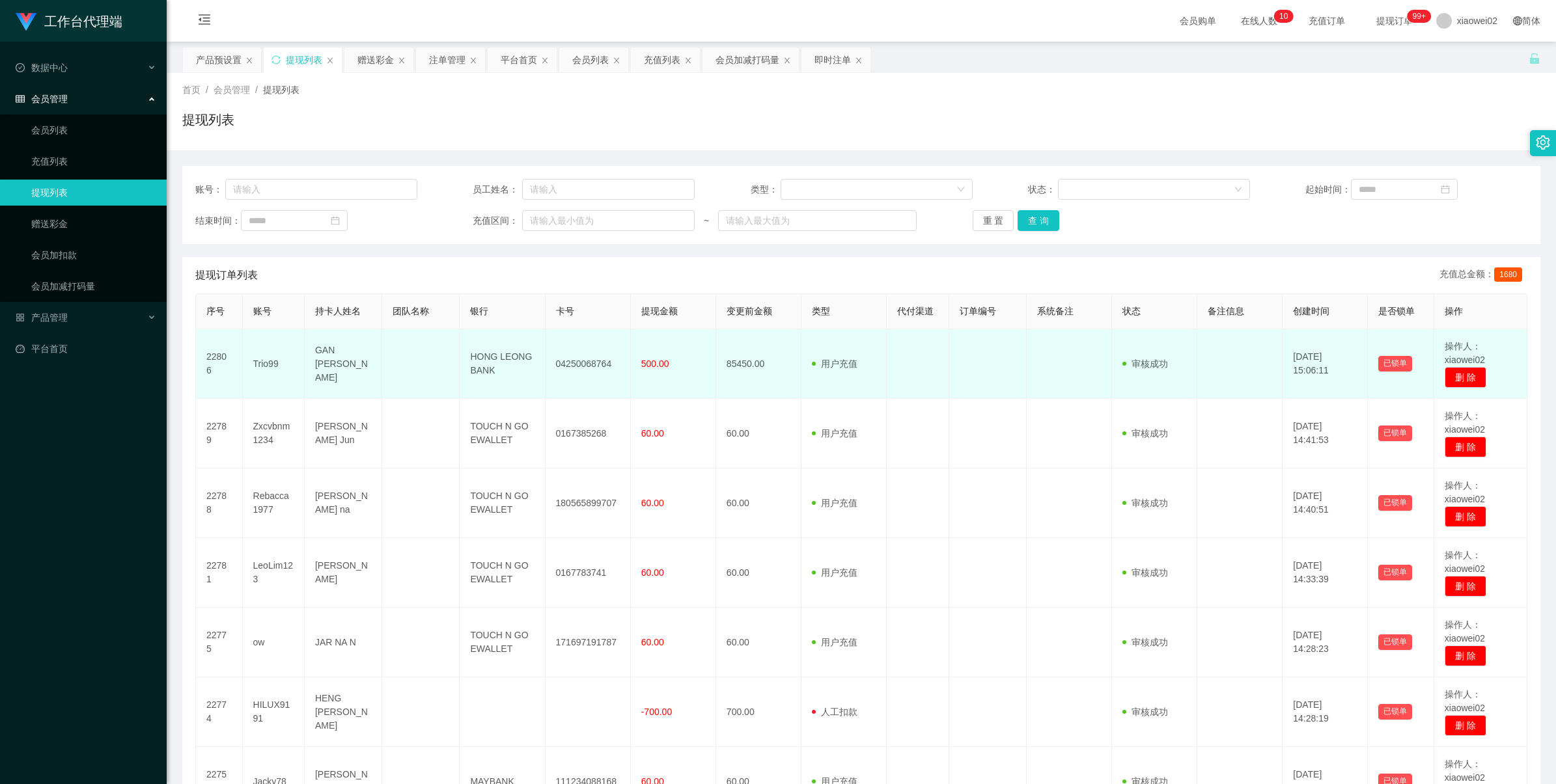
click at [582, 362] on td "04250068764" at bounding box center [588, 364] width 85 height 70
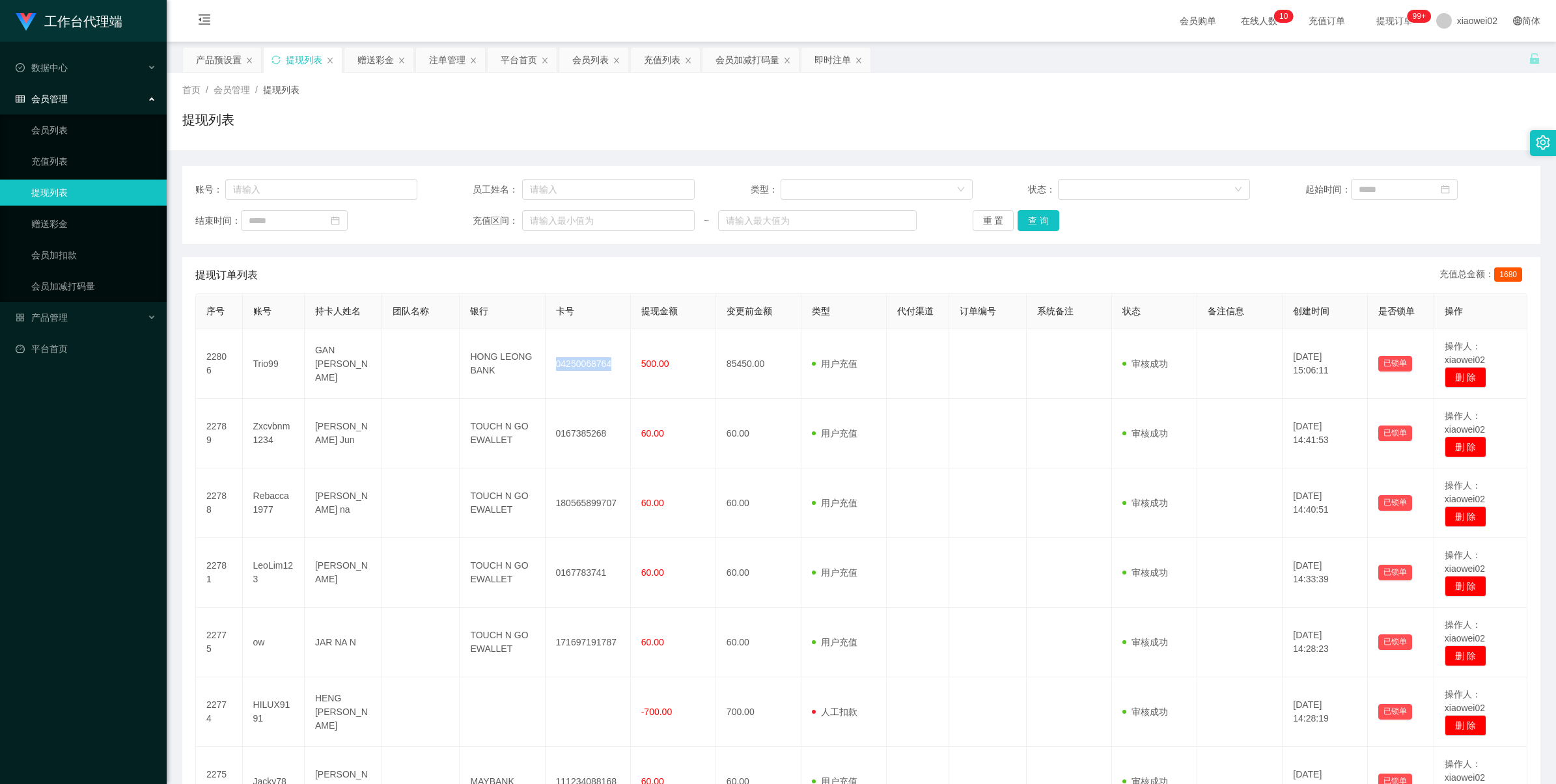
copy td "04250068764"
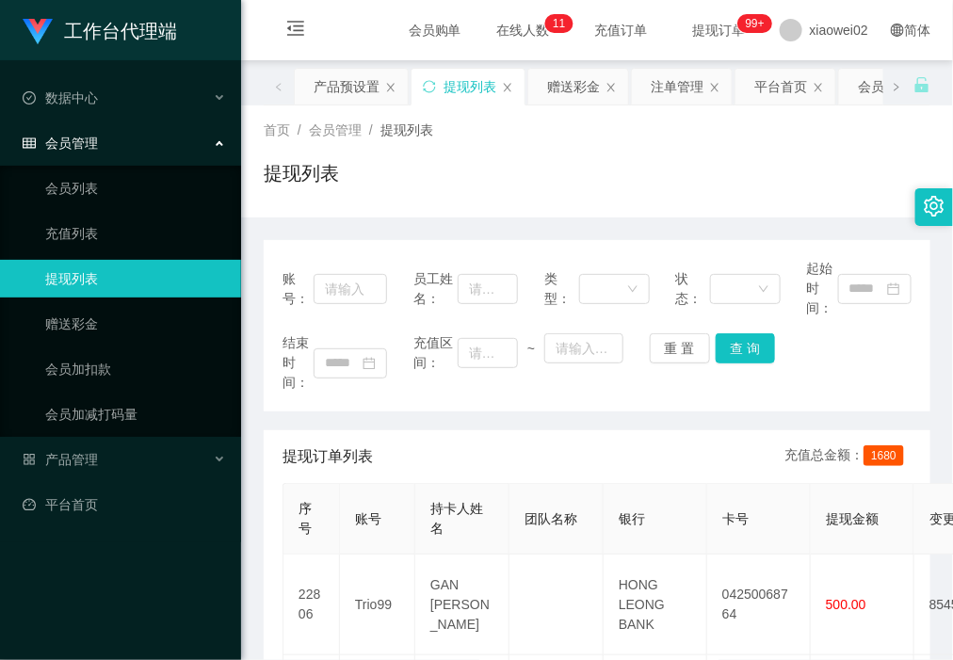
click at [621, 137] on div "首页 / 会员管理 / 提现列表 /" at bounding box center [597, 130] width 666 height 20
click at [697, 147] on div "首页 / 会员管理 / 提现列表 / 提现列表" at bounding box center [597, 161] width 666 height 82
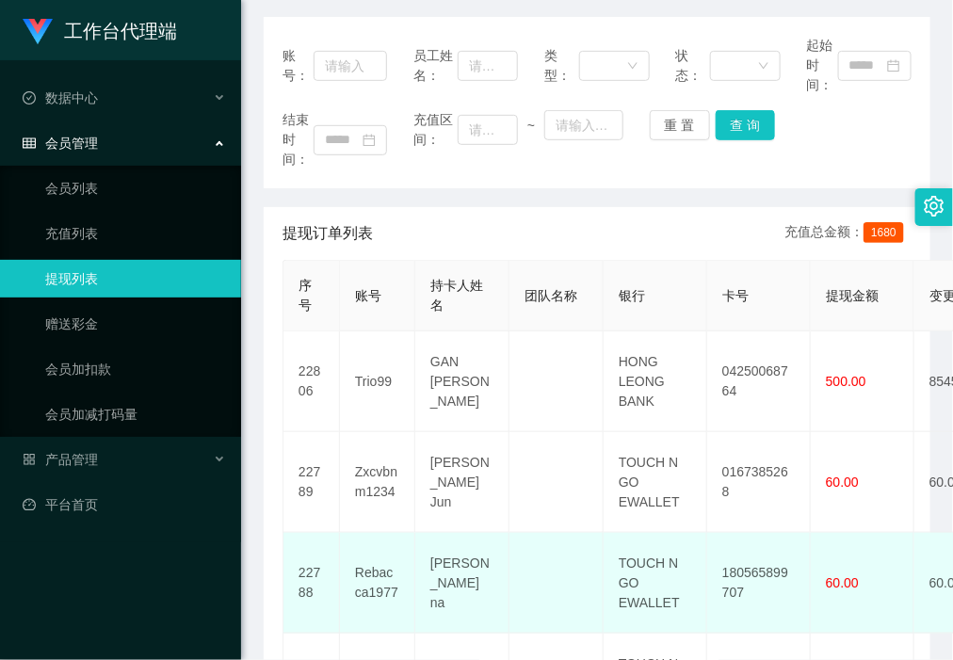
scroll to position [353, 0]
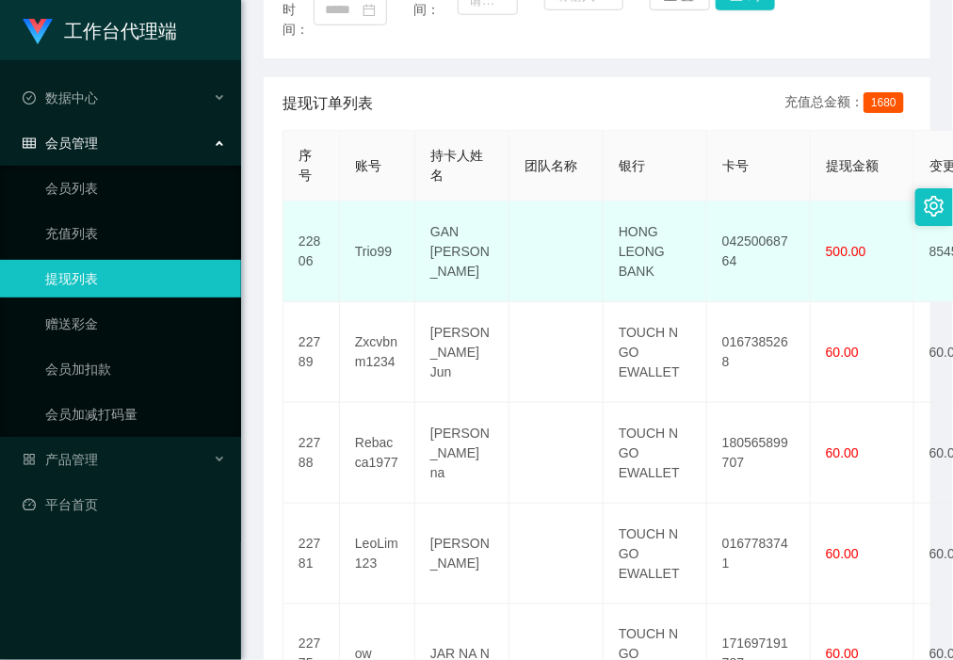
click at [648, 243] on td "HONG LEONG BANK" at bounding box center [655, 251] width 104 height 101
copy td "LEONG"
click at [643, 237] on td "HONG LEONG BANK" at bounding box center [655, 251] width 104 height 101
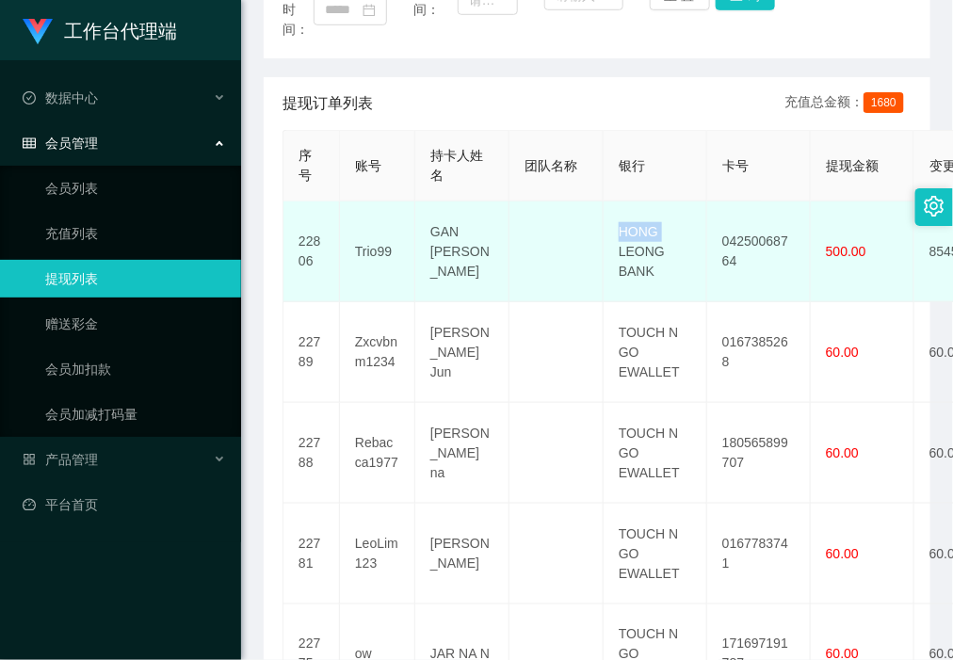
click at [643, 237] on td "HONG LEONG BANK" at bounding box center [655, 251] width 104 height 101
copy td "HONG LEONG BANK"
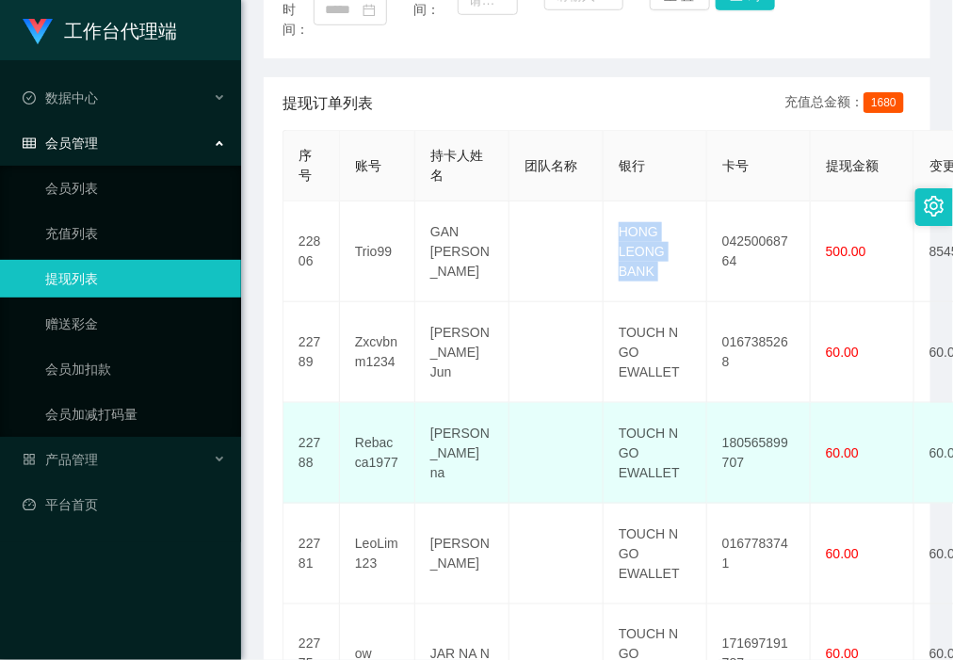
click at [751, 420] on td "180565899707" at bounding box center [759, 453] width 104 height 101
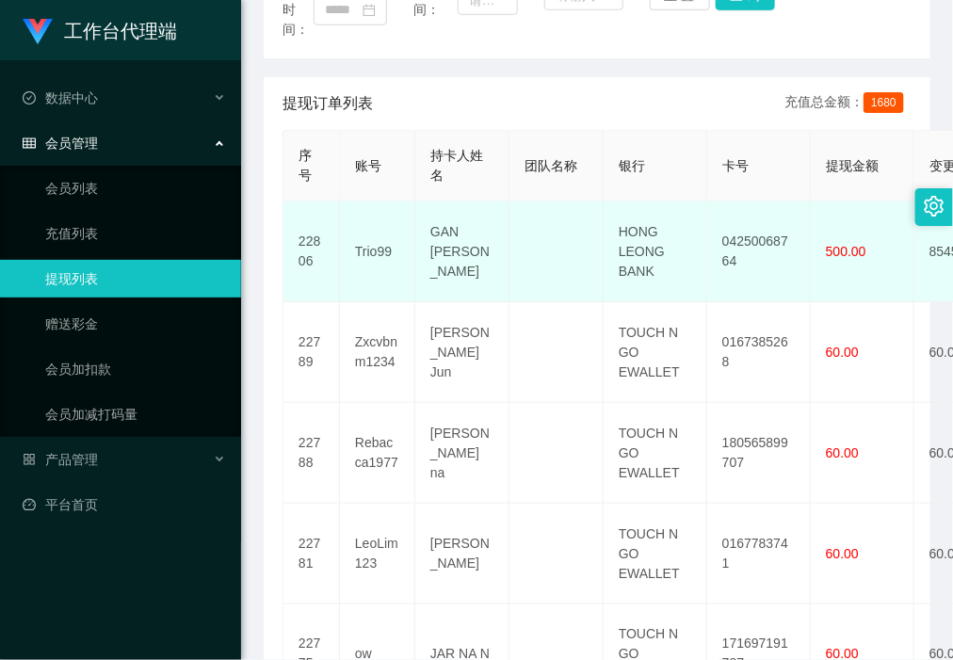
click at [455, 249] on td "GAN [PERSON_NAME]" at bounding box center [462, 251] width 94 height 101
copy td "GAN [PERSON_NAME]"
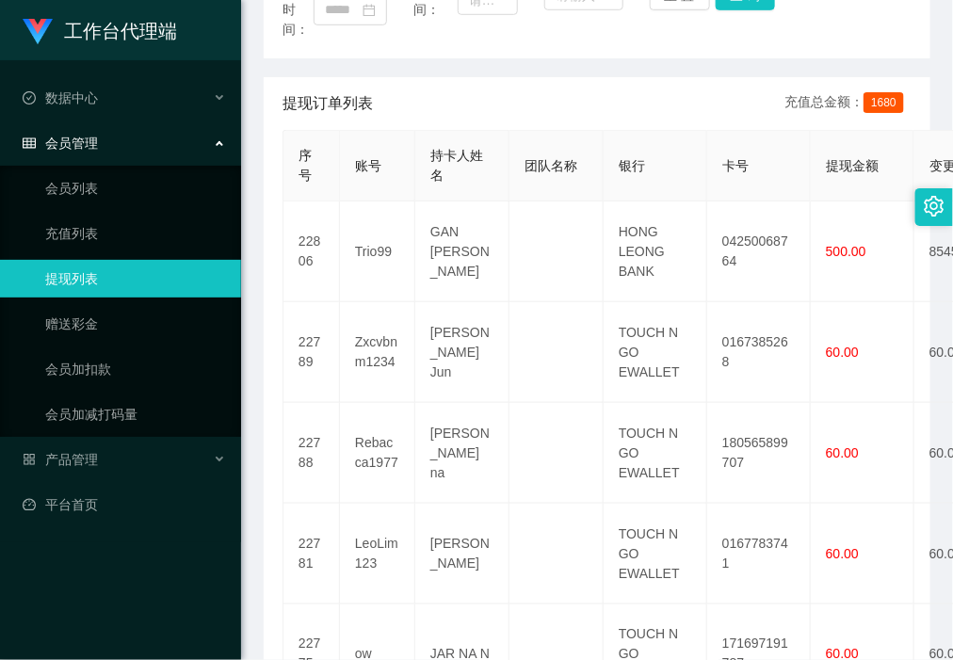
click at [687, 71] on div "账号： 员工姓名： 类型： 状态： 起始时间： 结束时间： 充值区间： ~ 重 置 查 询 提现订单列表 充值总金额： 1680 序号 账号 持卡人姓名 团队…" at bounding box center [597, 582] width 666 height 1391
click at [124, 505] on link "平台首页" at bounding box center [124, 505] width 203 height 38
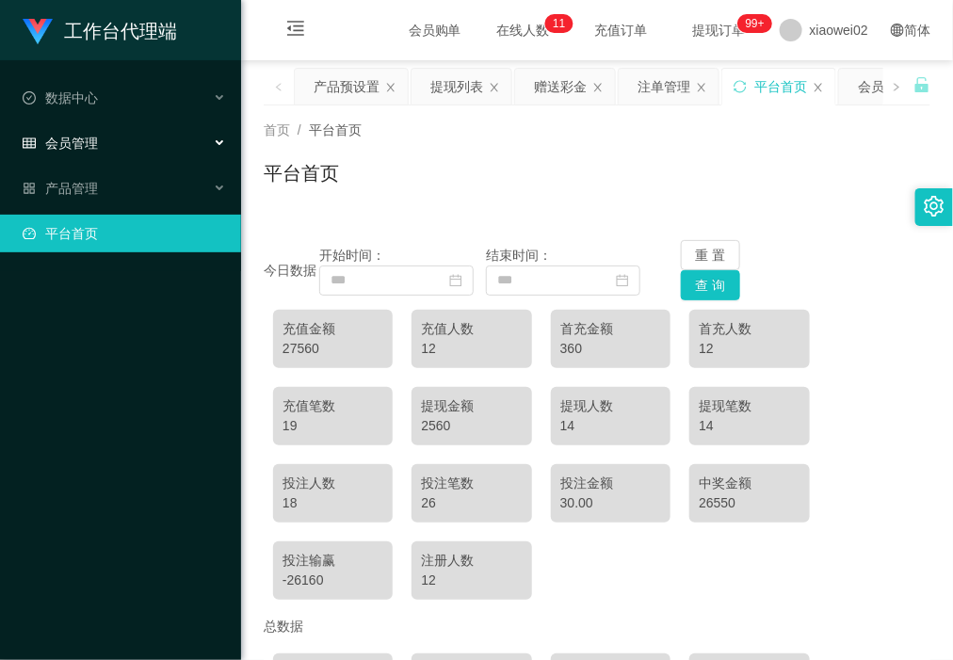
click at [120, 138] on div "会员管理" at bounding box center [120, 143] width 241 height 38
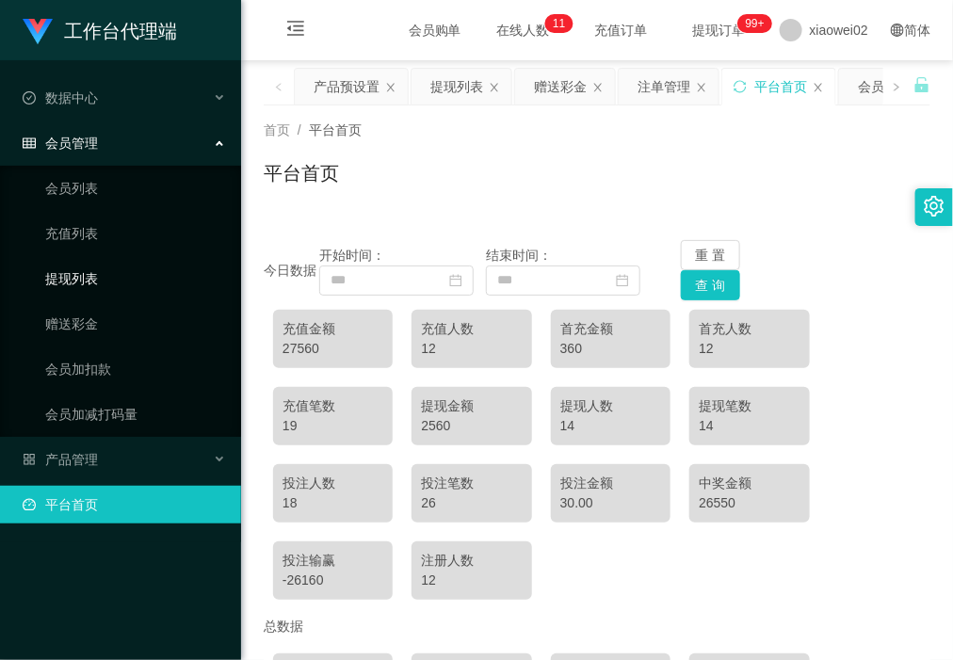
click at [104, 279] on link "提现列表" at bounding box center [135, 279] width 181 height 38
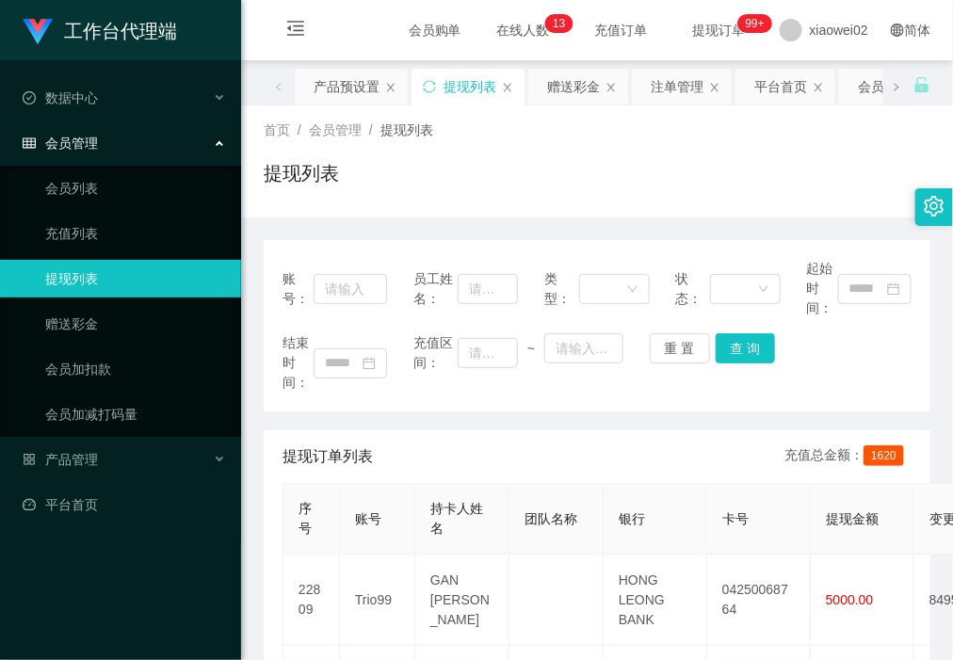
scroll to position [235, 0]
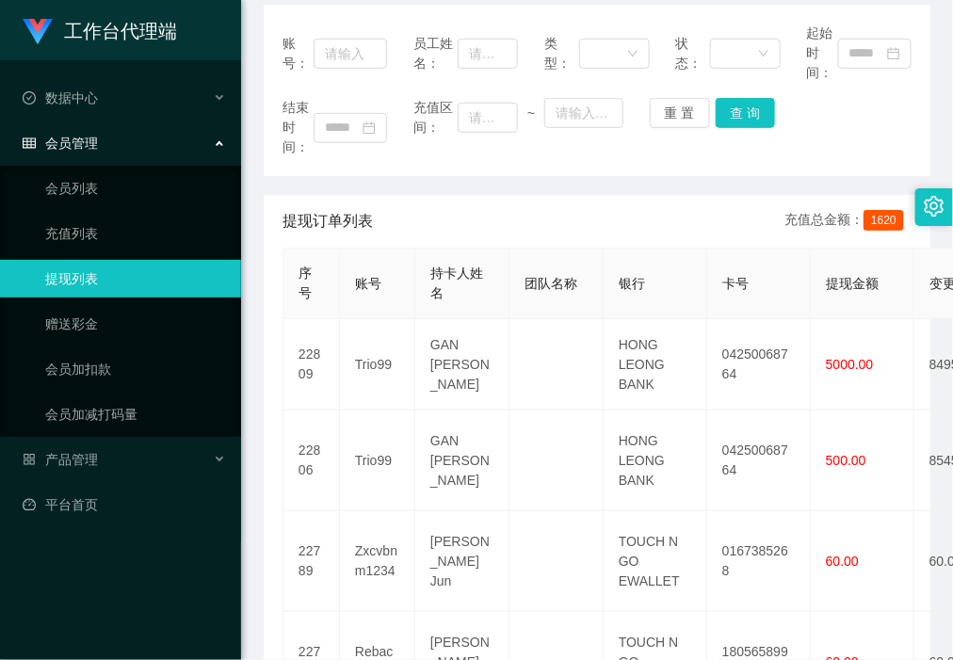
click at [146, 285] on link "提现列表" at bounding box center [135, 279] width 181 height 38
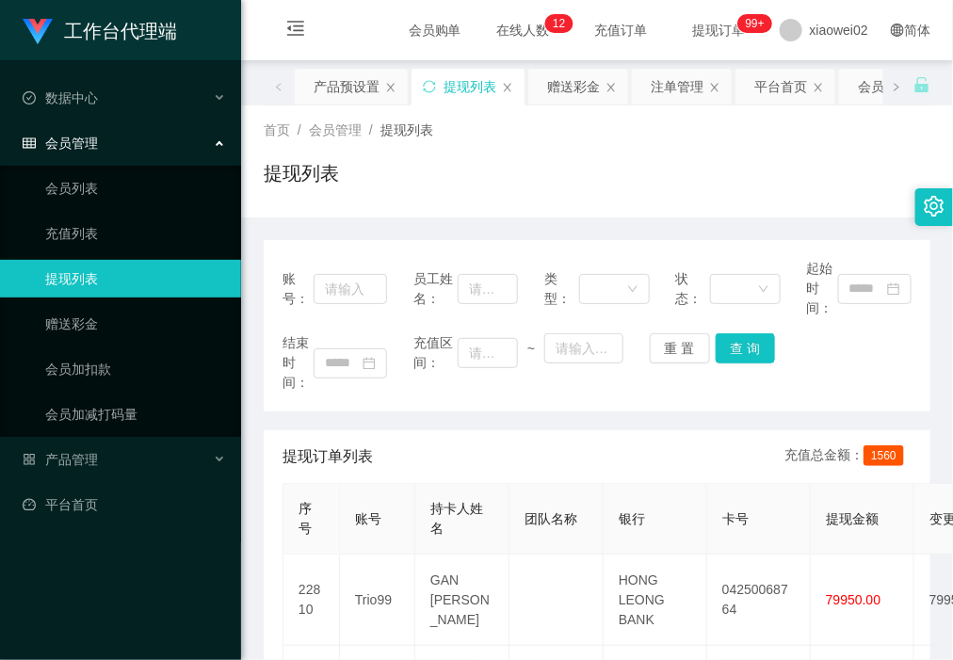
scroll to position [118, 0]
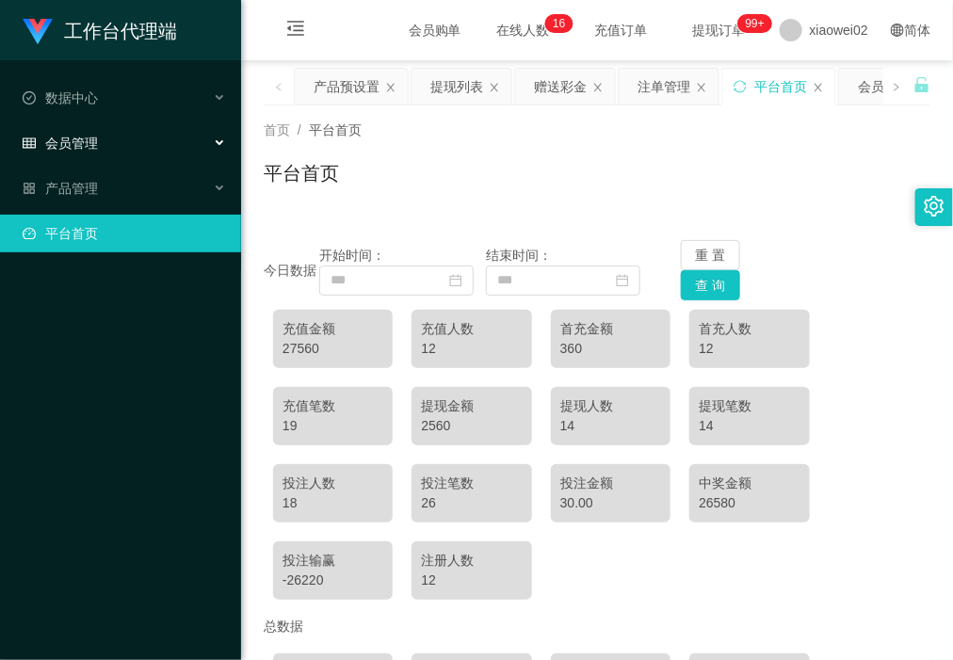
click at [138, 147] on div "会员管理" at bounding box center [120, 143] width 241 height 38
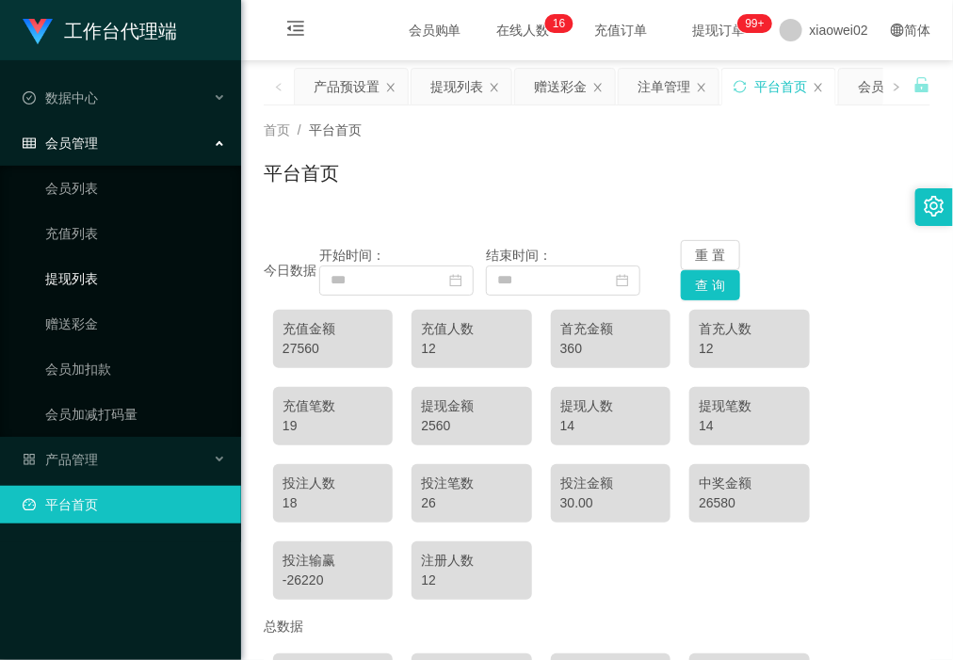
click at [137, 280] on link "提现列表" at bounding box center [135, 279] width 181 height 38
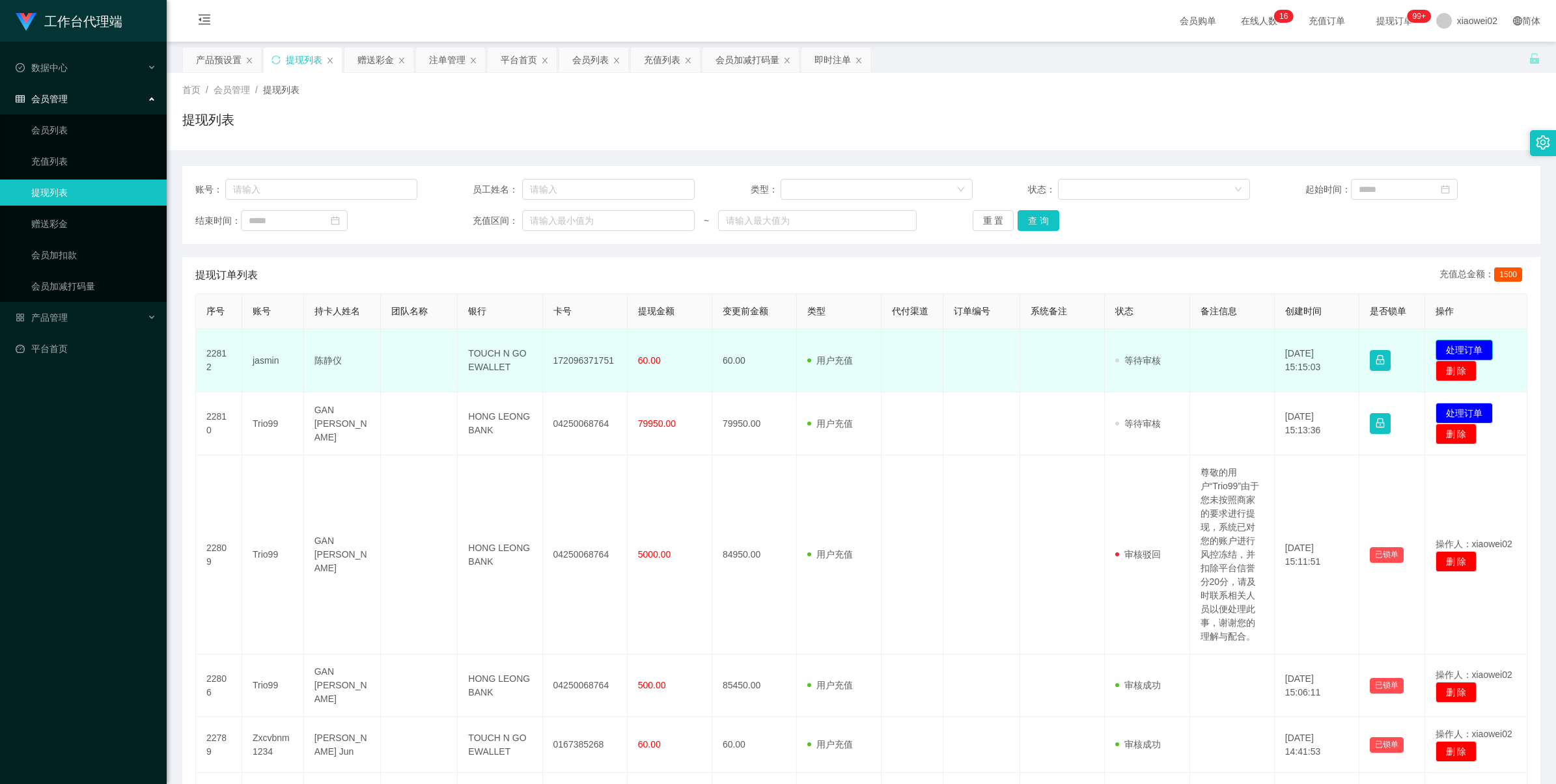
click at [1456, 349] on button "处理订单" at bounding box center [1463, 350] width 57 height 21
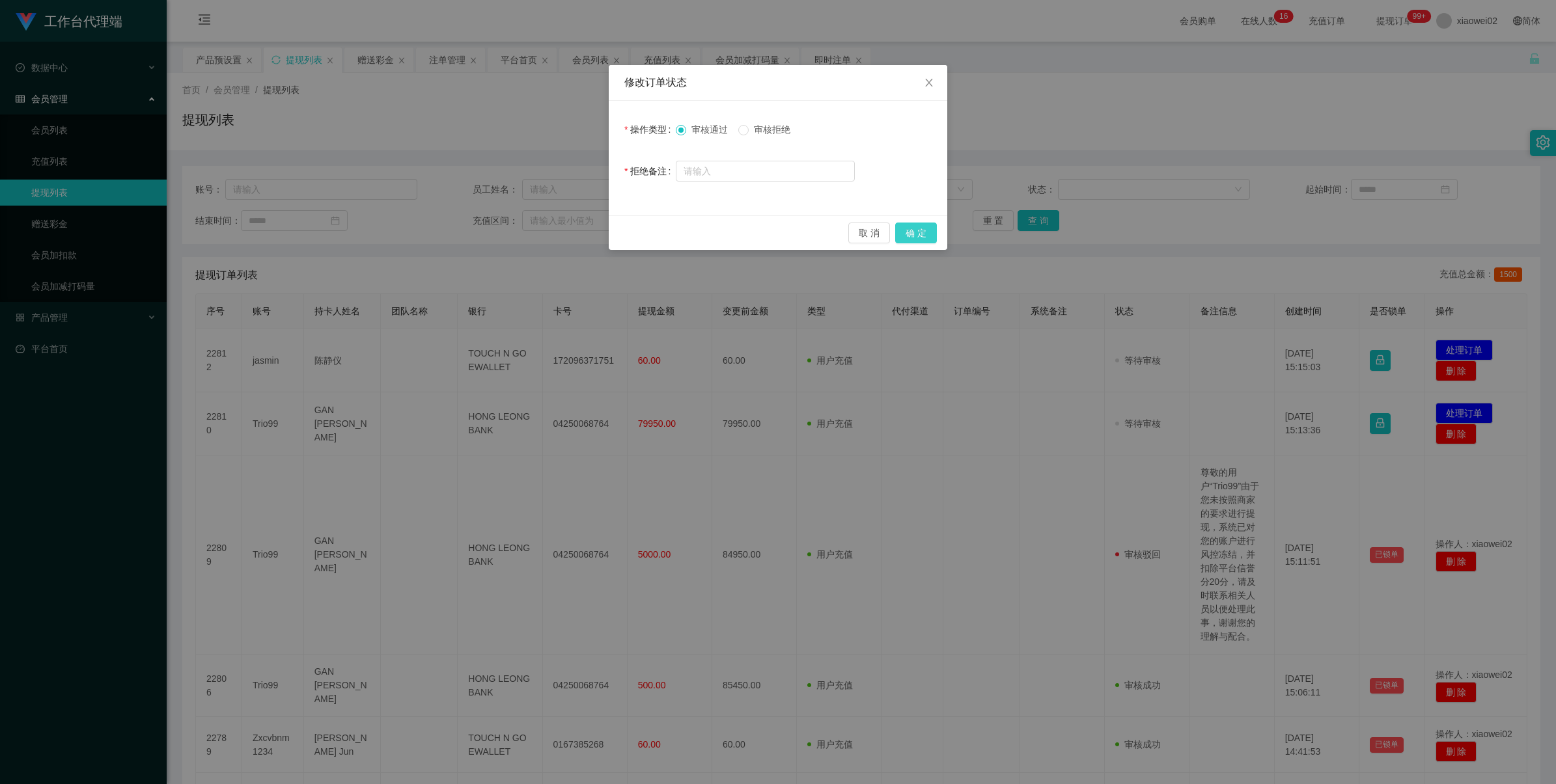
click at [911, 227] on button "确 定" at bounding box center [916, 233] width 41 height 21
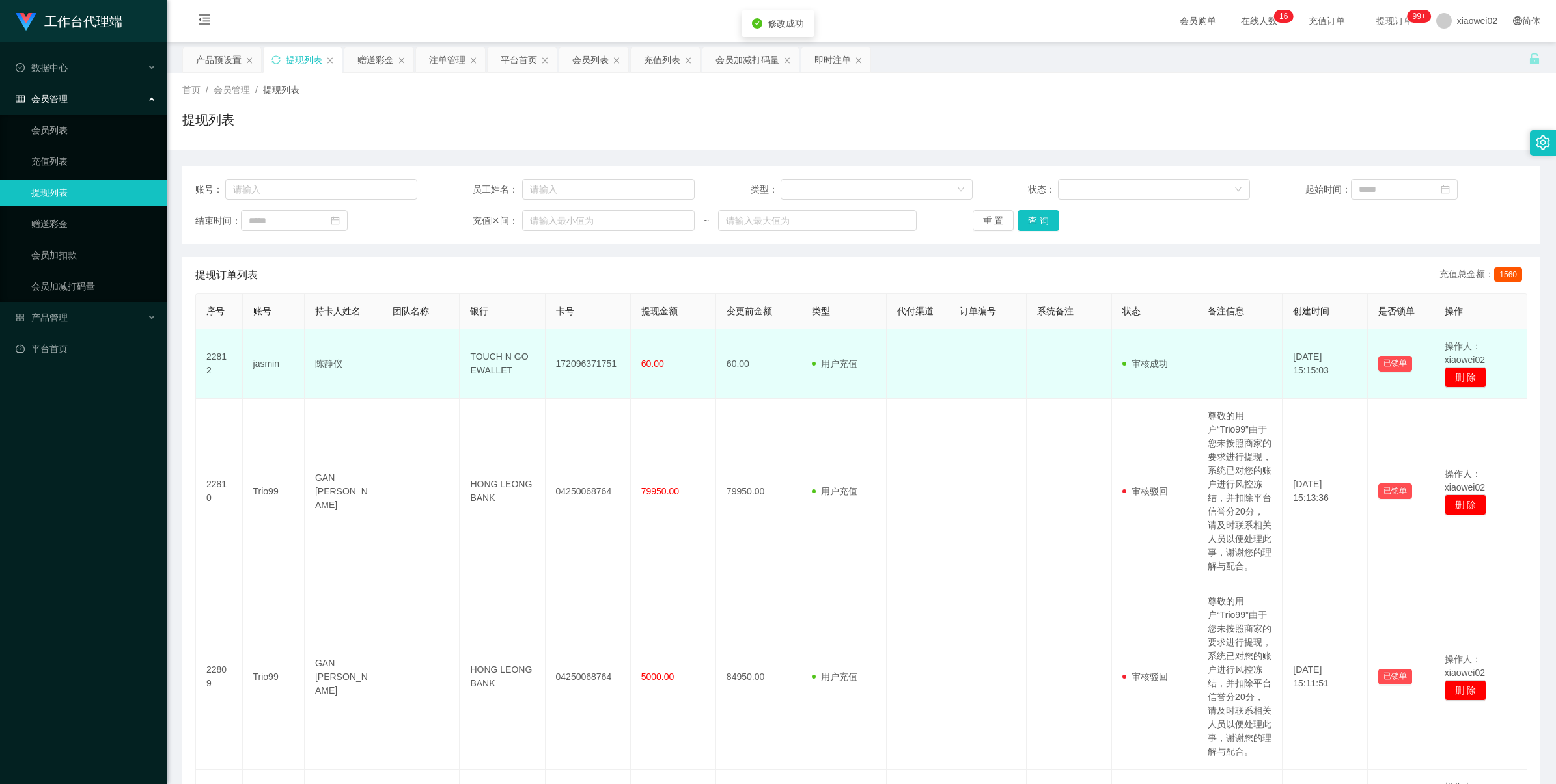
click at [597, 360] on td "172096371751" at bounding box center [588, 364] width 85 height 70
copy td "172096371751"
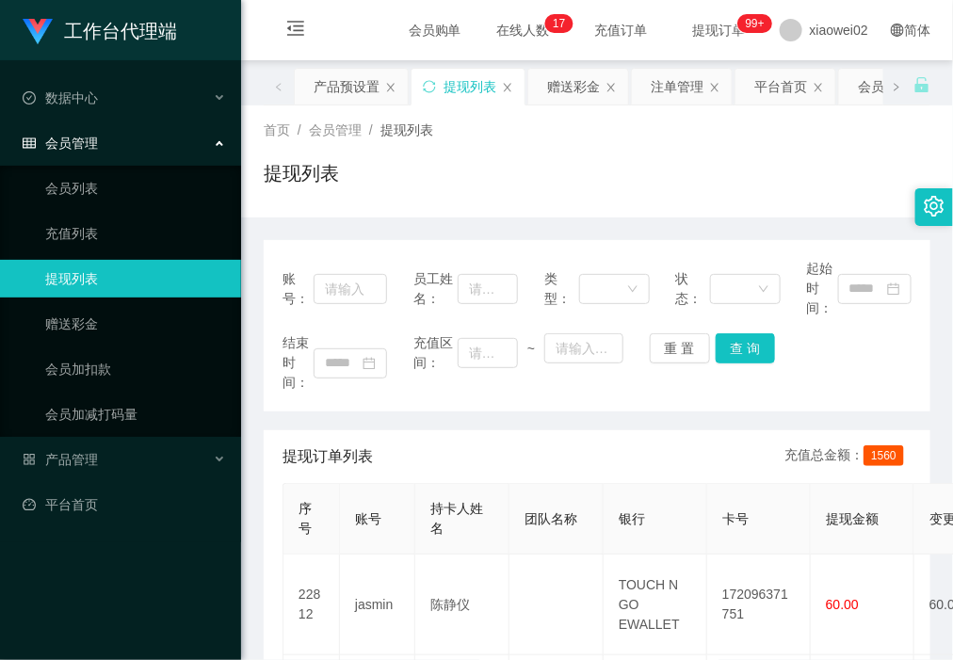
click at [682, 172] on div "提现列表" at bounding box center [597, 180] width 666 height 43
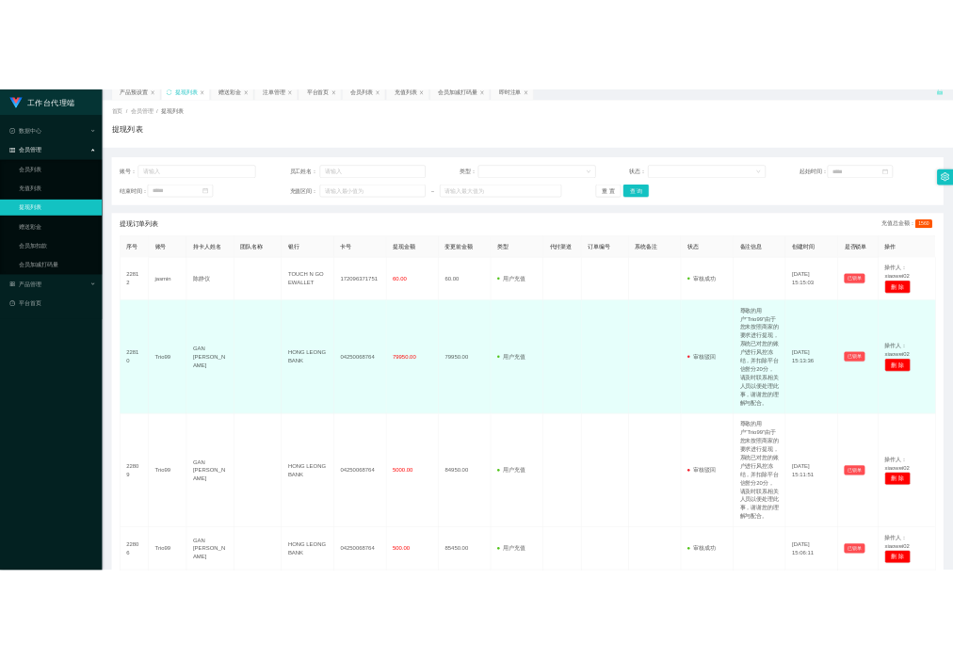
scroll to position [118, 0]
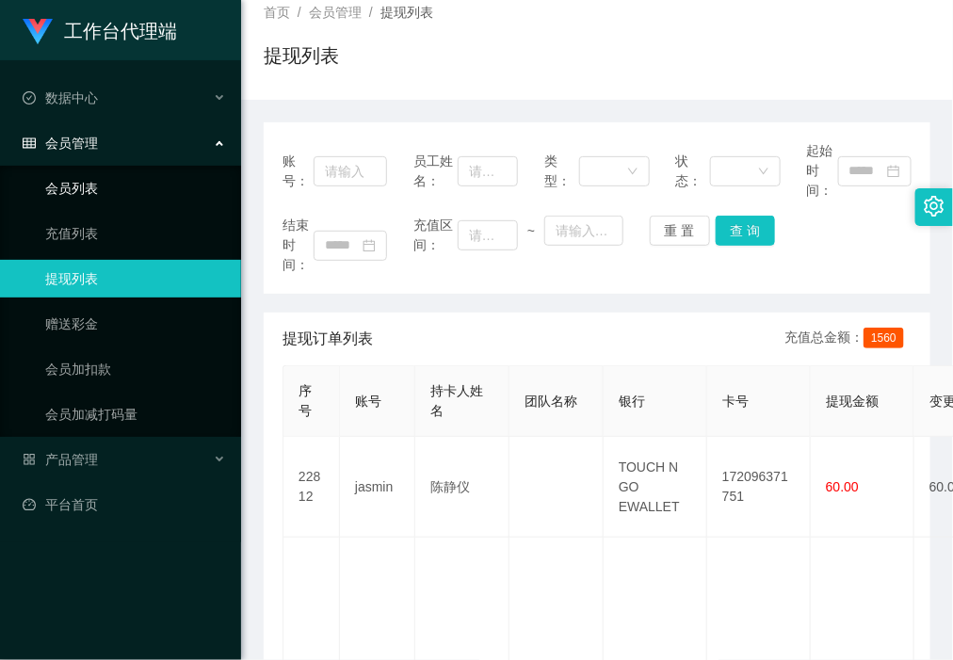
click at [182, 195] on link "会员列表" at bounding box center [135, 188] width 181 height 38
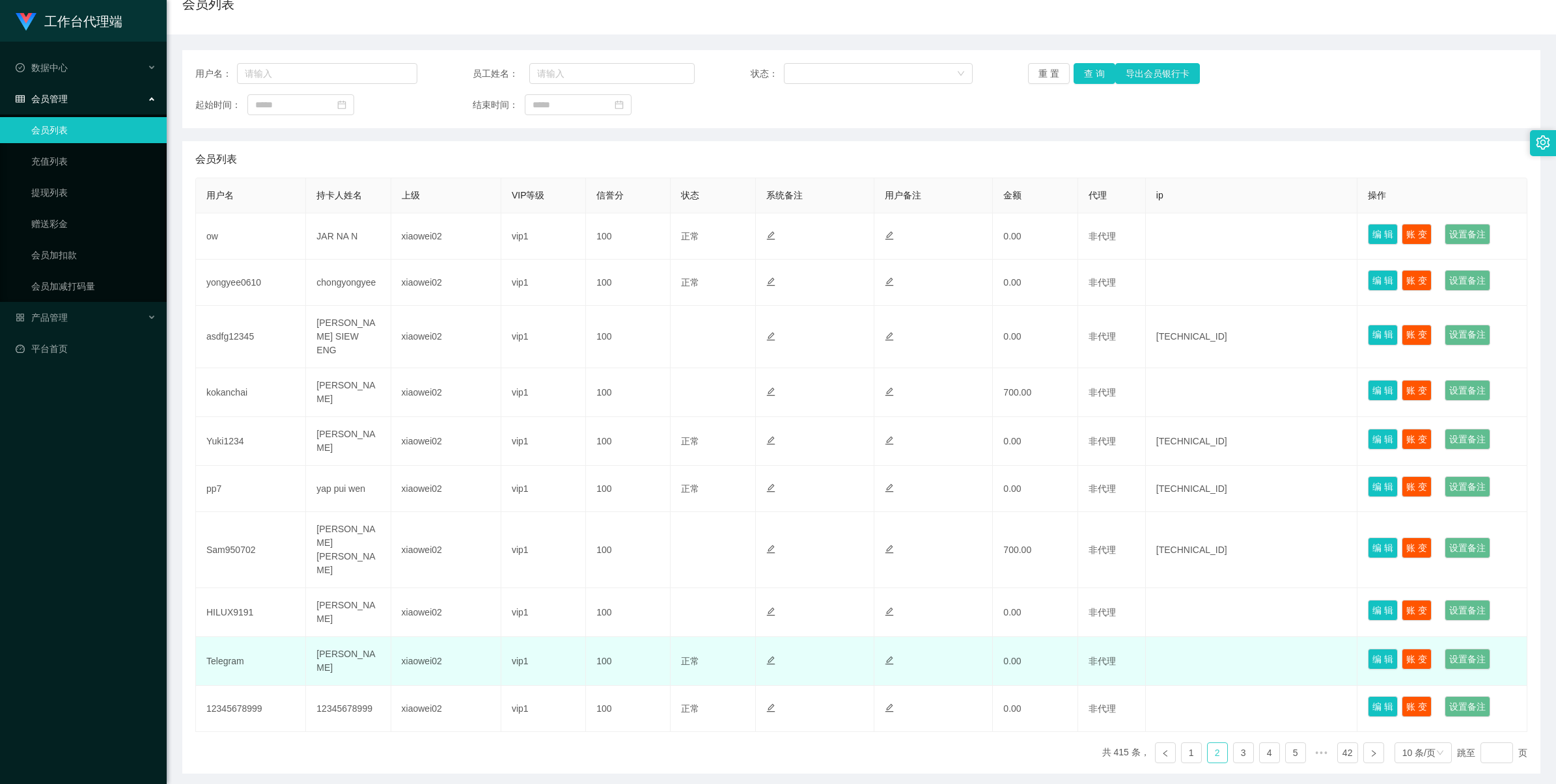
scroll to position [118, 0]
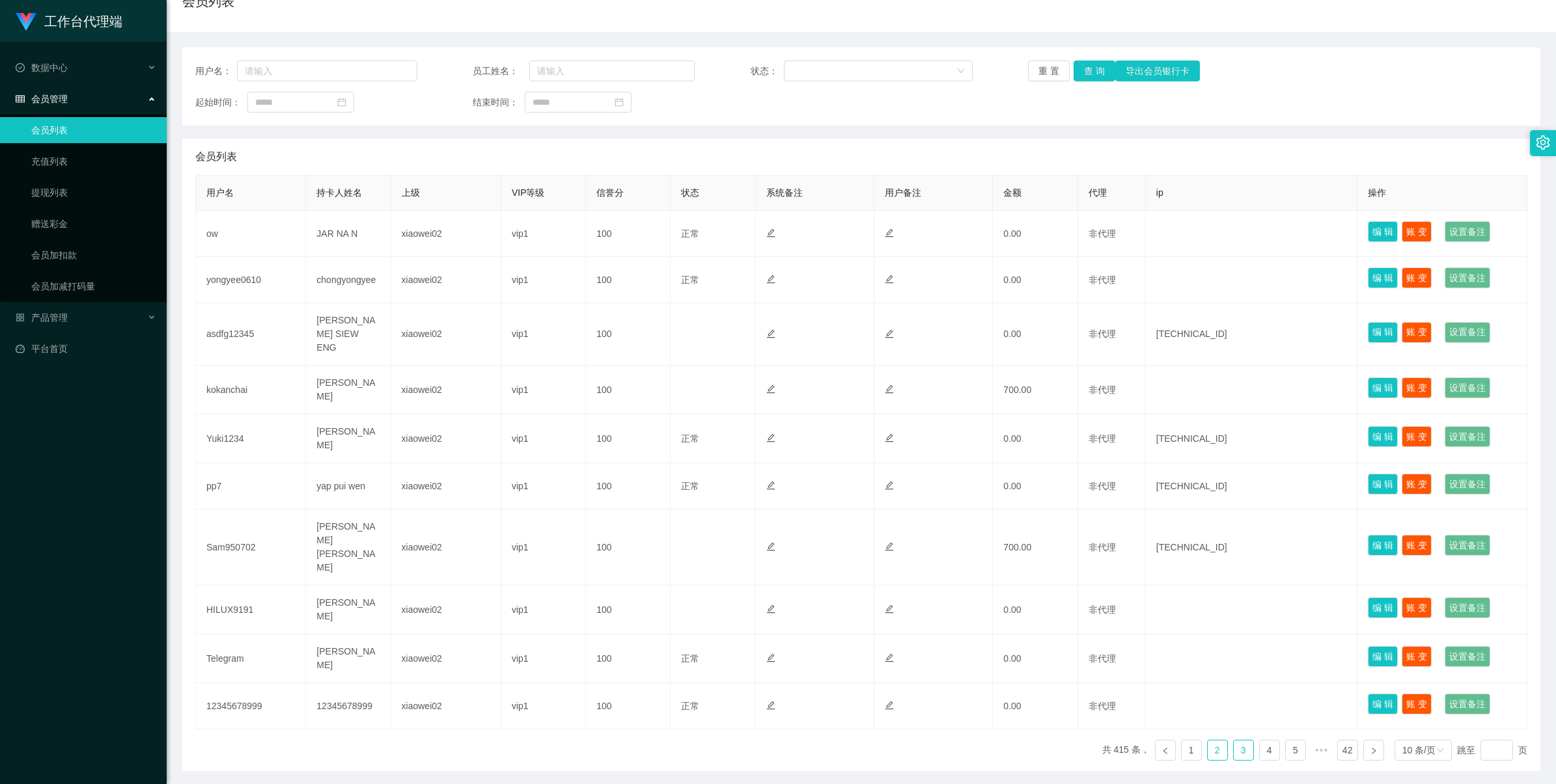
click at [1234, 740] on link "3" at bounding box center [1243, 750] width 19 height 19
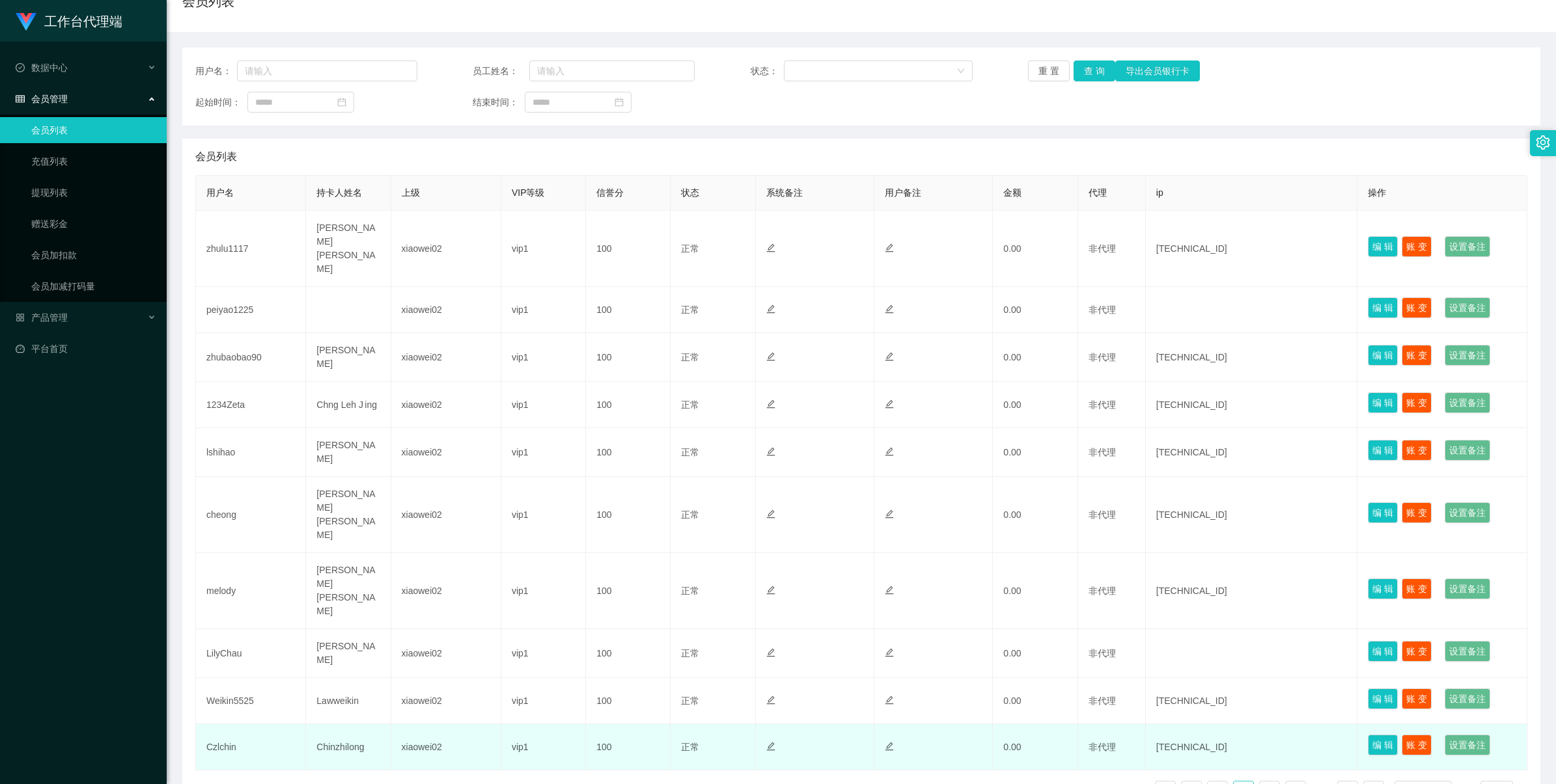
scroll to position [122, 0]
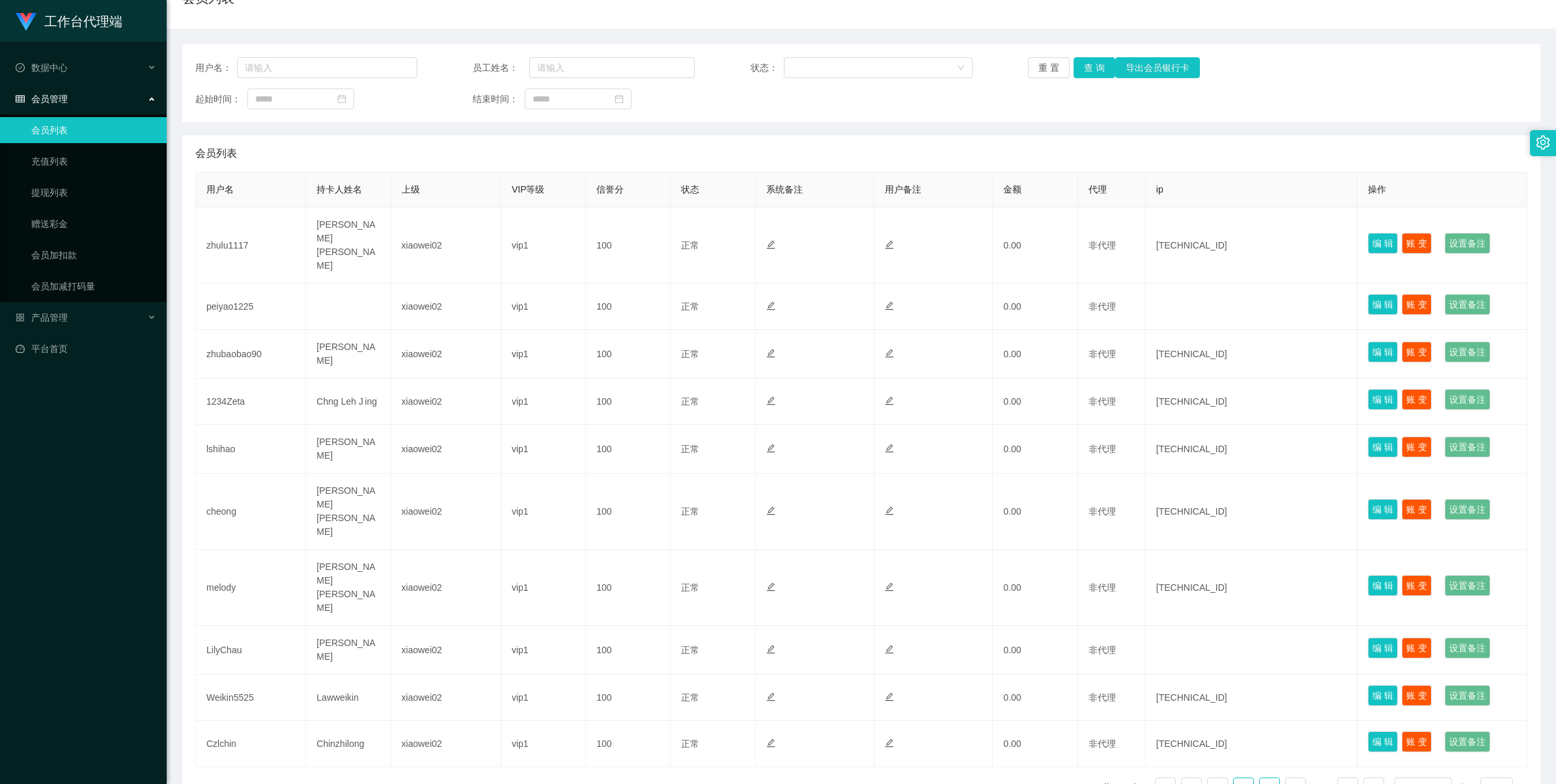
click at [1259, 778] on link "4" at bounding box center [1269, 788] width 19 height 19
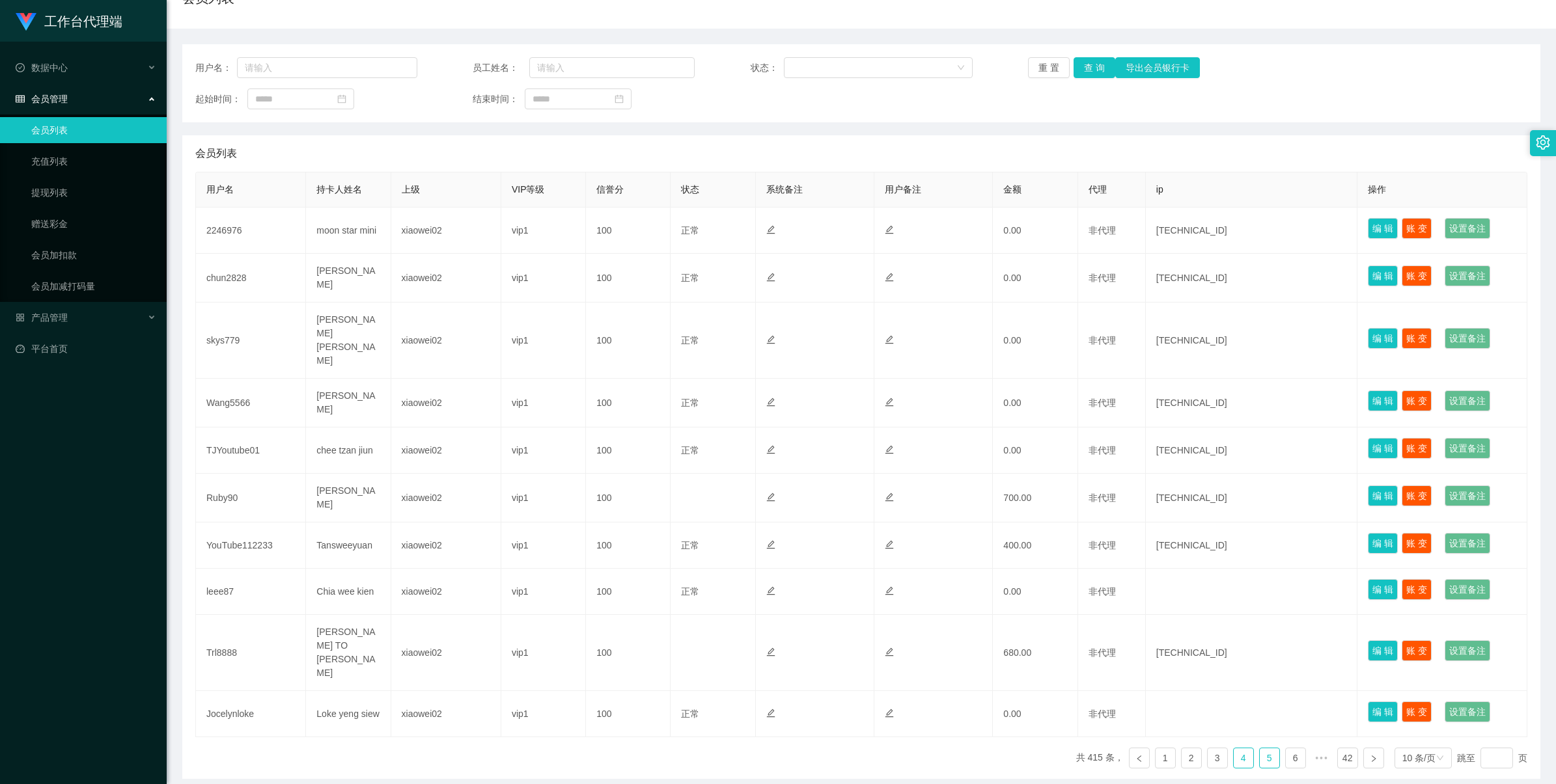
click at [1263, 748] on link "5" at bounding box center [1269, 758] width 19 height 19
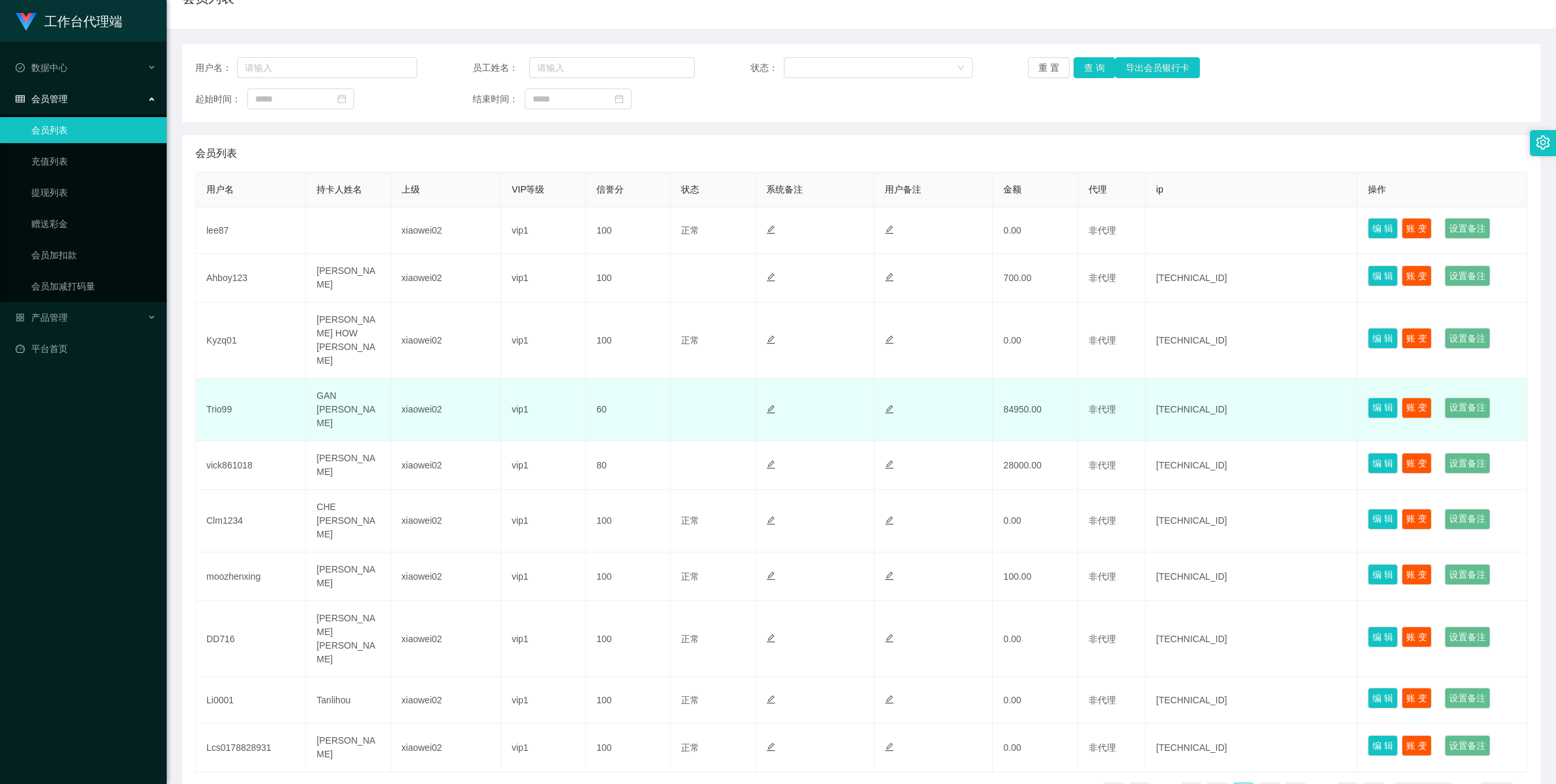
scroll to position [124, 0]
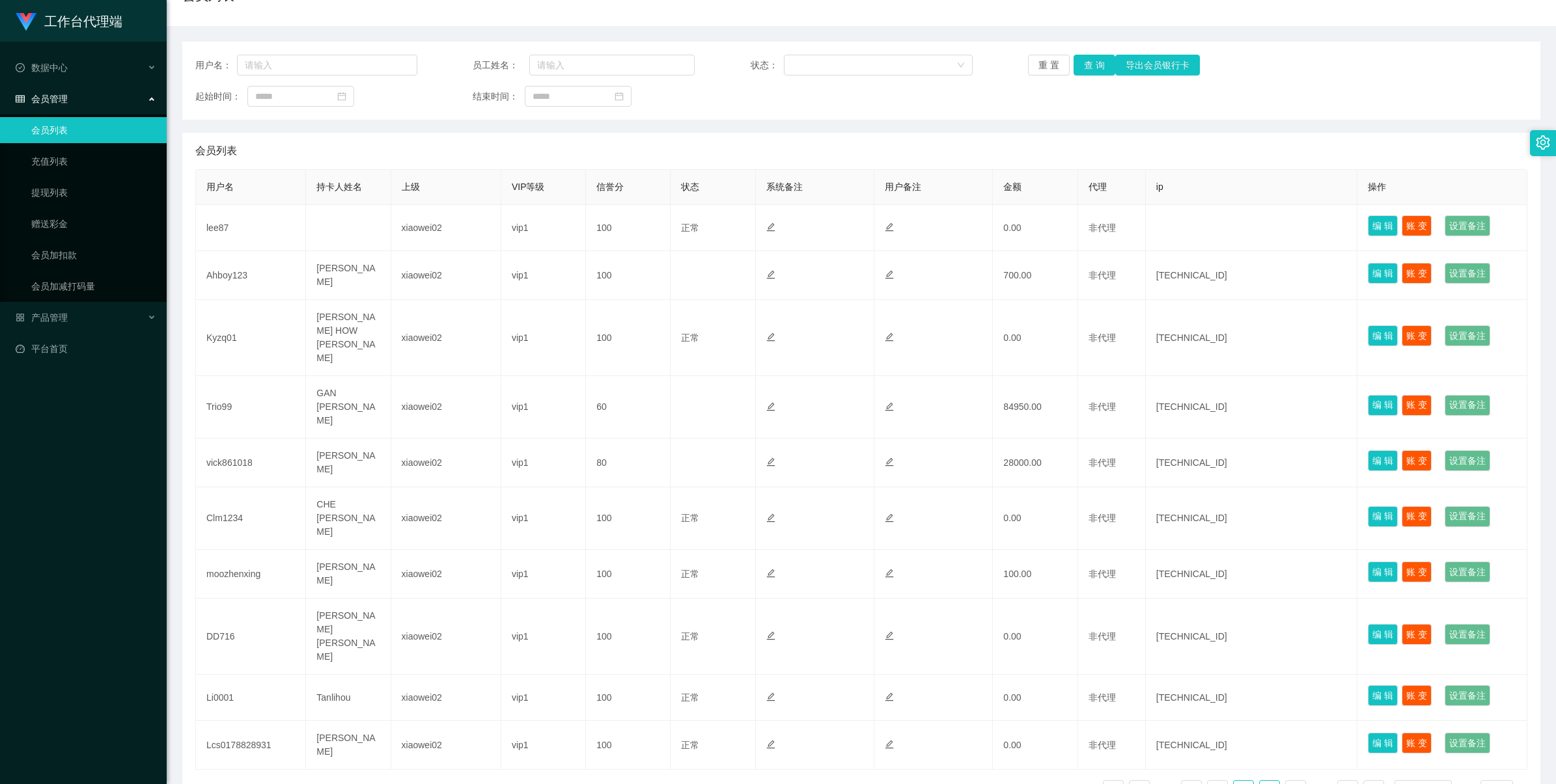
click at [1265, 781] on link "6" at bounding box center [1269, 791] width 19 height 19
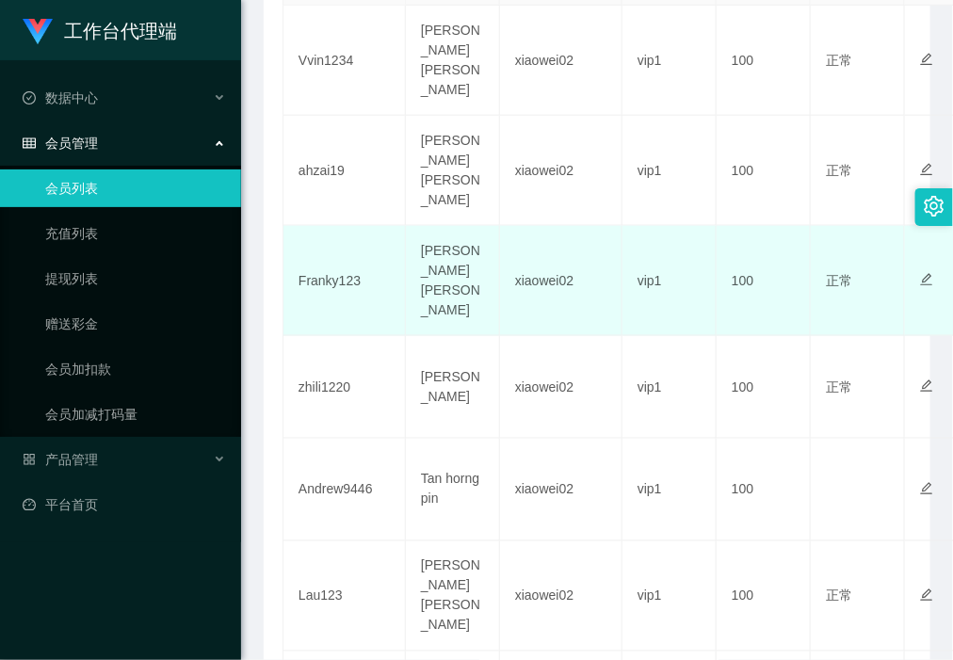
scroll to position [176, 0]
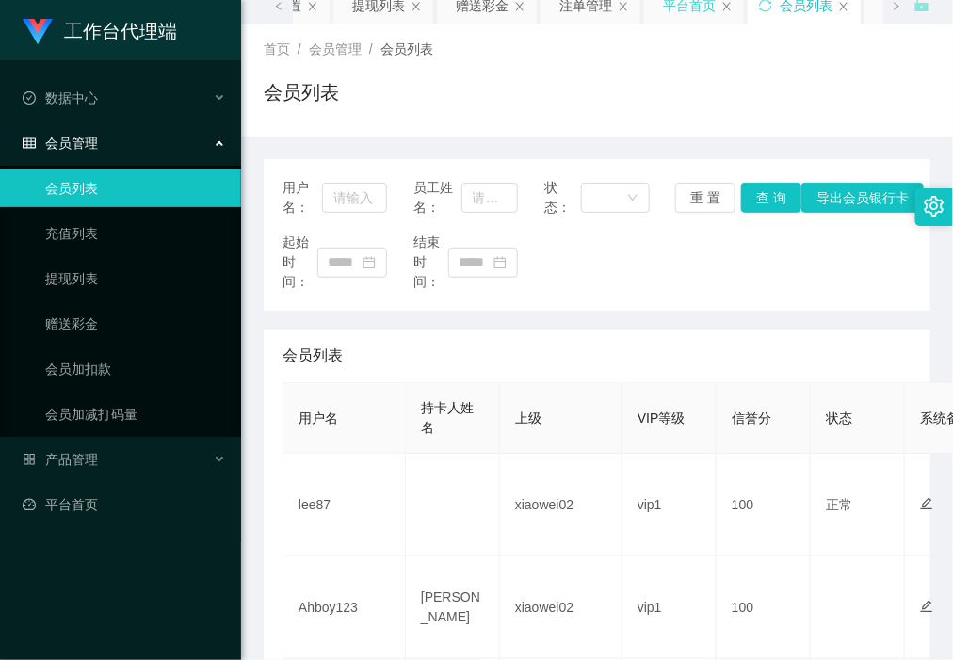
scroll to position [0, 0]
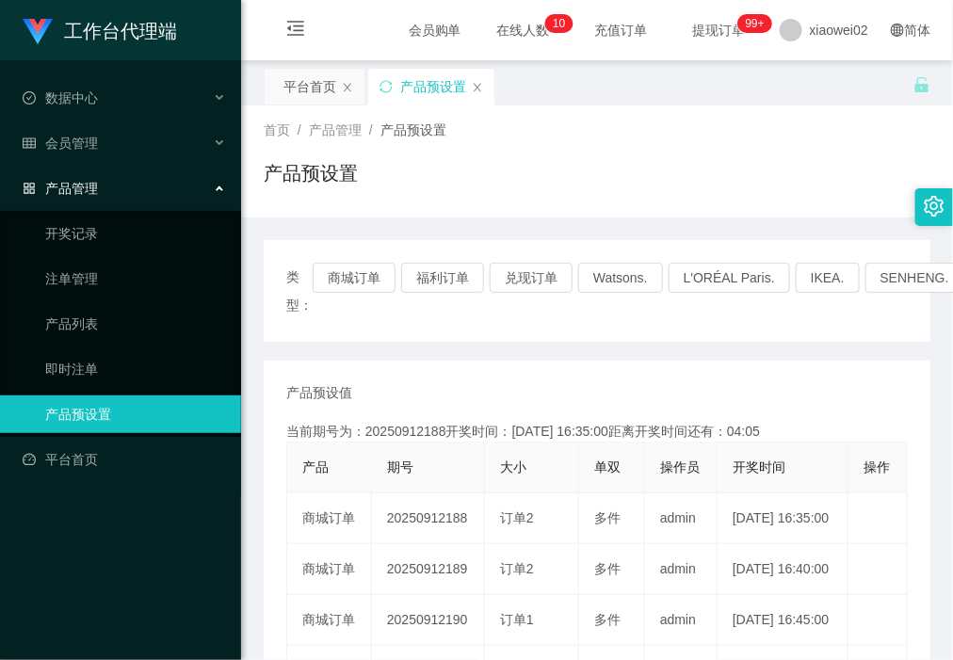
scroll to position [118, 0]
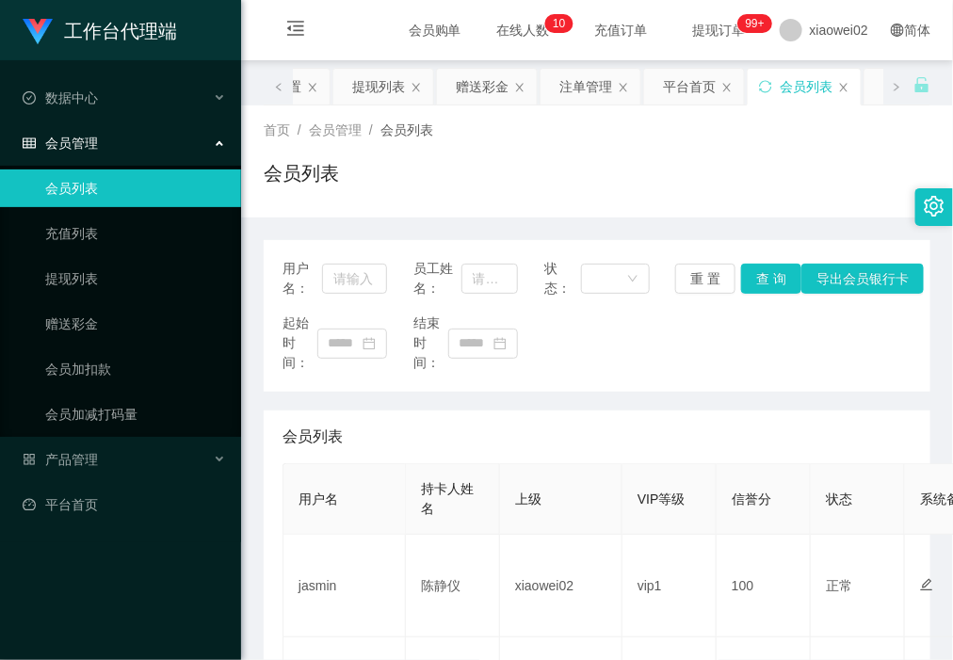
scroll to position [235, 0]
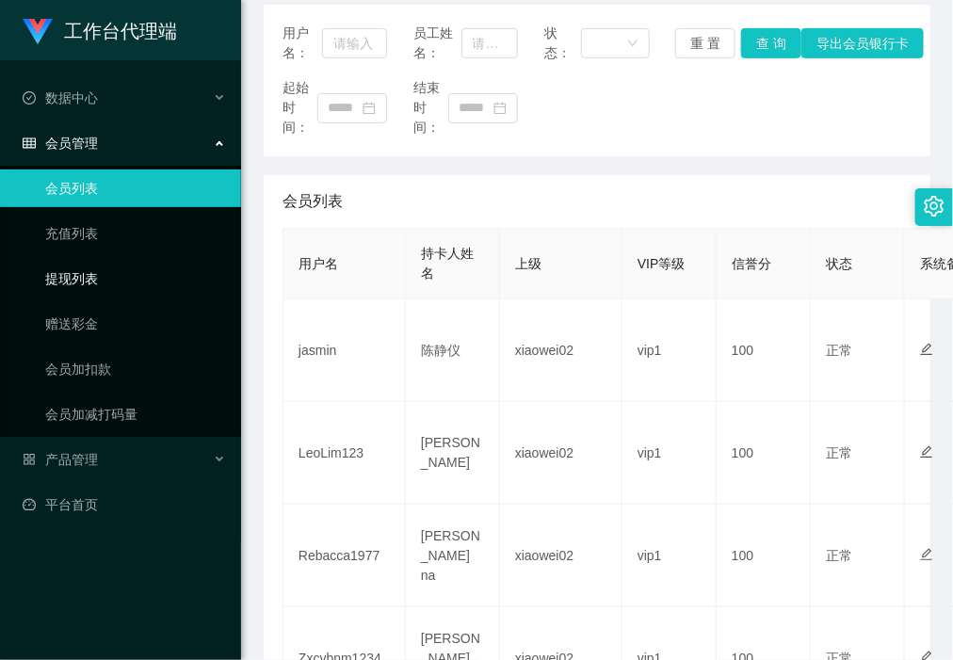
click at [157, 271] on link "提现列表" at bounding box center [135, 279] width 181 height 38
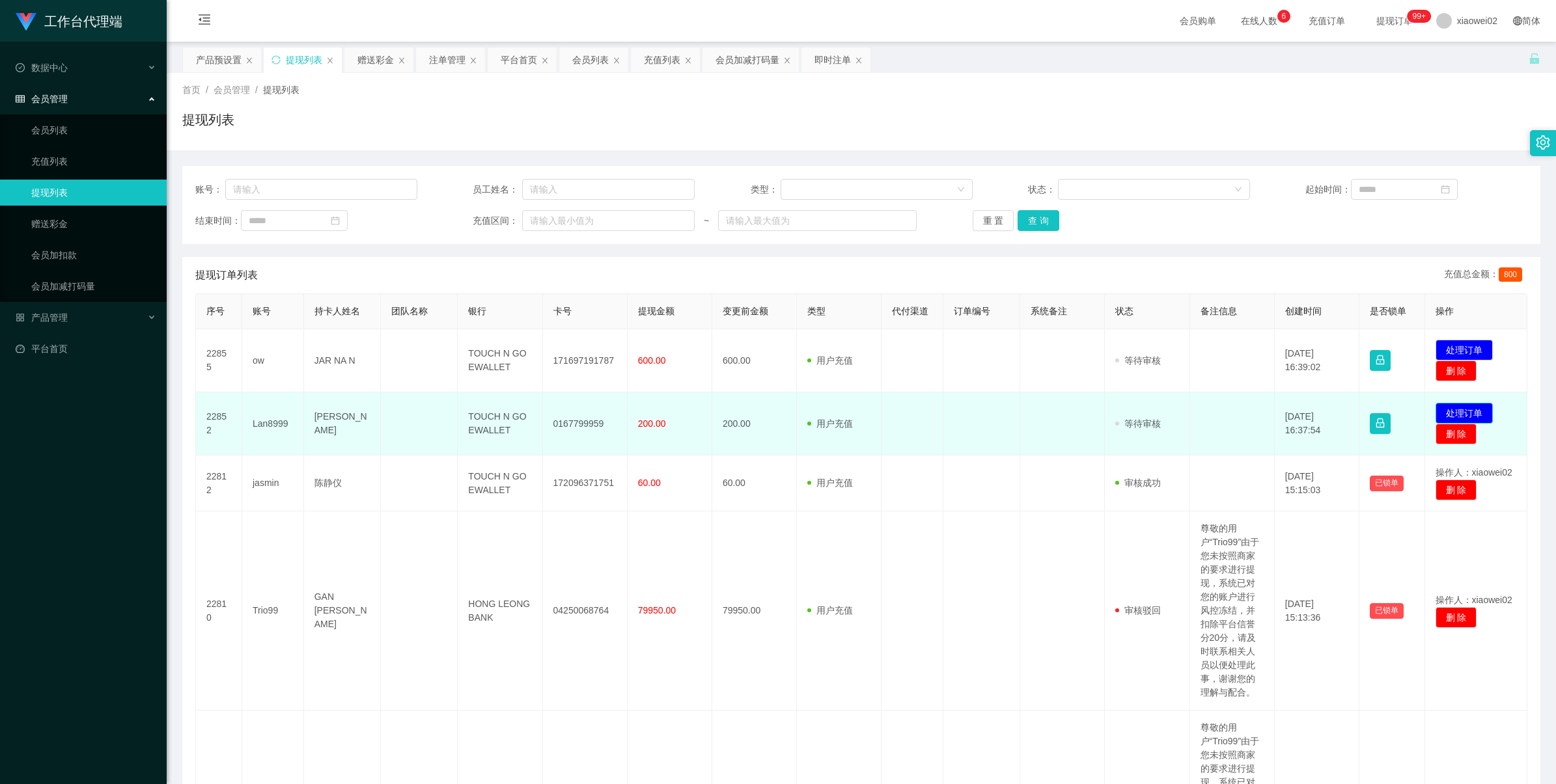
click at [658, 408] on button "处理订单" at bounding box center [1463, 413] width 57 height 21
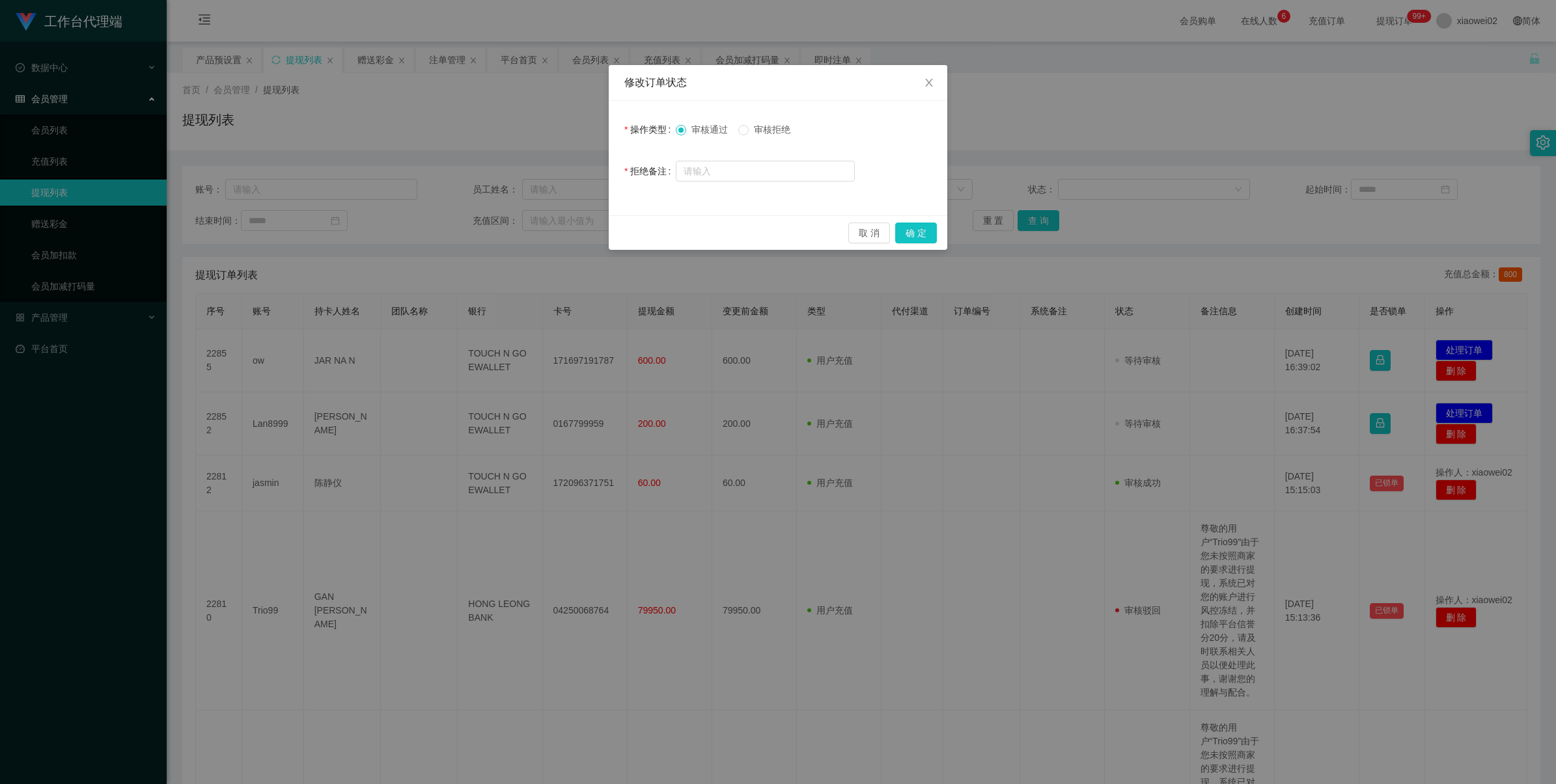
click at [658, 129] on span "审核拒绝" at bounding box center [772, 129] width 47 height 10
click at [658, 232] on button "确 定" at bounding box center [916, 233] width 41 height 21
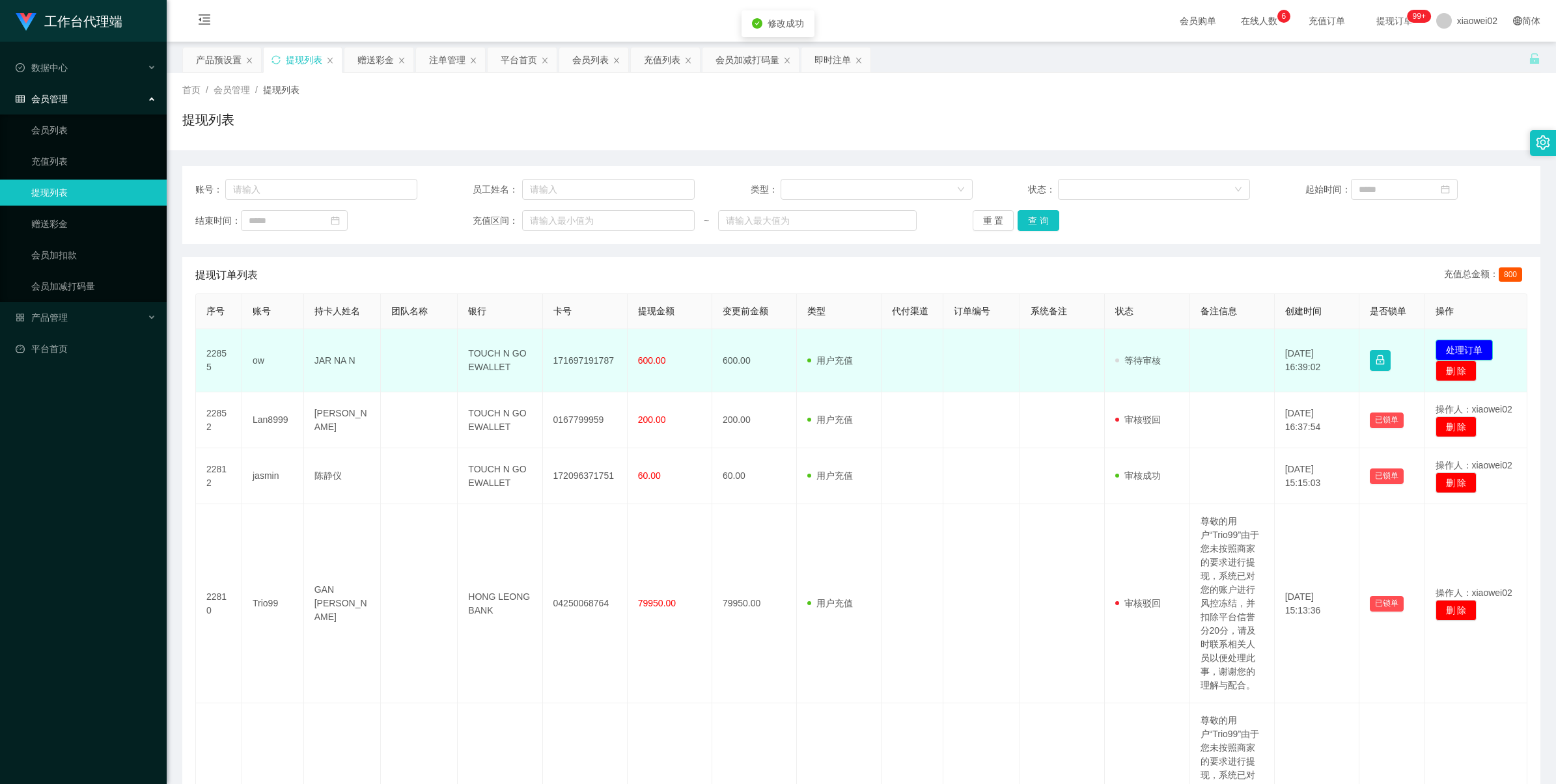
click at [658, 347] on button "处理订单" at bounding box center [1463, 350] width 57 height 21
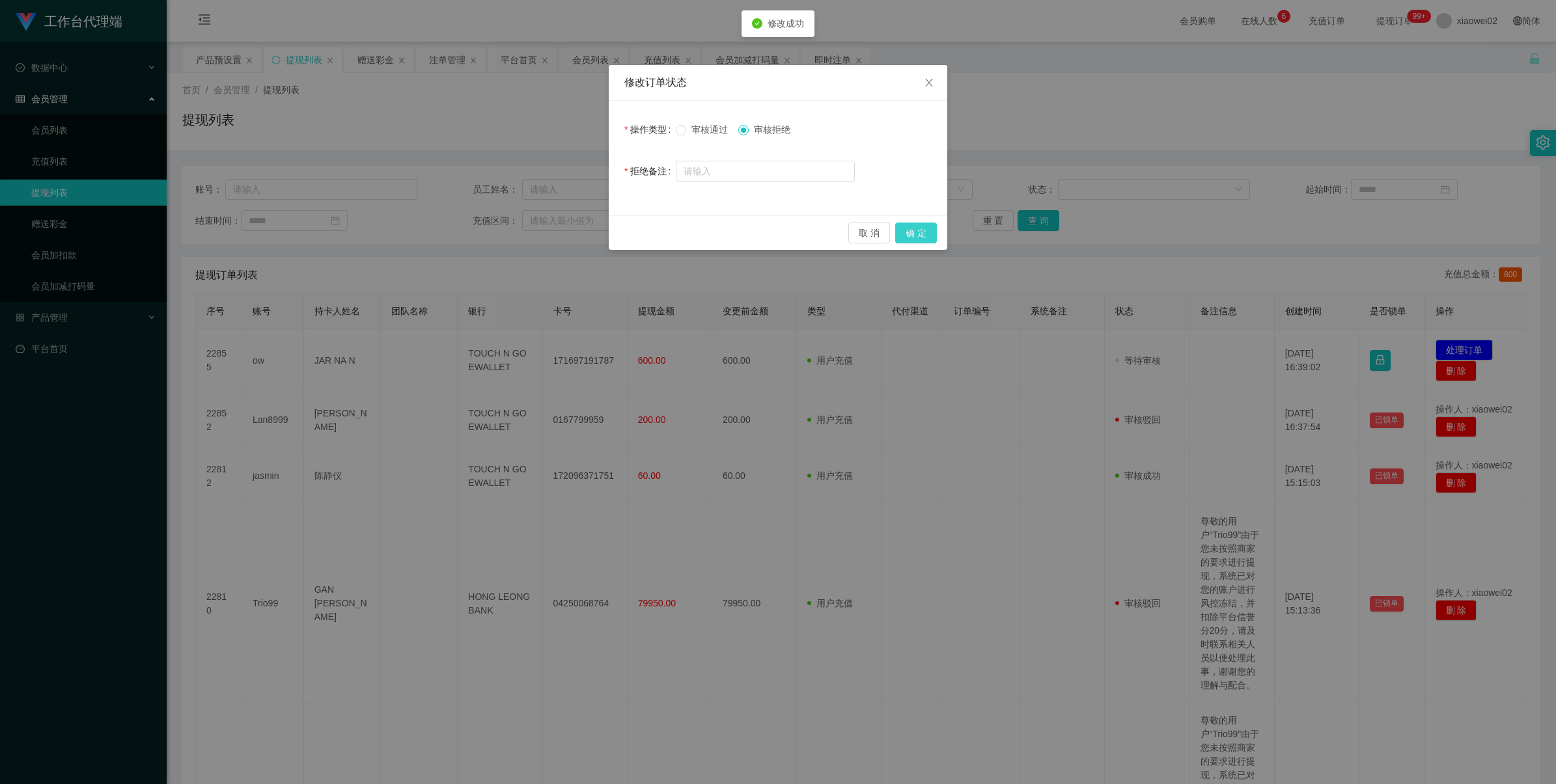
click at [658, 236] on button "确 定" at bounding box center [916, 233] width 41 height 21
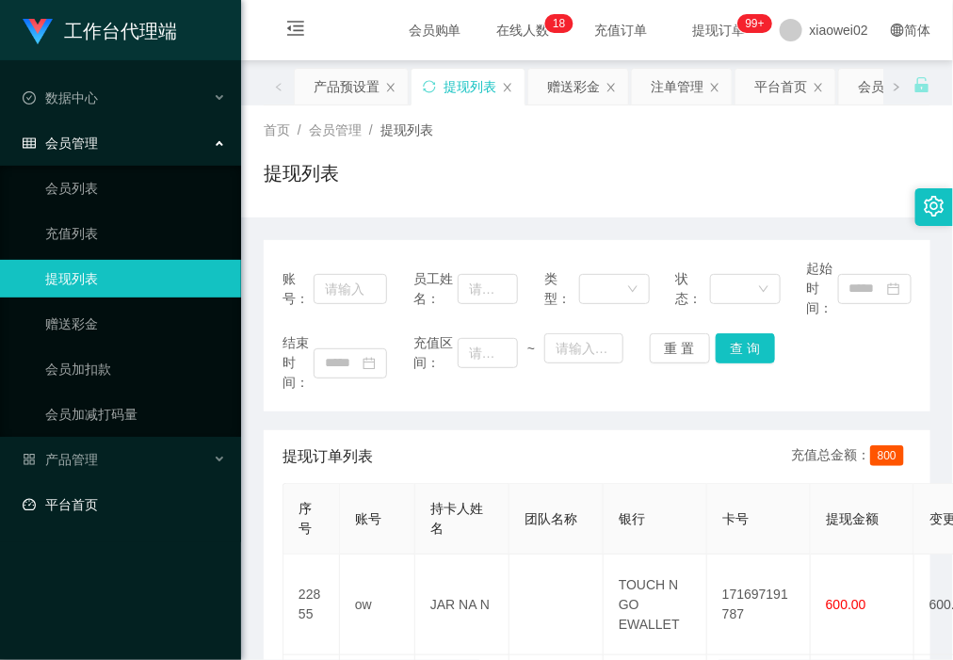
click at [138, 506] on link "平台首页" at bounding box center [124, 505] width 203 height 38
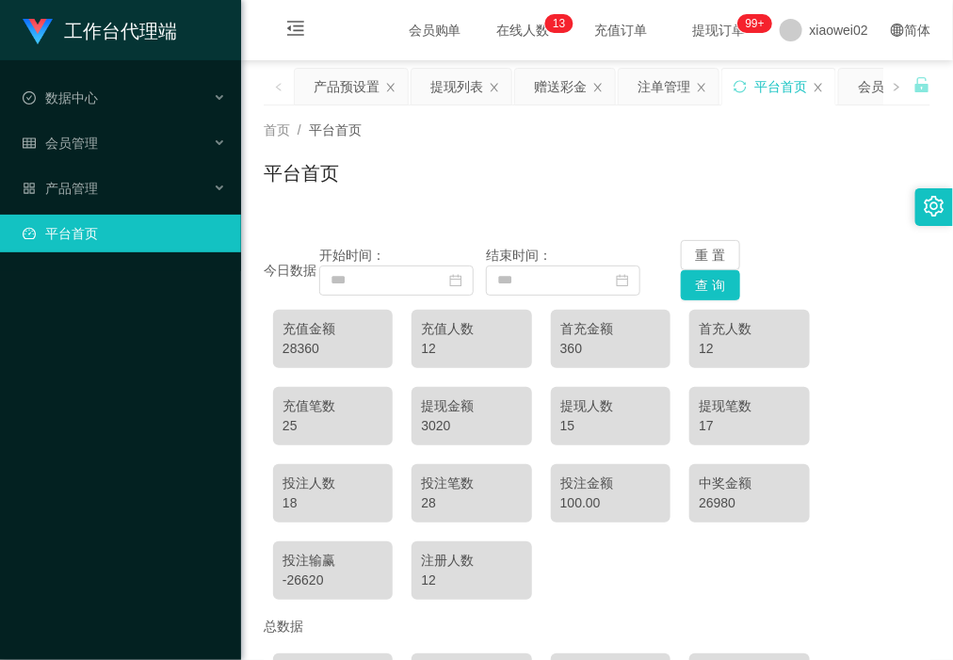
drag, startPoint x: 189, startPoint y: 353, endPoint x: 204, endPoint y: 345, distance: 16.8
click at [189, 353] on div "工作台代理端 数据中心 会员管理 会员列表 充值列表 提现列表 赠送彩金 会员加扣款 会员加减打码量 产品管理 平台首页" at bounding box center [120, 330] width 241 height 660
click at [622, 141] on div "首页 / 平台首页 / 平台首页" at bounding box center [597, 161] width 666 height 82
click at [75, 200] on div "产品管理" at bounding box center [120, 188] width 241 height 38
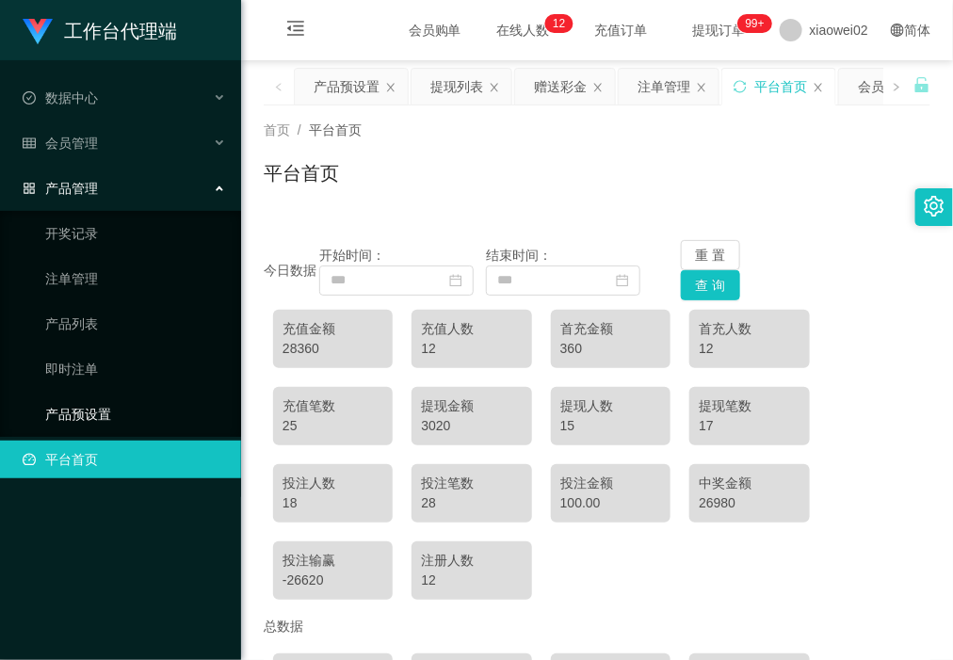
click at [99, 414] on link "产品预设置" at bounding box center [135, 414] width 181 height 38
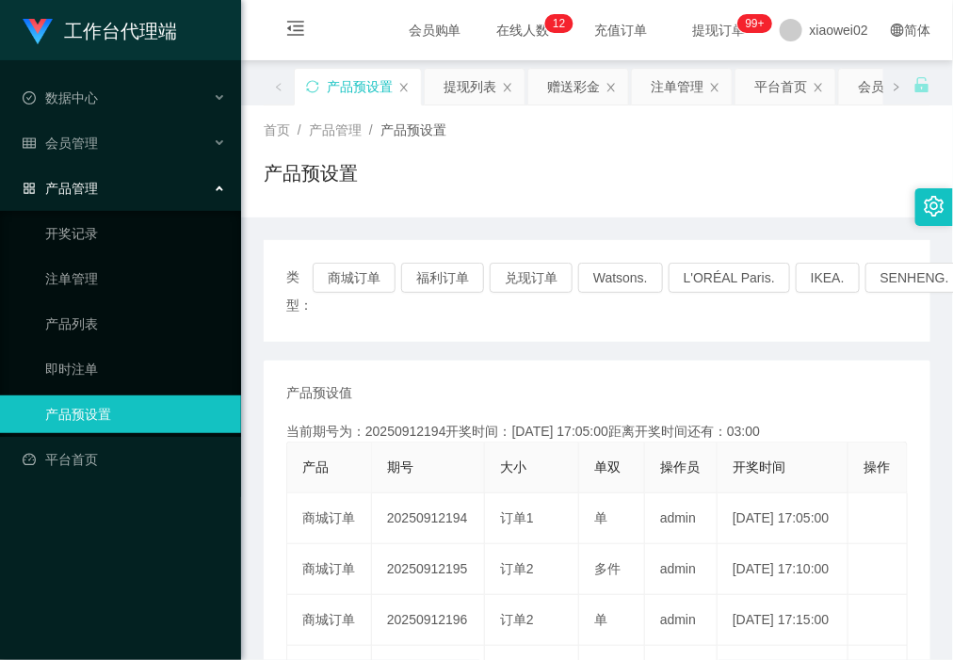
scroll to position [235, 0]
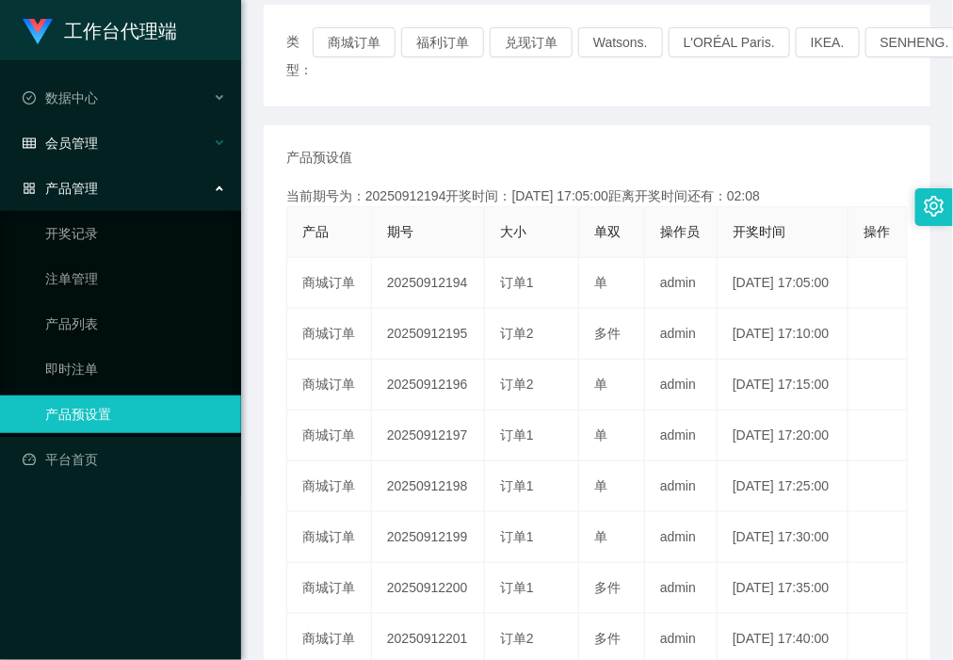
click at [100, 141] on div "会员管理" at bounding box center [120, 143] width 241 height 38
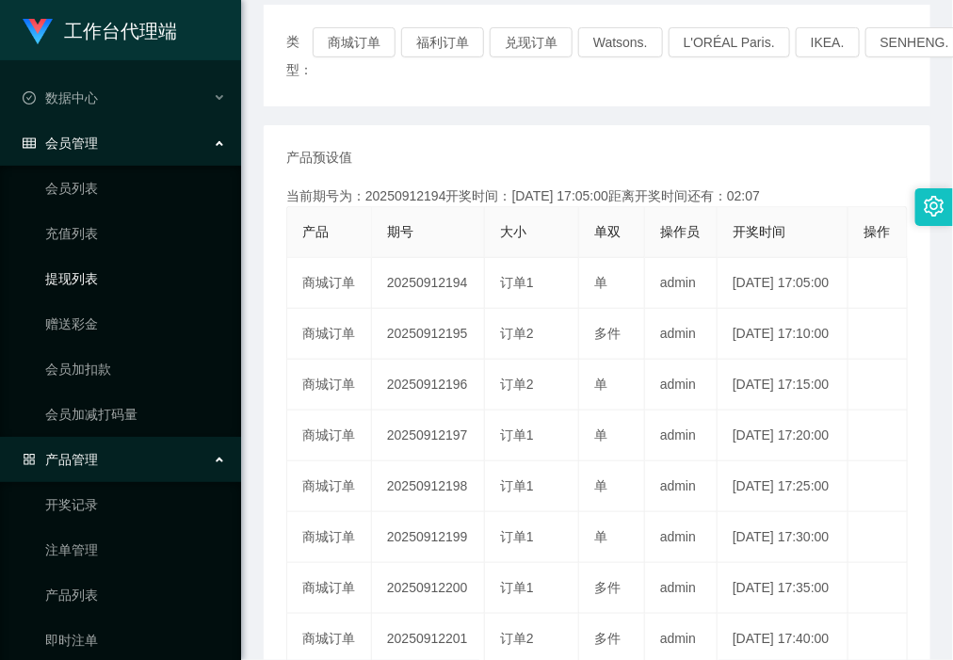
click at [94, 282] on link "提现列表" at bounding box center [135, 279] width 181 height 38
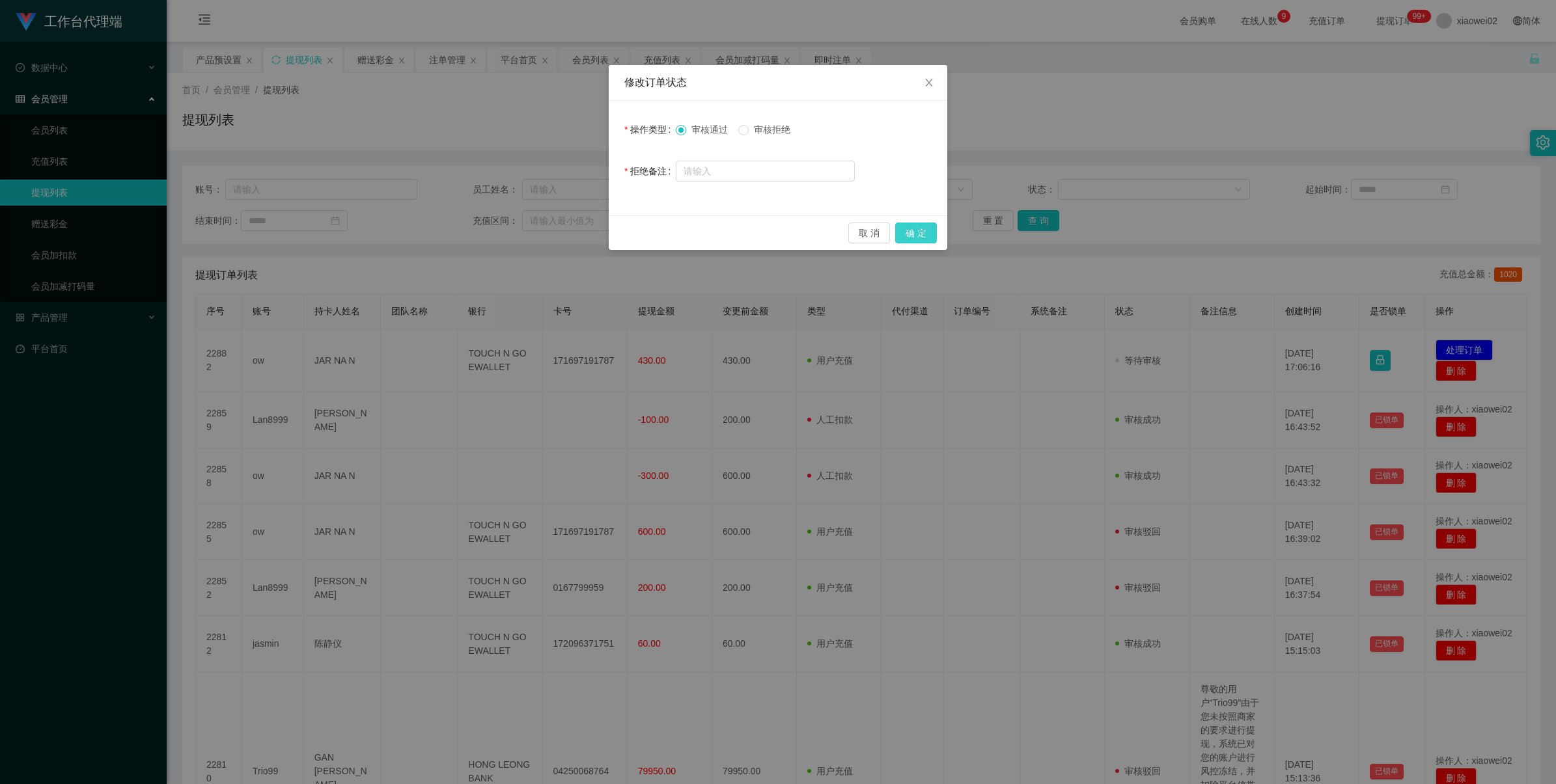
drag, startPoint x: 913, startPoint y: 232, endPoint x: 921, endPoint y: 221, distance: 13.6
click at [913, 232] on button "确 定" at bounding box center [916, 233] width 41 height 21
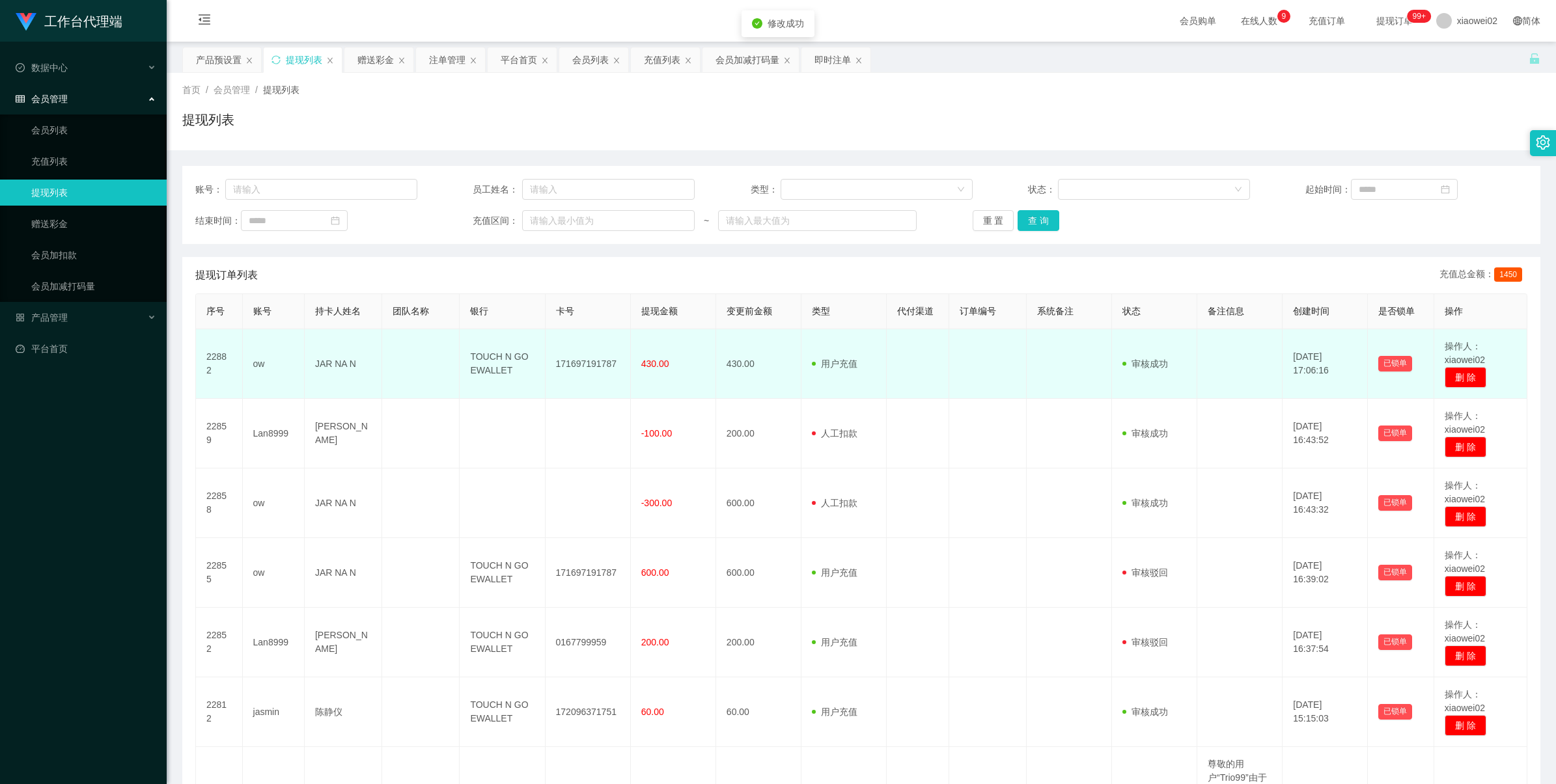
click at [573, 363] on td "171697191787" at bounding box center [588, 364] width 85 height 70
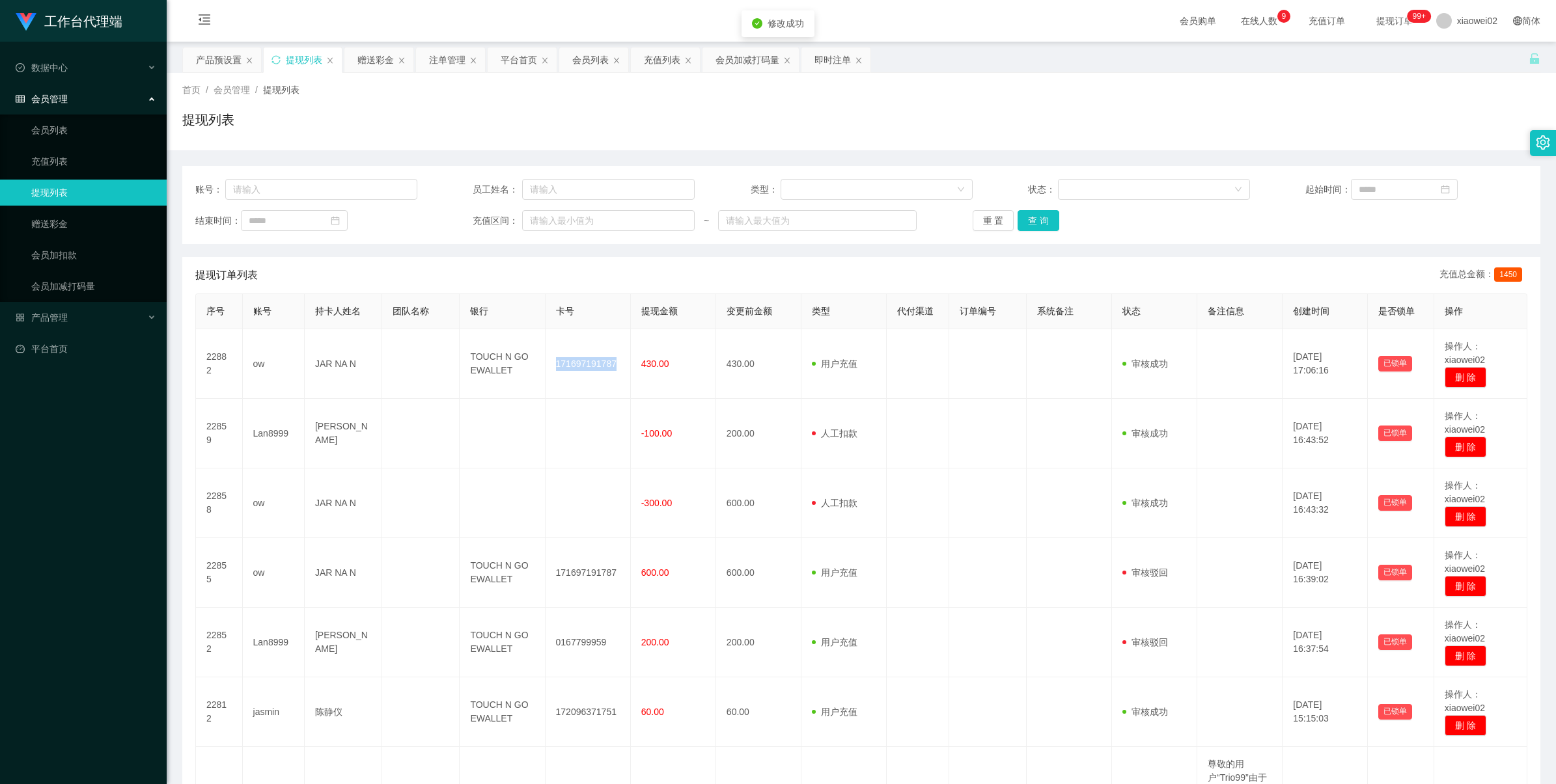
copy td "171697191787"
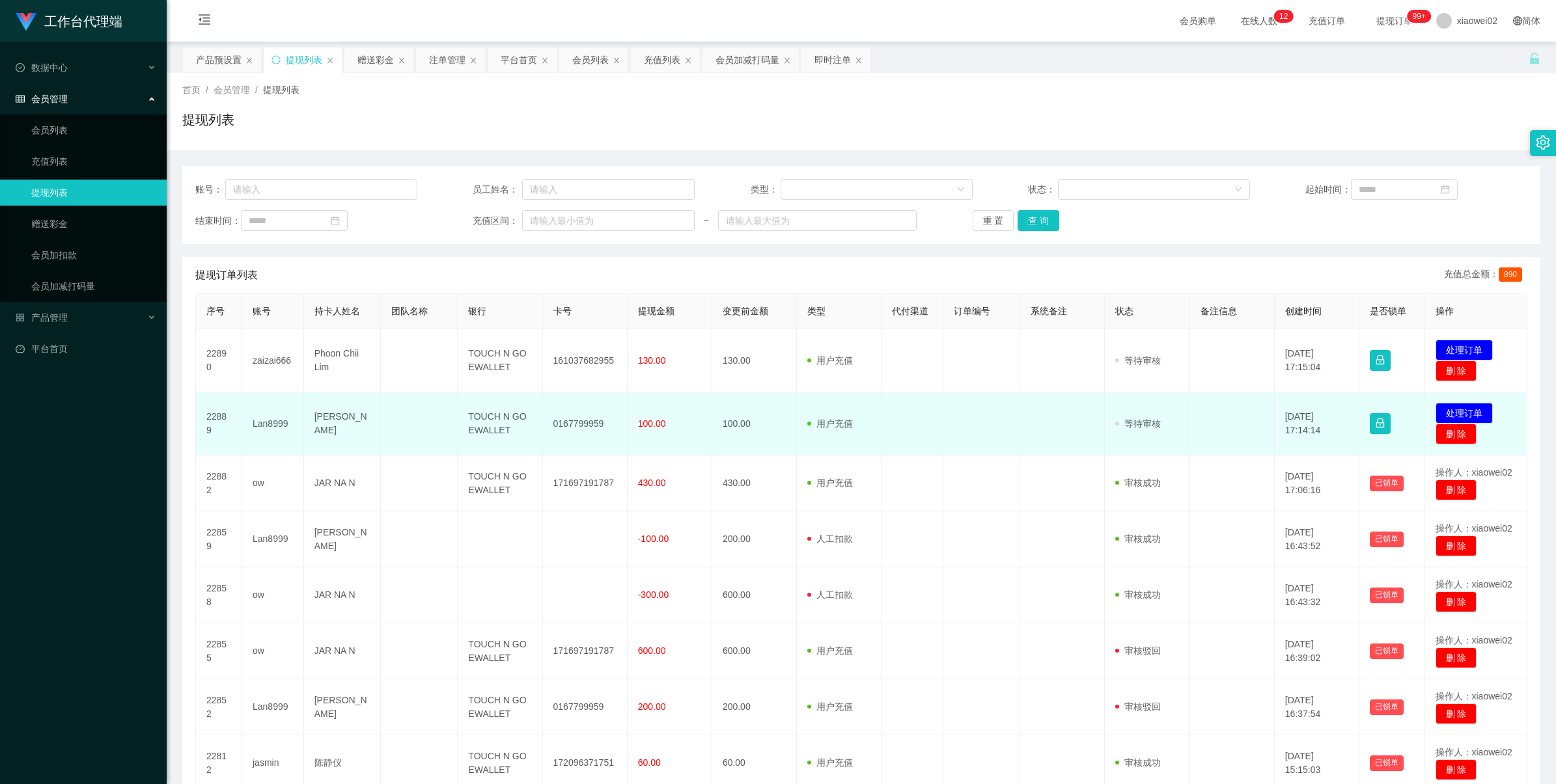
click at [261, 424] on td "Lan8999" at bounding box center [272, 424] width 62 height 63
click at [266, 420] on td "Lan8999" at bounding box center [272, 424] width 62 height 63
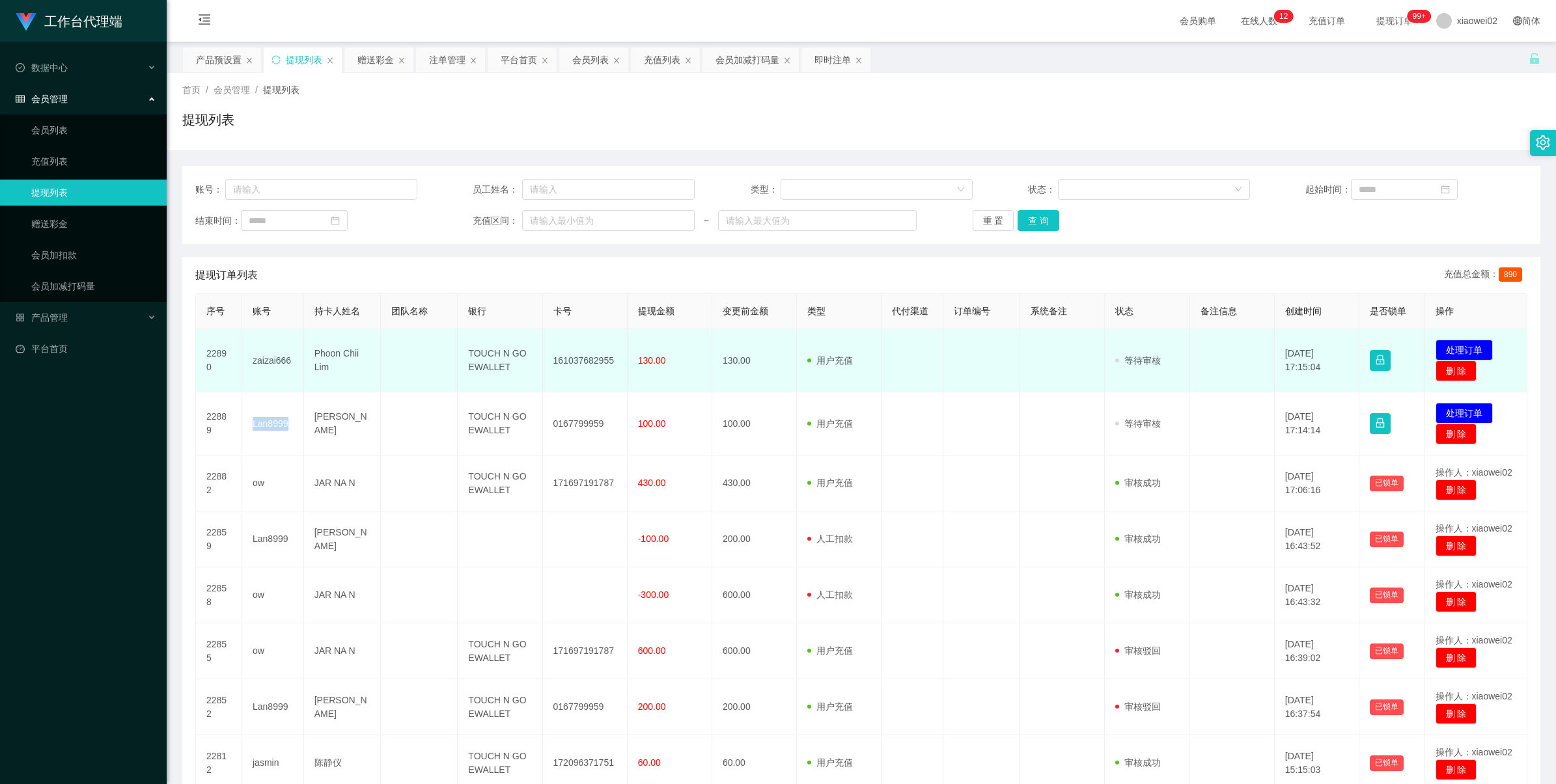
copy td "Lan8999"
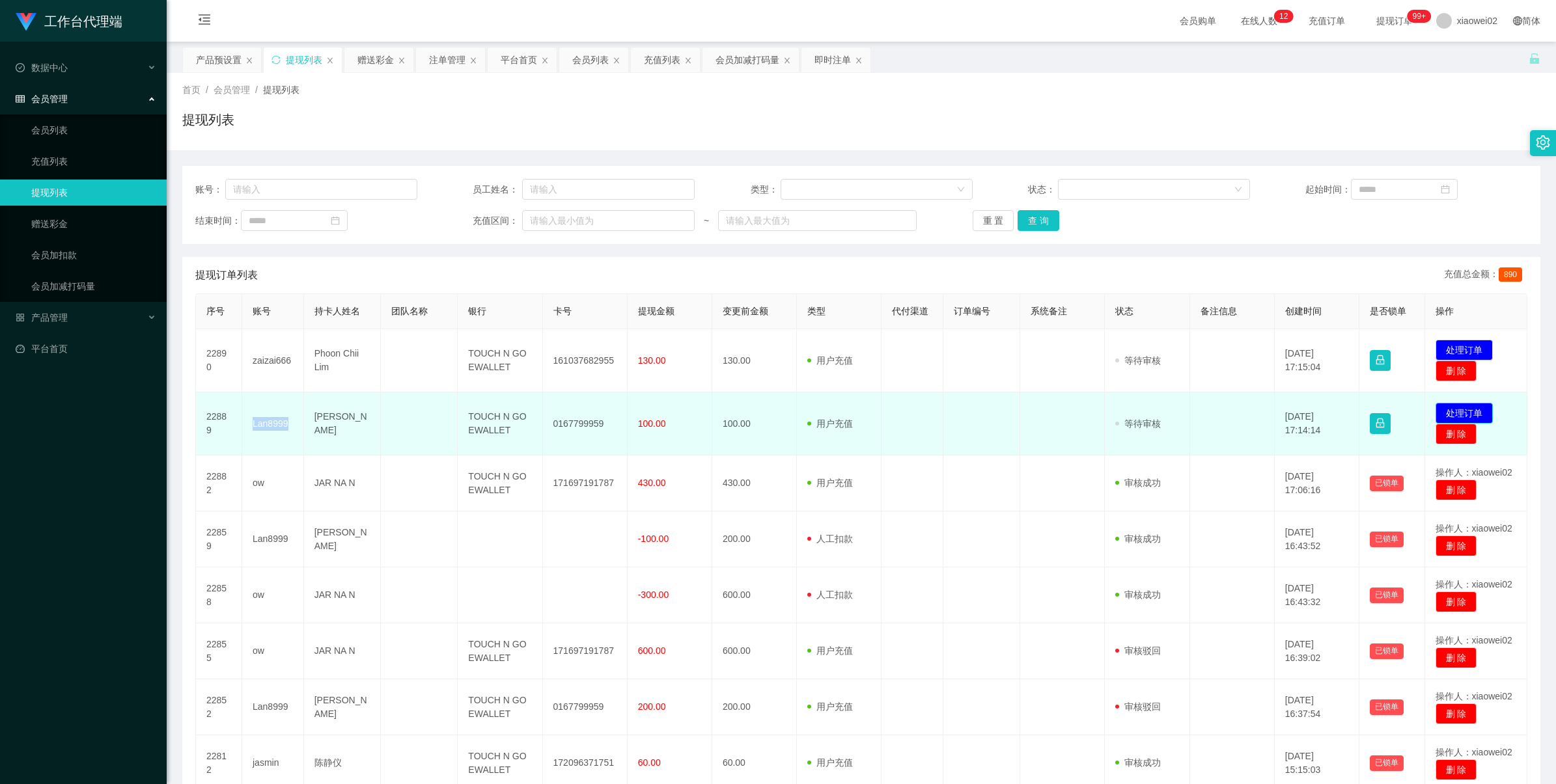
click at [1435, 410] on button "处理订单" at bounding box center [1463, 413] width 57 height 21
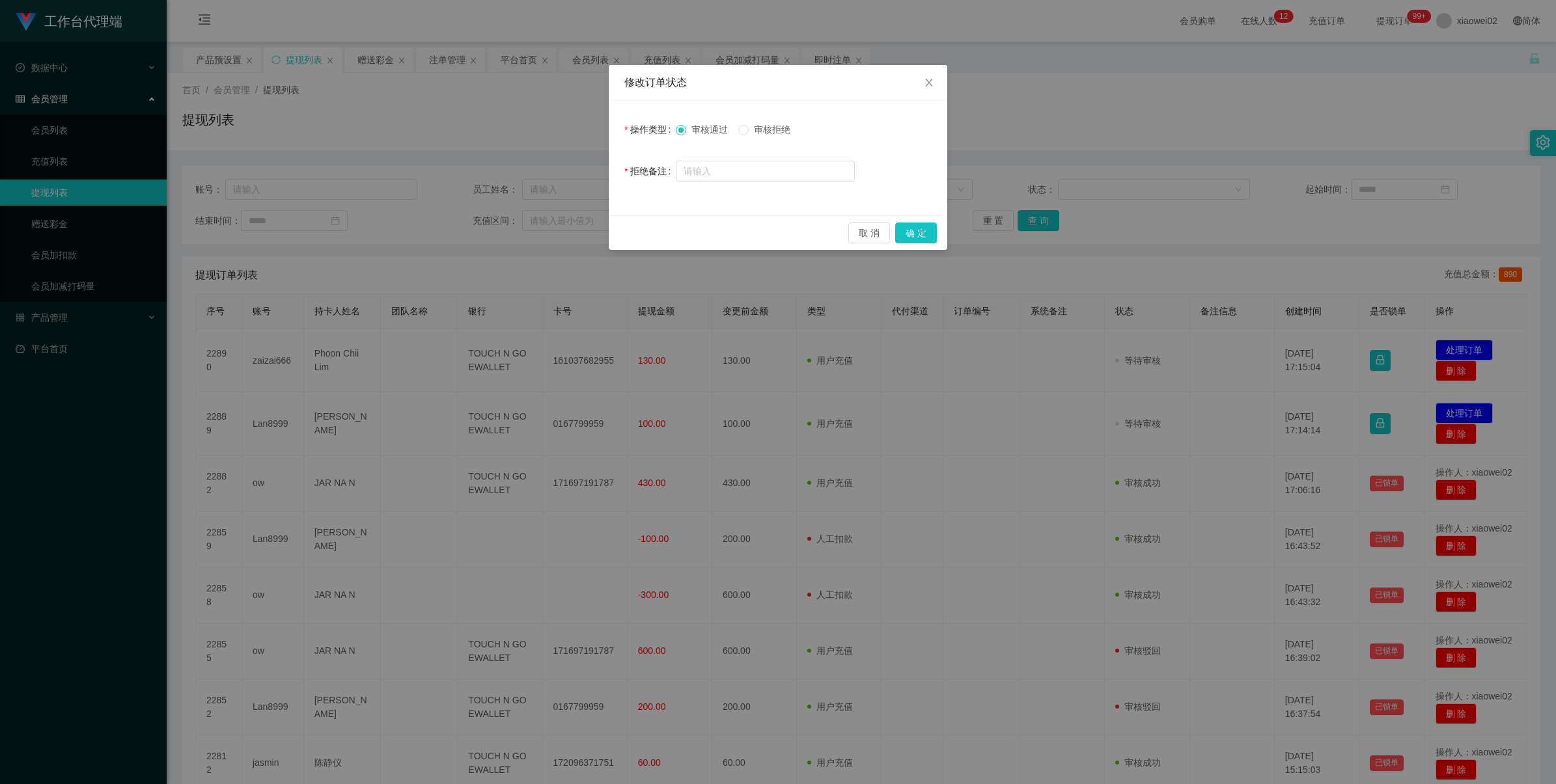
click at [779, 141] on div "审核通过 审核拒绝" at bounding box center [765, 129] width 179 height 26
click at [775, 136] on label "审核拒绝" at bounding box center [766, 130] width 57 height 14
click at [918, 234] on button "确 定" at bounding box center [916, 233] width 41 height 21
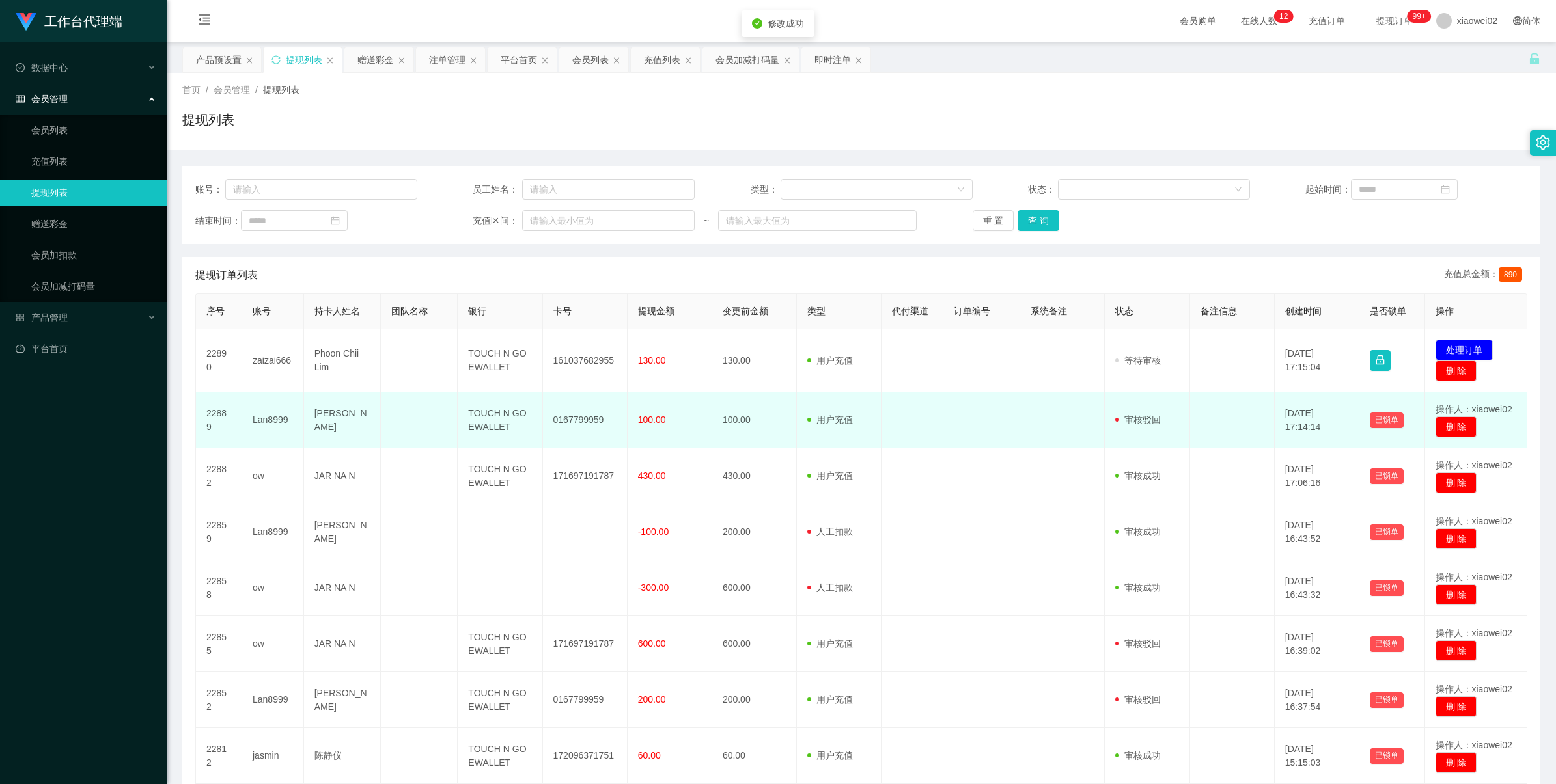
click at [281, 424] on td "Lan8999" at bounding box center [272, 420] width 62 height 56
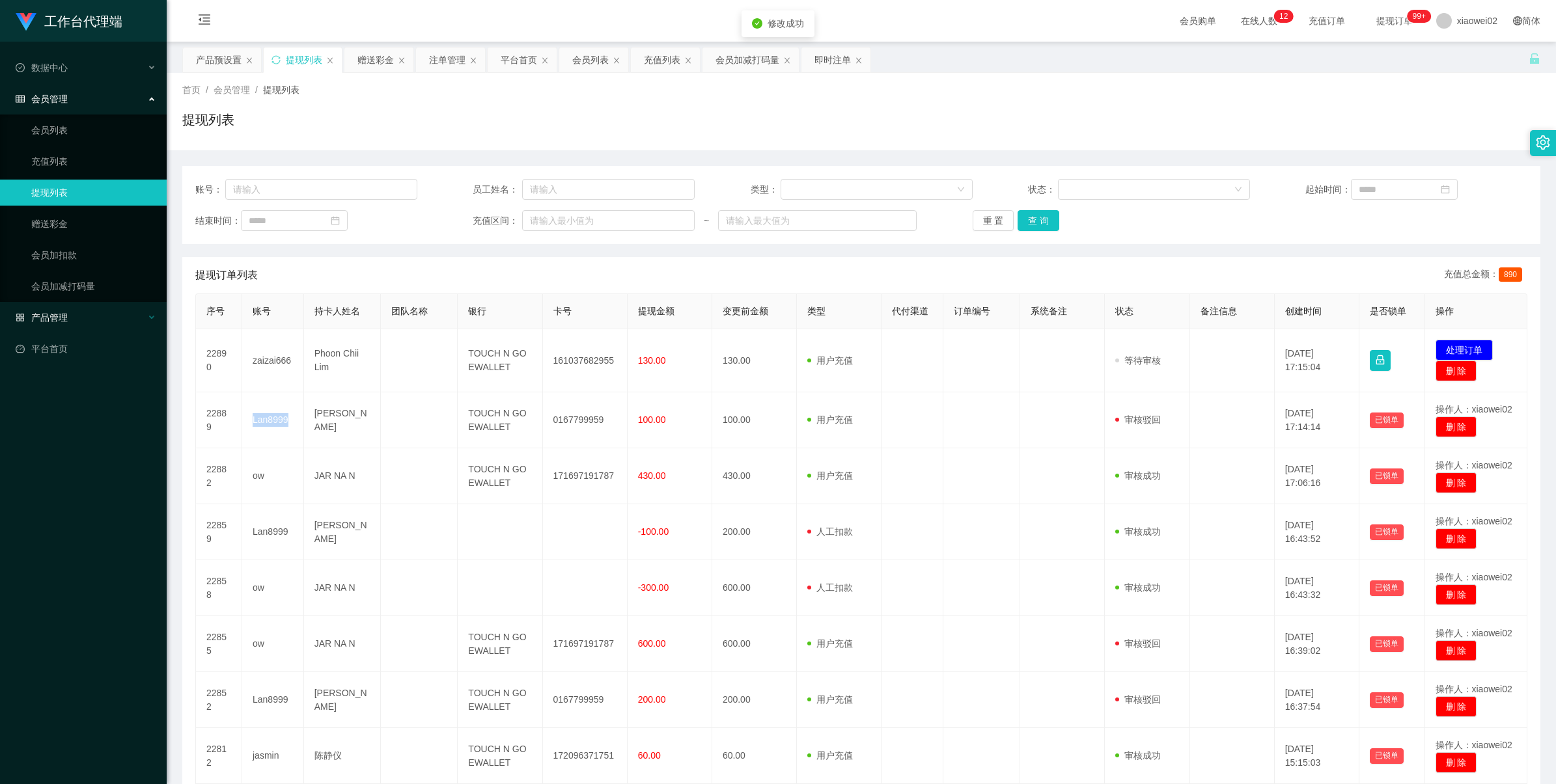
copy td "Lan8999"
click at [73, 212] on link "赠送彩金" at bounding box center [93, 224] width 125 height 26
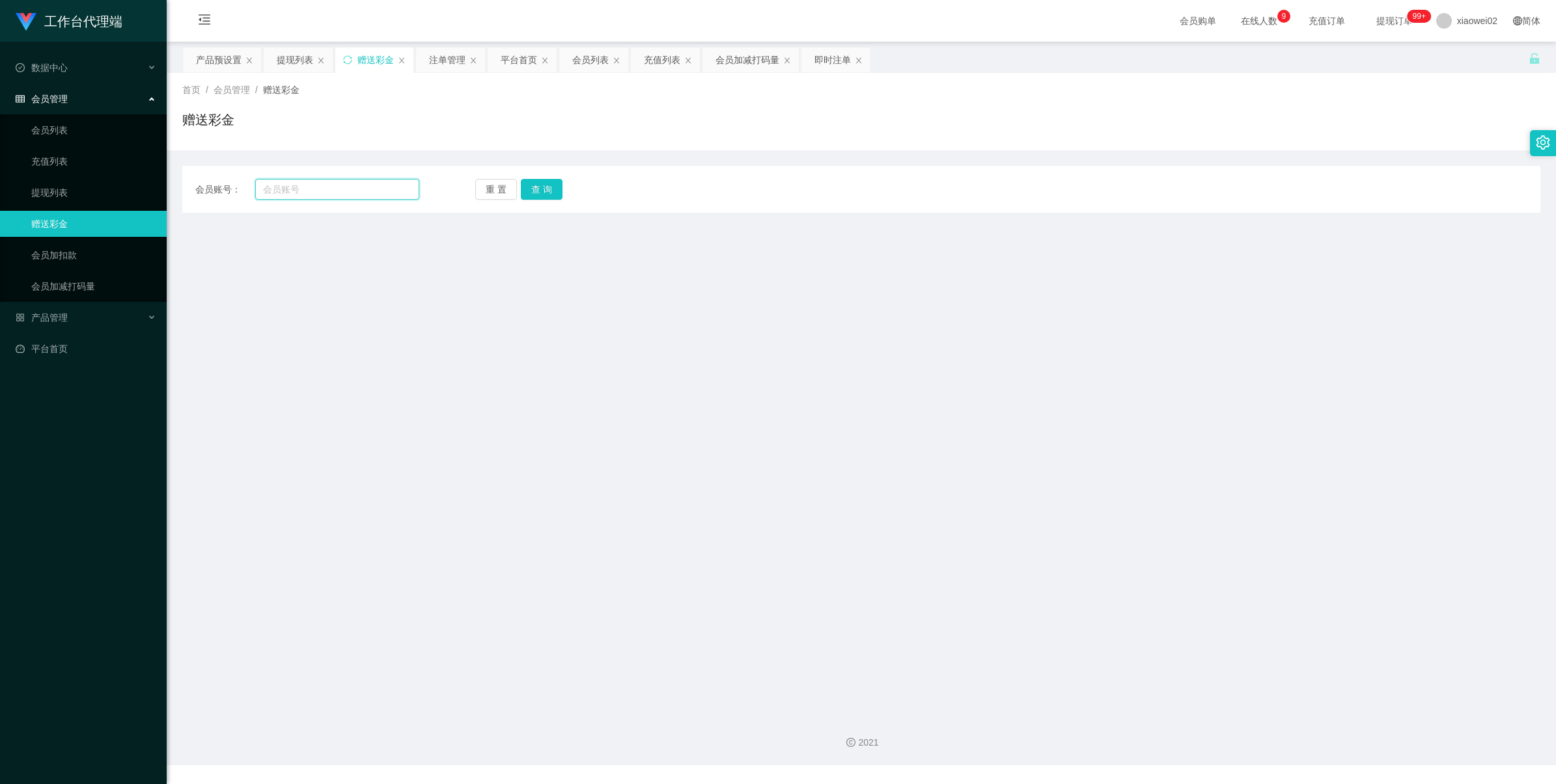
drag, startPoint x: 305, startPoint y: 187, endPoint x: 337, endPoint y: 191, distance: 32.2
click at [306, 187] on input "text" at bounding box center [337, 189] width 164 height 21
paste input "Lan8999"
type input "Lan8999"
click at [521, 191] on button "查 询" at bounding box center [541, 189] width 41 height 21
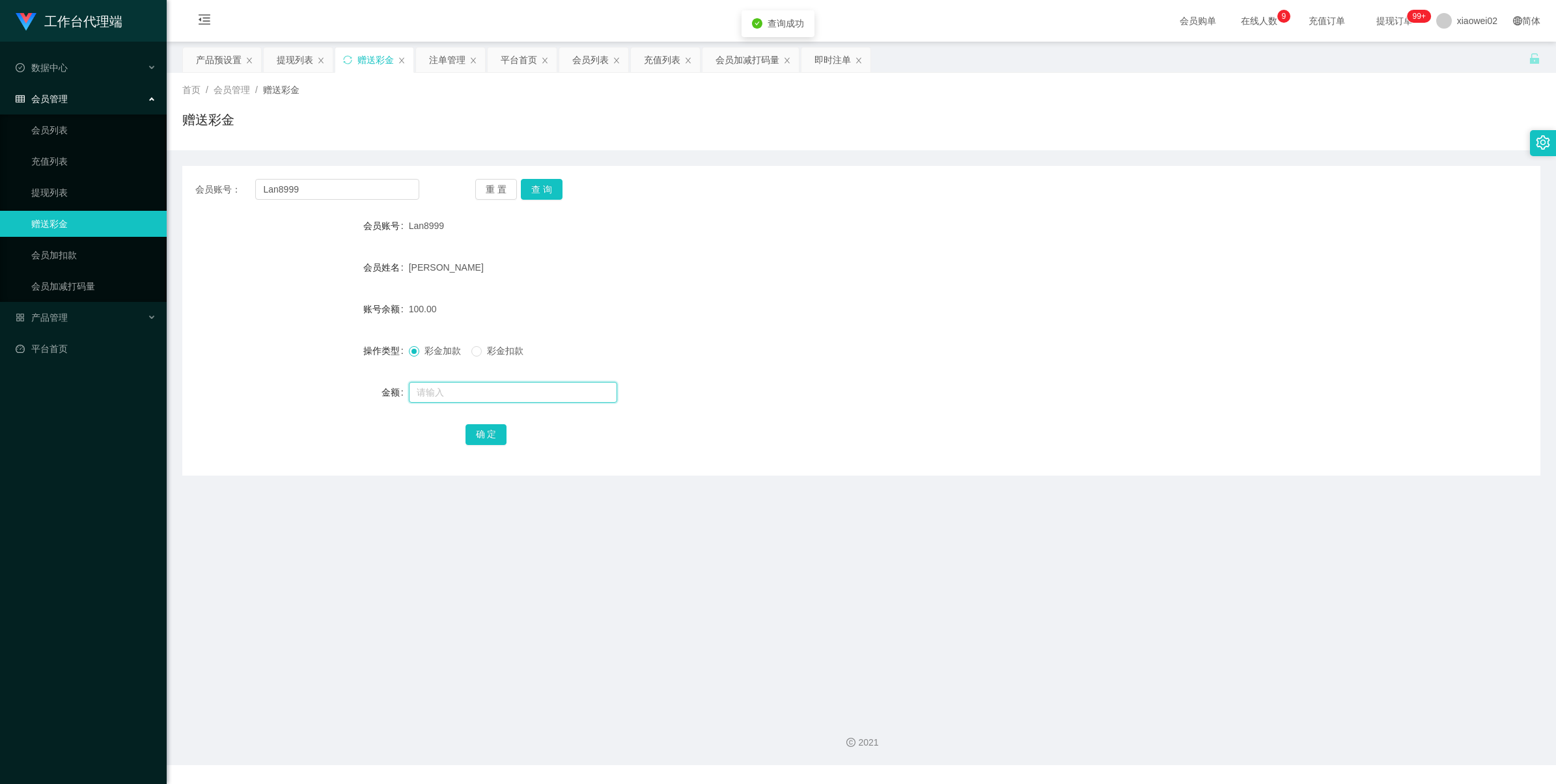
drag, startPoint x: 473, startPoint y: 394, endPoint x: 479, endPoint y: 388, distance: 8.5
click at [473, 394] on input "text" at bounding box center [512, 393] width 208 height 21
click at [498, 350] on span "彩金扣款" at bounding box center [506, 351] width 47 height 10
click at [490, 394] on input "text" at bounding box center [512, 393] width 208 height 21
type input "100"
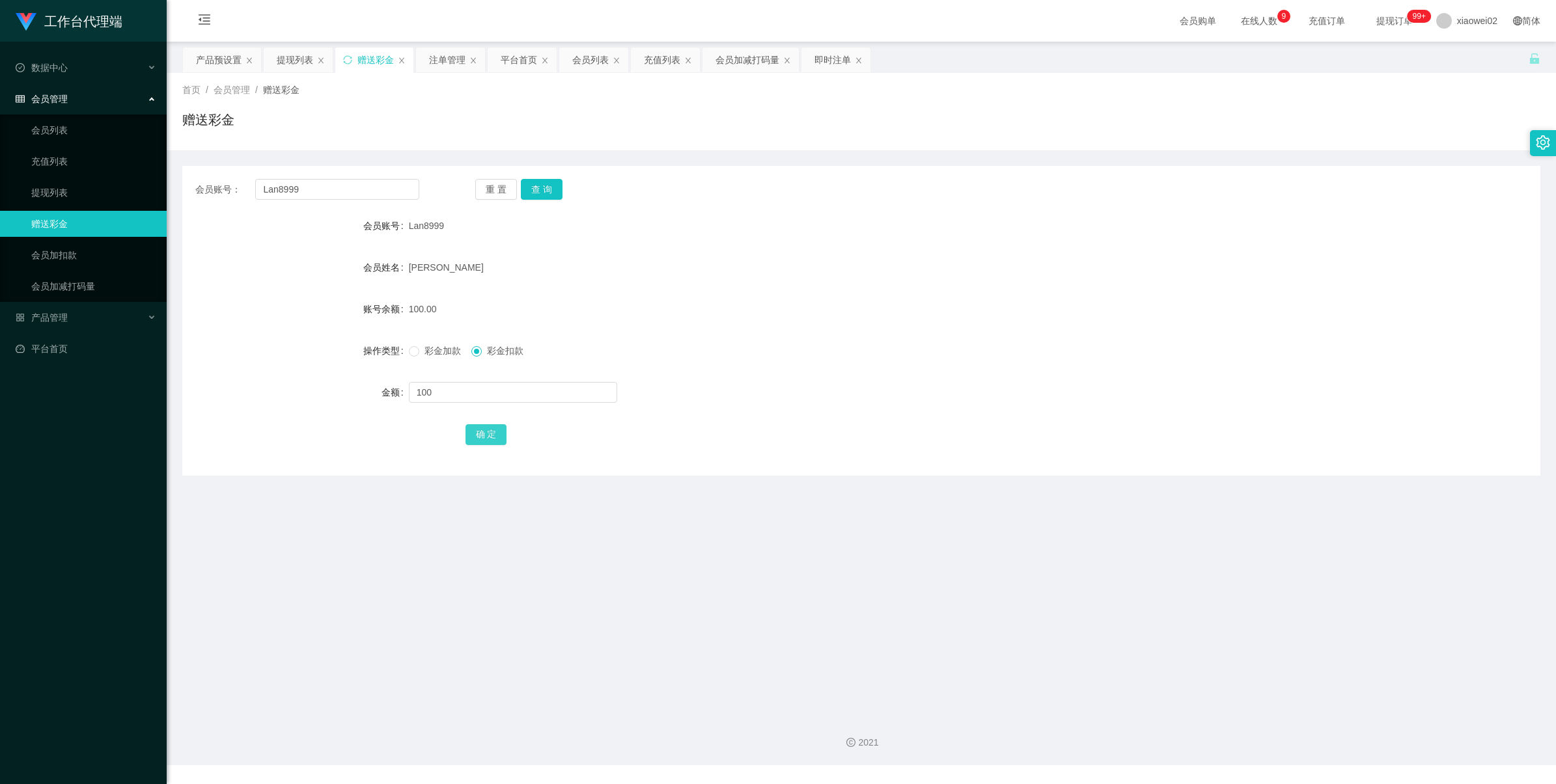
click at [492, 429] on button "确 定" at bounding box center [486, 435] width 41 height 21
click at [64, 196] on link "提现列表" at bounding box center [93, 193] width 125 height 26
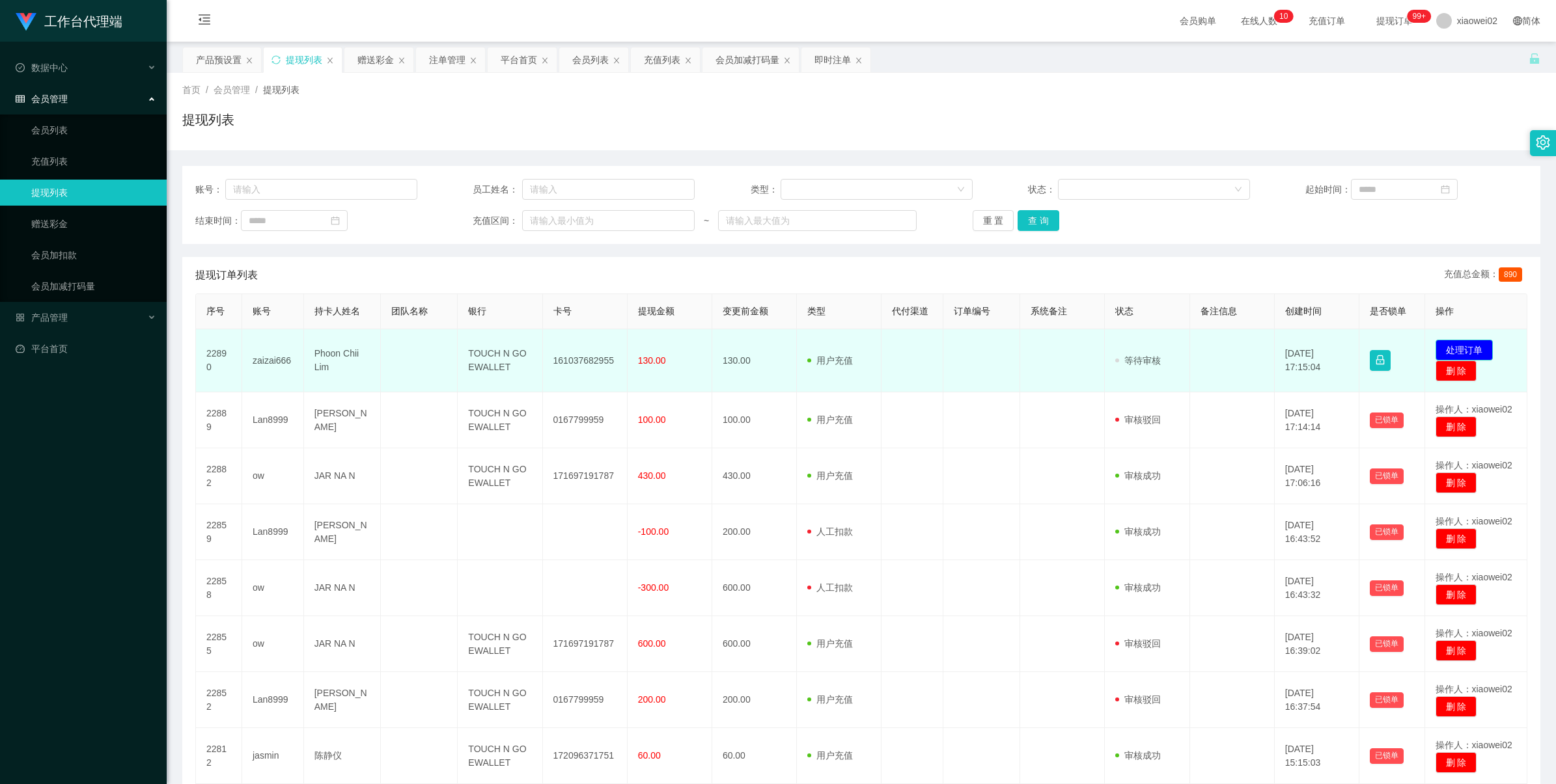
click at [1454, 355] on button "处理订单" at bounding box center [1463, 350] width 57 height 21
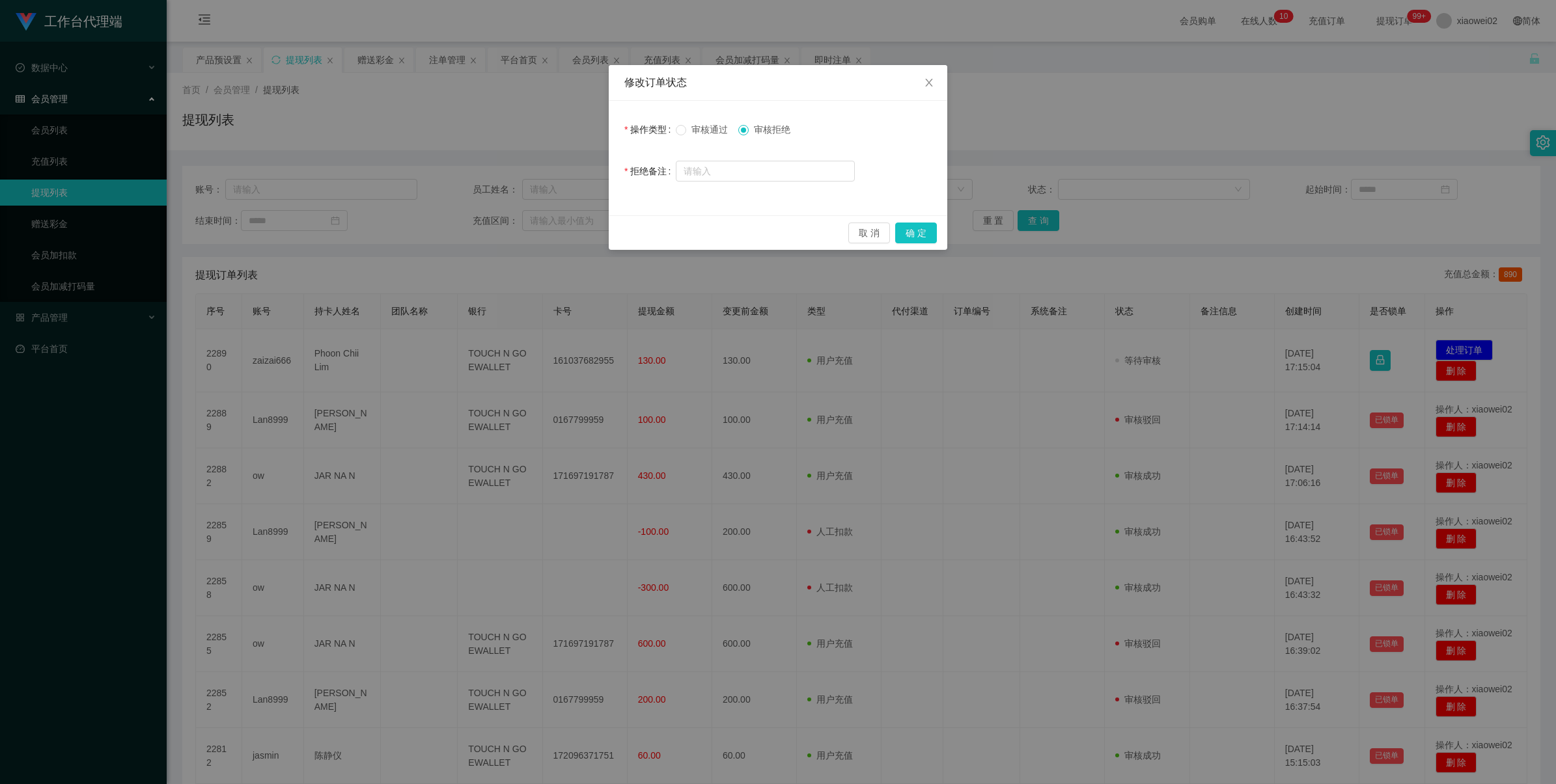
click at [705, 131] on span "审核通过" at bounding box center [710, 129] width 47 height 10
click at [916, 231] on button "确 定" at bounding box center [916, 233] width 41 height 21
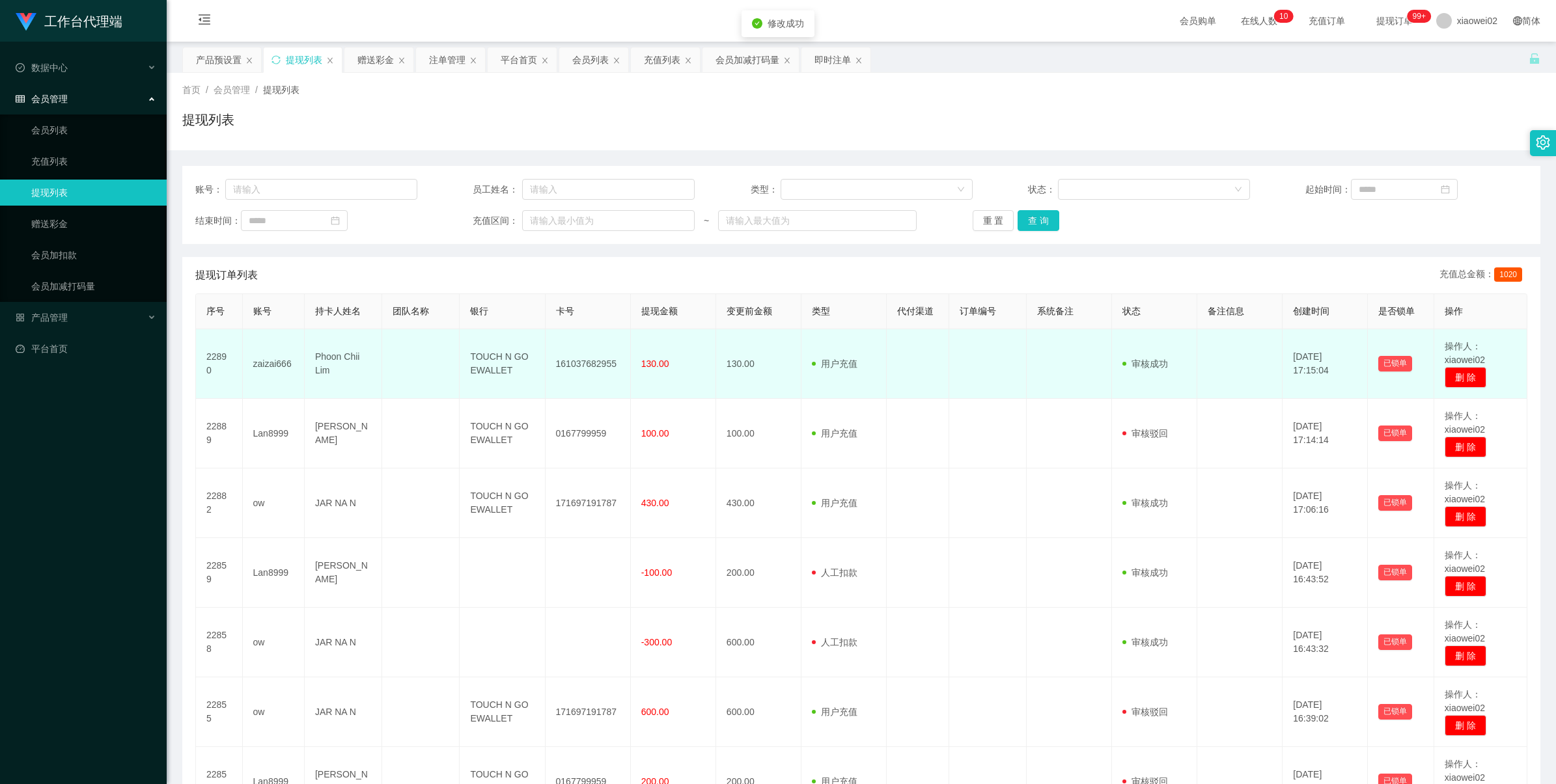
click at [593, 366] on td "161037682955" at bounding box center [588, 364] width 85 height 70
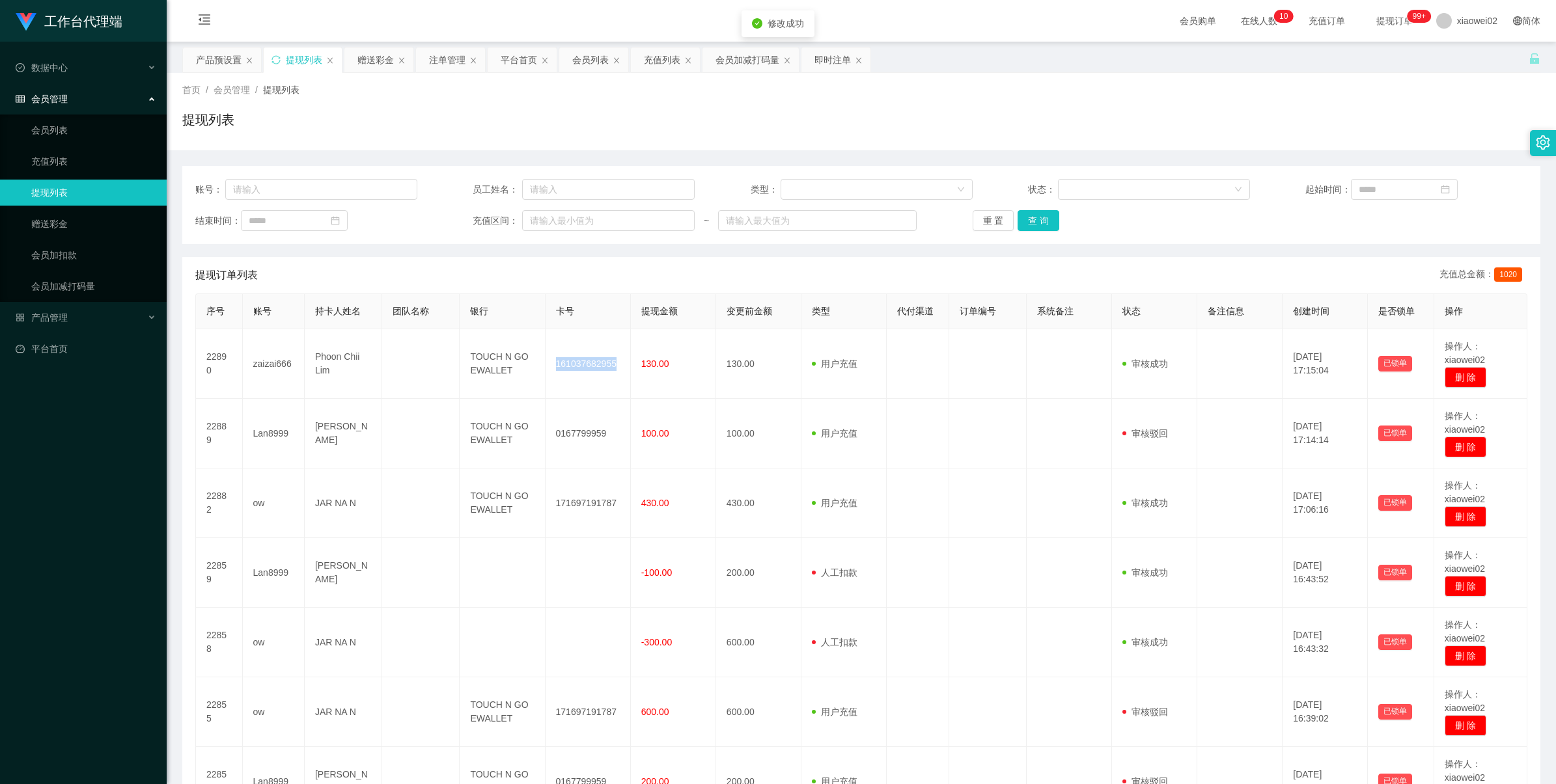
copy td "161037682955"
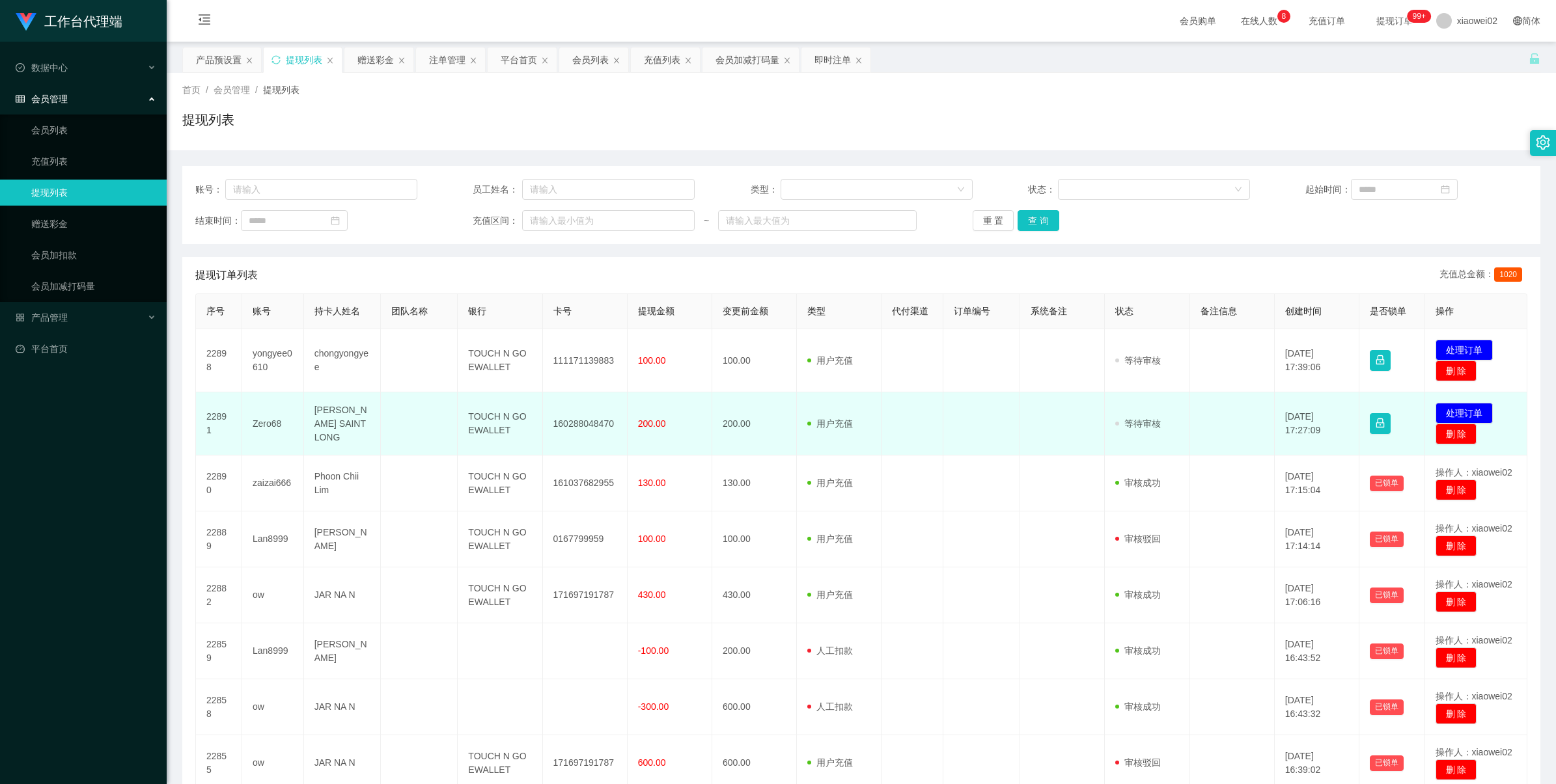
click at [268, 418] on td "Zero68" at bounding box center [272, 424] width 62 height 63
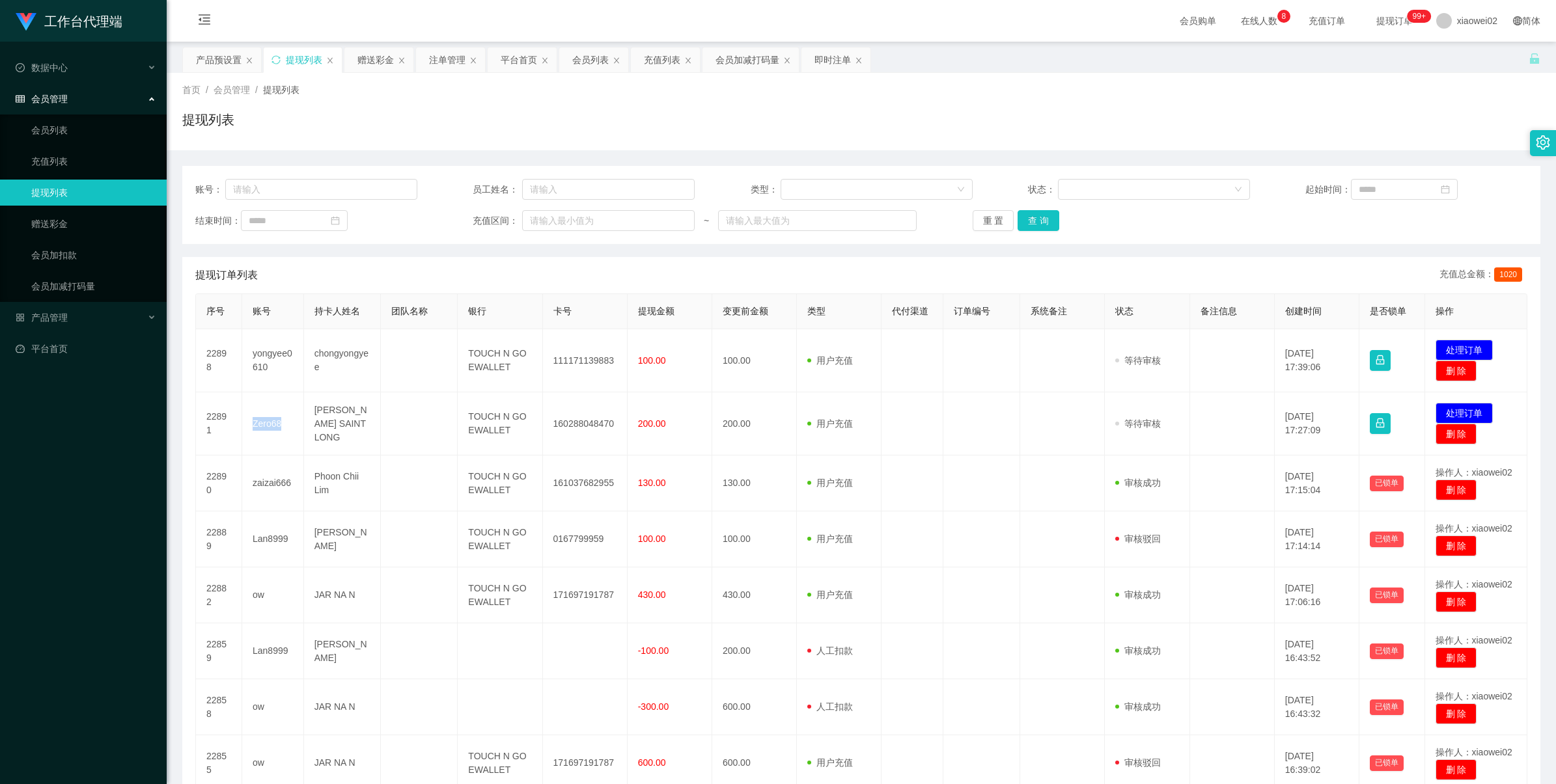
copy td "Zero68"
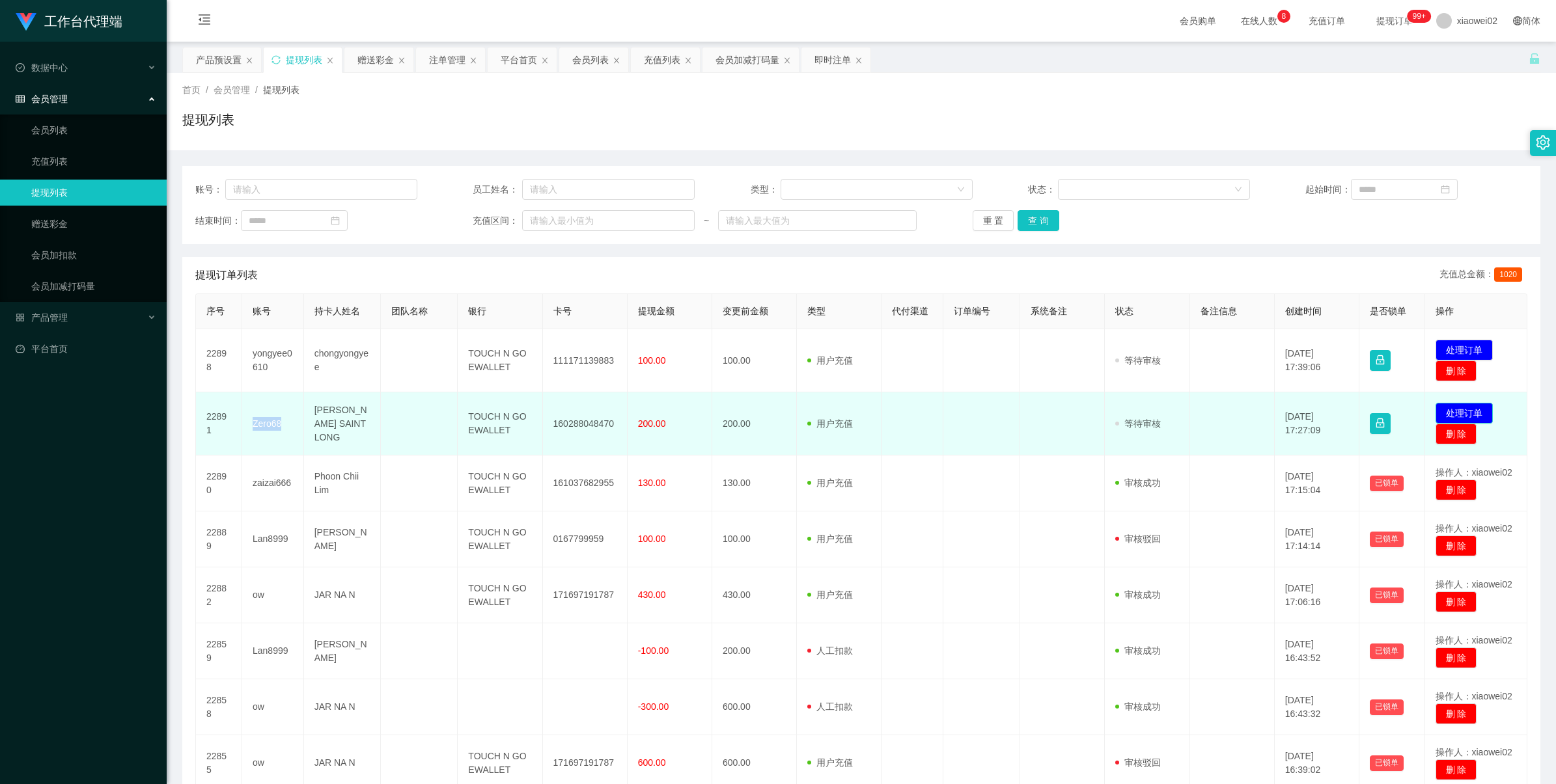
click at [1448, 413] on button "处理订单" at bounding box center [1463, 413] width 57 height 21
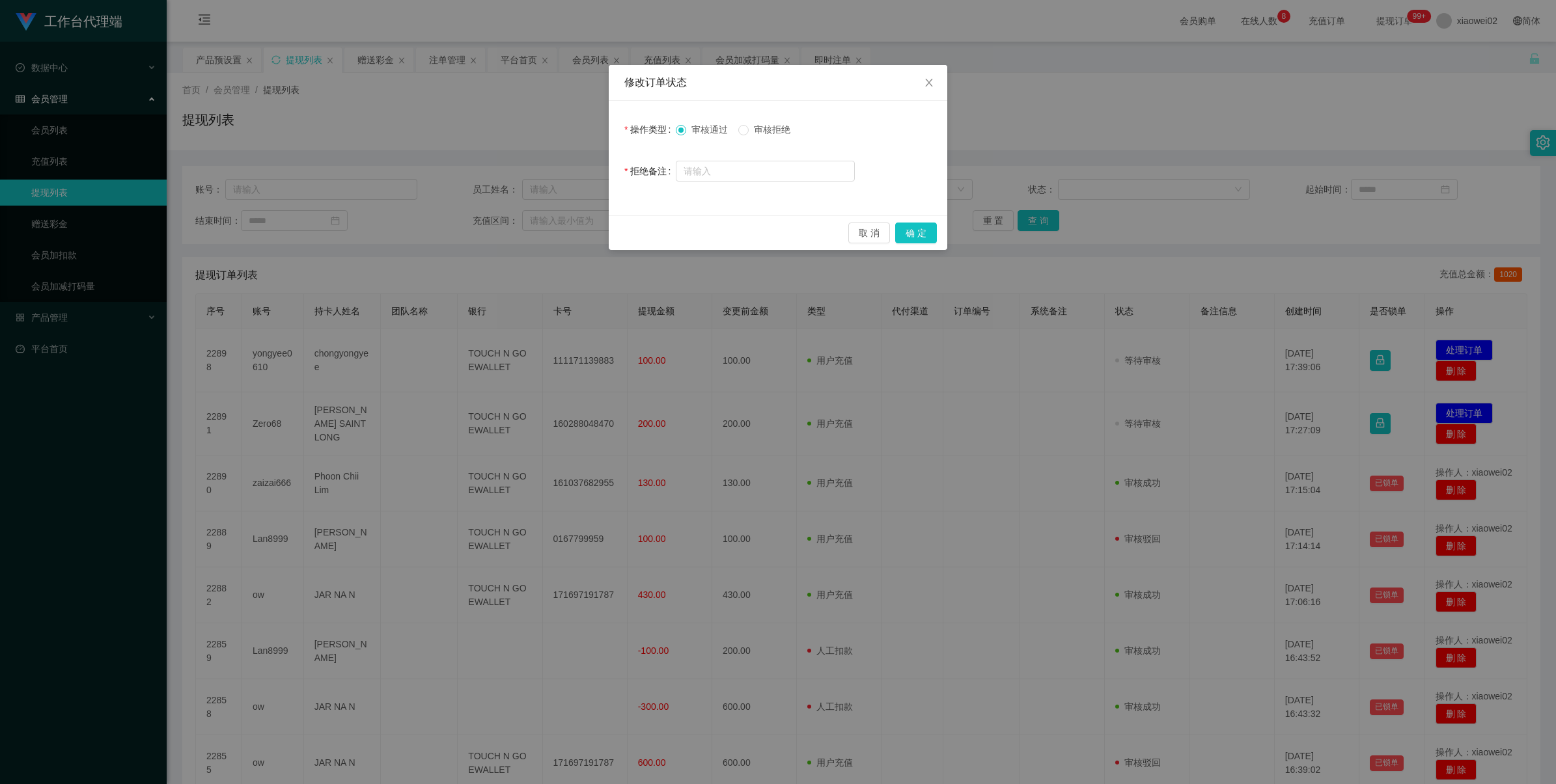
click at [750, 130] on span "审核拒绝" at bounding box center [772, 129] width 47 height 10
click at [900, 226] on button "确 定" at bounding box center [916, 233] width 41 height 21
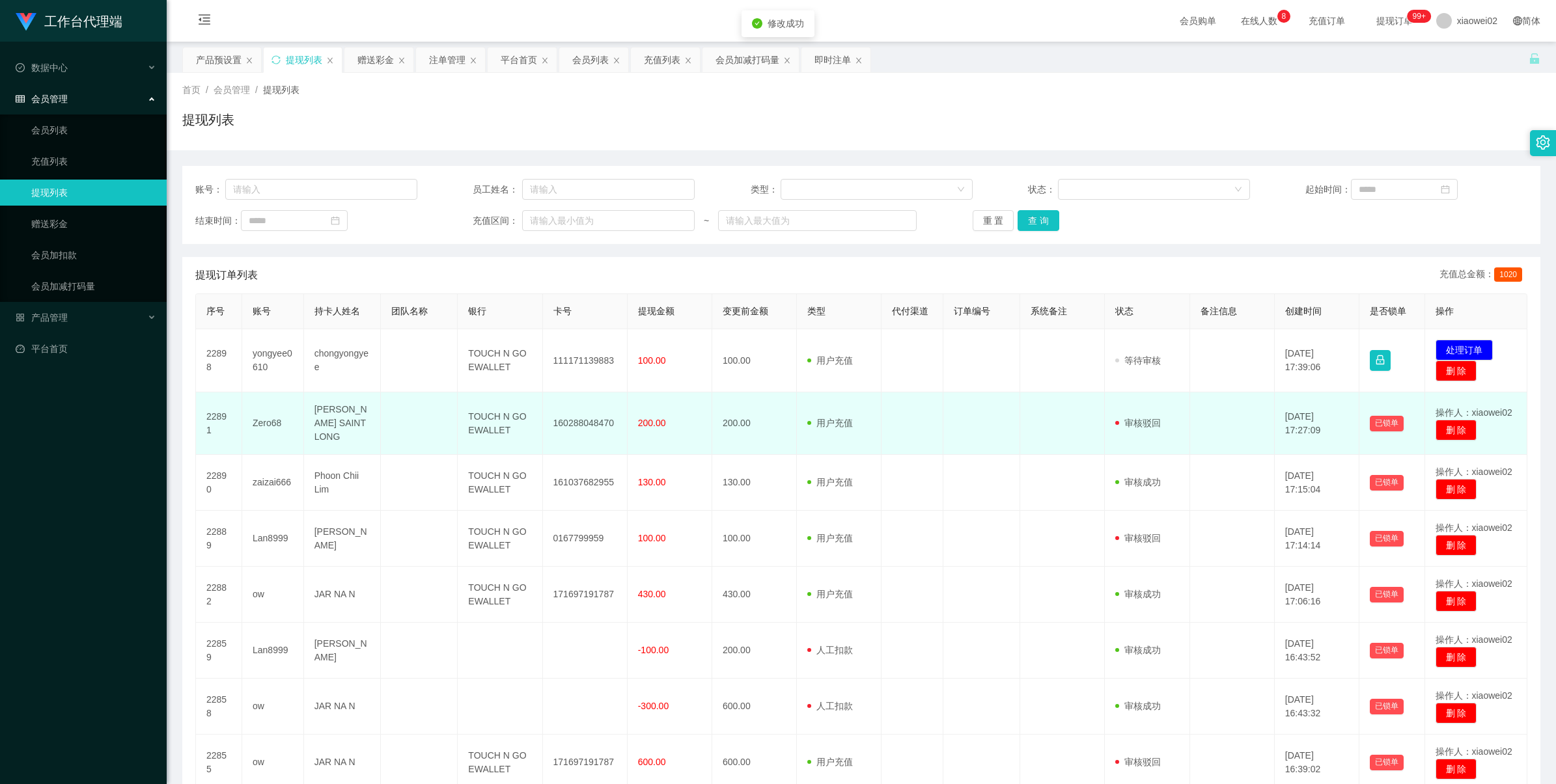
click at [274, 418] on td "Zero68" at bounding box center [272, 424] width 62 height 62
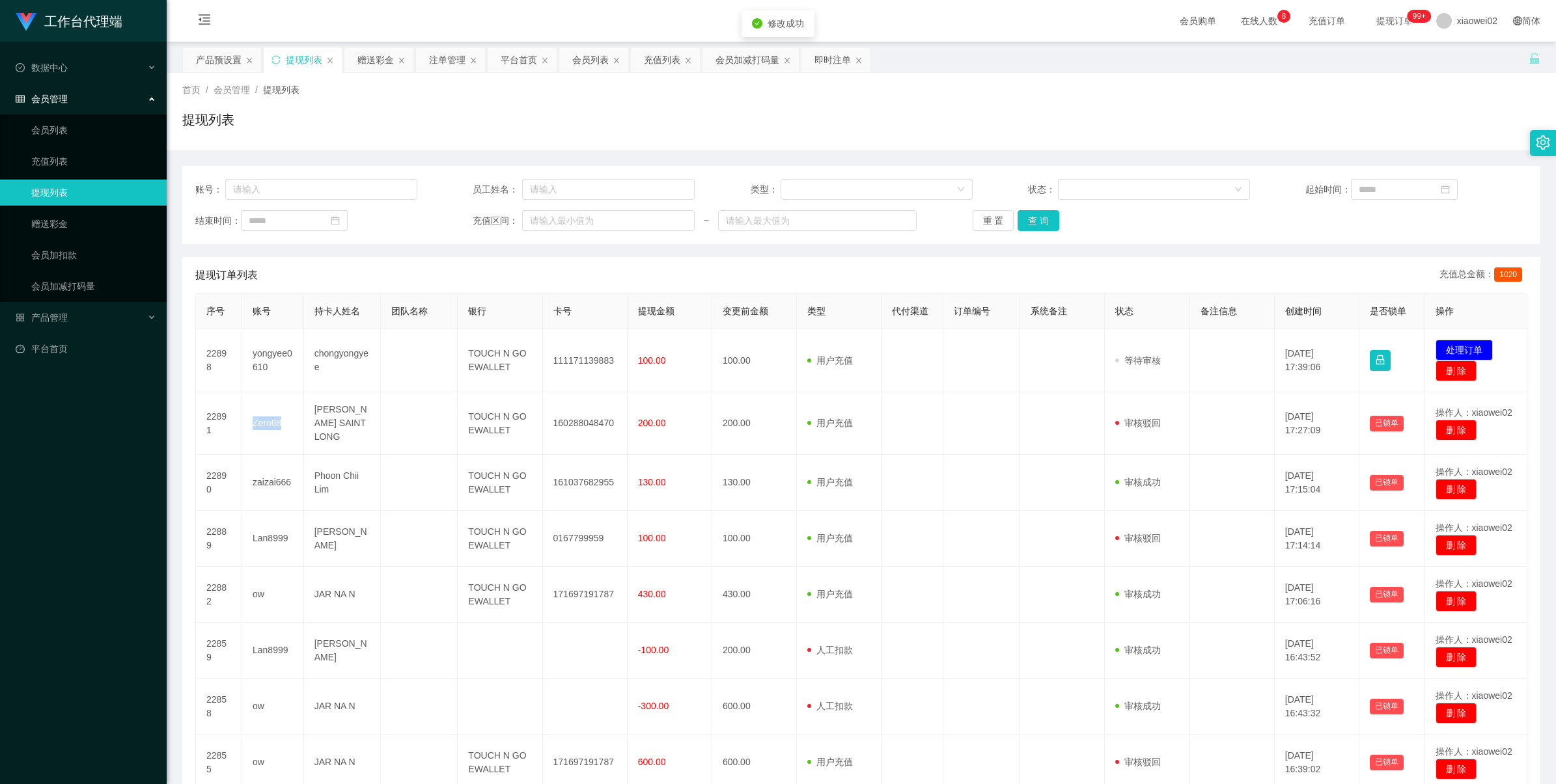
copy td "Zero68"
click at [102, 214] on link "赠送彩金" at bounding box center [93, 224] width 125 height 26
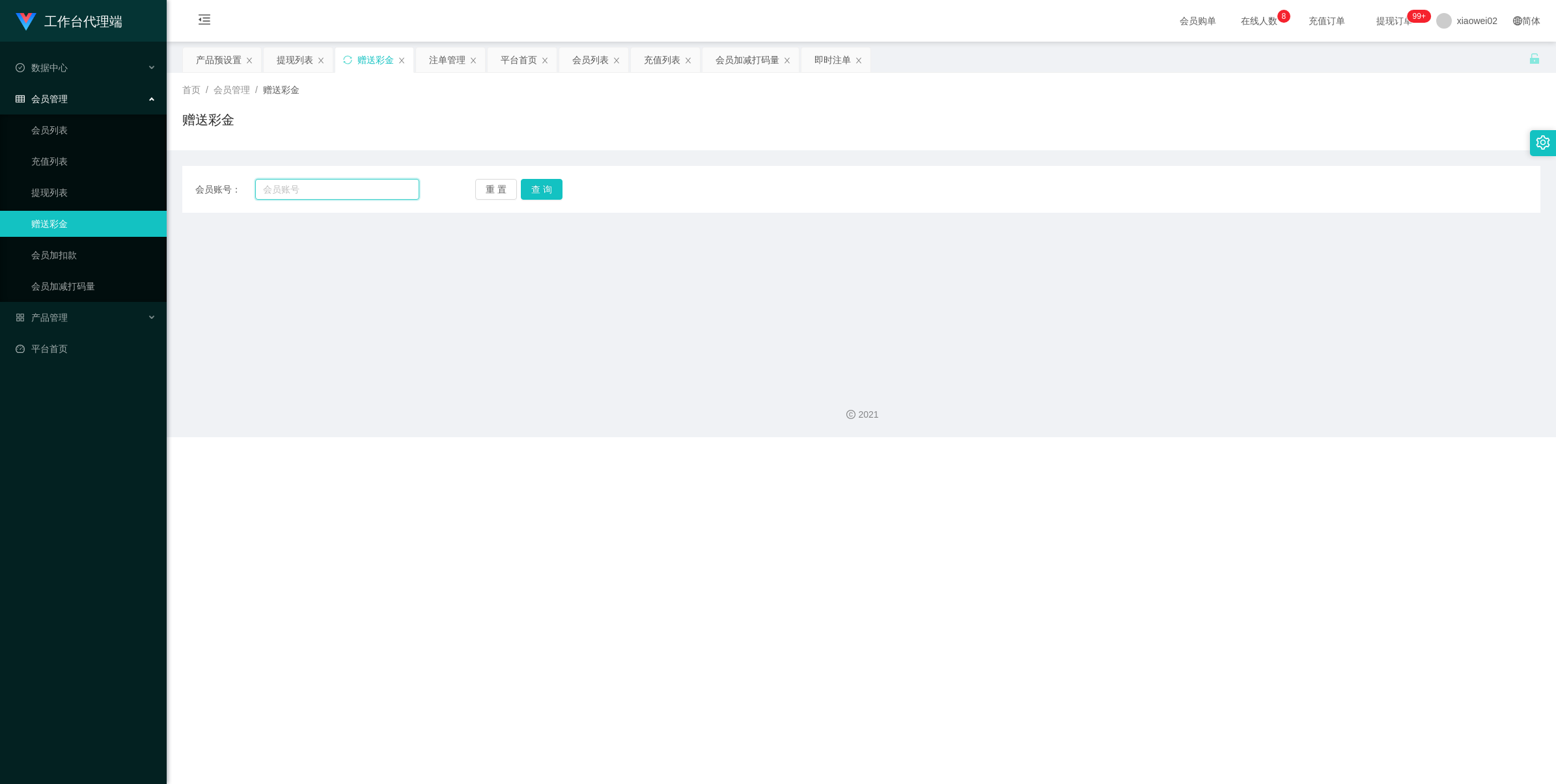
click at [333, 192] on input "text" at bounding box center [337, 189] width 164 height 21
paste input "Zero68"
type input "Zero68"
click at [531, 184] on button "查 询" at bounding box center [541, 189] width 41 height 21
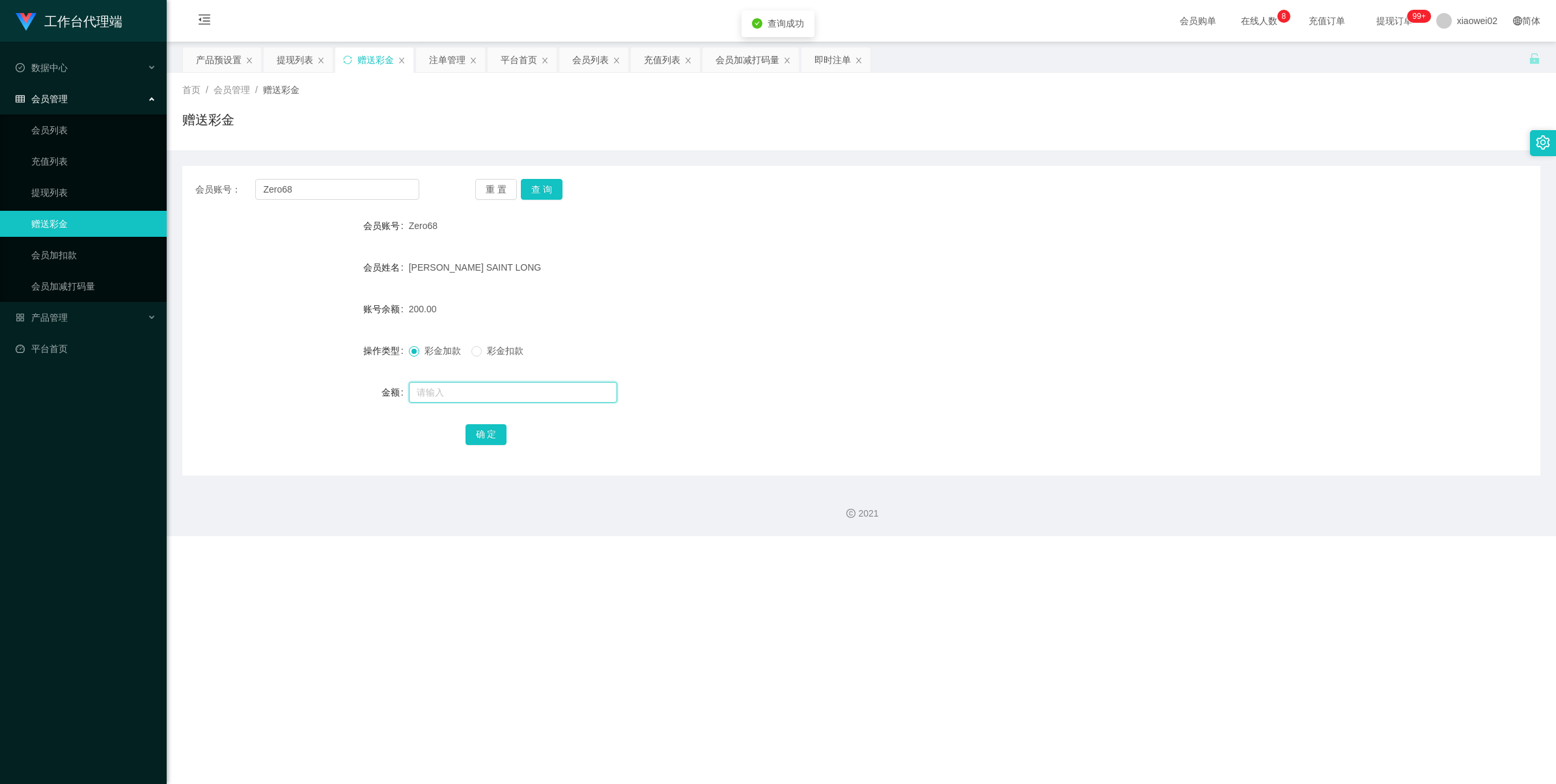
click at [453, 389] on input "text" at bounding box center [512, 393] width 208 height 21
type input "200"
click at [493, 349] on span "彩金扣款" at bounding box center [506, 351] width 47 height 10
drag, startPoint x: 489, startPoint y: 442, endPoint x: 489, endPoint y: 435, distance: 7.0
click at [489, 442] on button "确 定" at bounding box center [486, 435] width 41 height 21
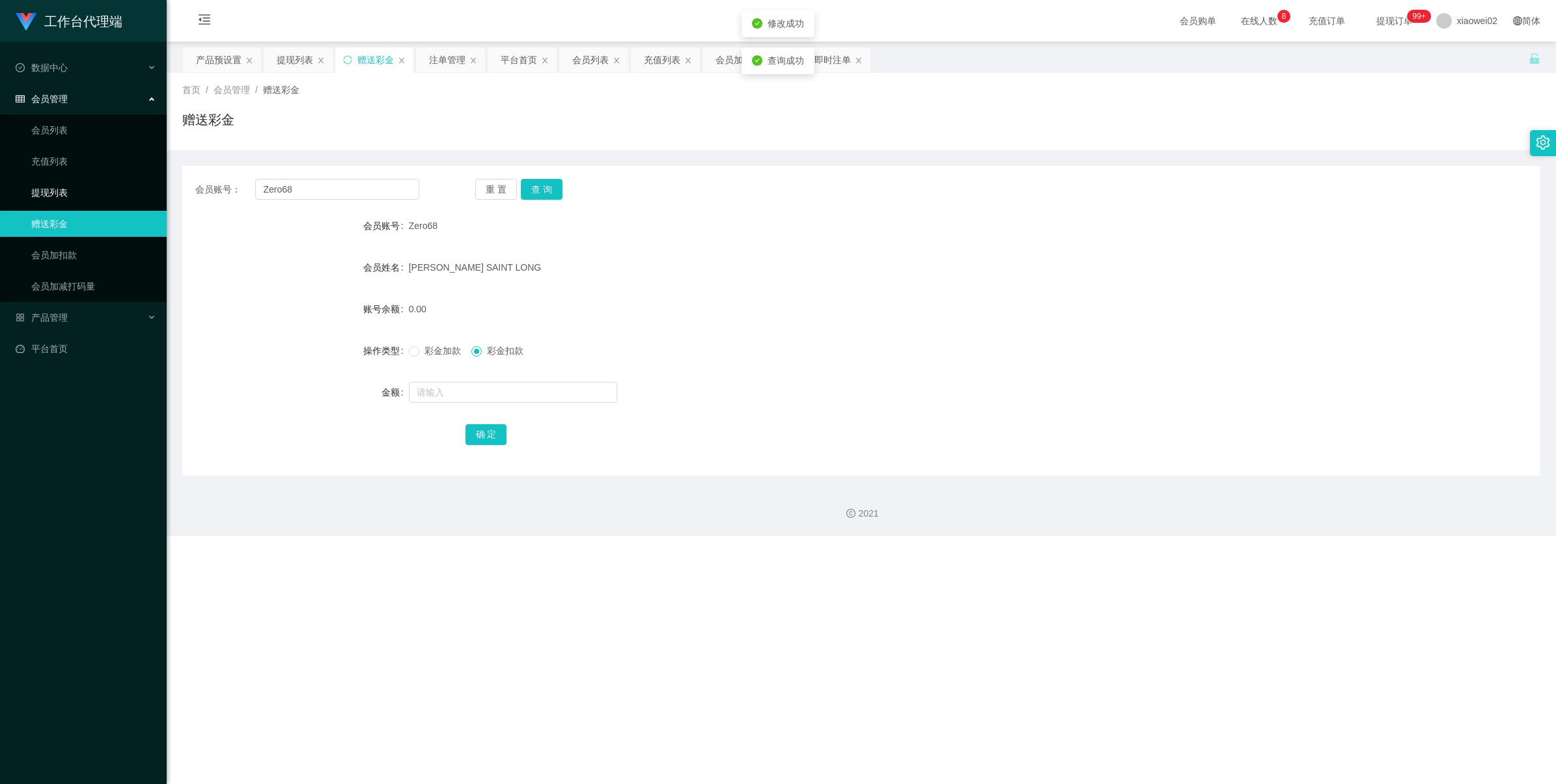
click at [136, 194] on link "提现列表" at bounding box center [93, 193] width 125 height 26
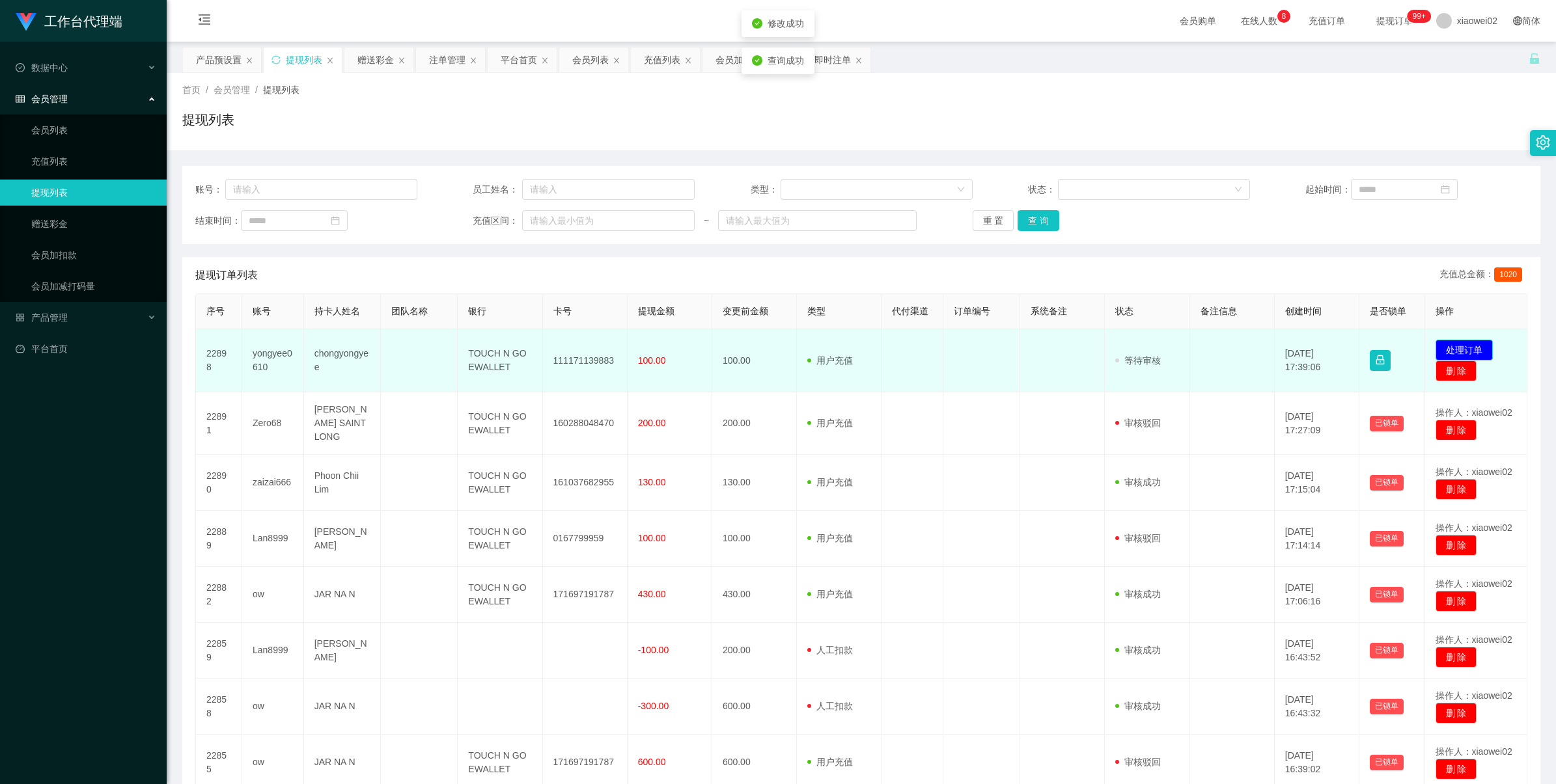
click at [1468, 350] on button "处理订单" at bounding box center [1463, 350] width 57 height 21
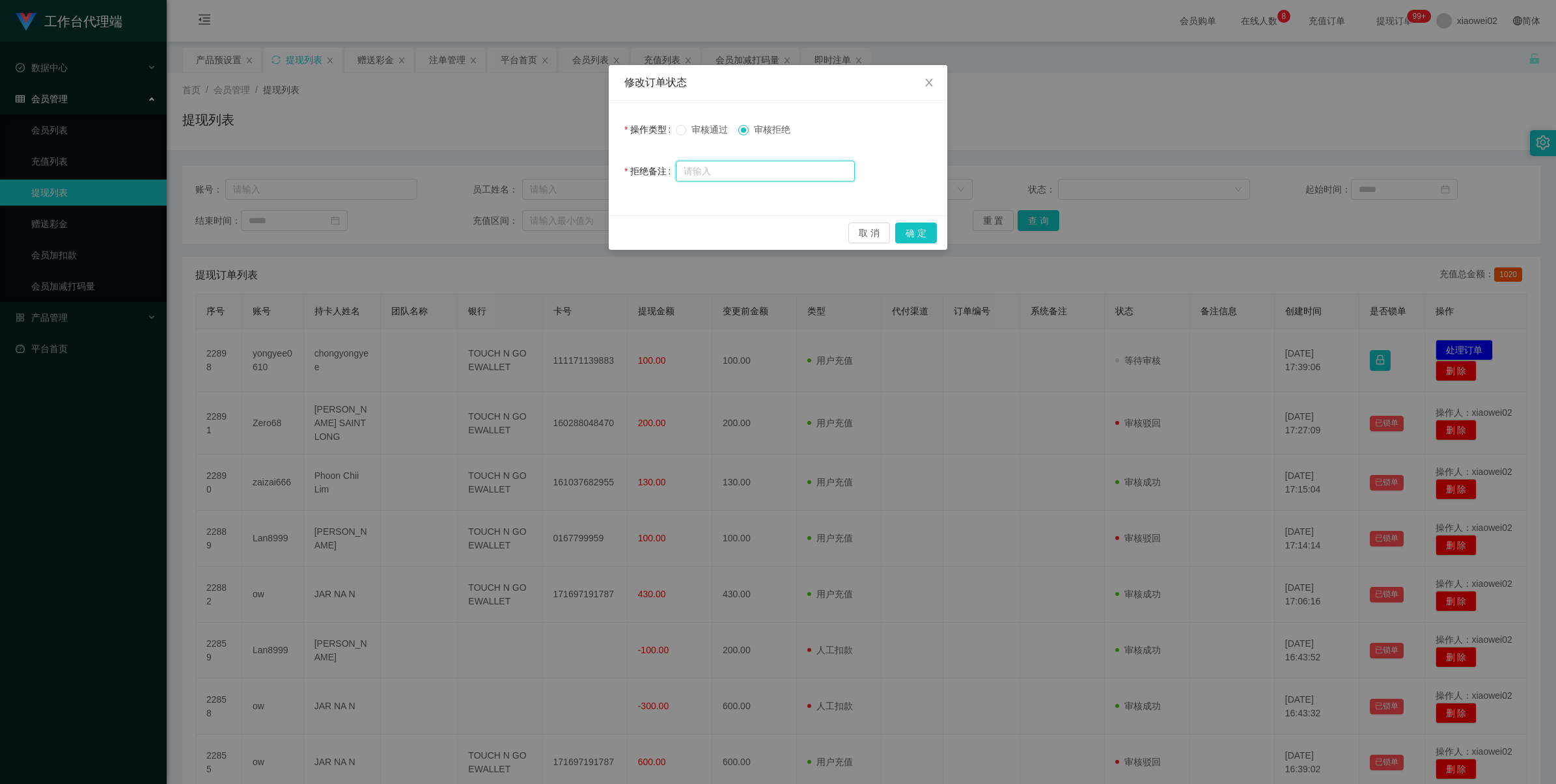
click at [769, 163] on input "text" at bounding box center [765, 171] width 179 height 21
type input "积分错误"
click at [905, 228] on button "确 定" at bounding box center [916, 233] width 41 height 21
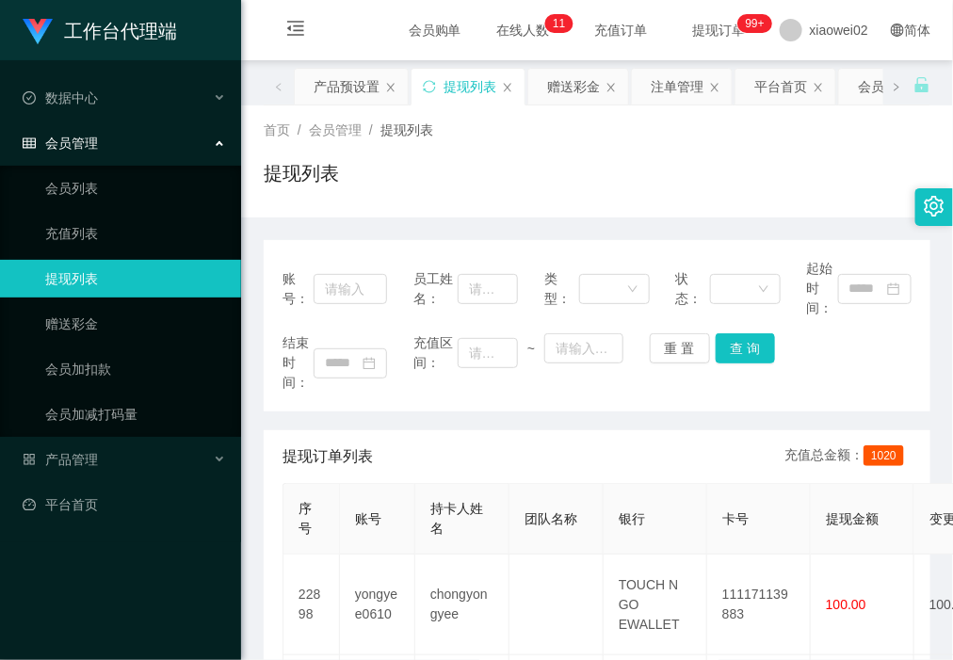
drag, startPoint x: 430, startPoint y: 184, endPoint x: 441, endPoint y: 172, distance: 15.3
click at [430, 184] on div "提现列表" at bounding box center [597, 180] width 666 height 43
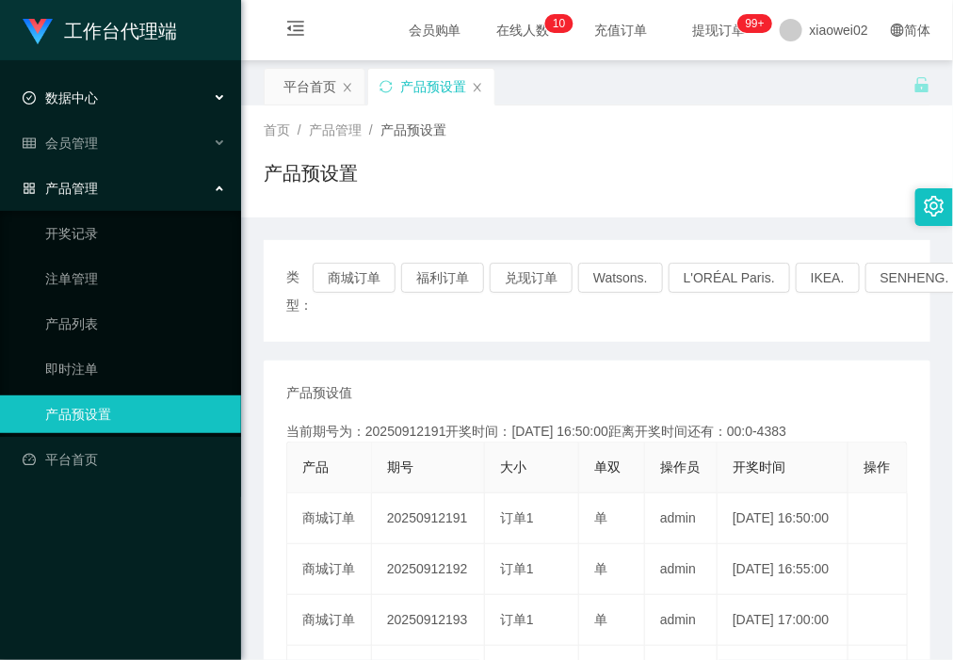
scroll to position [118, 0]
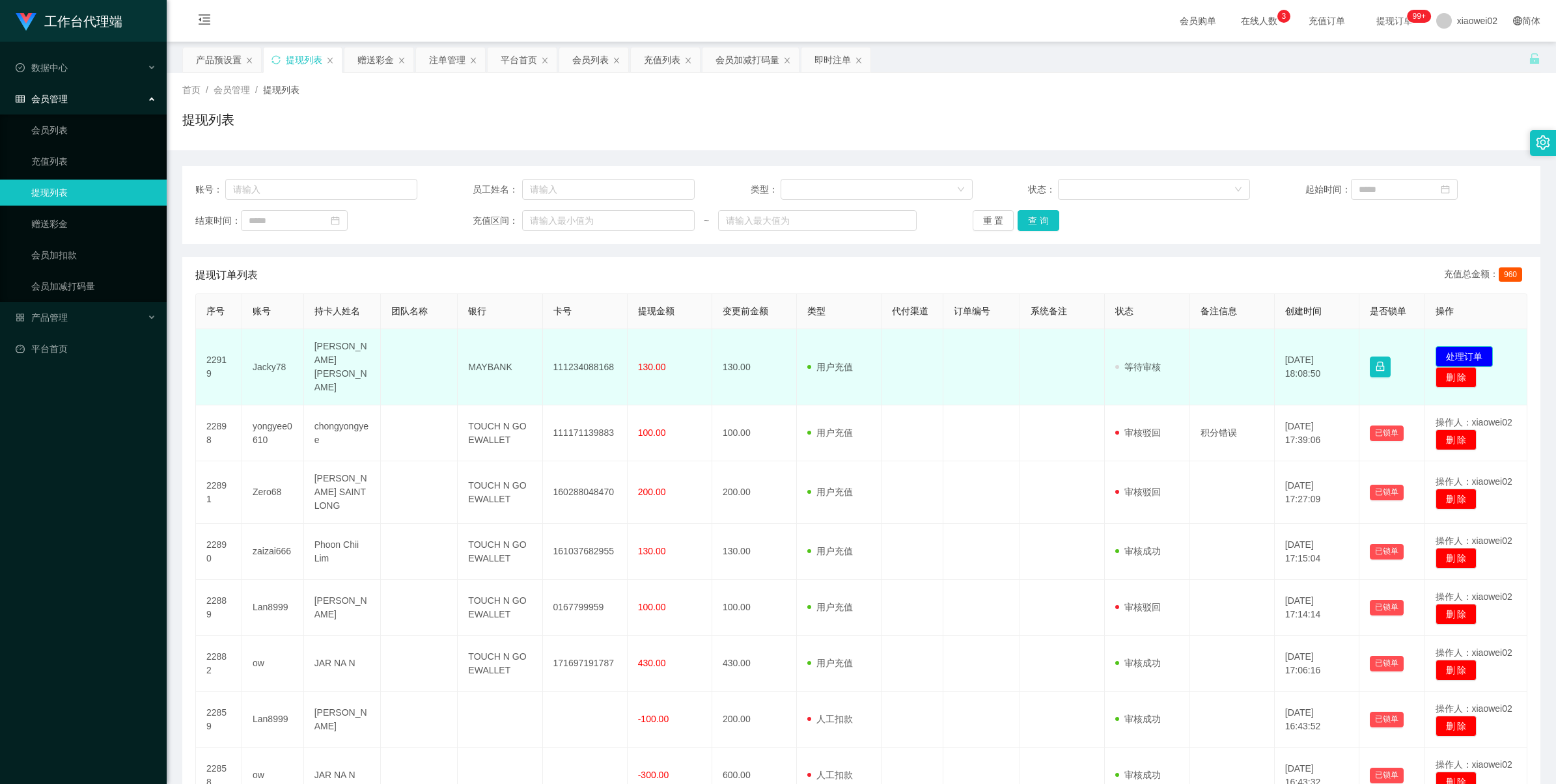
click at [1463, 349] on button "处理订单" at bounding box center [1463, 357] width 57 height 21
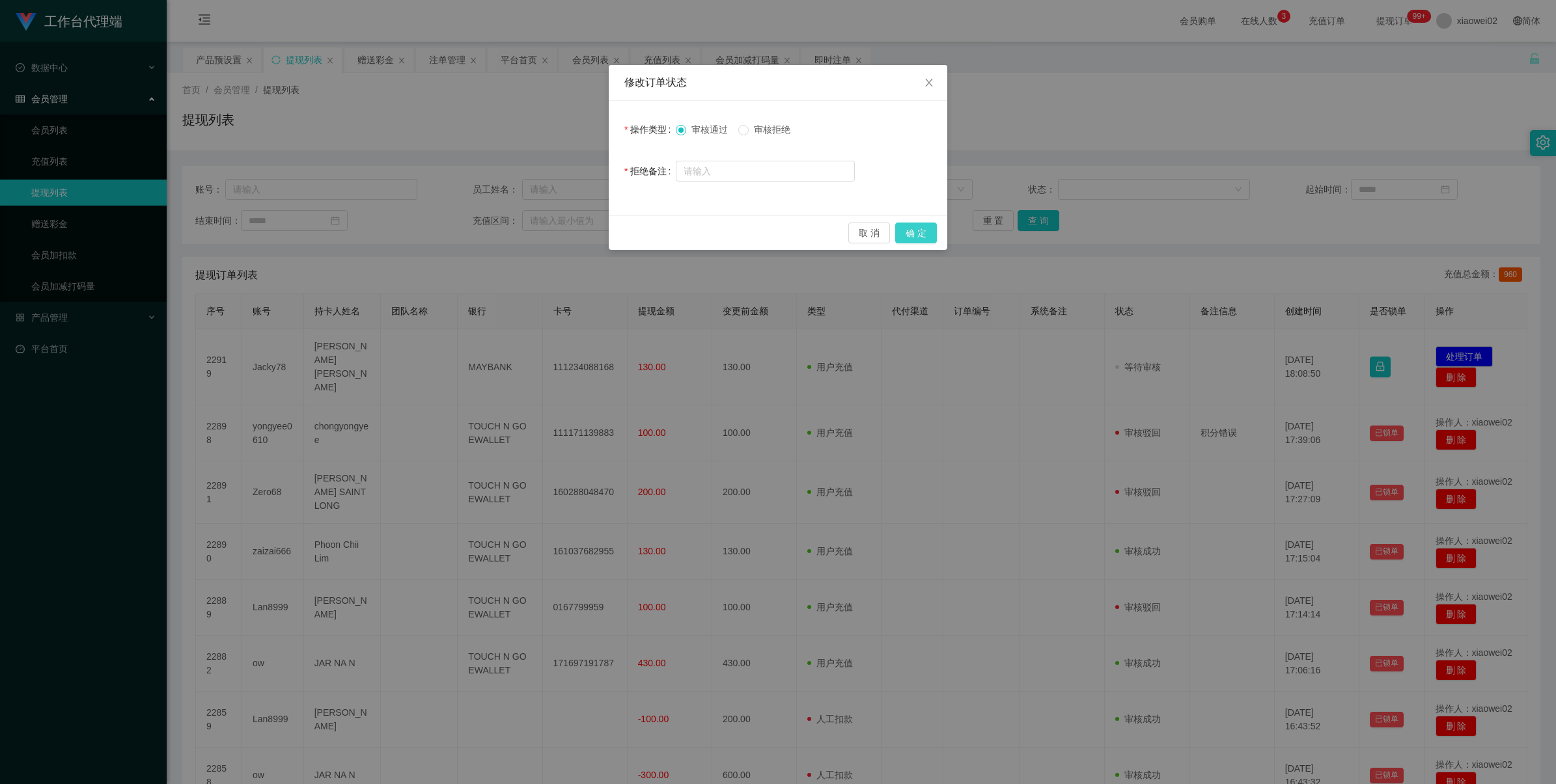
click at [909, 236] on button "确 定" at bounding box center [916, 233] width 41 height 21
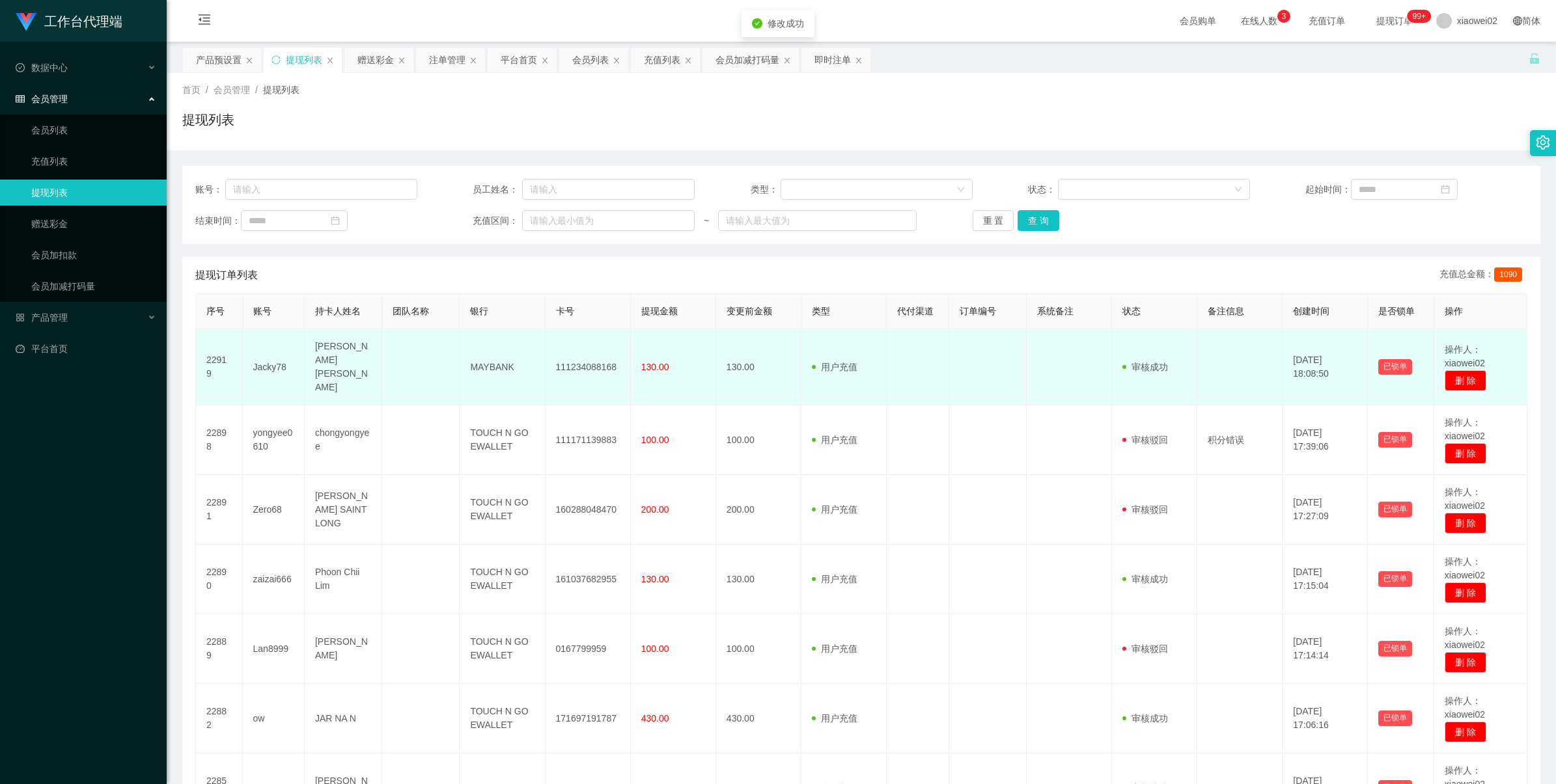
click at [593, 368] on td "111234088168" at bounding box center [588, 367] width 85 height 76
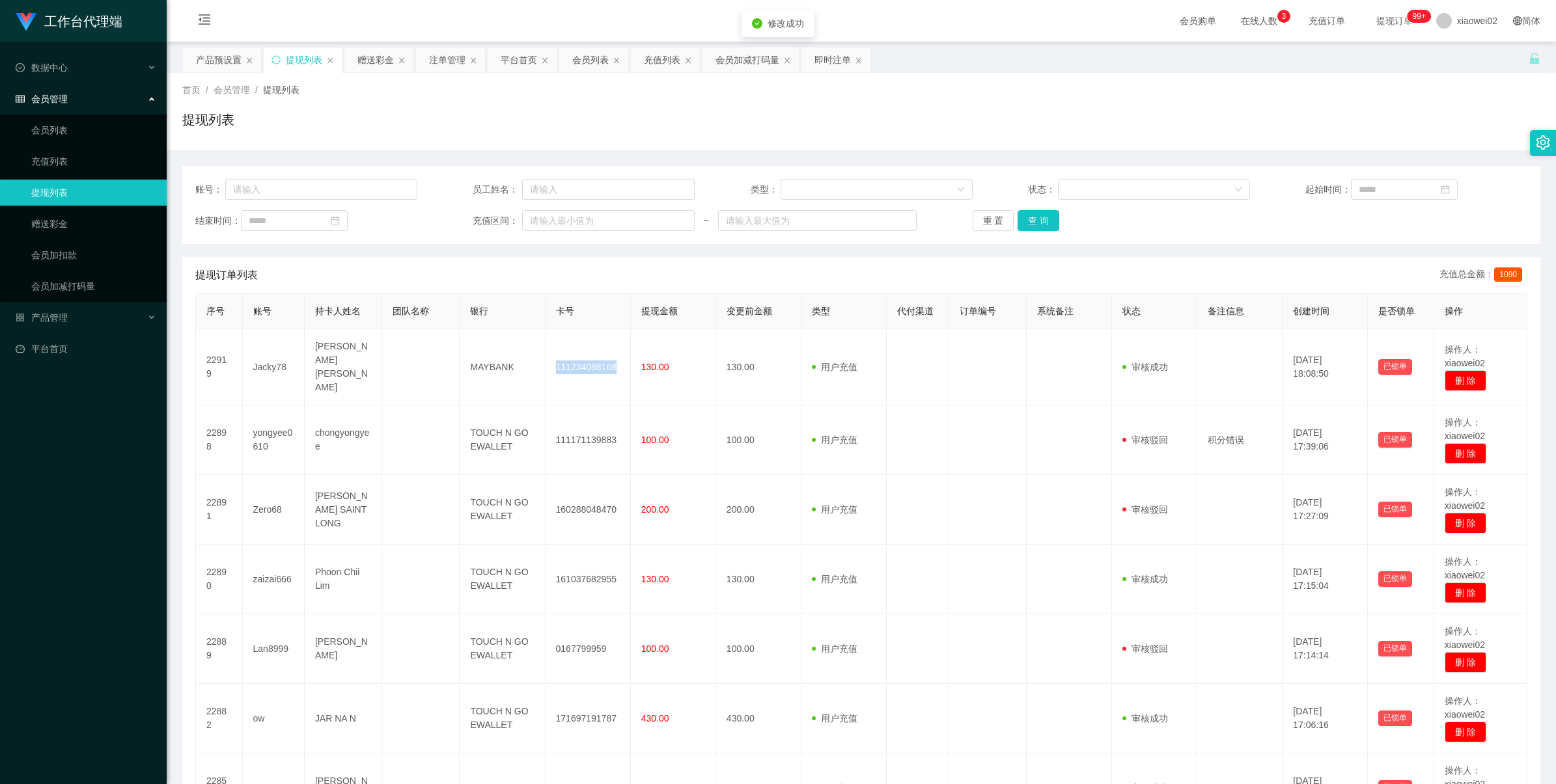
copy td "111234088168"
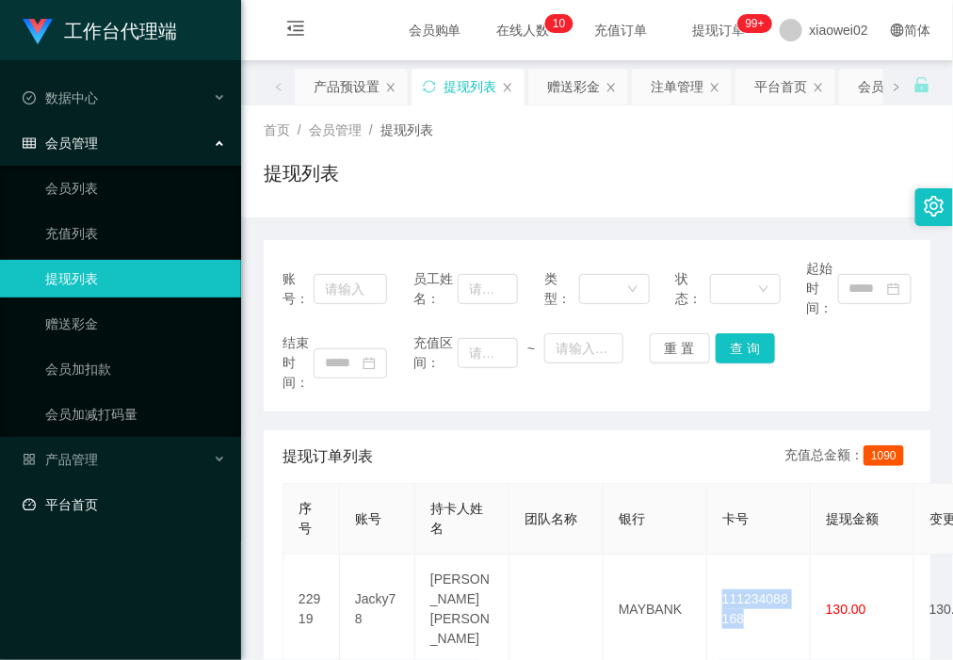
click at [63, 509] on link "平台首页" at bounding box center [124, 505] width 203 height 38
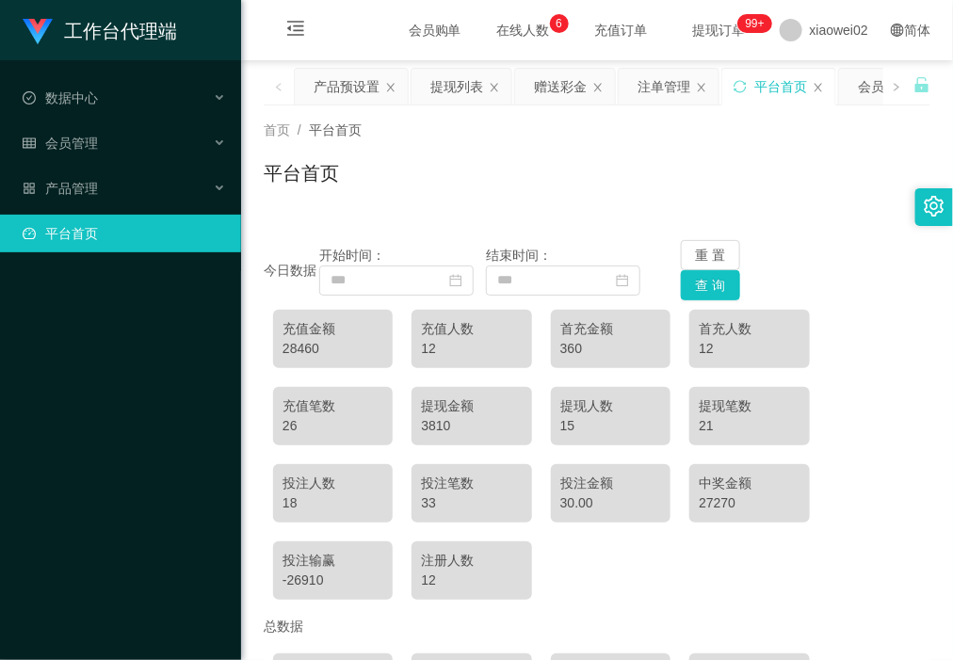
drag, startPoint x: 384, startPoint y: 208, endPoint x: 434, endPoint y: 172, distance: 61.4
click at [386, 208] on div "首页 / 平台首页 / 平台首页" at bounding box center [597, 161] width 712 height 112
